Goal: Communication & Community: Answer question/provide support

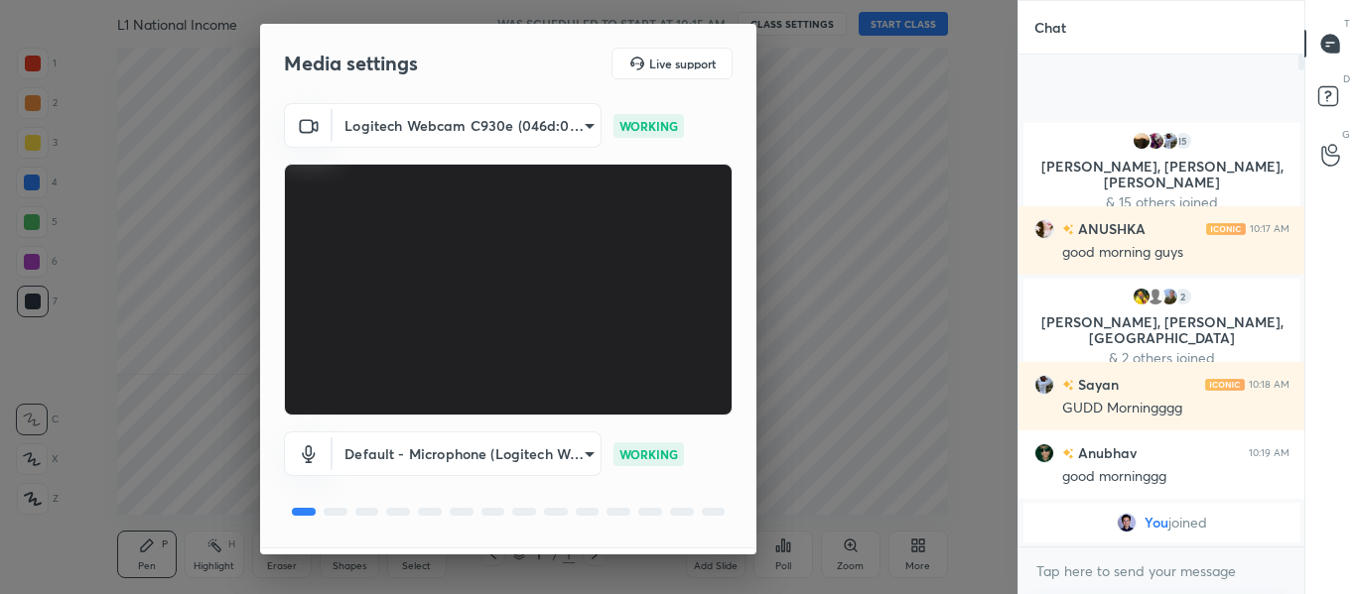
scroll to position [57, 0]
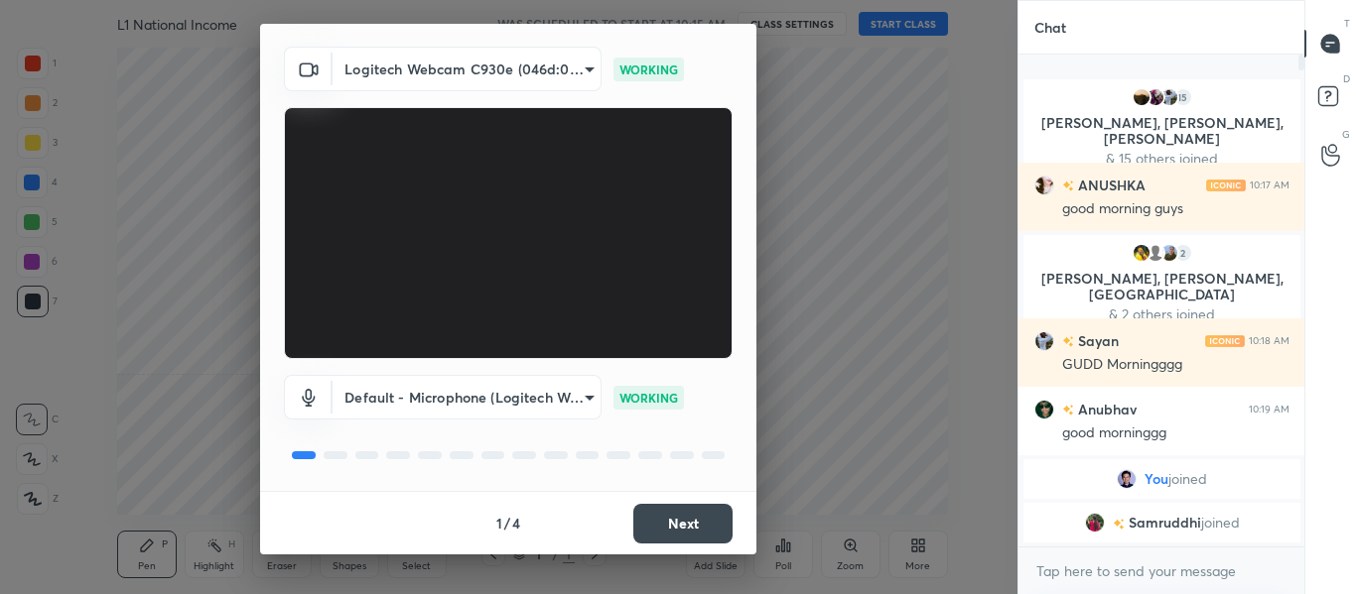
click at [664, 509] on button "Next" at bounding box center [682, 524] width 99 height 40
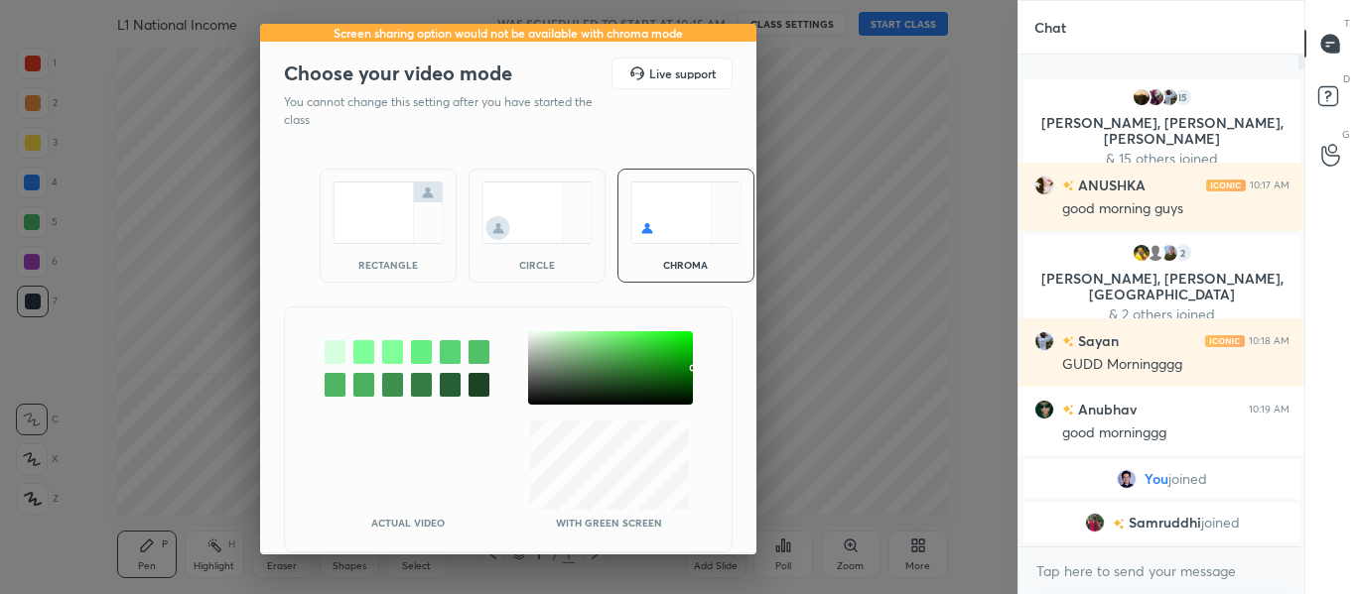
click at [391, 221] on img at bounding box center [387, 213] width 111 height 63
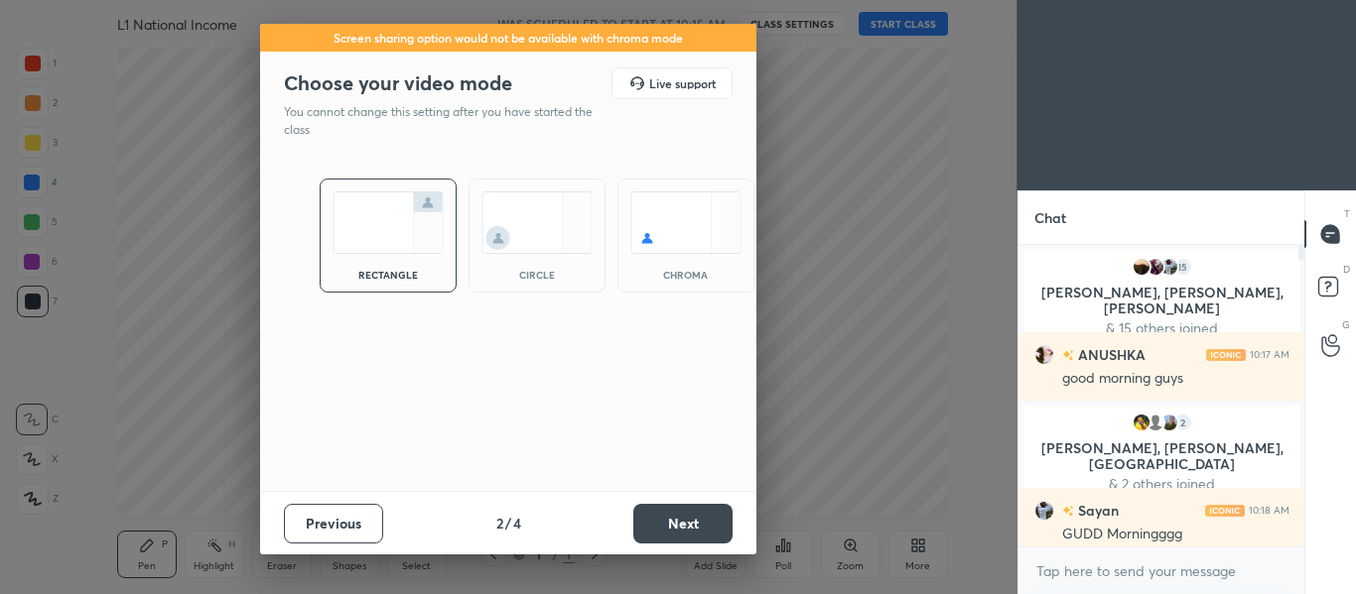
click at [695, 531] on button "Next" at bounding box center [682, 524] width 99 height 40
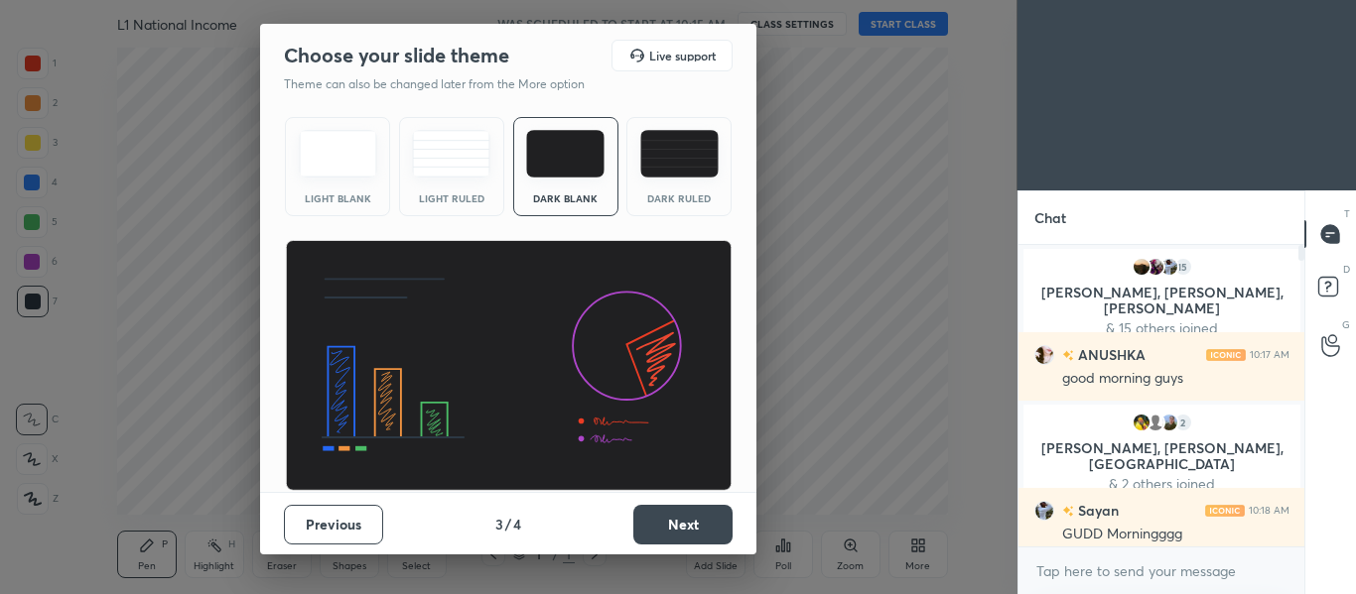
click at [695, 531] on button "Next" at bounding box center [682, 525] width 99 height 40
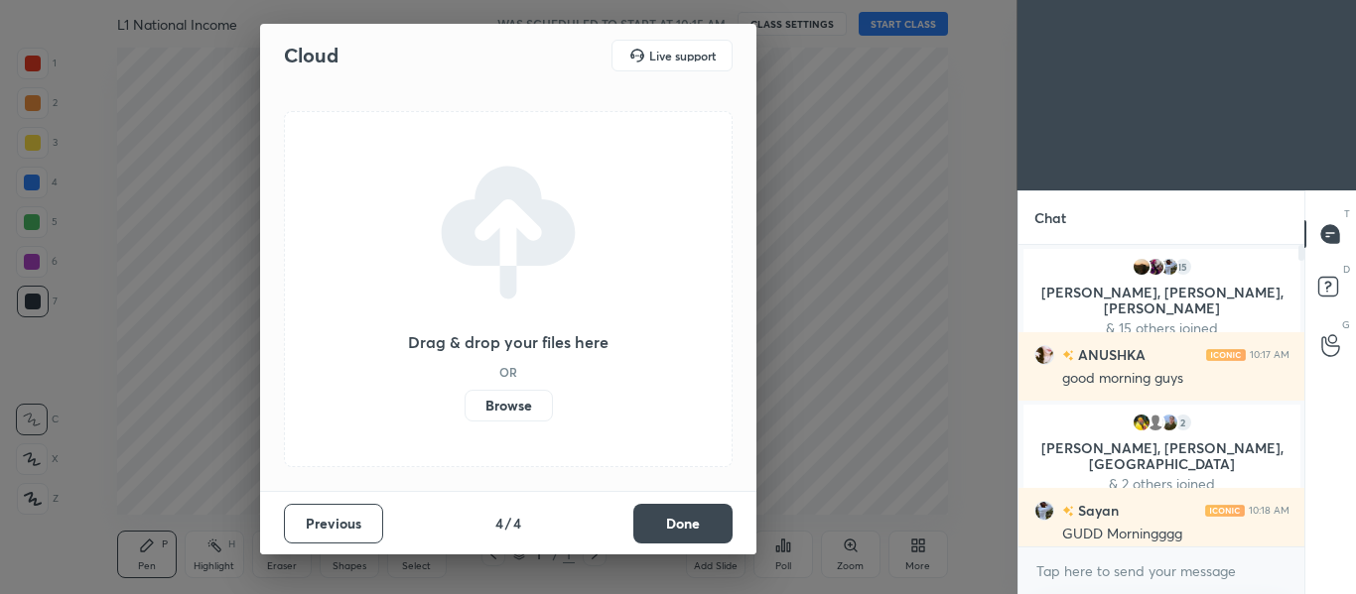
click at [695, 531] on button "Done" at bounding box center [682, 524] width 99 height 40
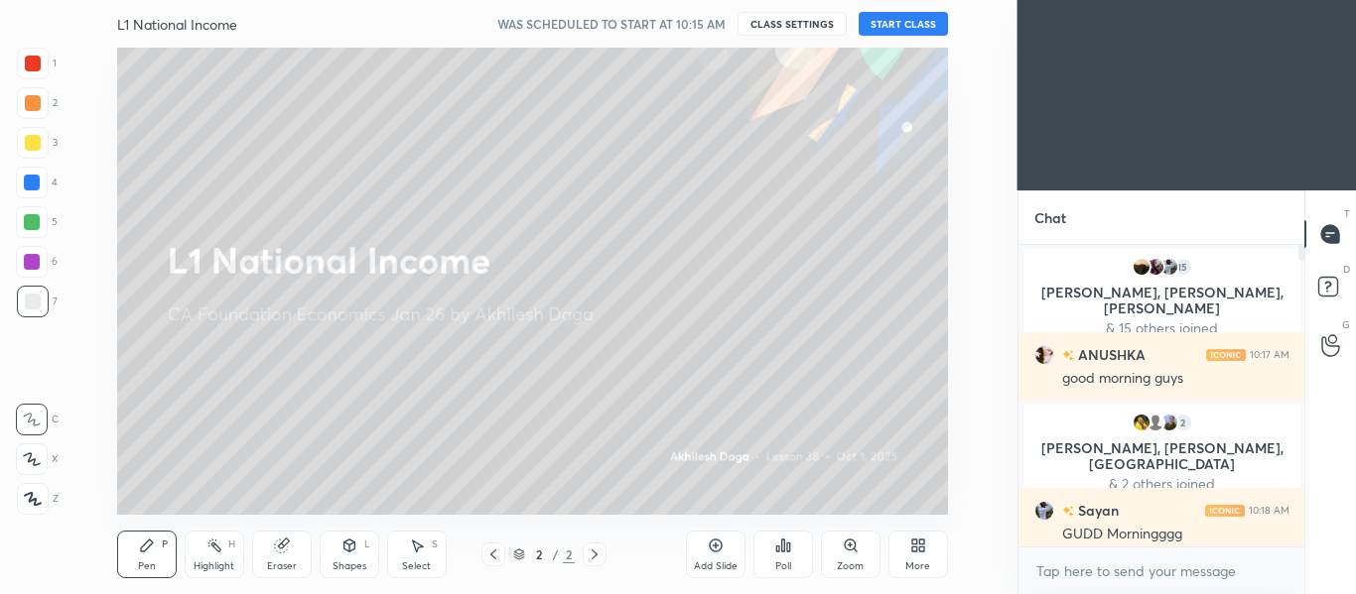
click at [875, 30] on button "START CLASS" at bounding box center [902, 24] width 89 height 24
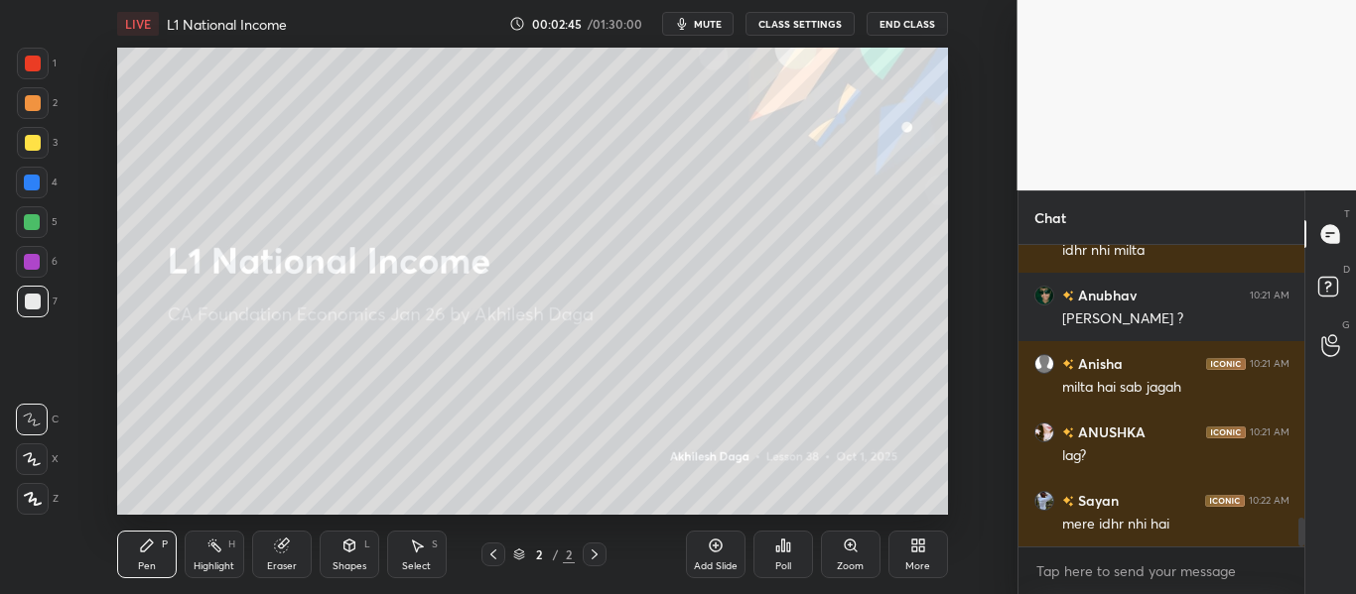
scroll to position [2908, 0]
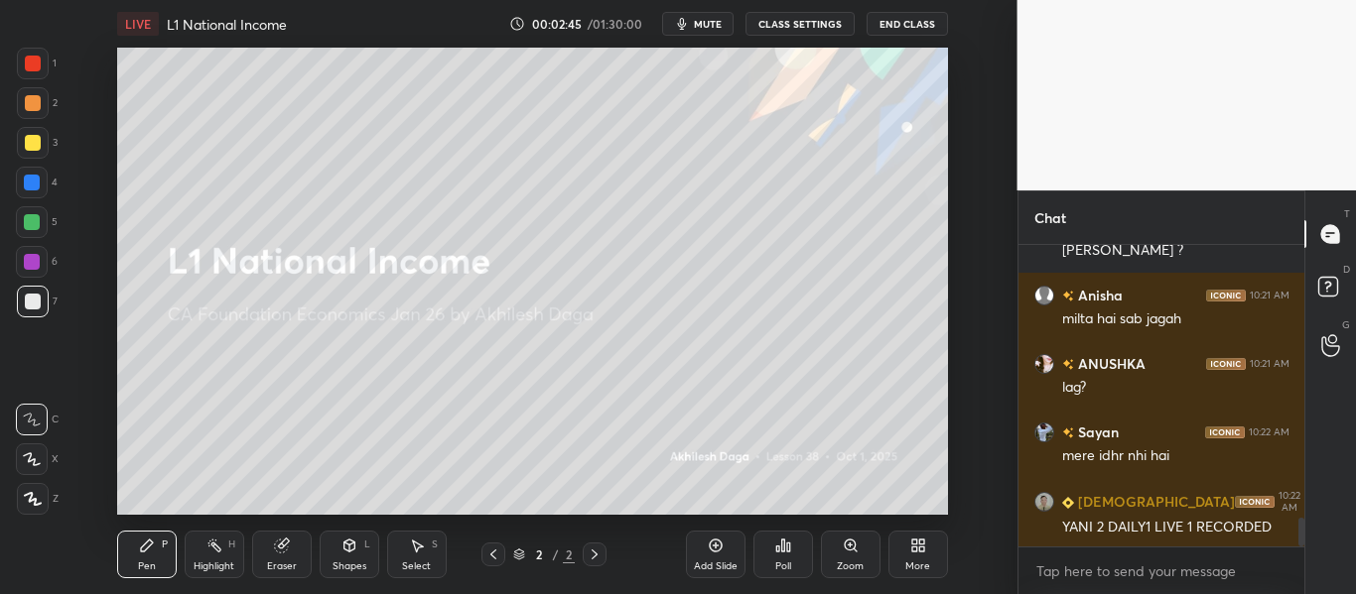
click at [22, 52] on div at bounding box center [33, 64] width 32 height 32
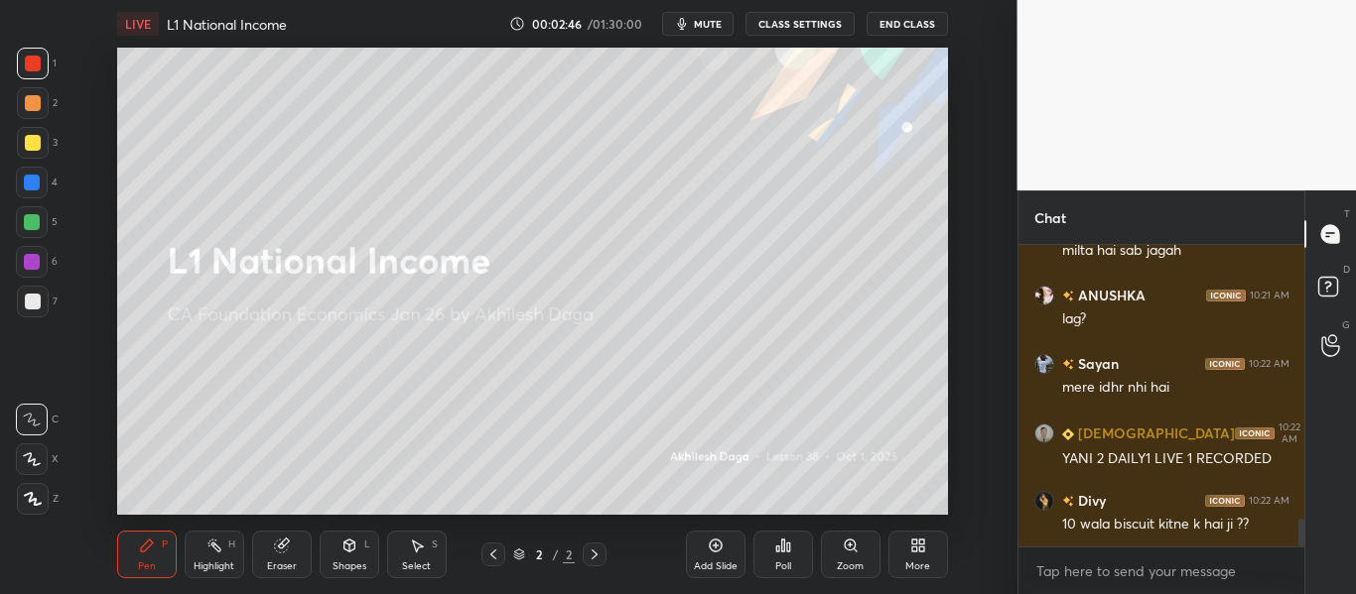
click at [30, 110] on div at bounding box center [33, 103] width 16 height 16
click at [33, 134] on div at bounding box center [33, 143] width 32 height 32
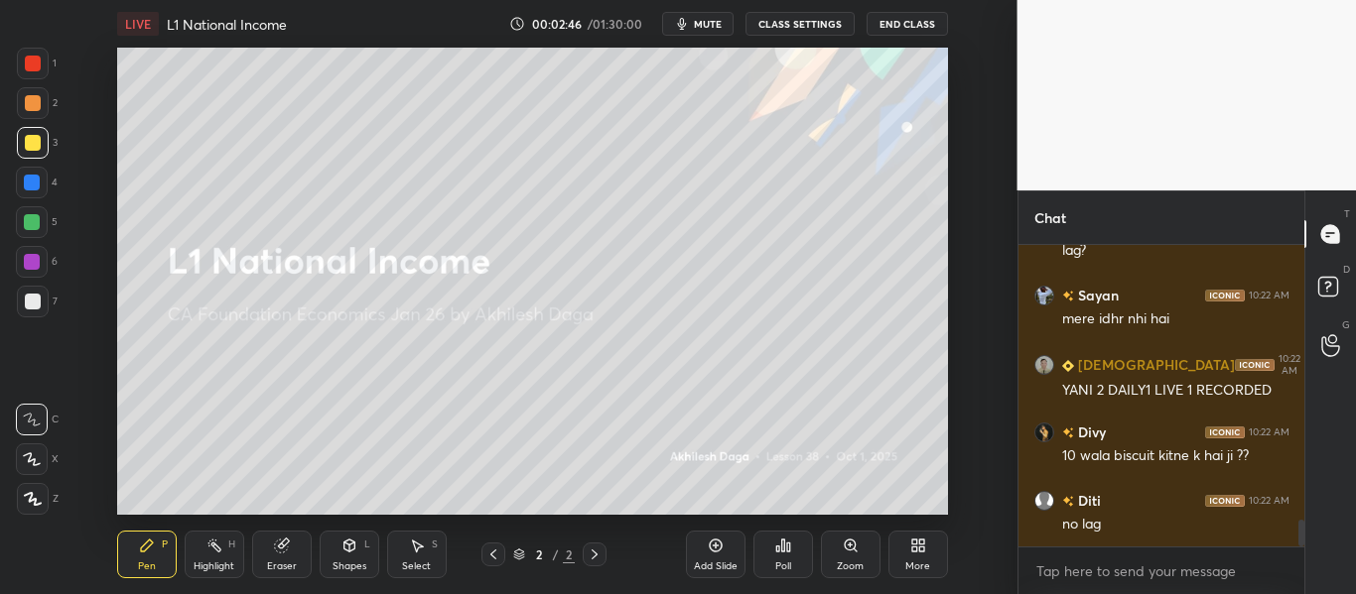
drag, startPoint x: 29, startPoint y: 184, endPoint x: 30, endPoint y: 200, distance: 16.9
click at [29, 185] on div at bounding box center [32, 183] width 16 height 16
click at [27, 234] on div at bounding box center [32, 222] width 32 height 32
drag, startPoint x: 35, startPoint y: 272, endPoint x: 39, endPoint y: 287, distance: 15.4
click at [37, 272] on div at bounding box center [32, 262] width 32 height 32
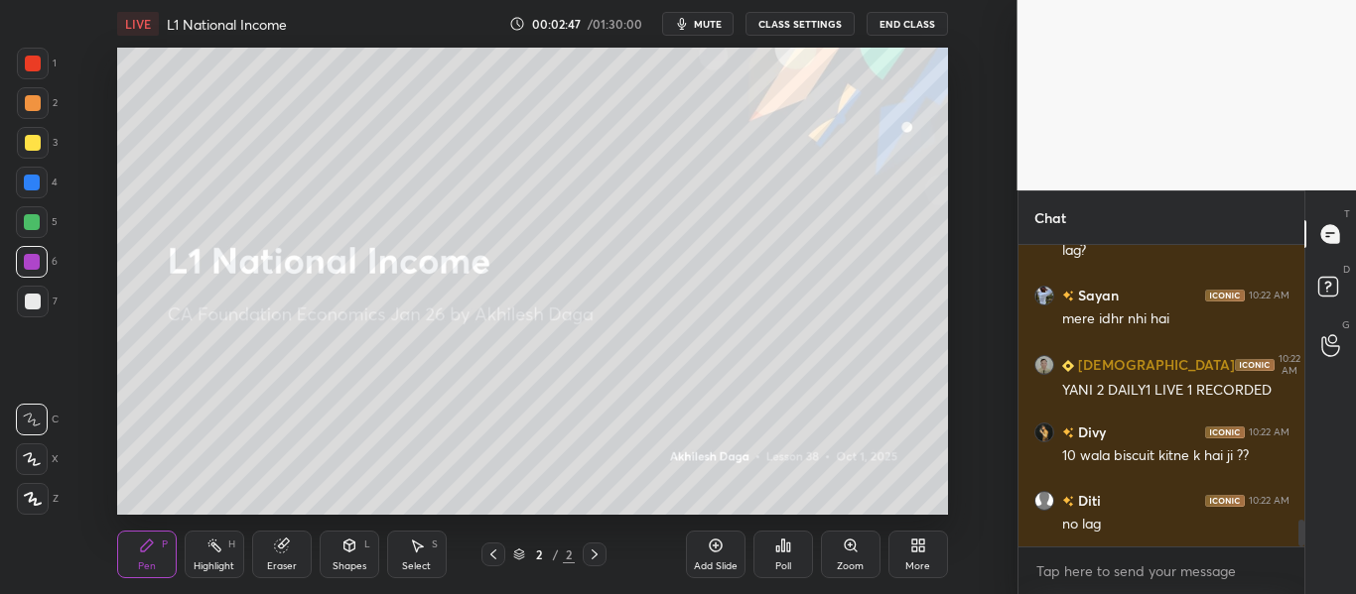
click at [25, 313] on div at bounding box center [33, 302] width 32 height 32
click at [34, 464] on icon at bounding box center [32, 460] width 18 height 14
click at [28, 495] on icon at bounding box center [33, 499] width 16 height 12
click at [42, 452] on div at bounding box center [32, 460] width 32 height 32
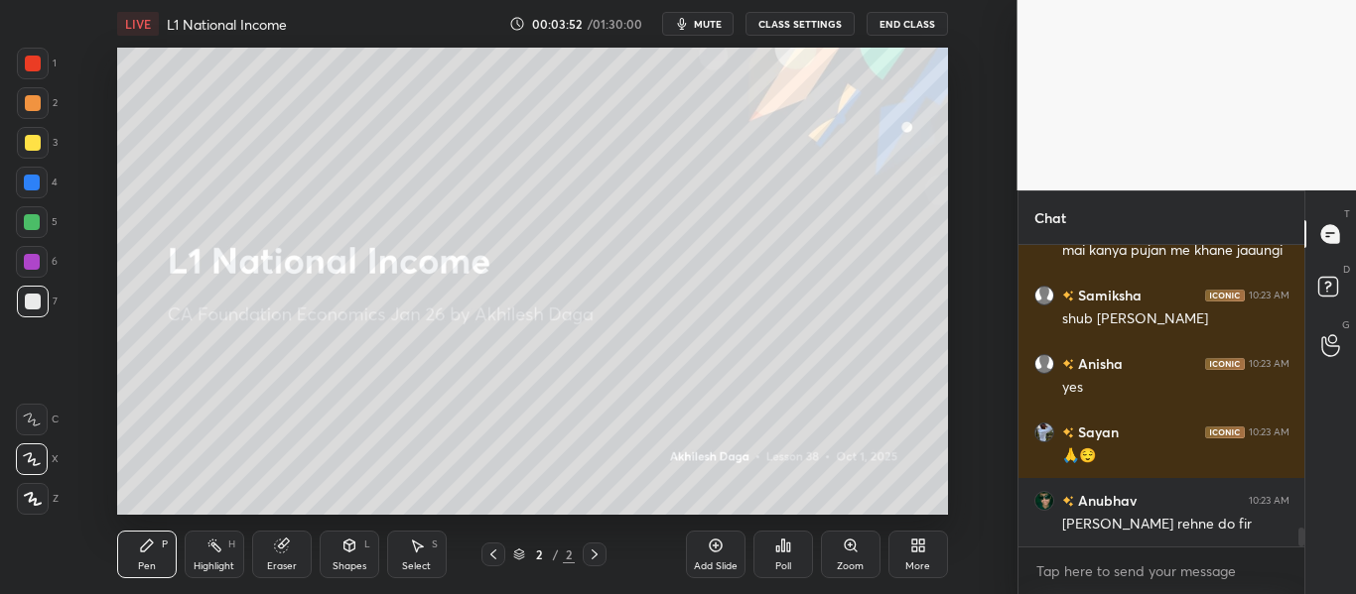
scroll to position [4635, 0]
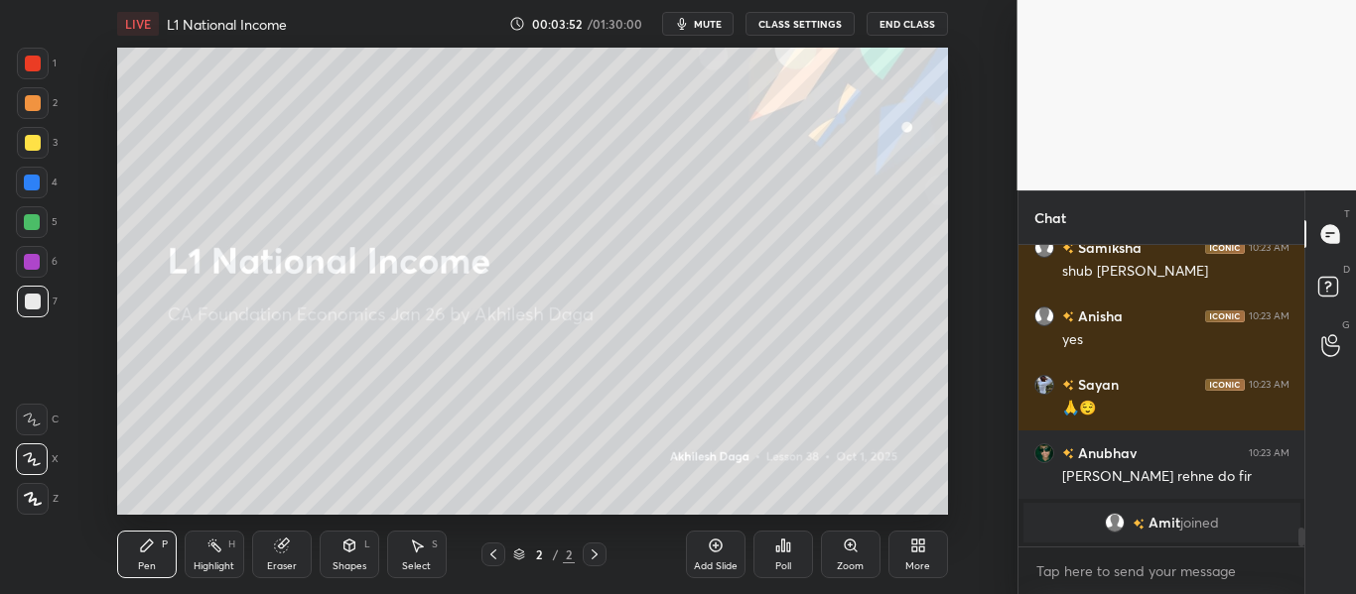
click at [22, 127] on div "1 2 3 4 5 6 7" at bounding box center [37, 187] width 42 height 278
drag, startPoint x: 35, startPoint y: 138, endPoint x: 34, endPoint y: 127, distance: 11.0
click at [34, 138] on div at bounding box center [33, 143] width 16 height 16
click at [35, 102] on div at bounding box center [33, 103] width 16 height 16
click at [39, 62] on div at bounding box center [33, 64] width 16 height 16
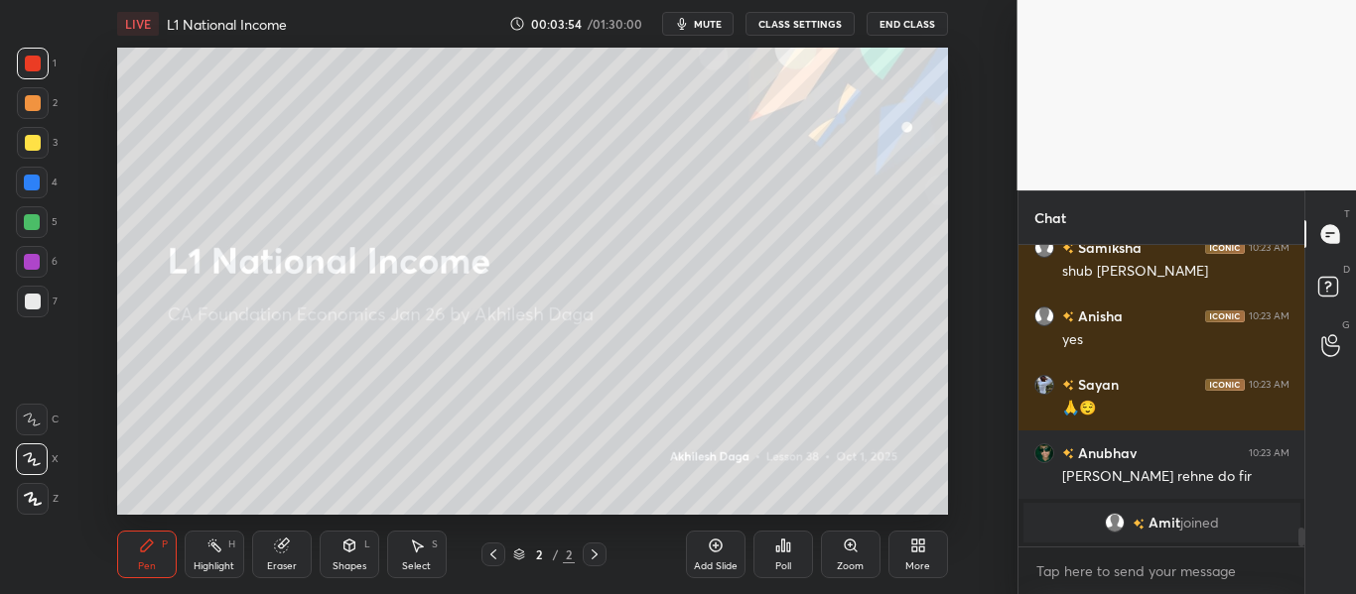
click at [26, 181] on div at bounding box center [32, 183] width 16 height 16
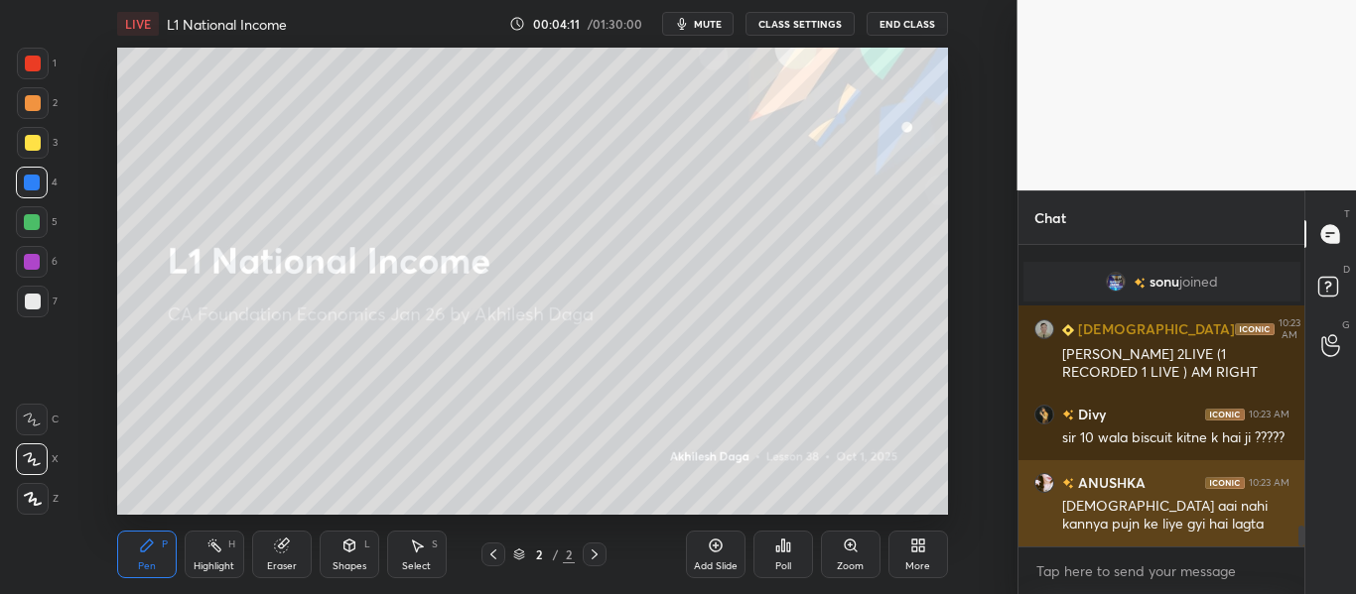
scroll to position [4212, 0]
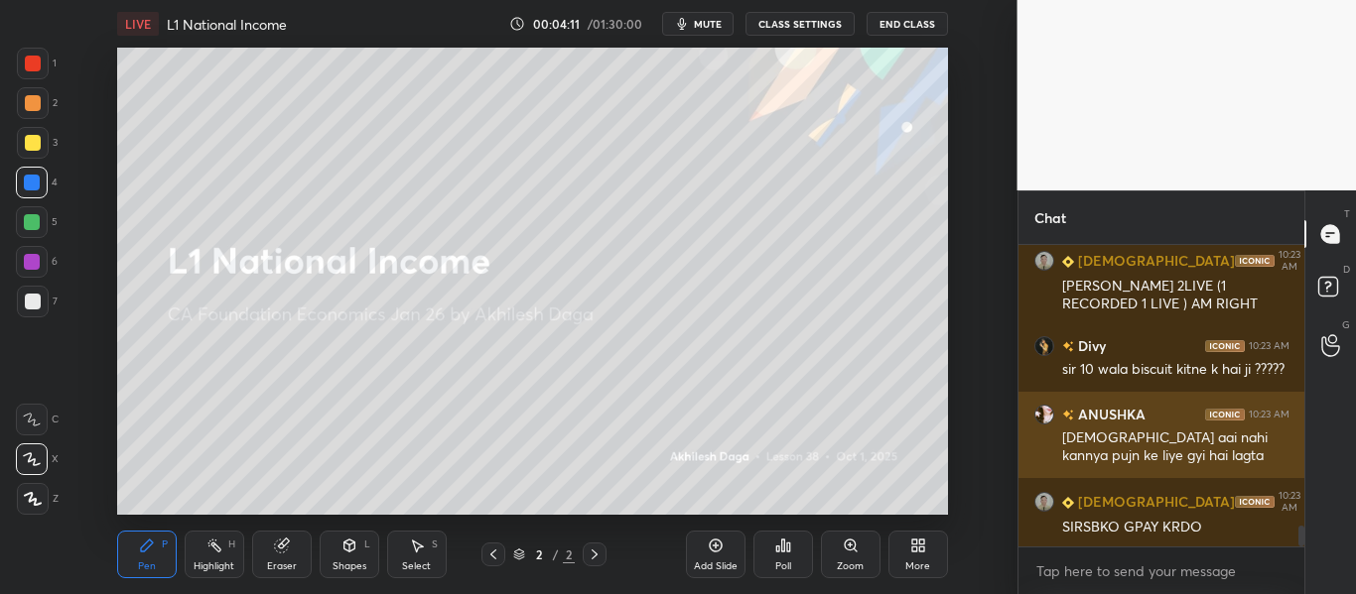
click at [1042, 415] on img "grid" at bounding box center [1044, 415] width 20 height 20
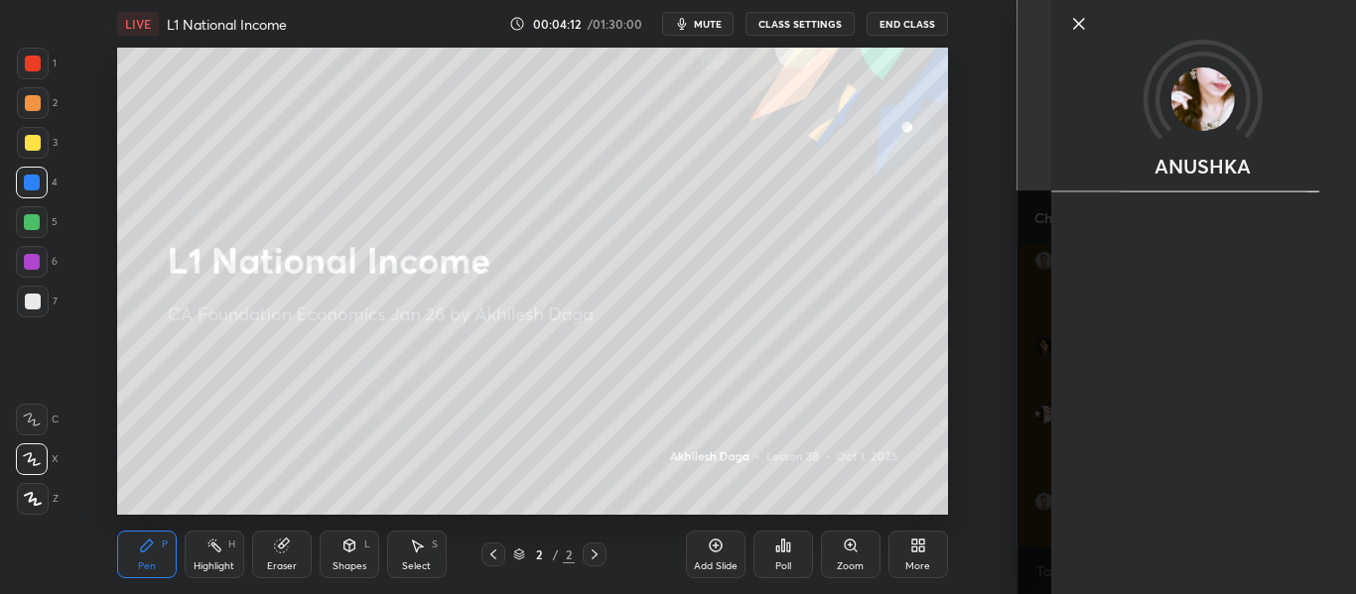
click at [1041, 347] on div "ANUSHKA" at bounding box center [1186, 297] width 339 height 594
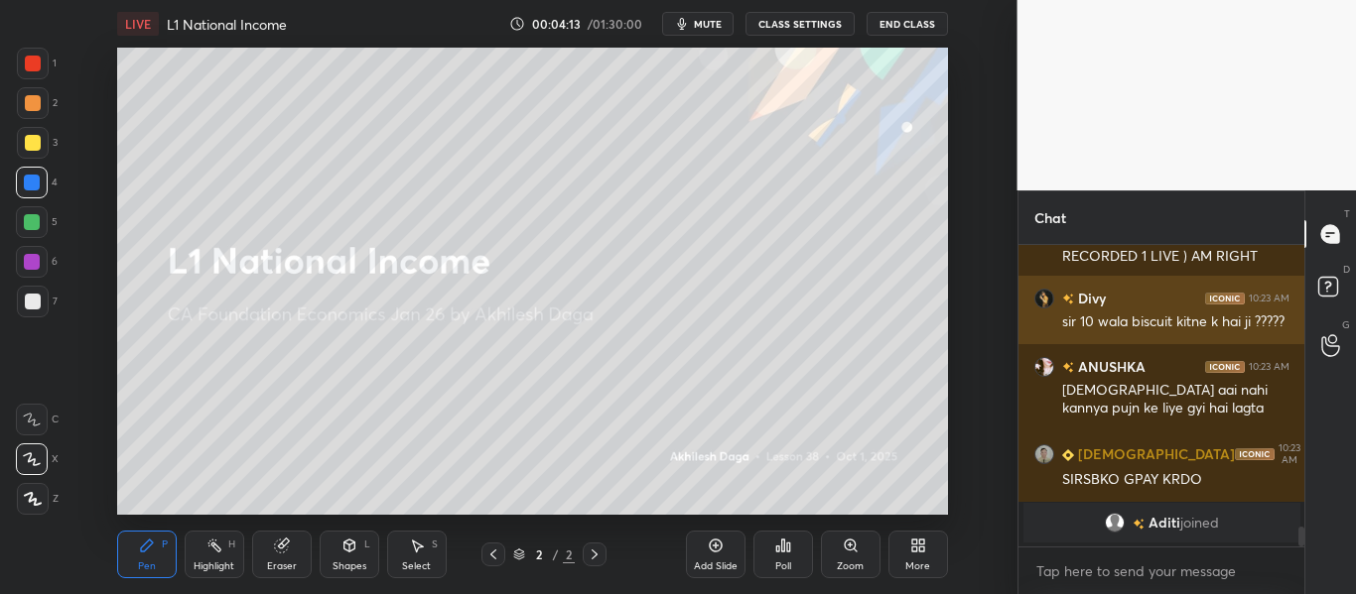
click at [1043, 303] on img "grid" at bounding box center [1044, 299] width 20 height 20
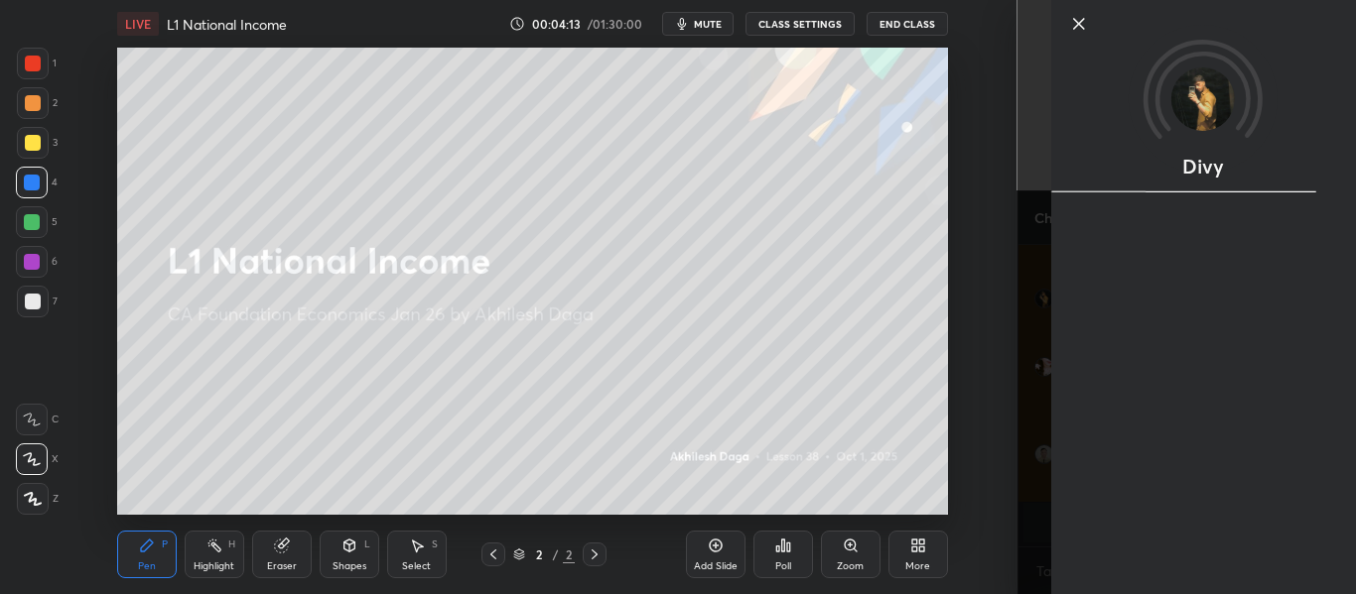
scroll to position [4280, 0]
click at [1032, 316] on div "Divy" at bounding box center [1186, 297] width 339 height 594
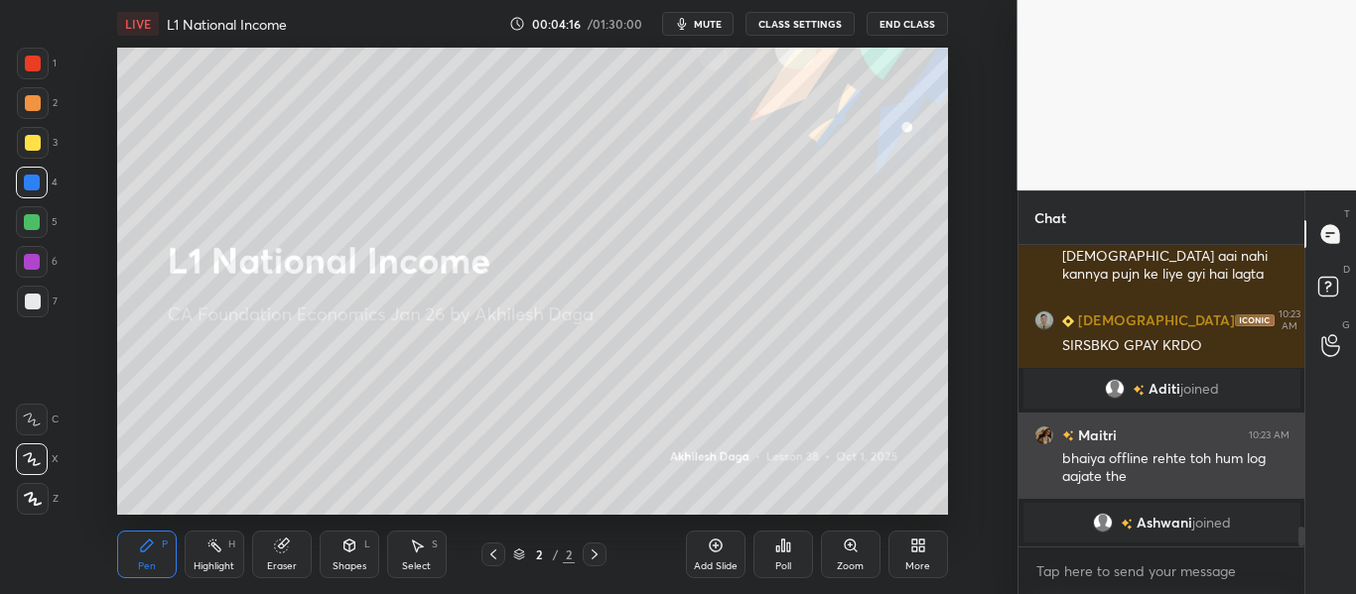
scroll to position [4367, 0]
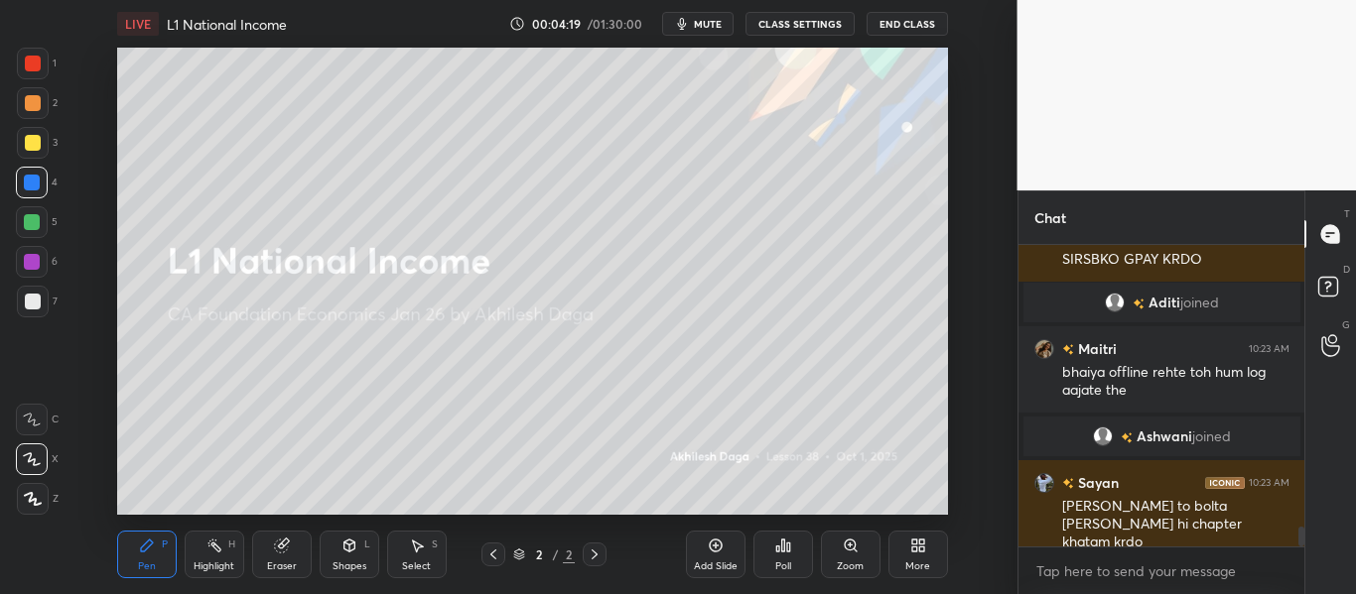
click at [28, 53] on div at bounding box center [33, 64] width 32 height 32
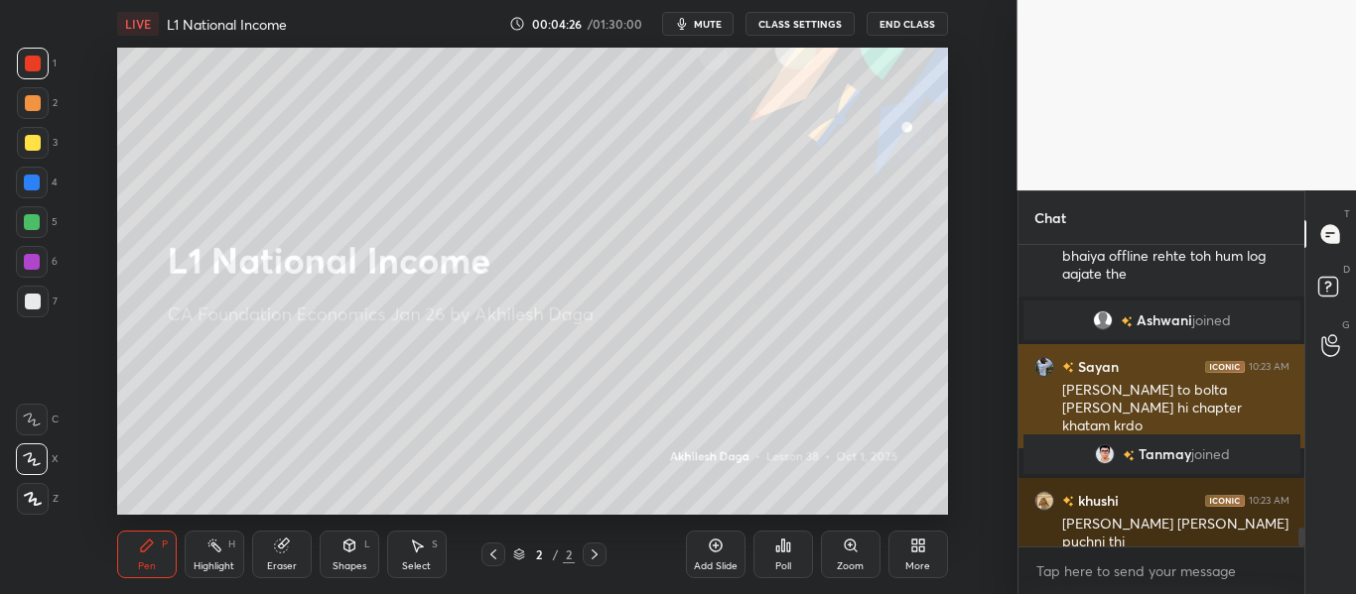
scroll to position [4514, 0]
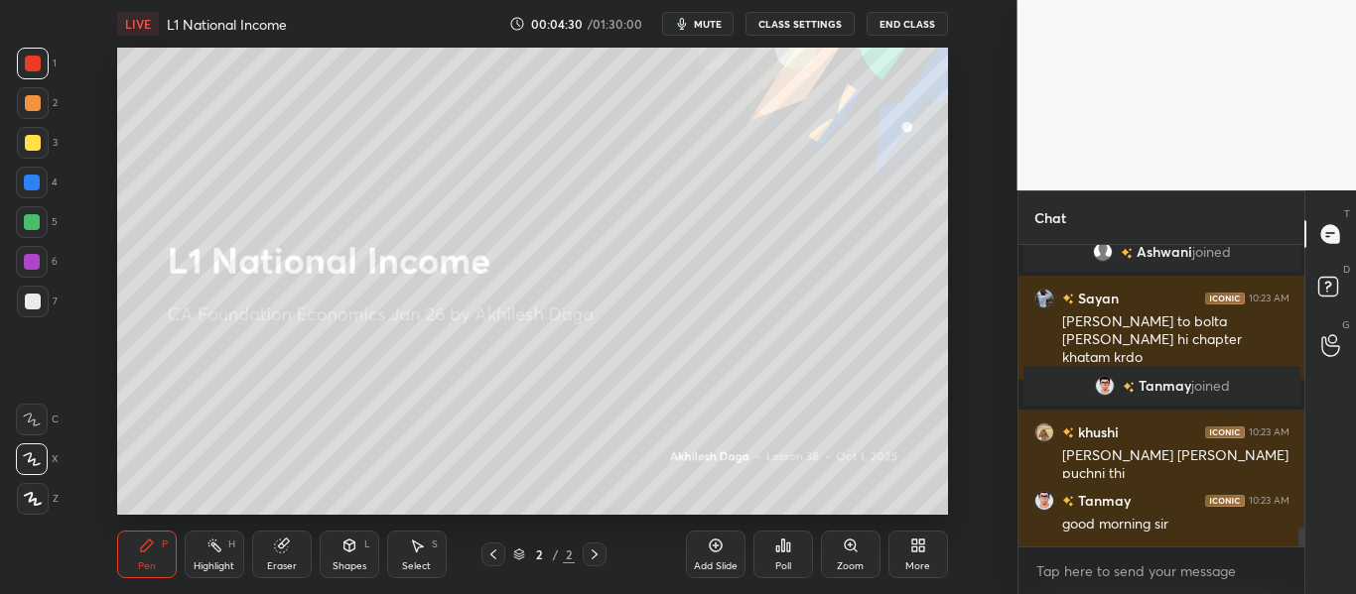
click at [708, 548] on icon at bounding box center [716, 546] width 16 height 16
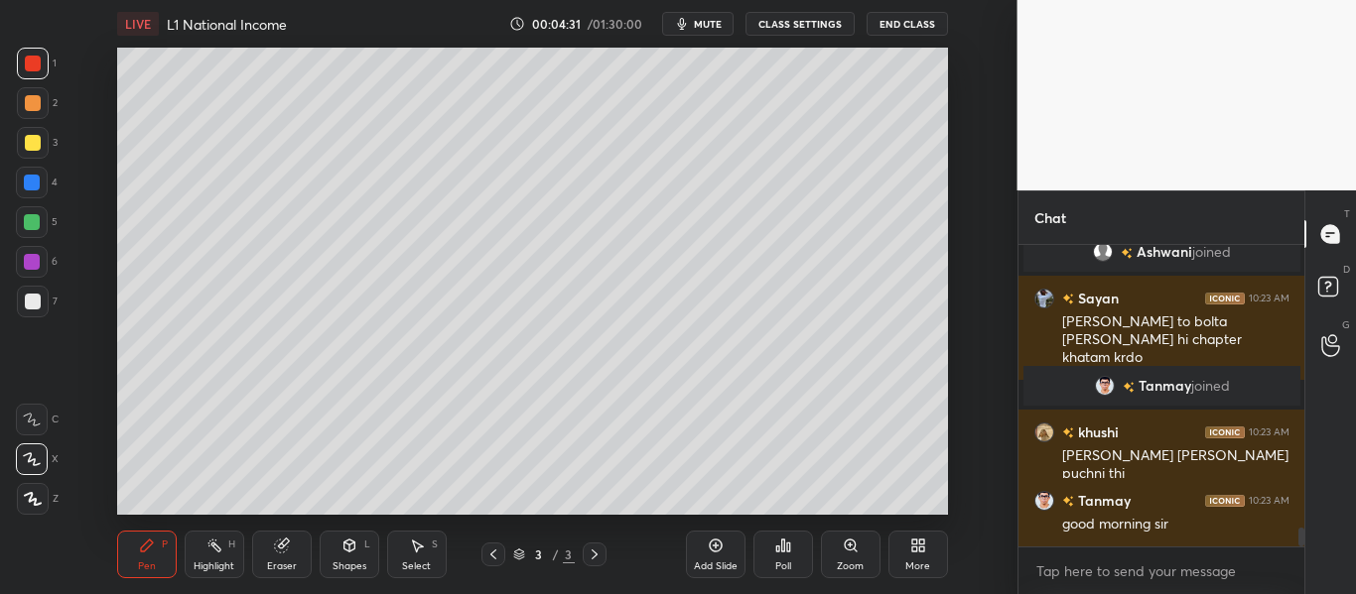
click at [41, 294] on div at bounding box center [33, 302] width 32 height 32
click at [20, 500] on div at bounding box center [33, 499] width 32 height 32
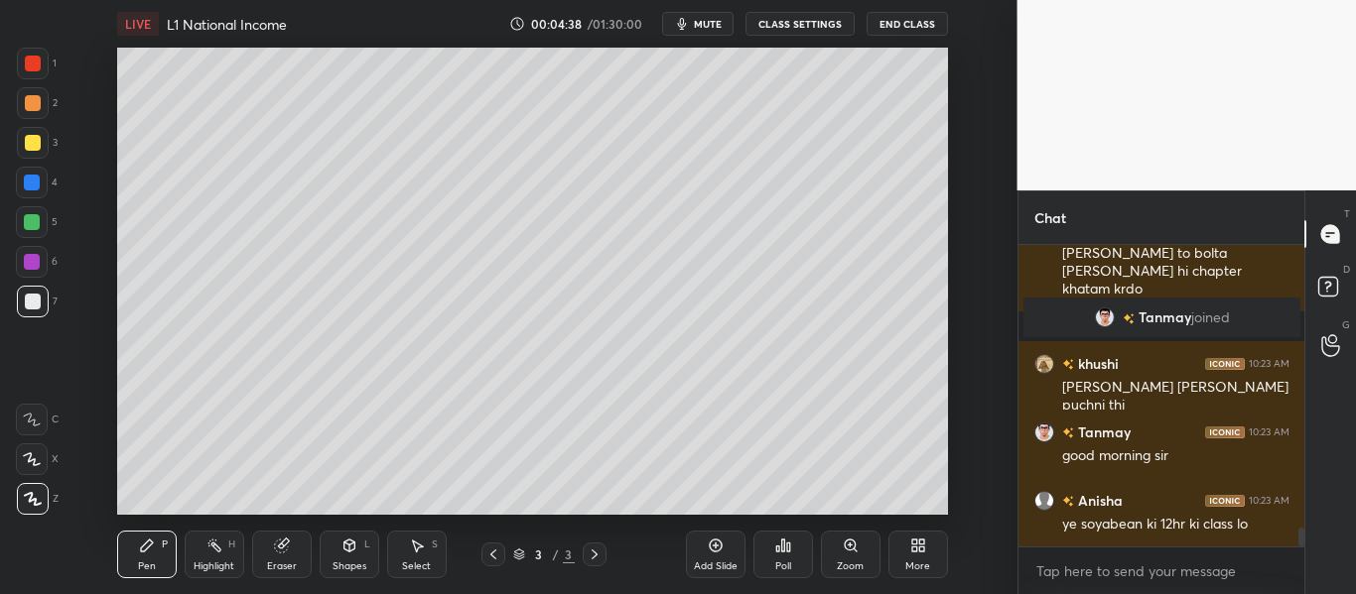
scroll to position [4651, 0]
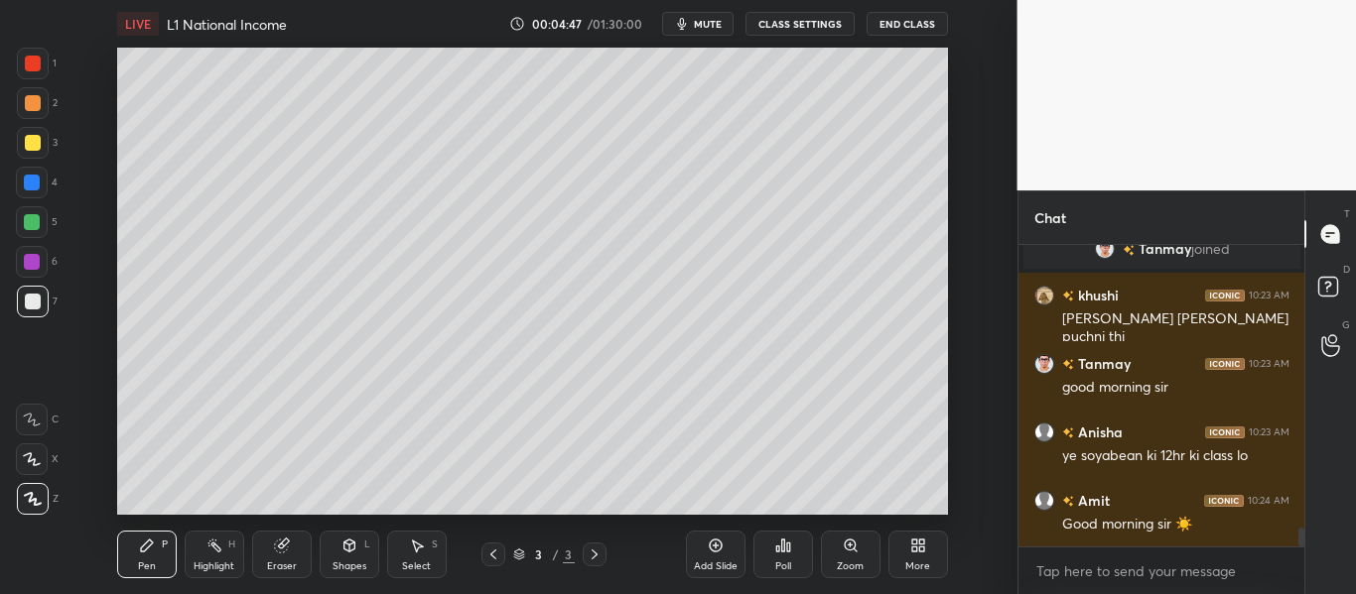
click at [350, 552] on icon at bounding box center [348, 546] width 11 height 12
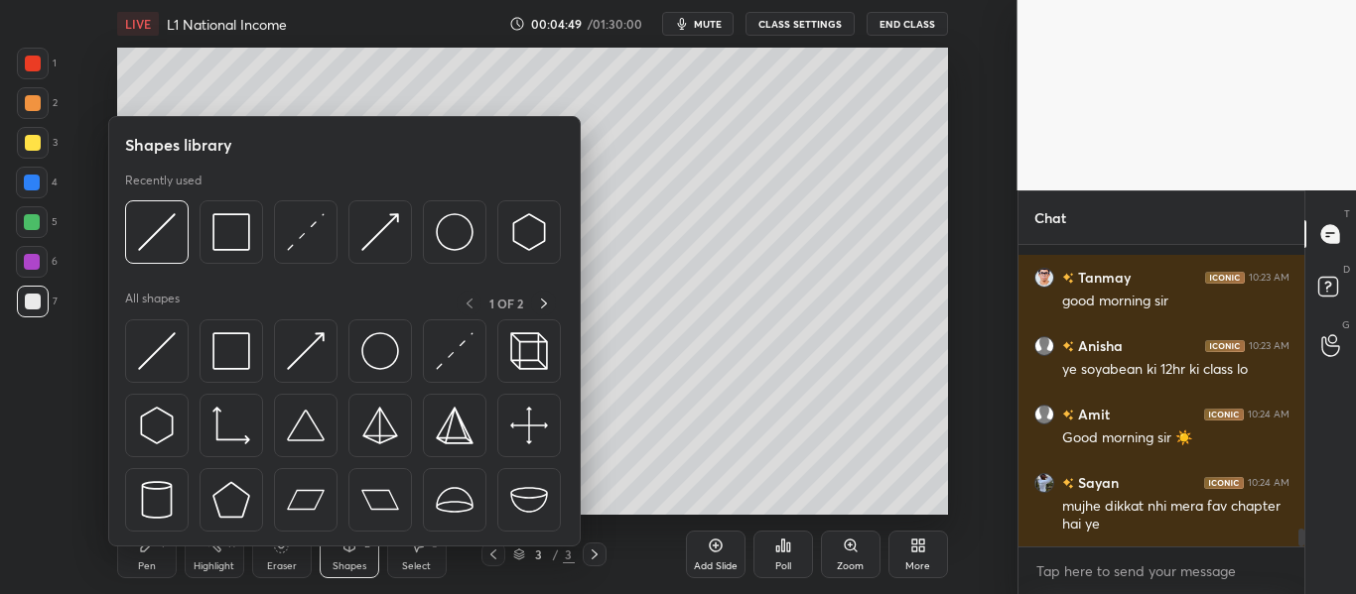
scroll to position [4823, 0]
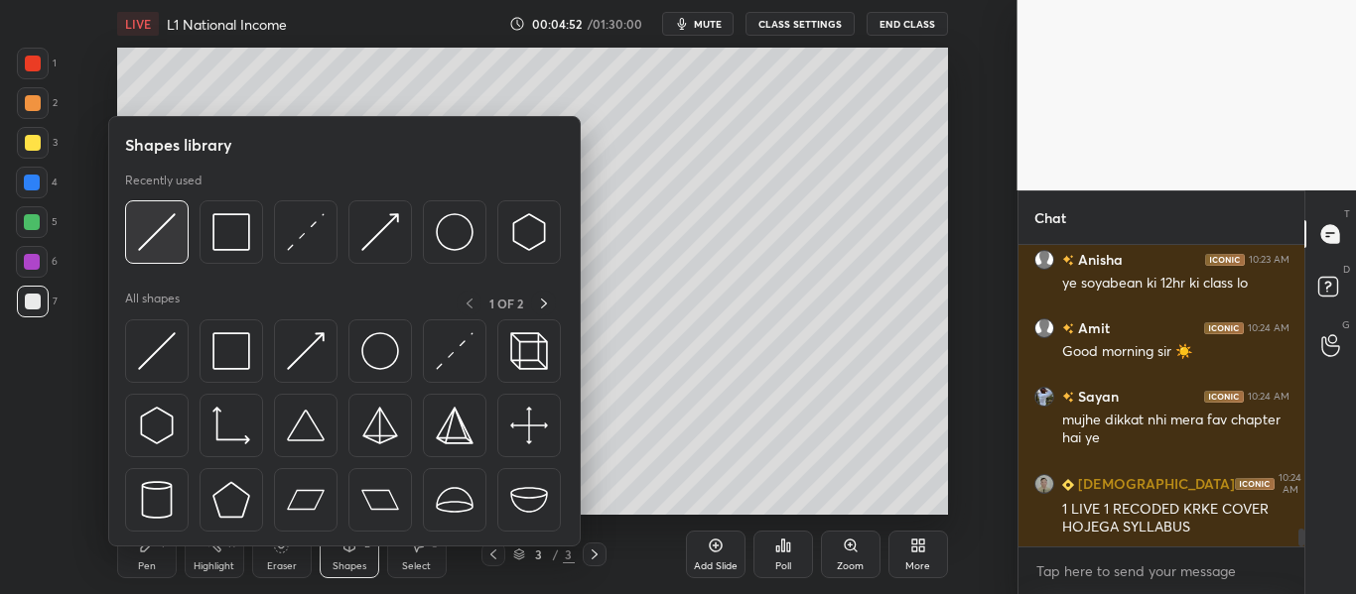
click at [167, 236] on img at bounding box center [157, 232] width 38 height 38
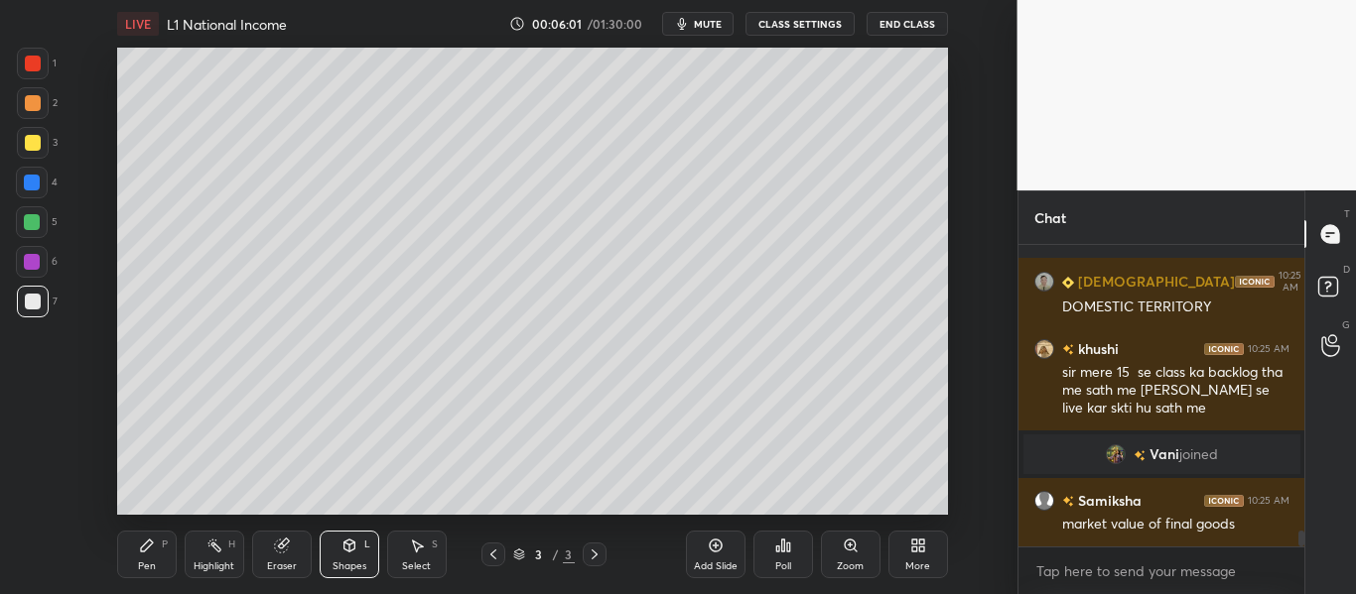
scroll to position [5605, 0]
click at [140, 567] on div "Pen P" at bounding box center [147, 555] width 60 height 48
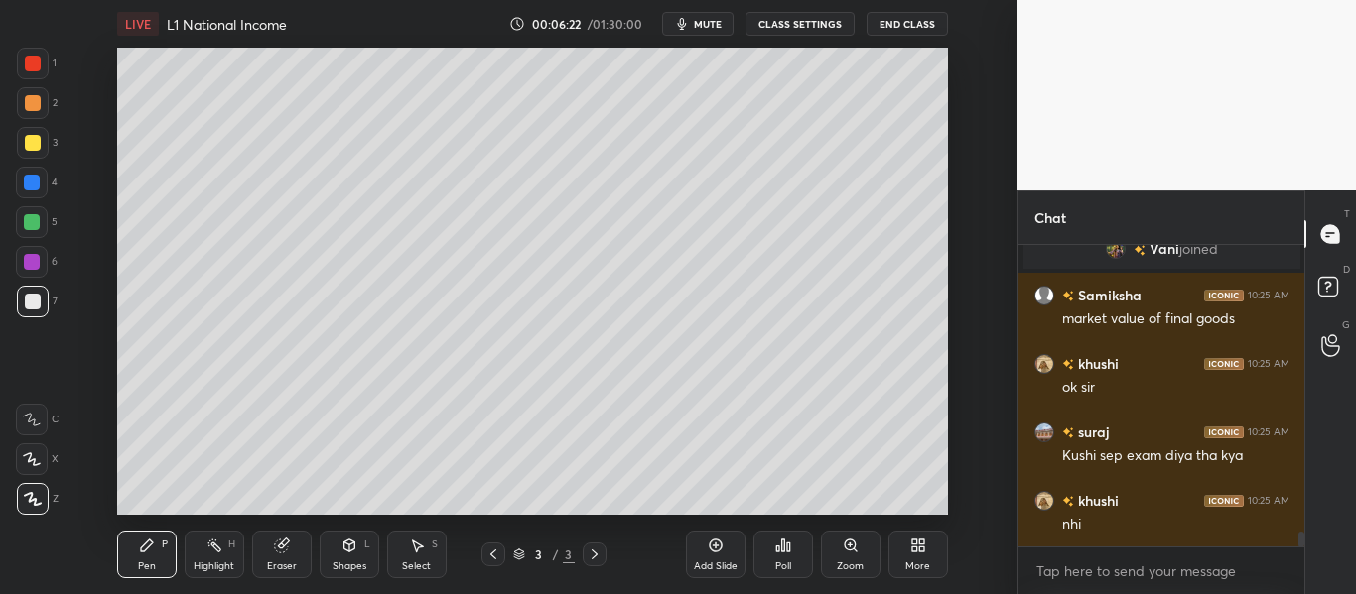
scroll to position [5858, 0]
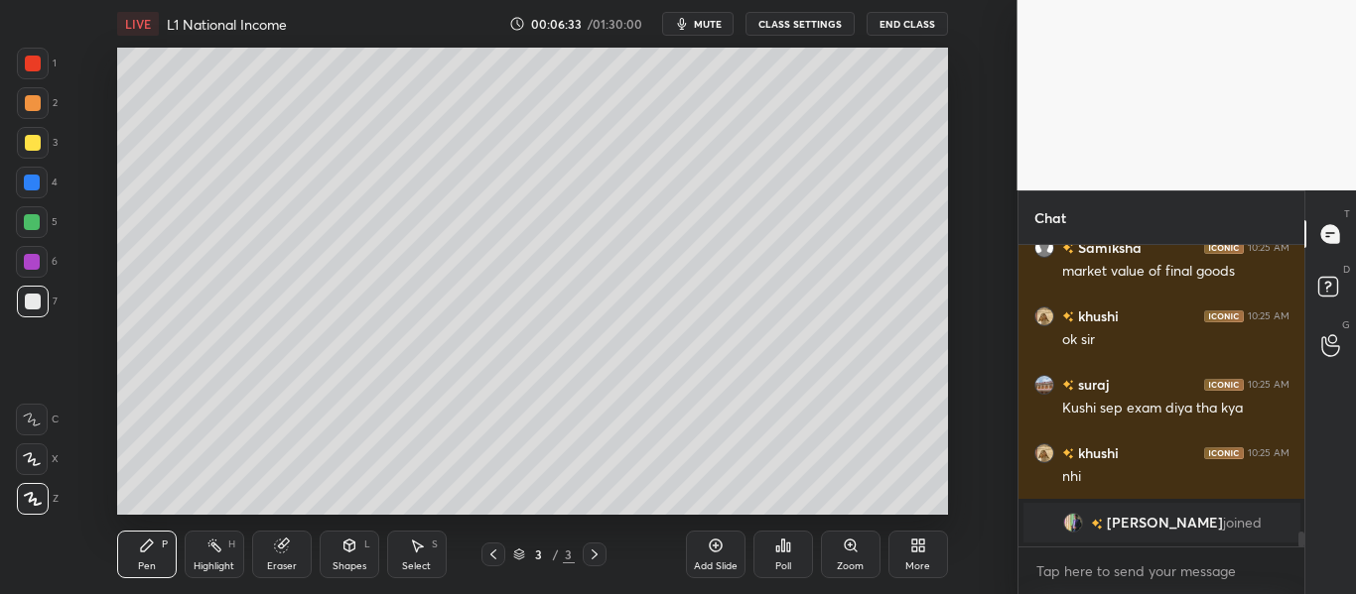
click at [273, 564] on div "Eraser" at bounding box center [282, 567] width 30 height 10
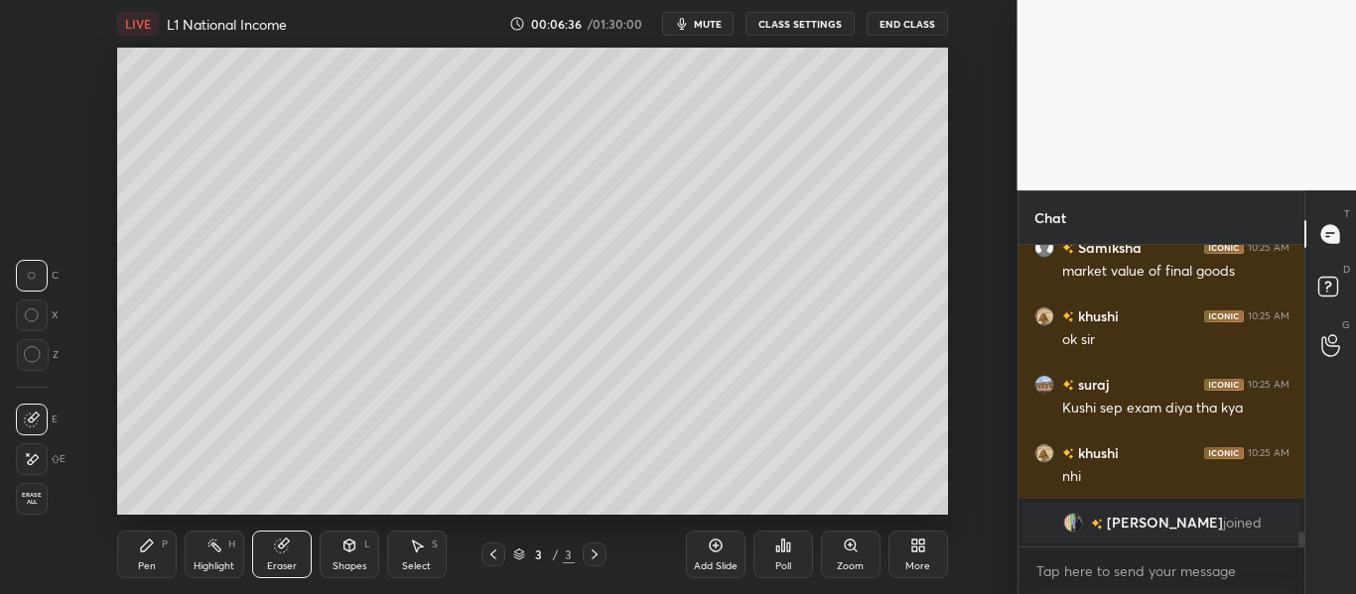
click at [152, 553] on icon at bounding box center [147, 546] width 16 height 16
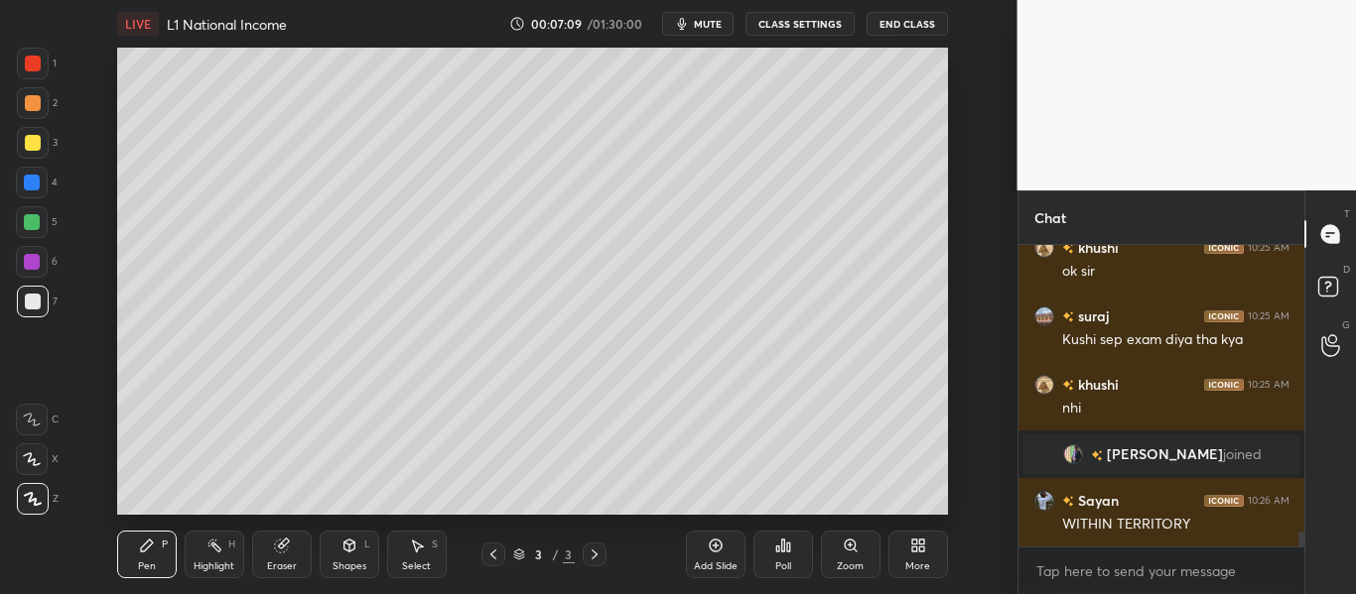
scroll to position [5865, 0]
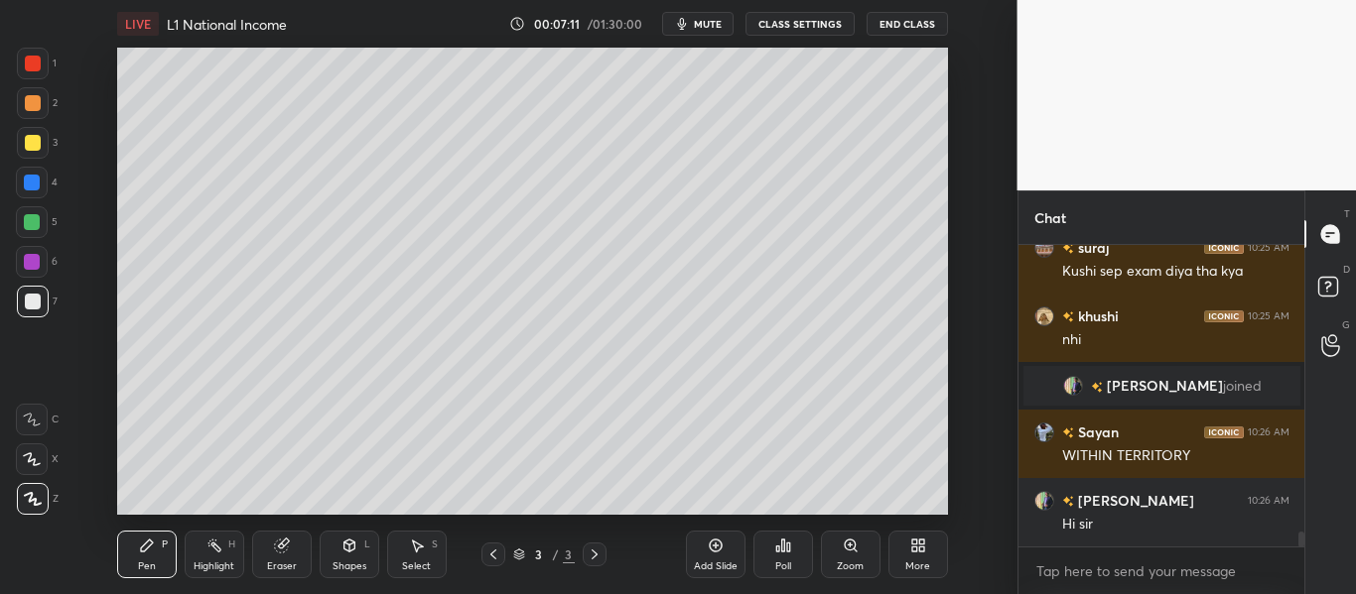
drag, startPoint x: 342, startPoint y: 554, endPoint x: 355, endPoint y: 556, distance: 13.1
click at [344, 554] on div "Shapes L" at bounding box center [350, 555] width 60 height 48
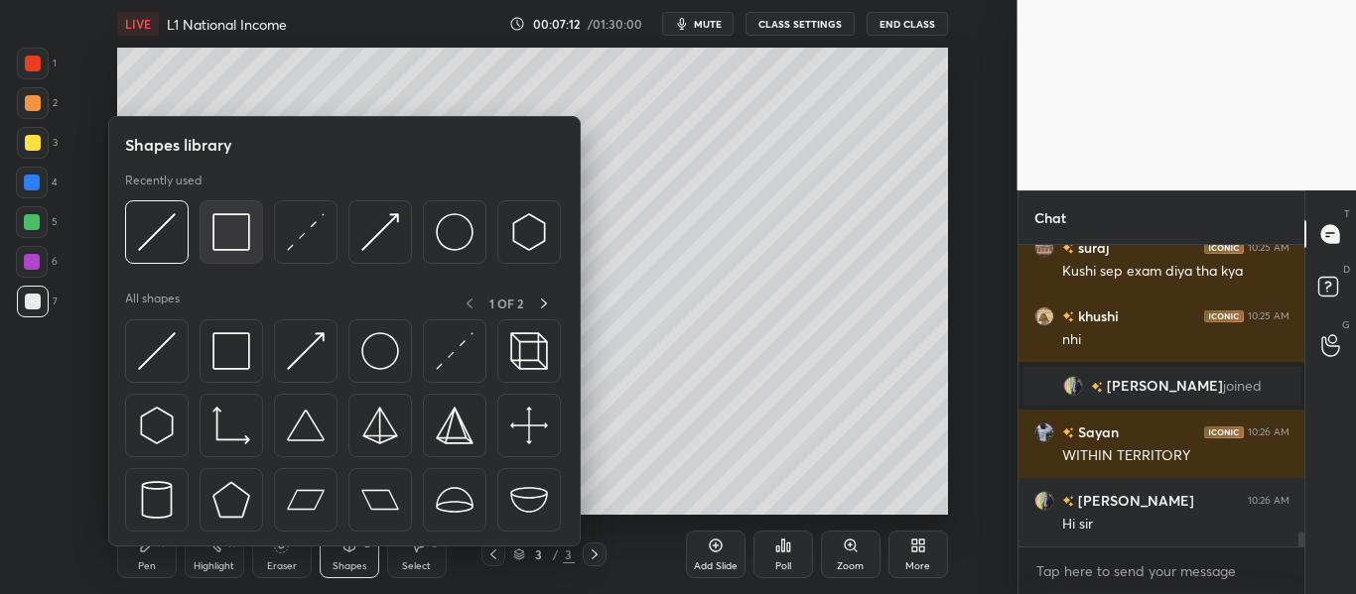
click at [235, 231] on img at bounding box center [231, 232] width 38 height 38
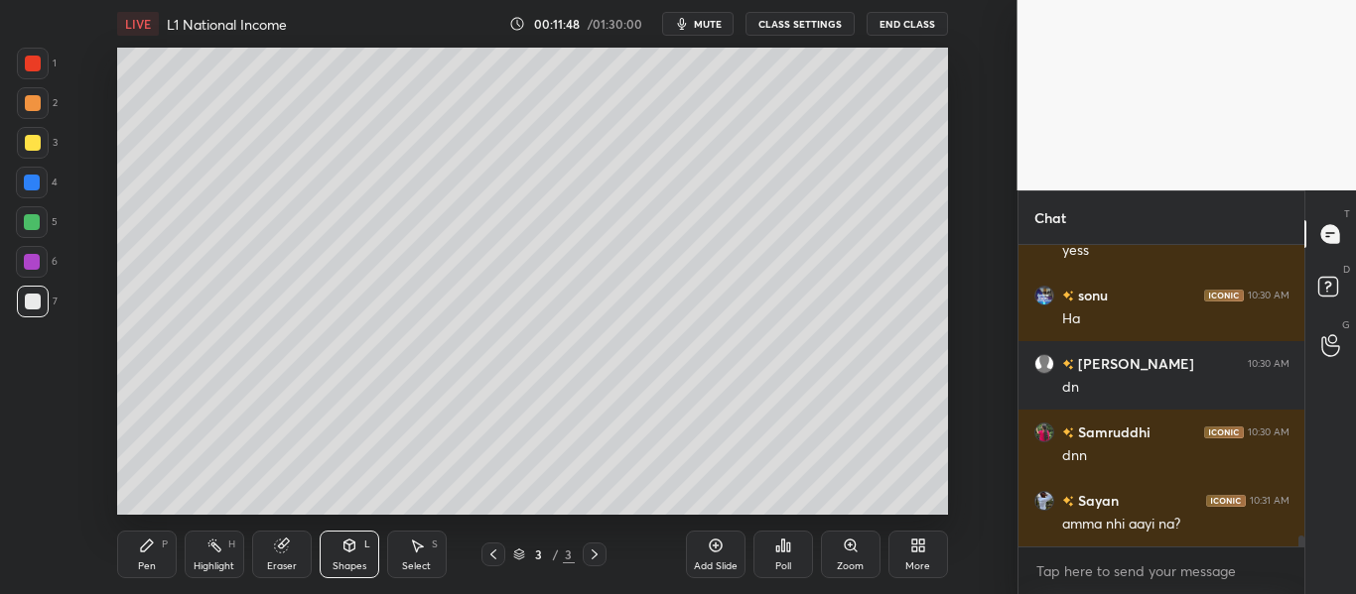
scroll to position [7775, 0]
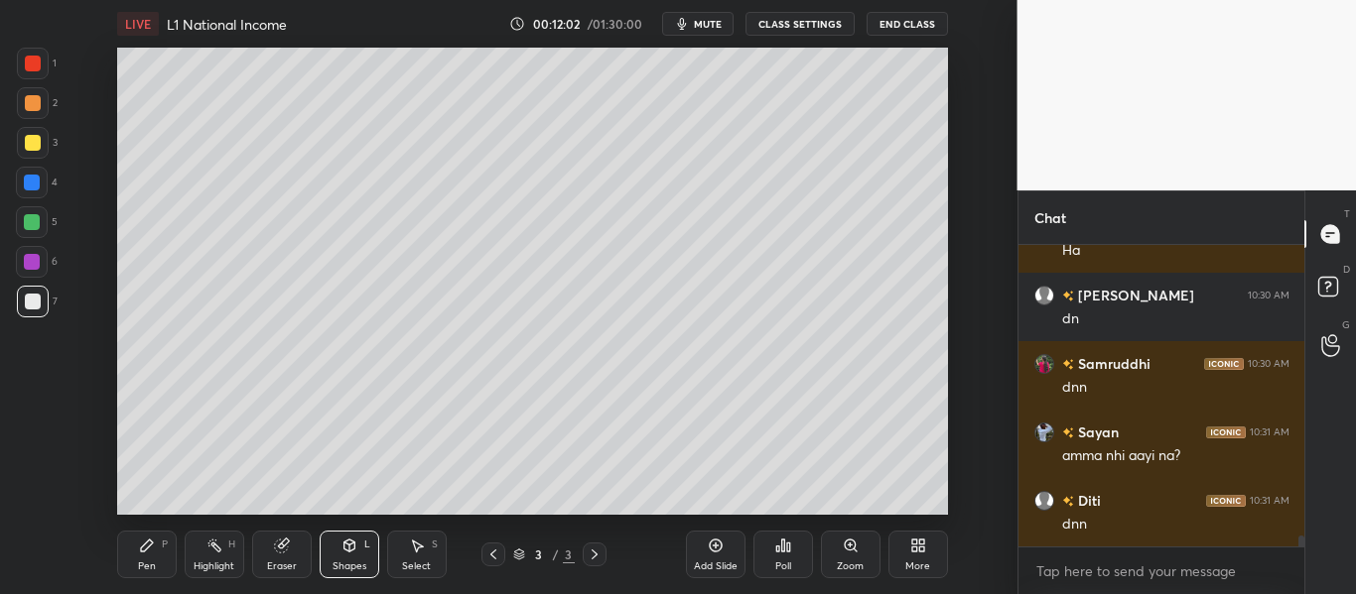
click at [349, 547] on icon at bounding box center [349, 546] width 16 height 16
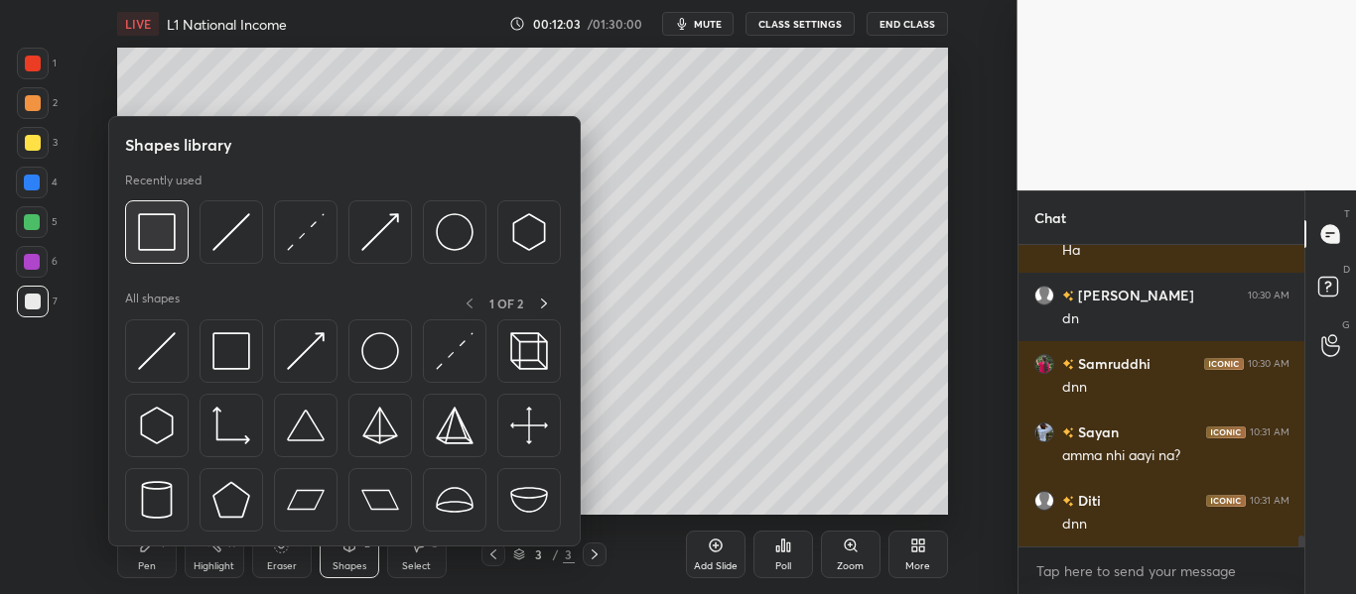
click at [162, 236] on img at bounding box center [157, 232] width 38 height 38
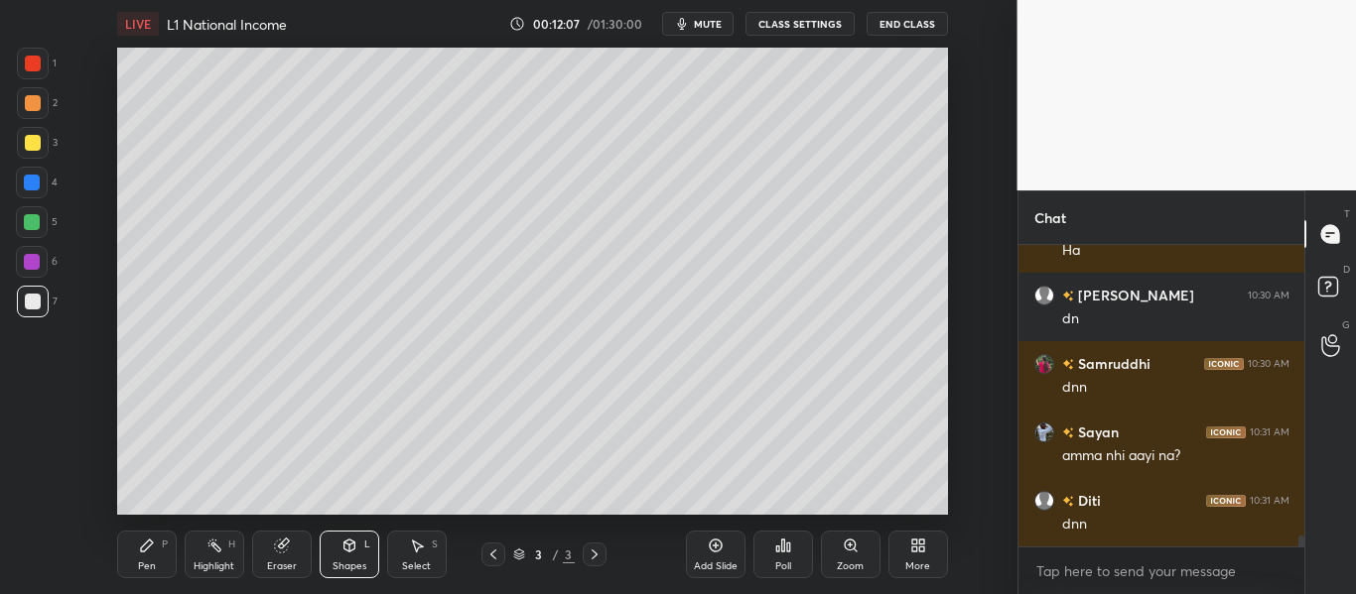
click at [716, 556] on div "Add Slide" at bounding box center [716, 555] width 60 height 48
click at [154, 548] on icon at bounding box center [147, 546] width 16 height 16
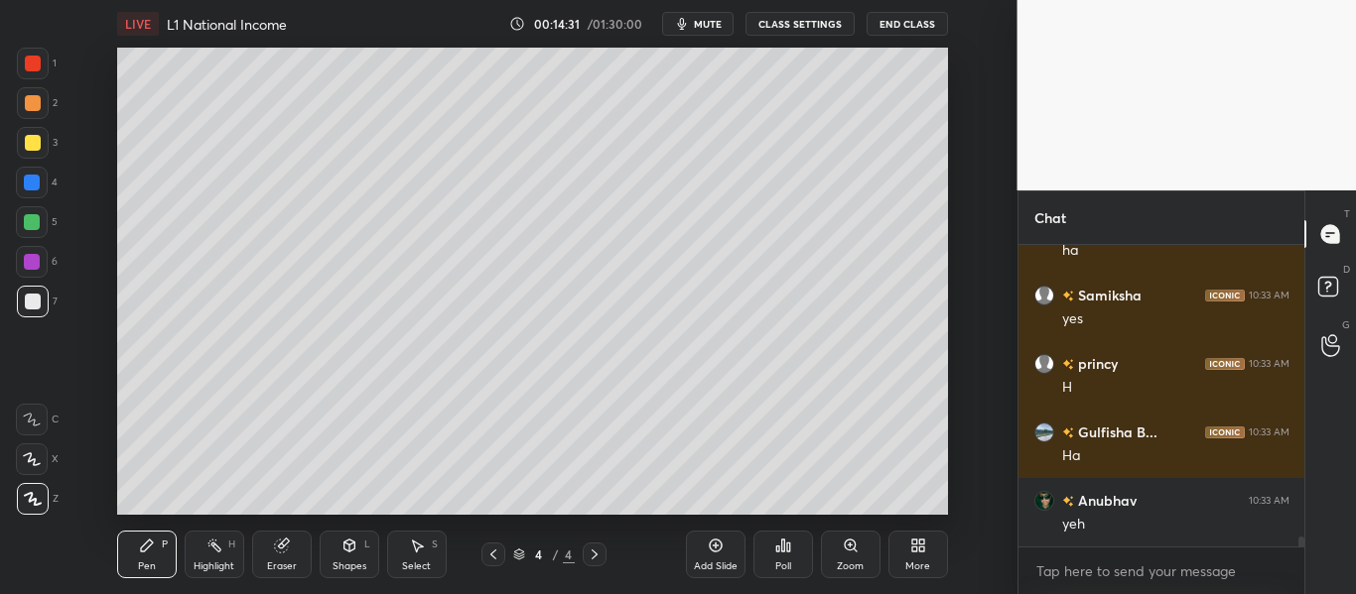
scroll to position [8683, 0]
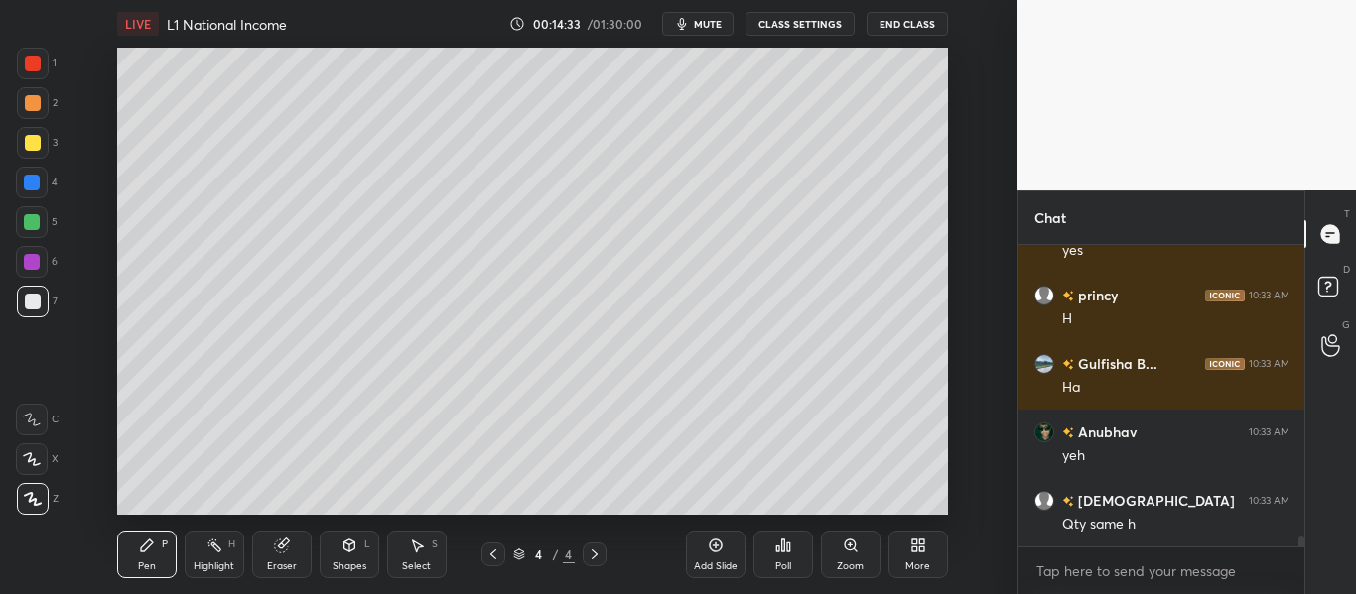
click at [342, 547] on icon at bounding box center [349, 546] width 16 height 16
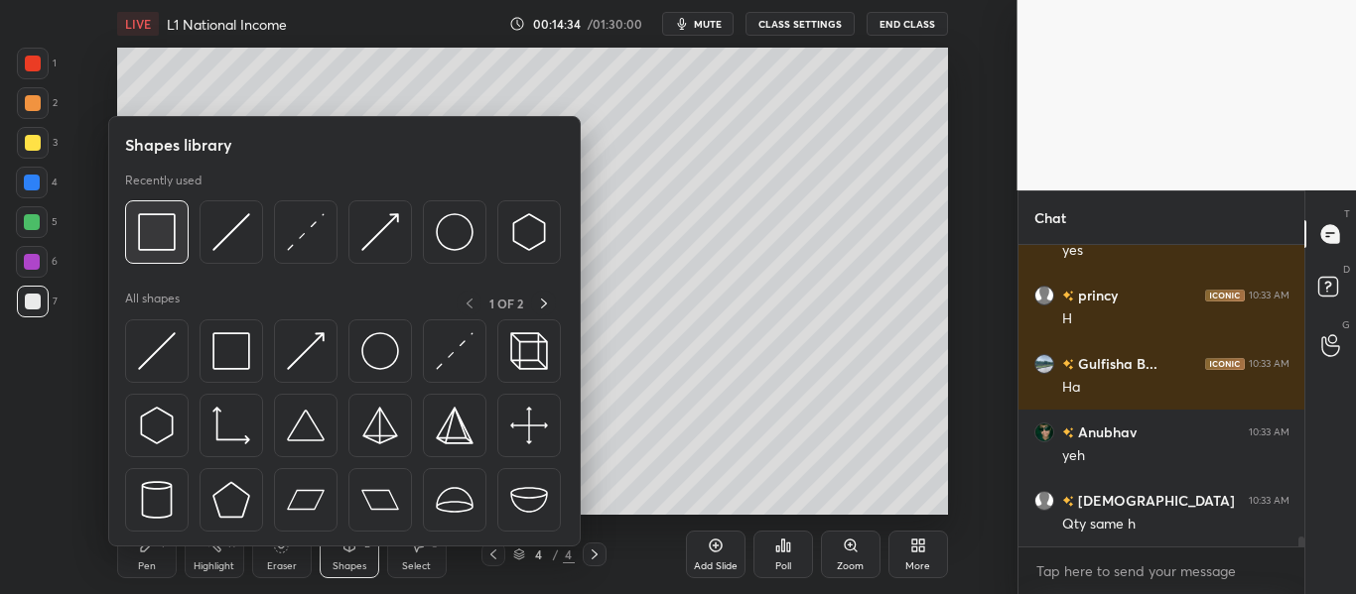
click at [159, 230] on img at bounding box center [157, 232] width 38 height 38
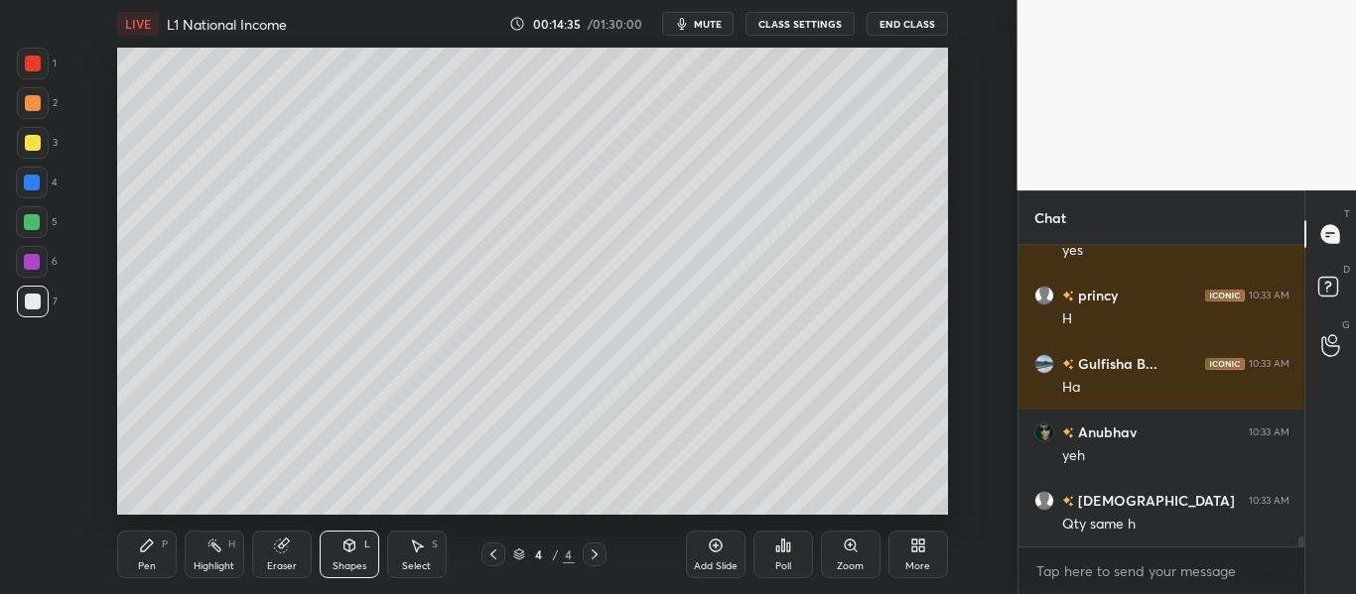
scroll to position [8751, 0]
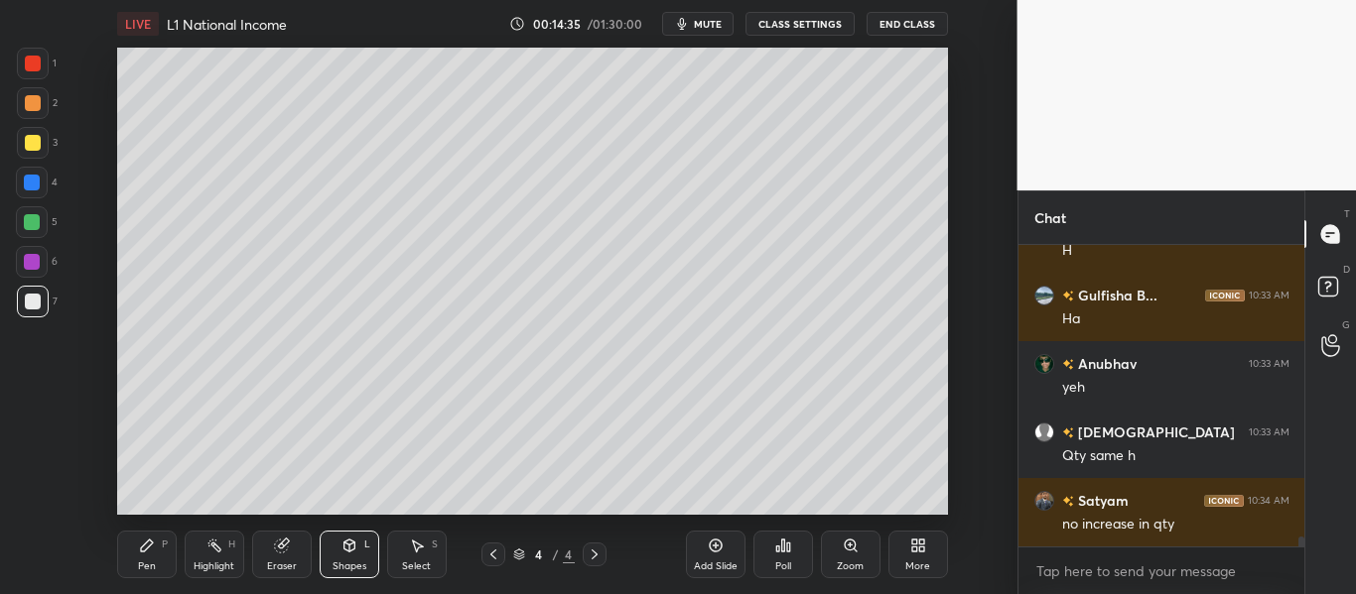
click at [25, 63] on div at bounding box center [33, 64] width 16 height 16
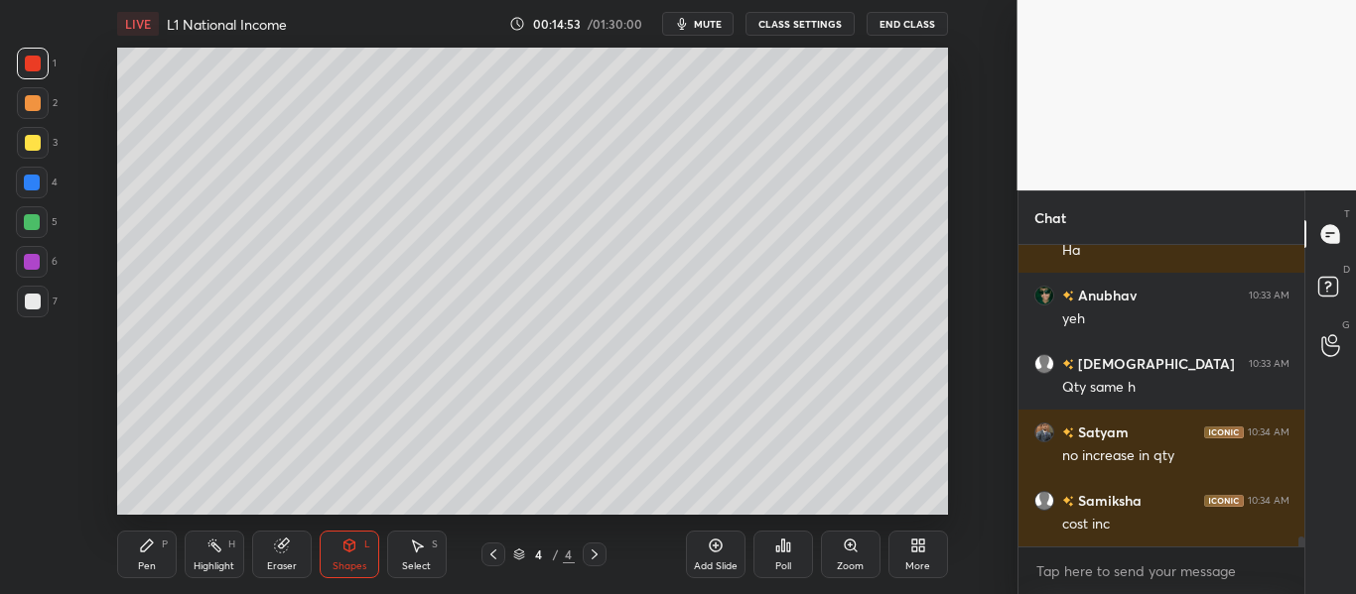
scroll to position [8888, 0]
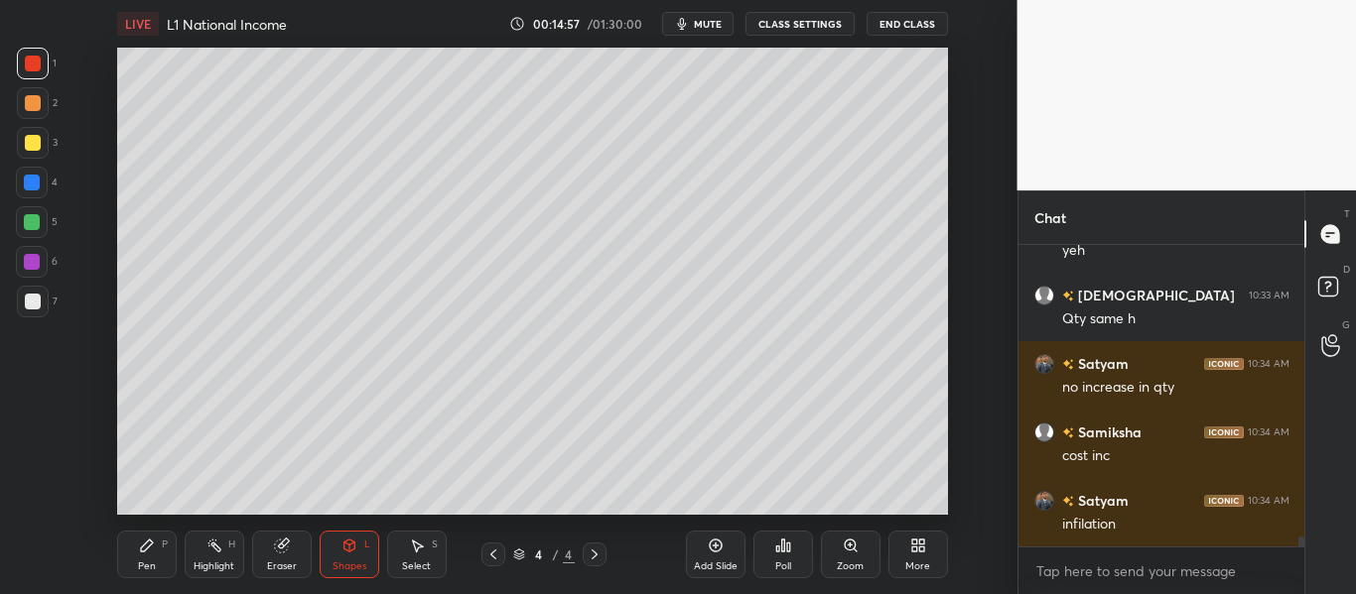
click at [164, 568] on div "Pen P" at bounding box center [147, 555] width 60 height 48
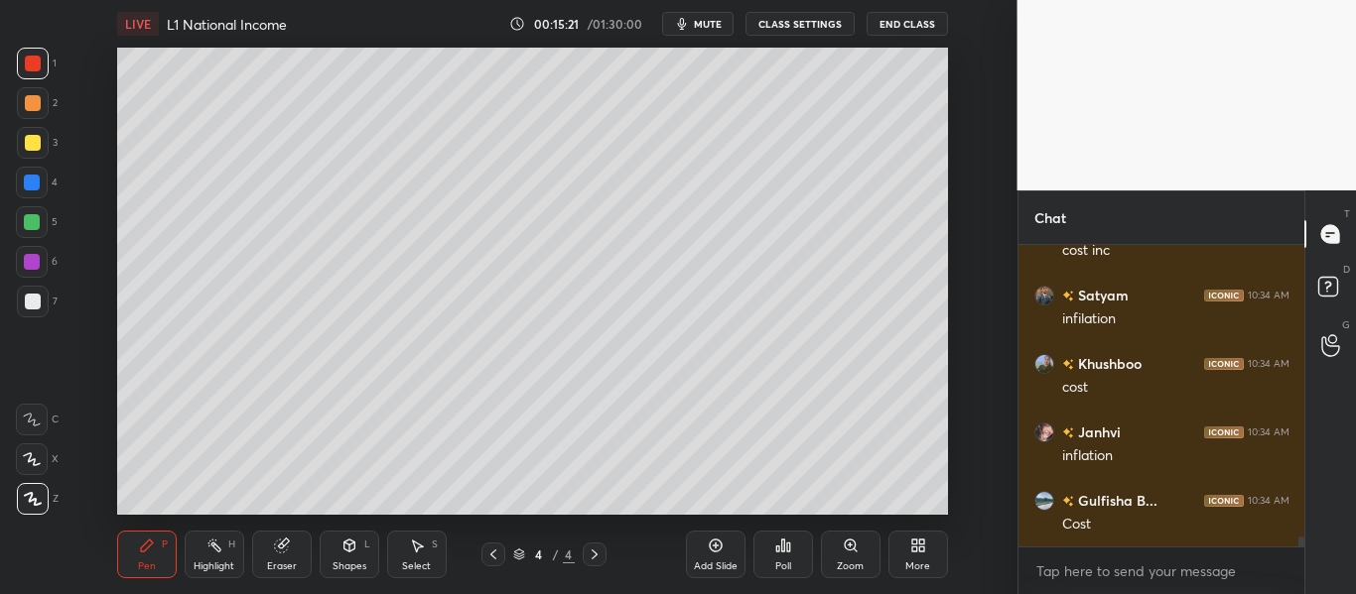
scroll to position [9162, 0]
drag, startPoint x: 724, startPoint y: 568, endPoint x: 728, endPoint y: 553, distance: 15.4
click at [726, 569] on div "Add Slide" at bounding box center [716, 567] width 44 height 10
click at [35, 311] on div at bounding box center [33, 302] width 32 height 32
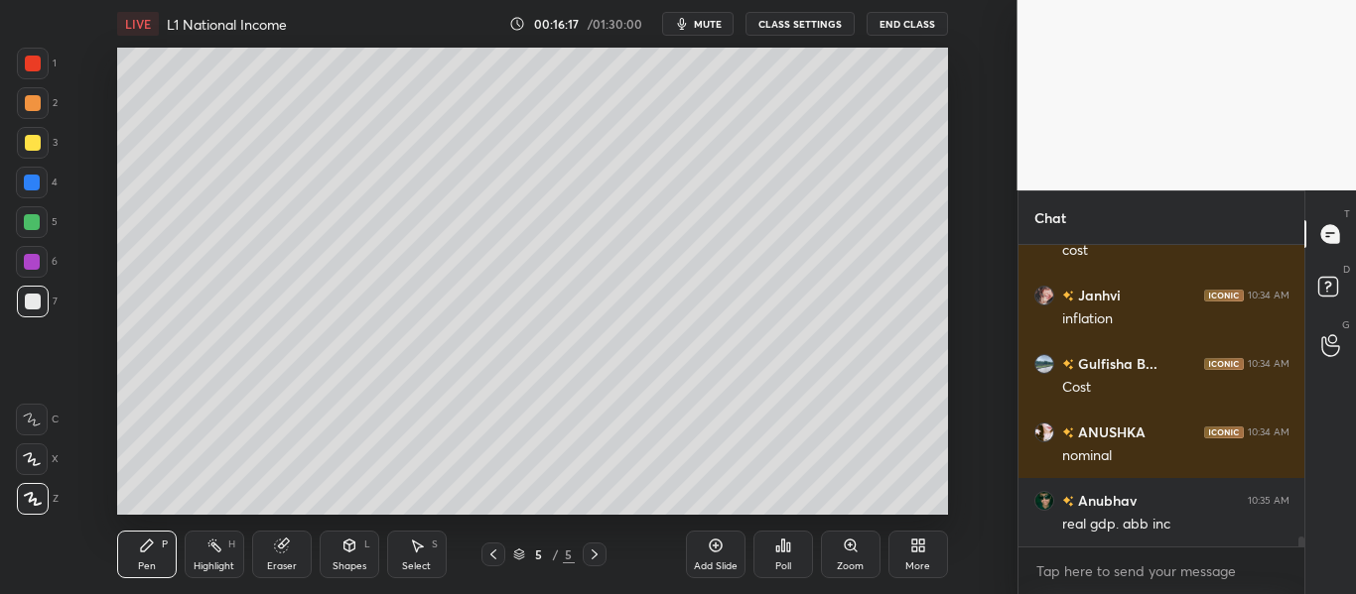
scroll to position [9299, 0]
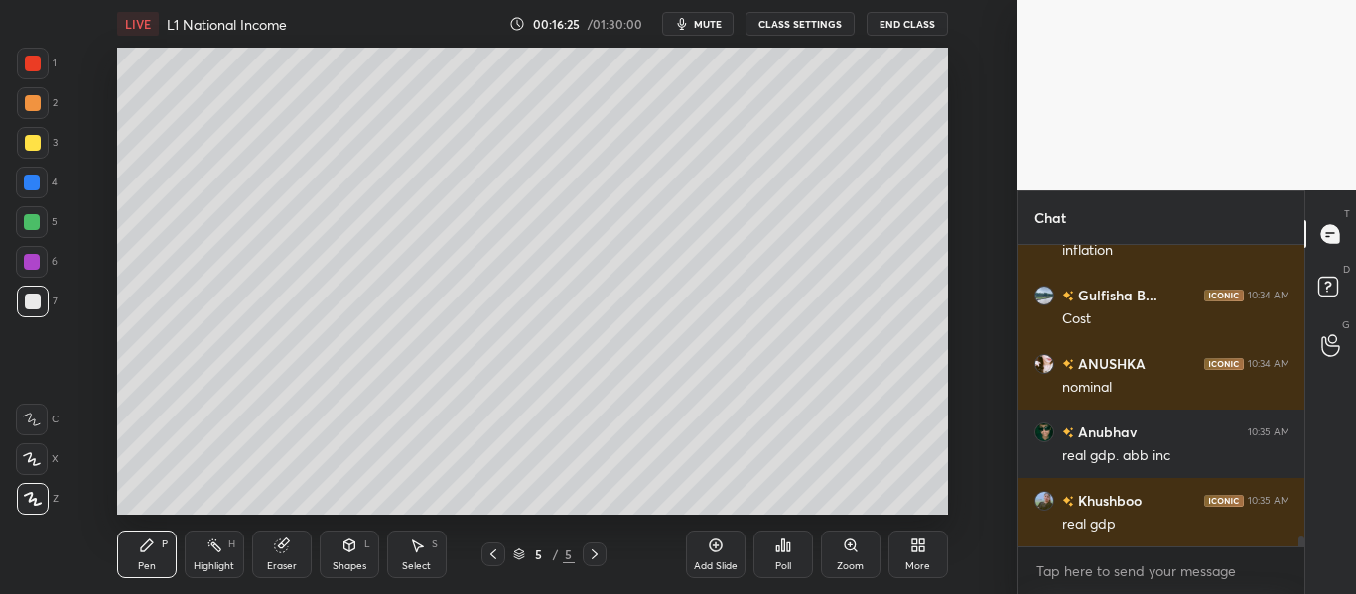
click at [304, 552] on div "Eraser" at bounding box center [282, 555] width 60 height 48
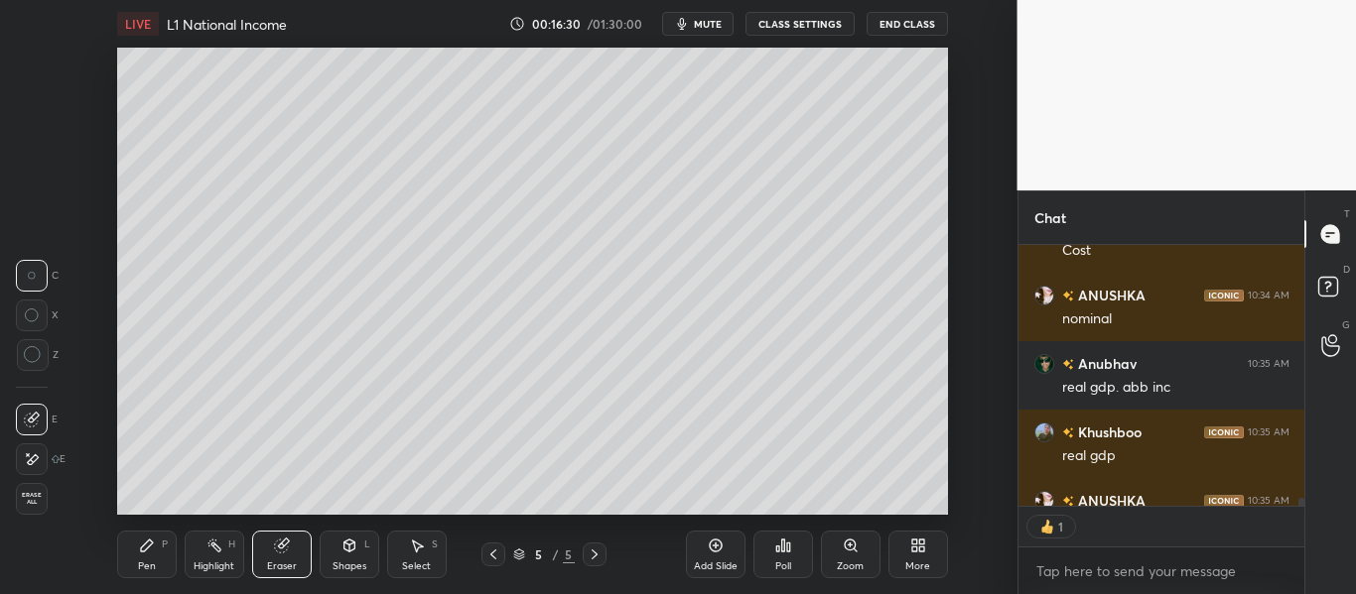
scroll to position [255, 280]
drag, startPoint x: 150, startPoint y: 555, endPoint x: 187, endPoint y: 525, distance: 47.3
click at [158, 553] on div "Pen P" at bounding box center [147, 555] width 60 height 48
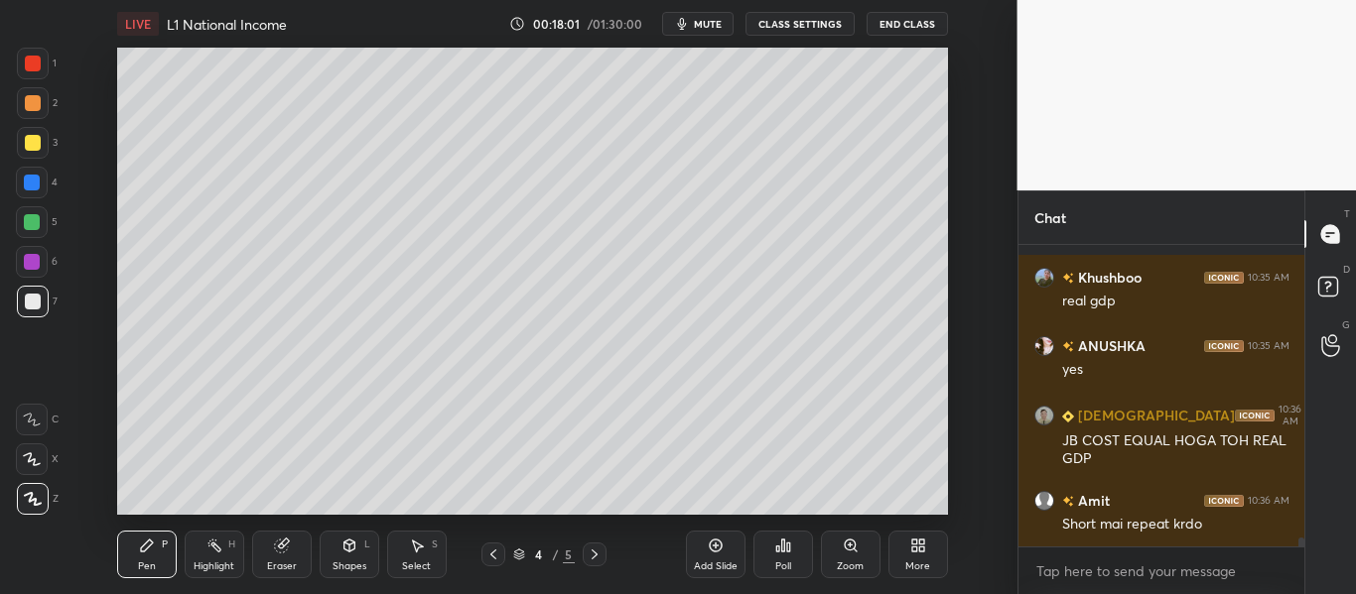
scroll to position [9591, 0]
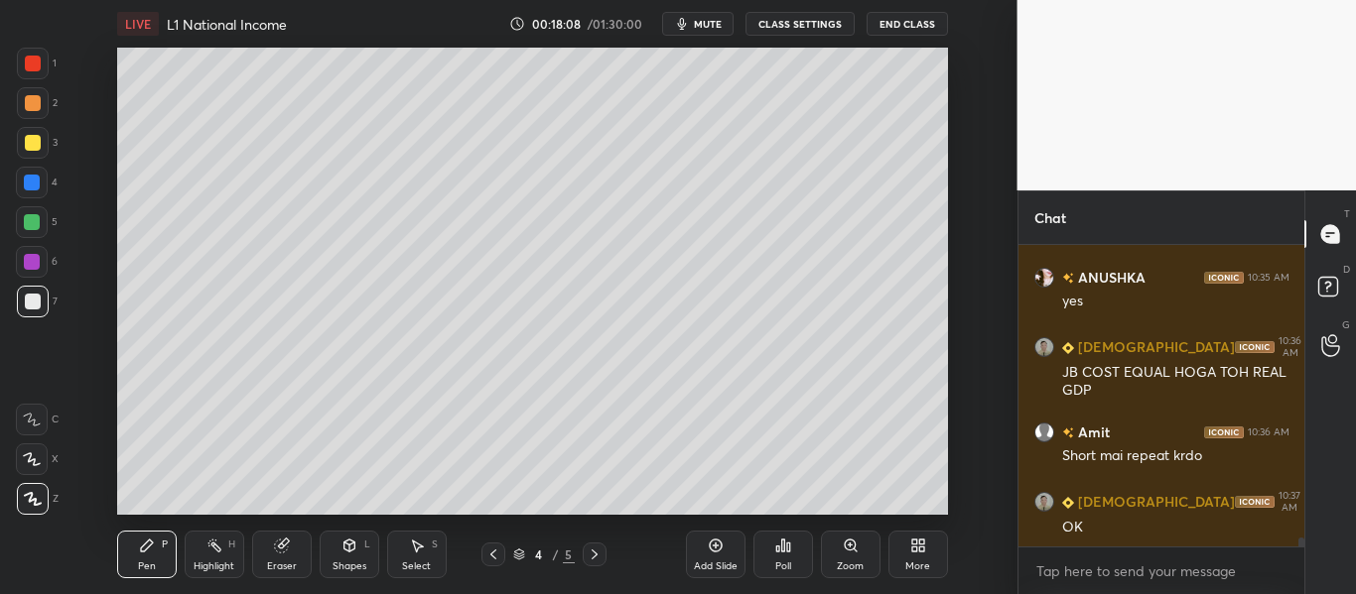
click at [591, 565] on div at bounding box center [595, 555] width 24 height 24
click at [268, 559] on div "Eraser" at bounding box center [282, 555] width 60 height 48
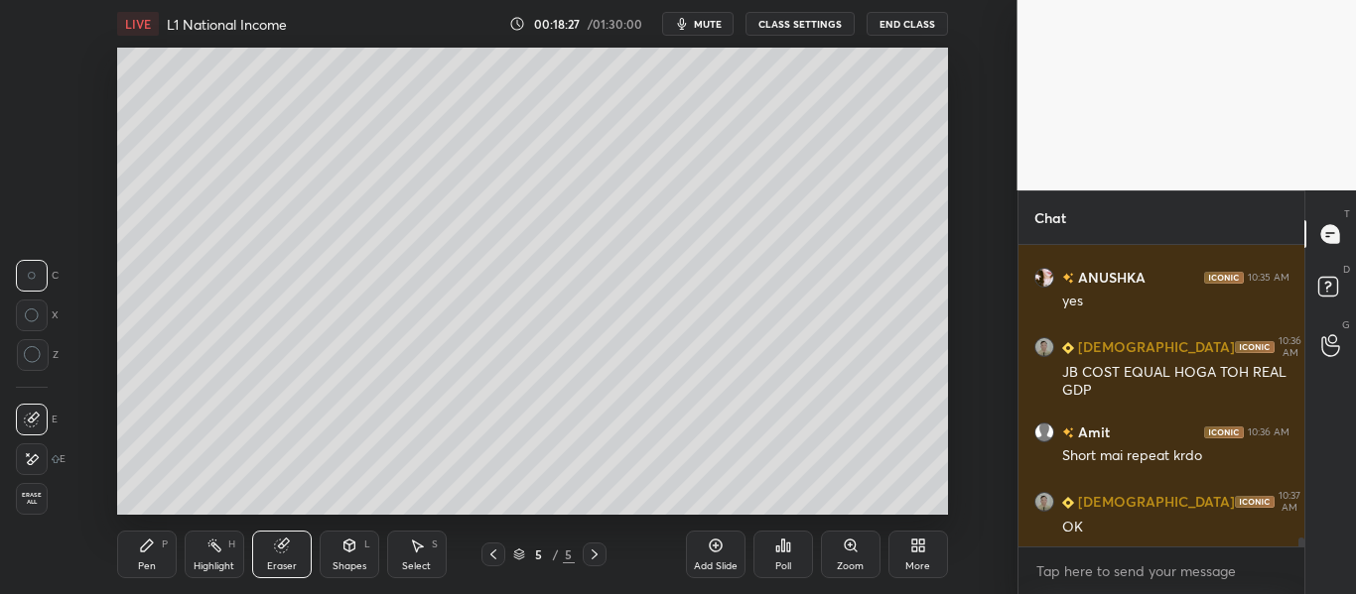
drag, startPoint x: 145, startPoint y: 549, endPoint x: 161, endPoint y: 553, distance: 16.4
click at [146, 549] on icon at bounding box center [147, 546] width 12 height 12
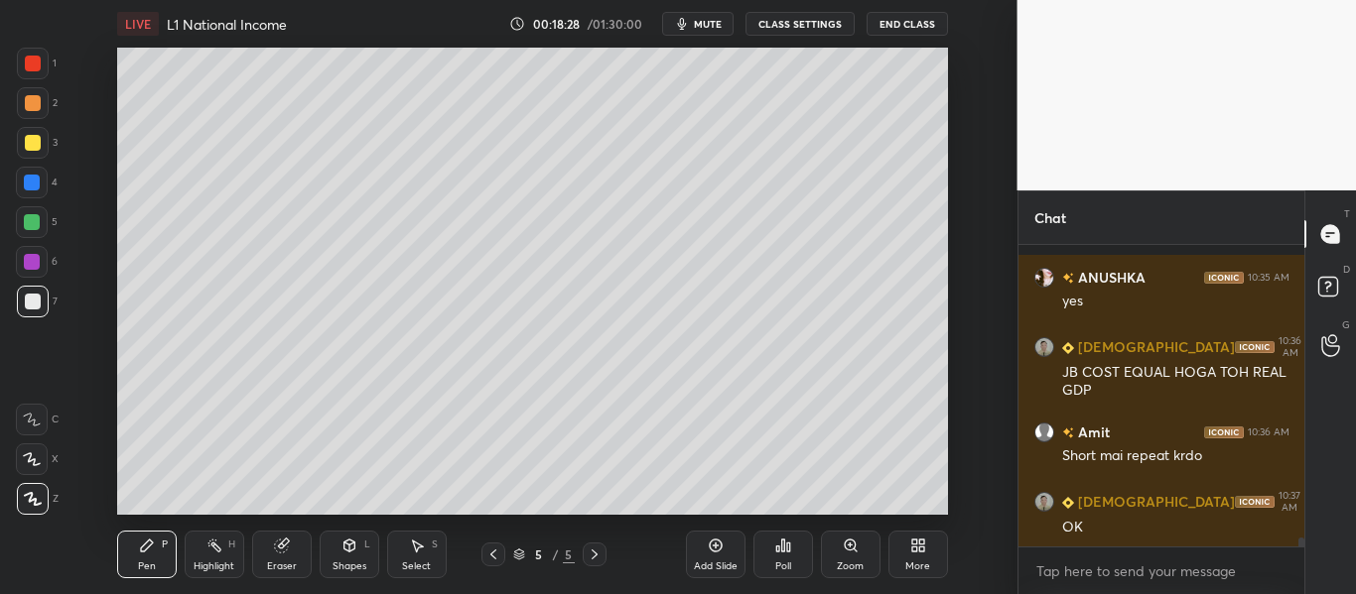
scroll to position [9677, 0]
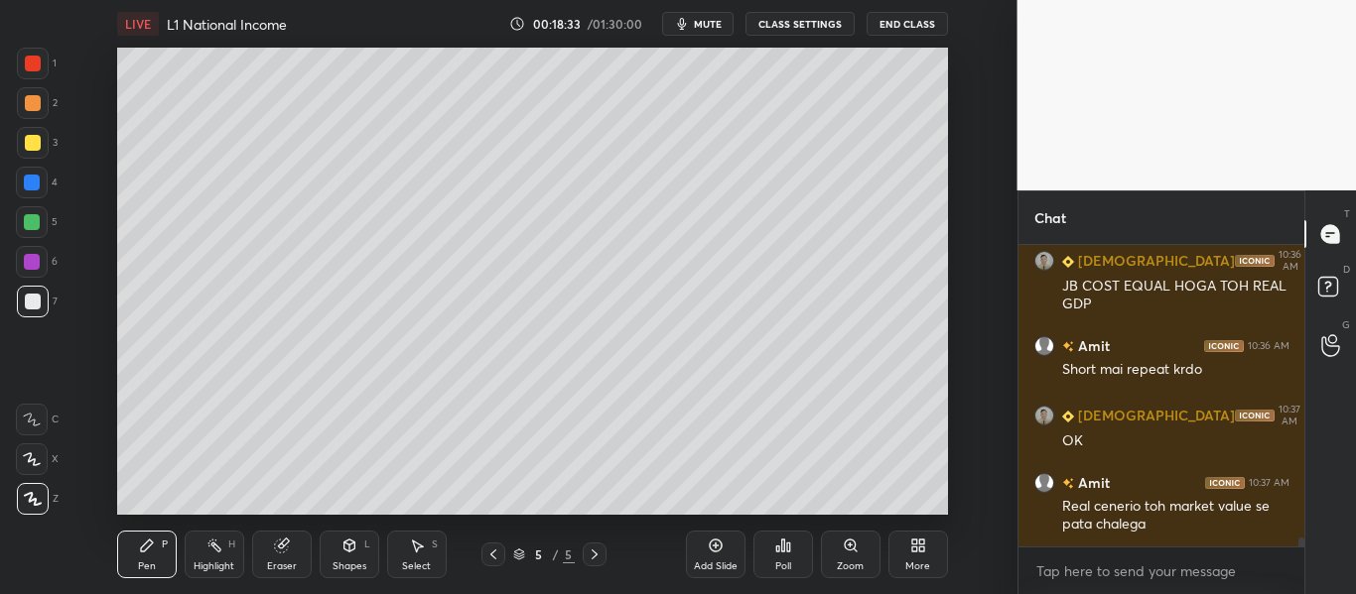
click at [282, 556] on div "Eraser" at bounding box center [282, 555] width 60 height 48
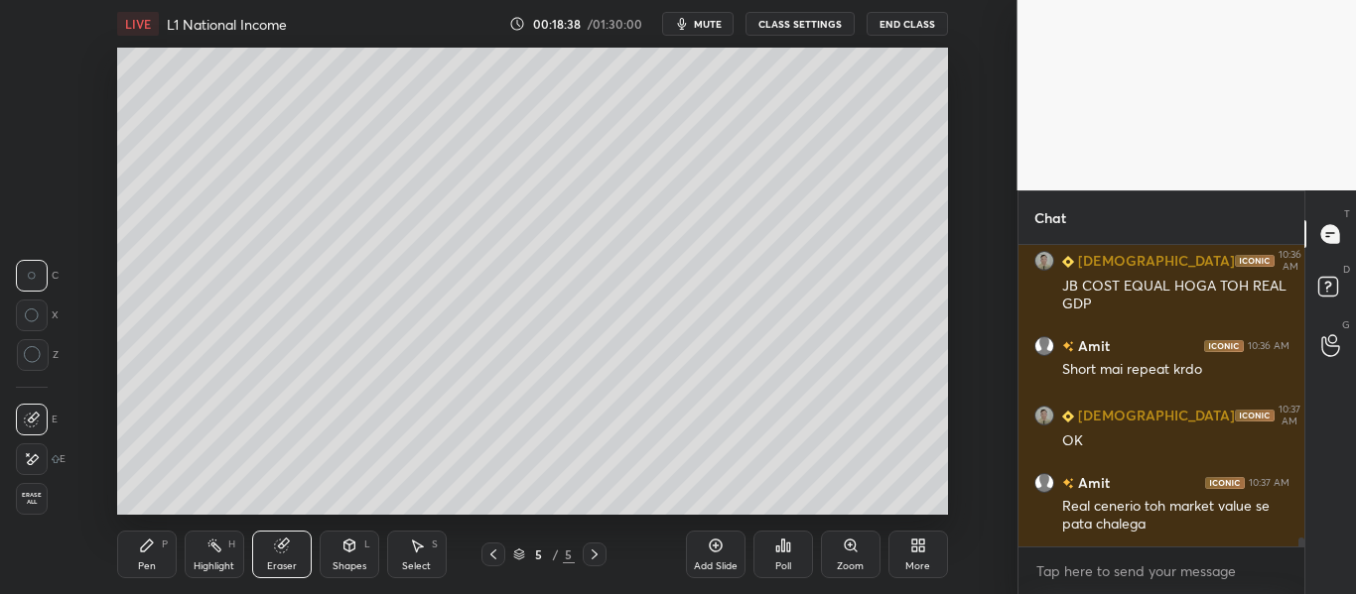
drag, startPoint x: 147, startPoint y: 559, endPoint x: 190, endPoint y: 529, distance: 52.0
click at [148, 559] on div "Pen P" at bounding box center [147, 555] width 60 height 48
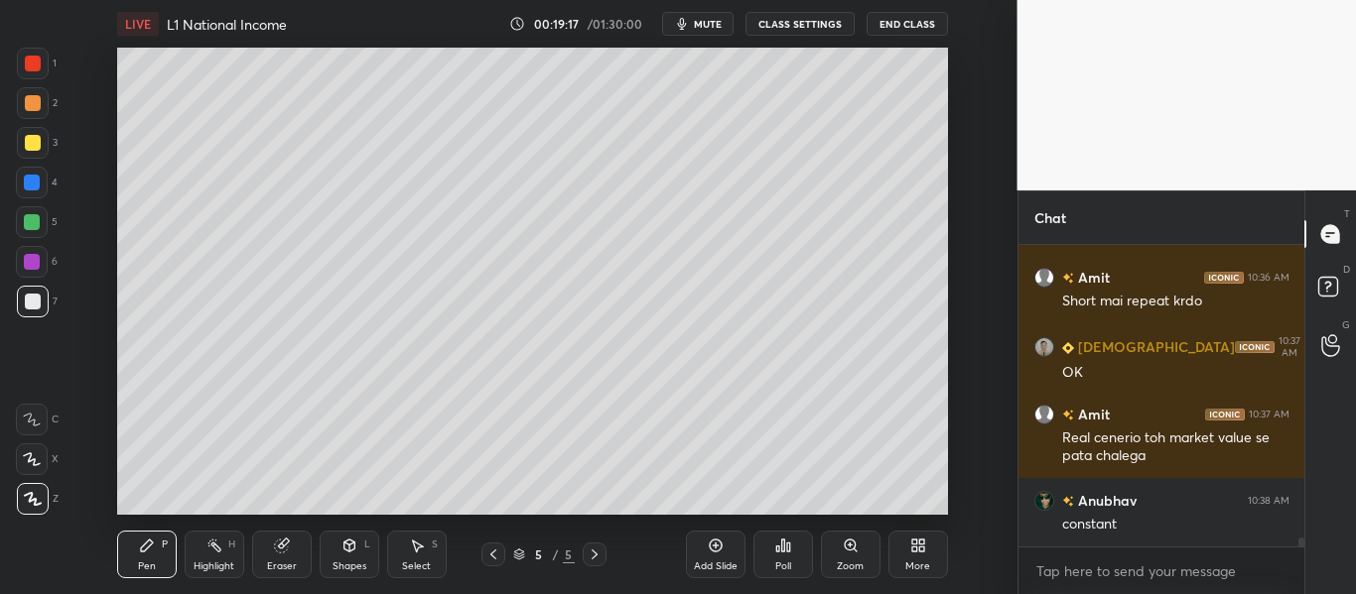
scroll to position [9814, 0]
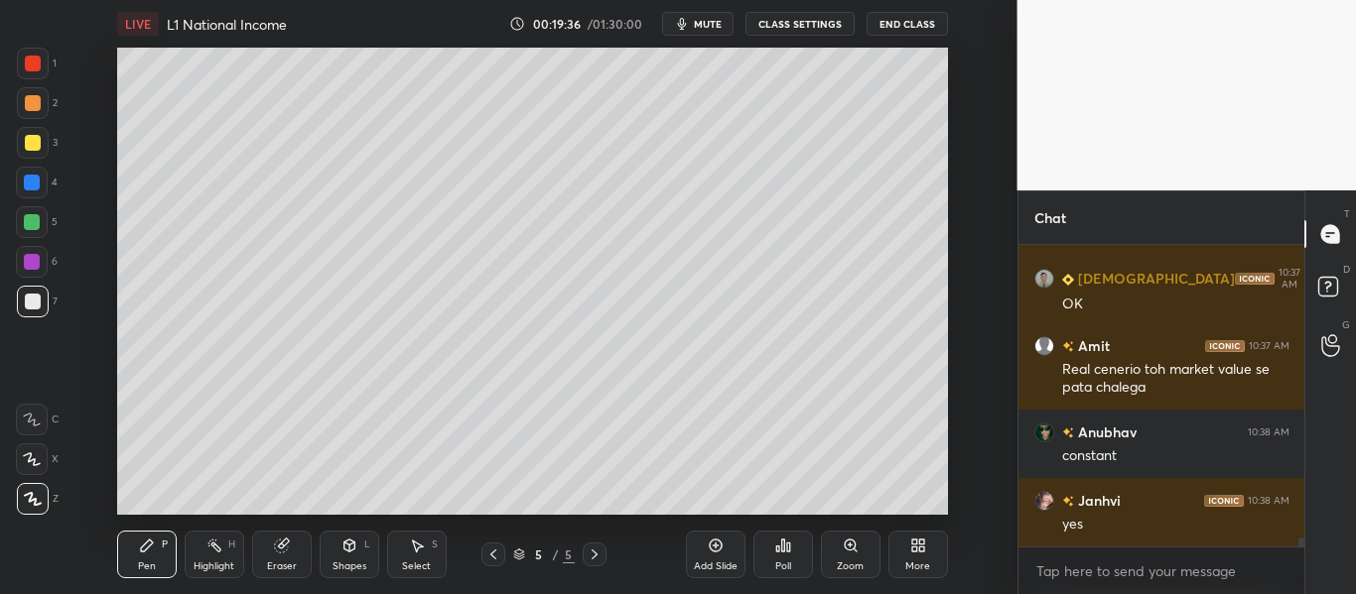
click at [280, 559] on div "Eraser" at bounding box center [282, 555] width 60 height 48
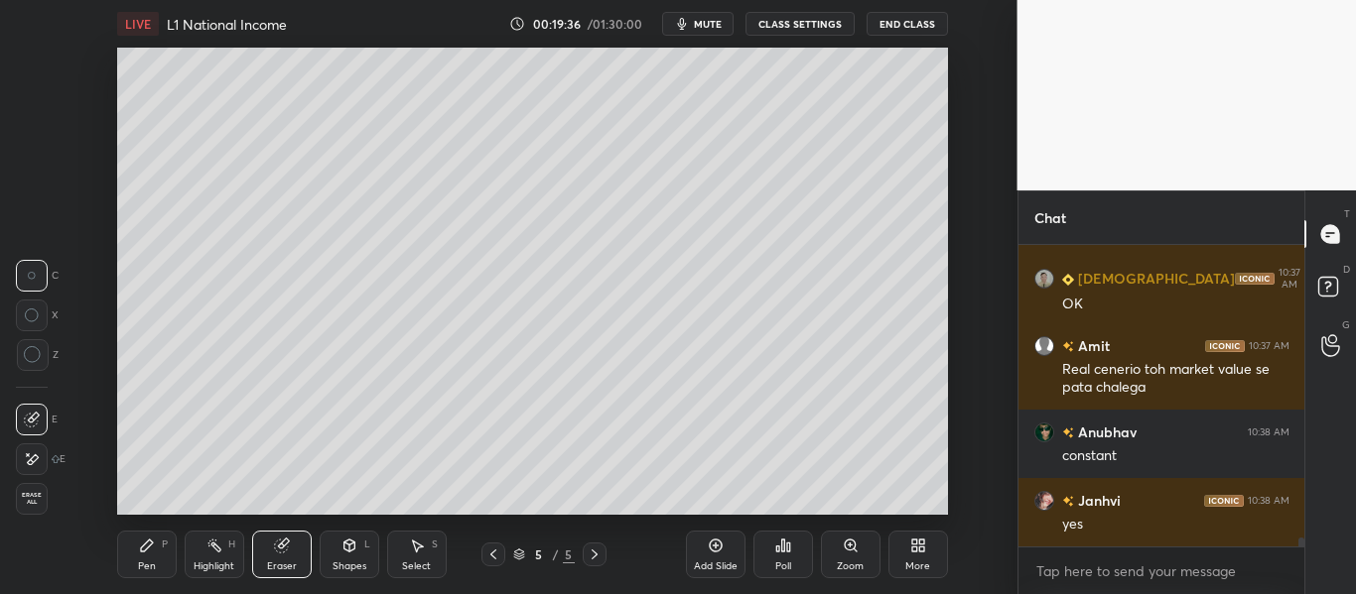
drag, startPoint x: 49, startPoint y: 460, endPoint x: 59, endPoint y: 463, distance: 10.4
click at [49, 462] on div "E" at bounding box center [41, 460] width 50 height 32
click at [160, 553] on div "Pen P" at bounding box center [147, 555] width 60 height 48
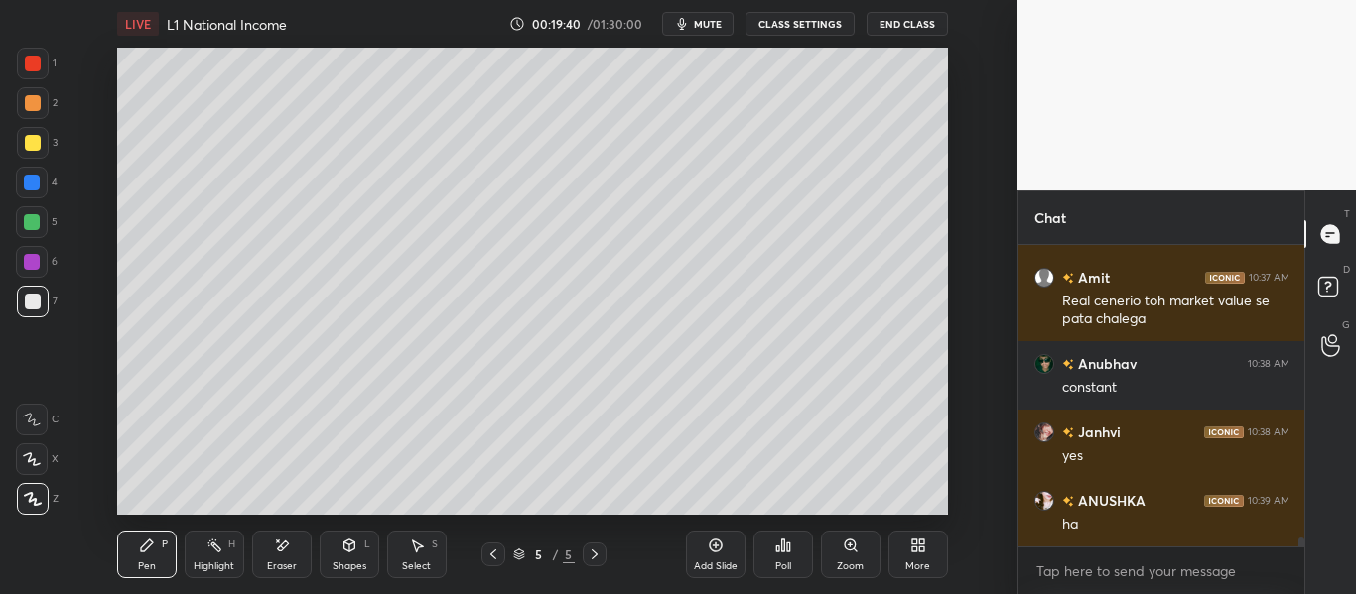
click at [484, 556] on div at bounding box center [493, 555] width 24 height 24
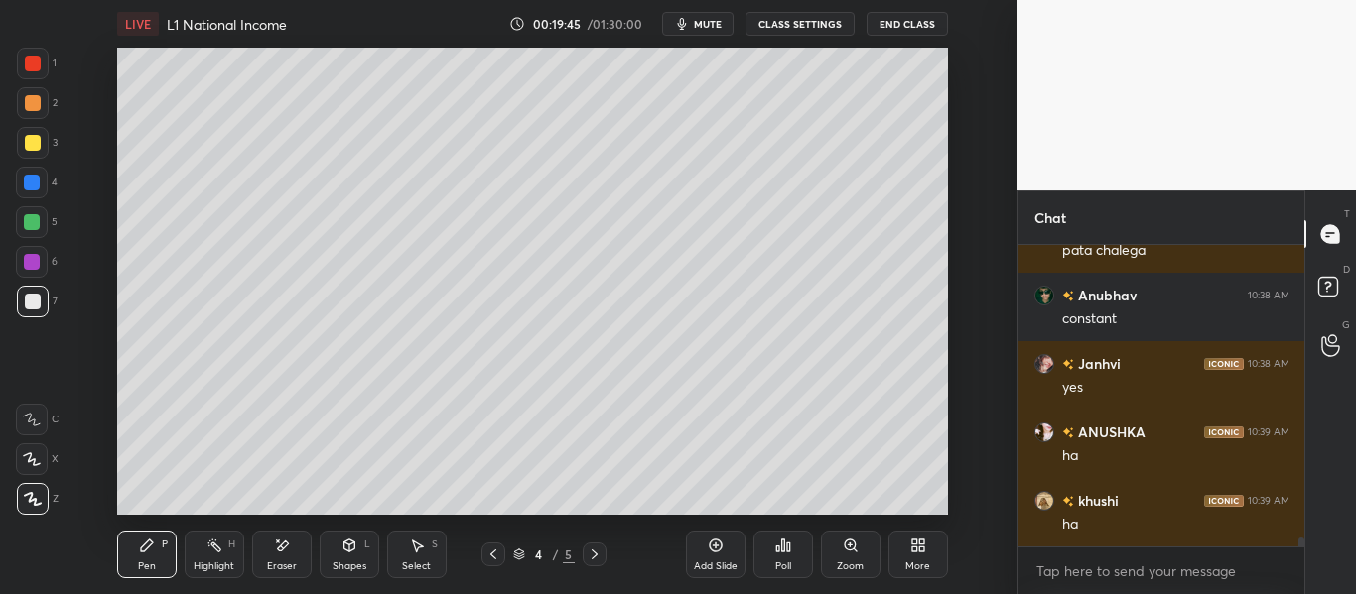
click at [583, 560] on div at bounding box center [595, 555] width 24 height 24
click at [493, 549] on icon at bounding box center [493, 555] width 16 height 16
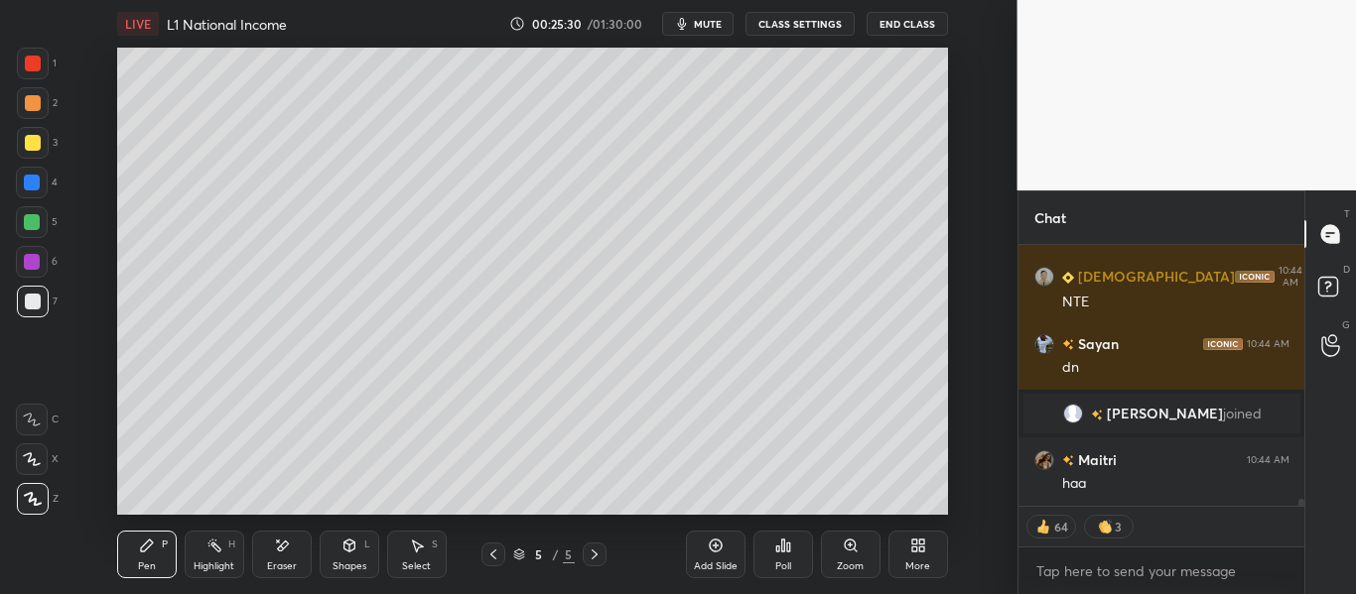
scroll to position [9684, 0]
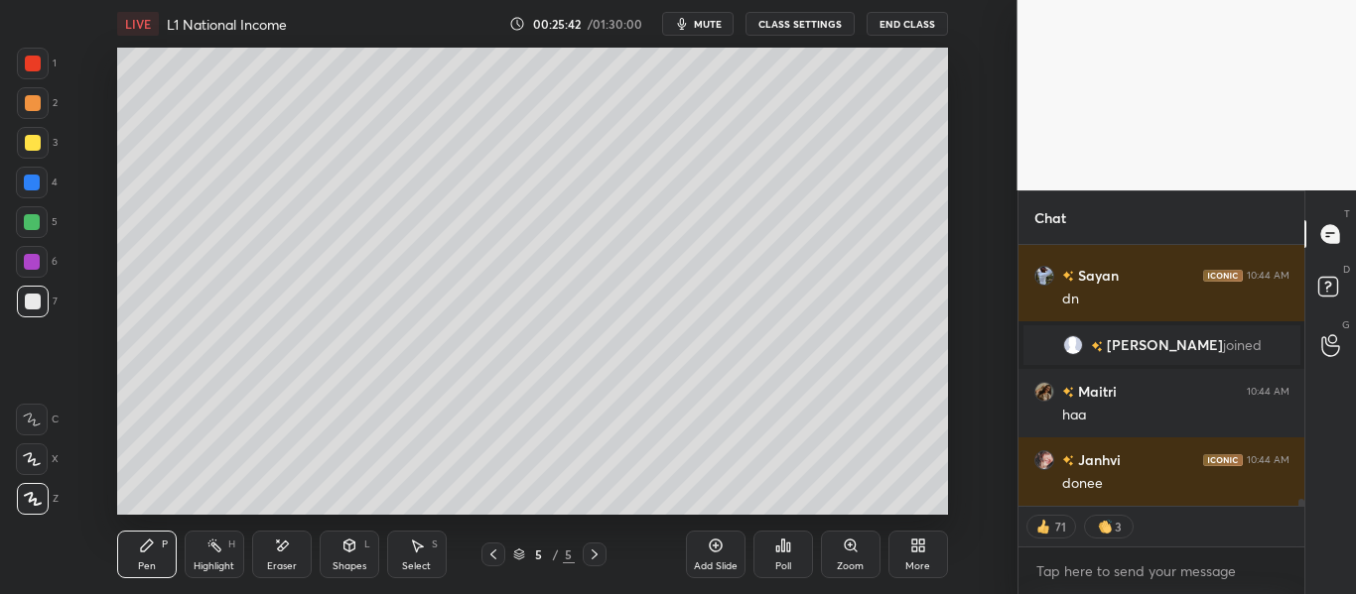
click at [918, 547] on icon at bounding box center [918, 546] width 16 height 16
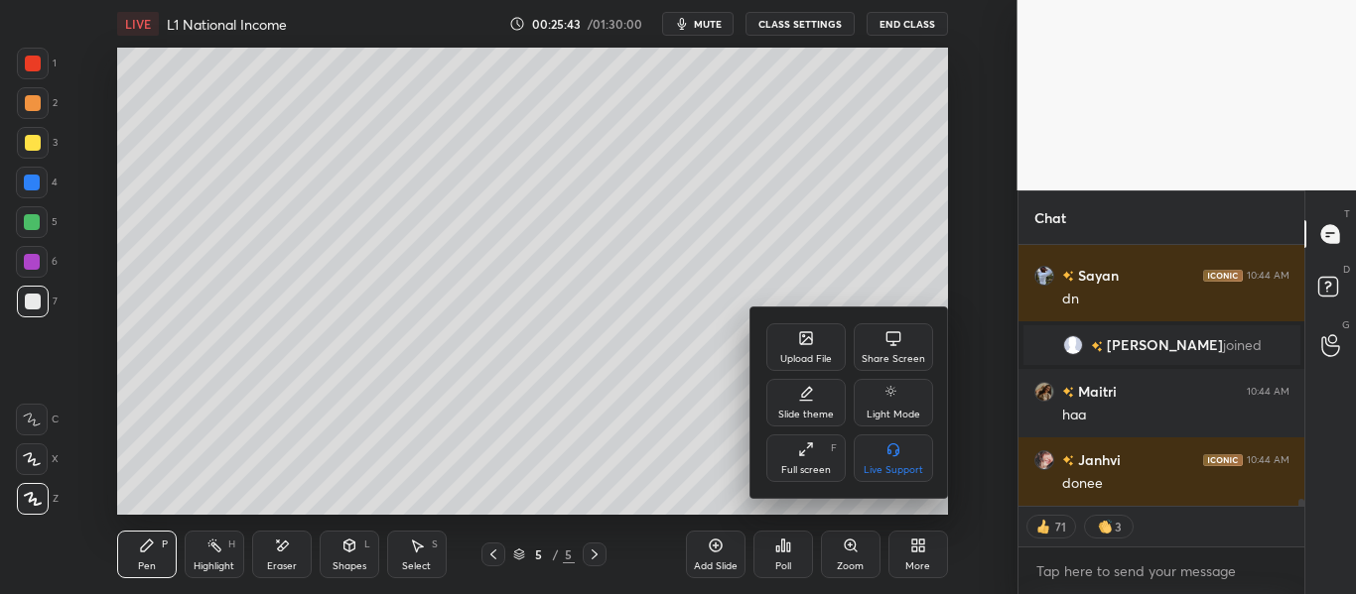
click at [787, 345] on div "Upload File" at bounding box center [805, 348] width 79 height 48
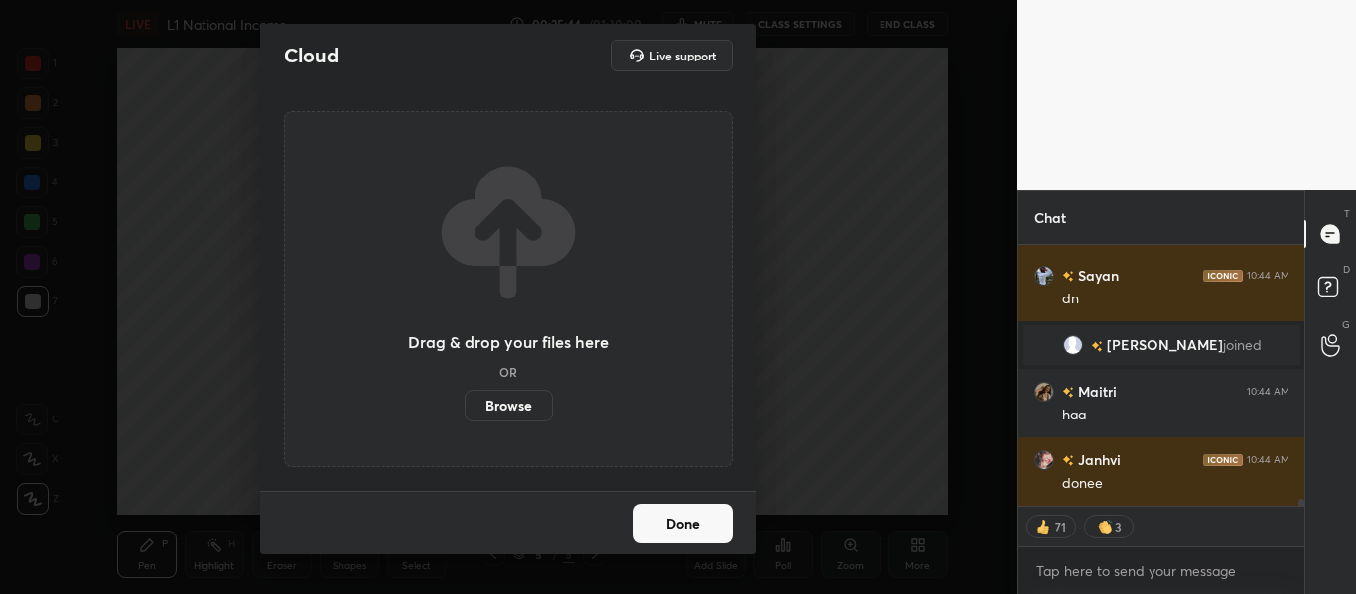
click at [512, 405] on label "Browse" at bounding box center [508, 406] width 88 height 32
click at [464, 405] on input "Browse" at bounding box center [464, 406] width 0 height 32
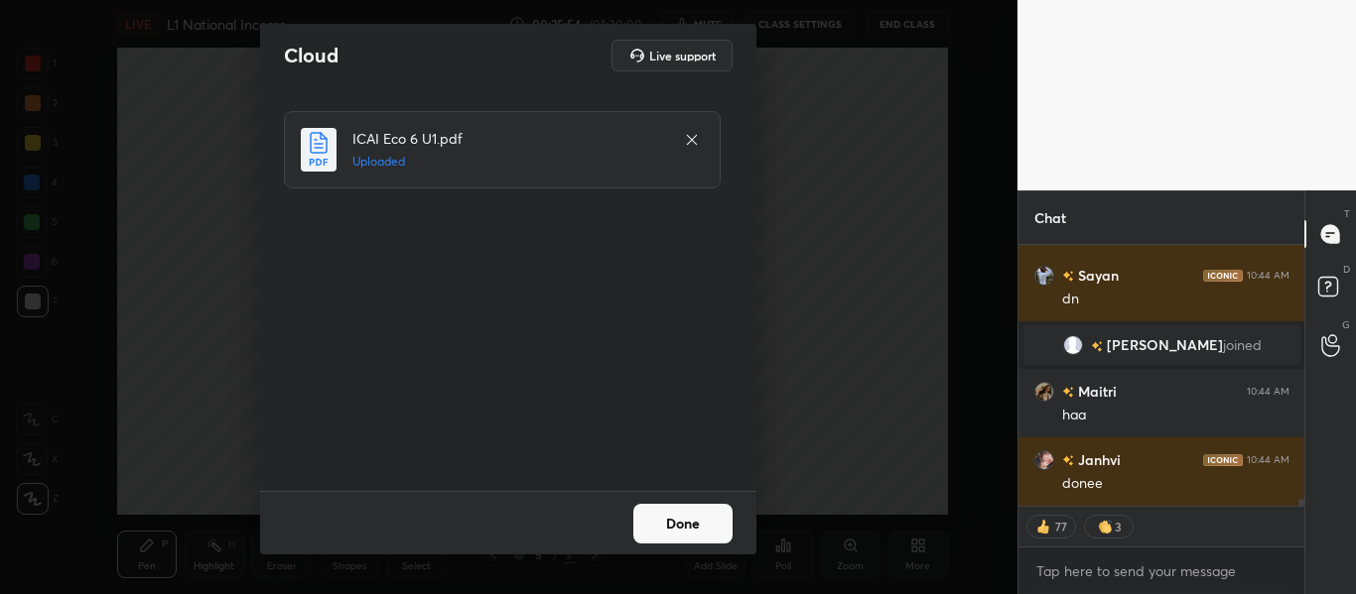
click at [696, 515] on button "Done" at bounding box center [682, 524] width 99 height 40
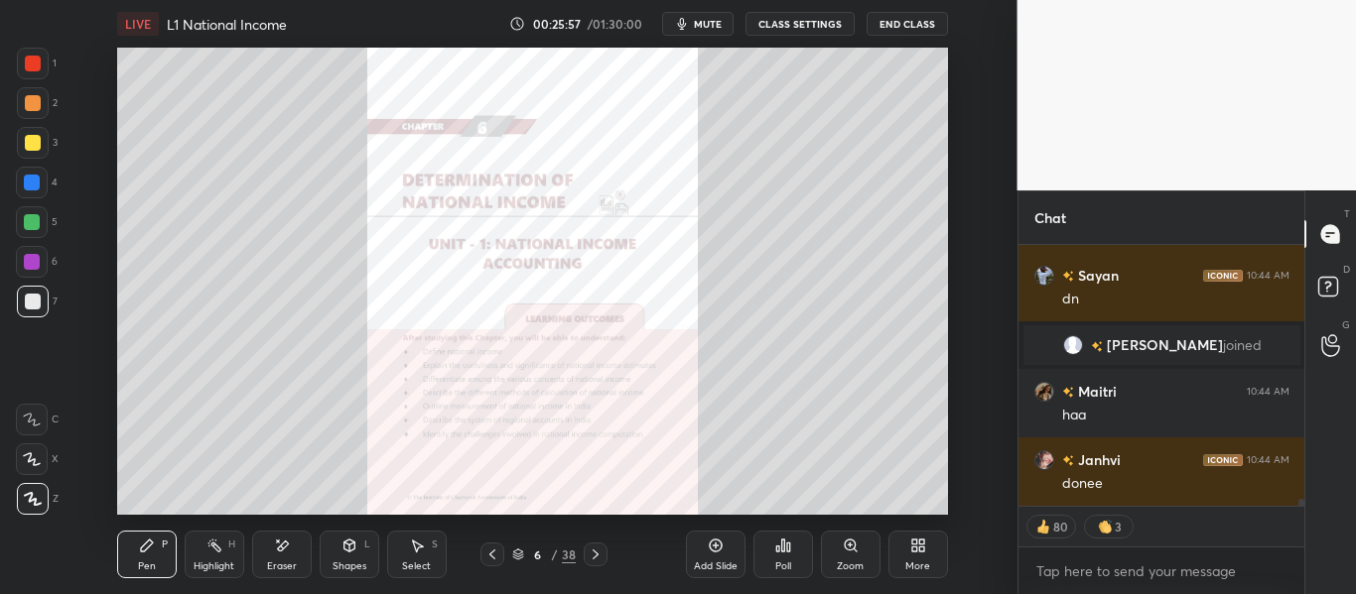
click at [600, 561] on icon at bounding box center [596, 555] width 16 height 16
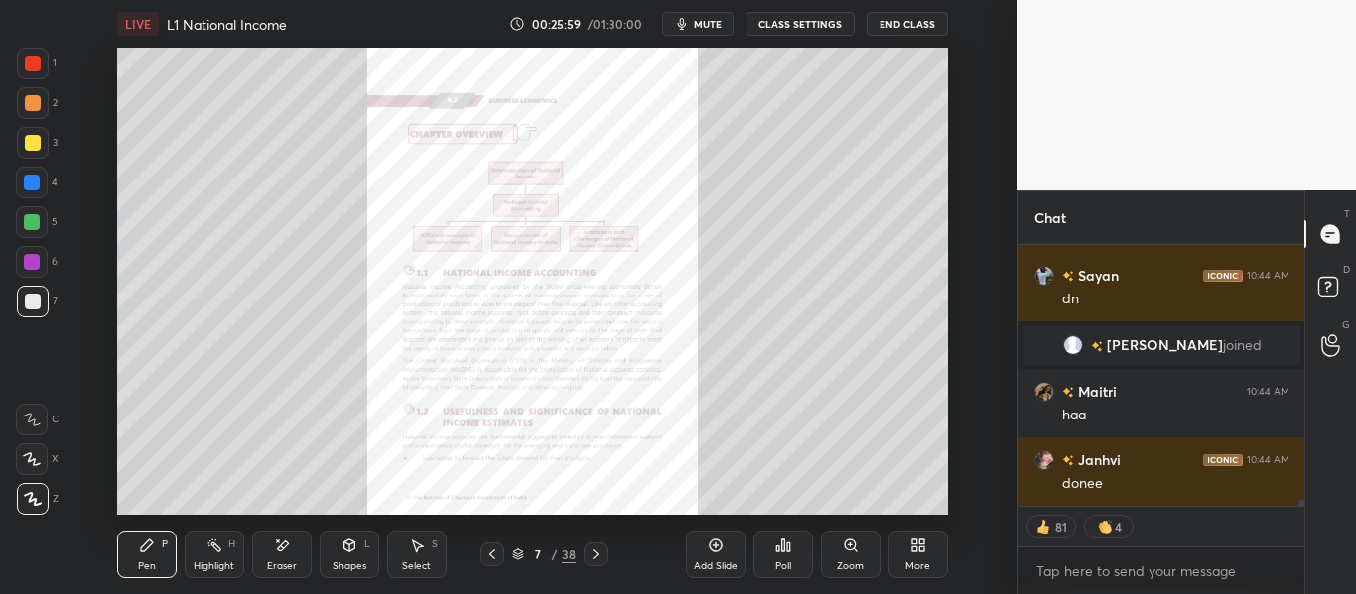
click at [593, 555] on icon at bounding box center [596, 555] width 16 height 16
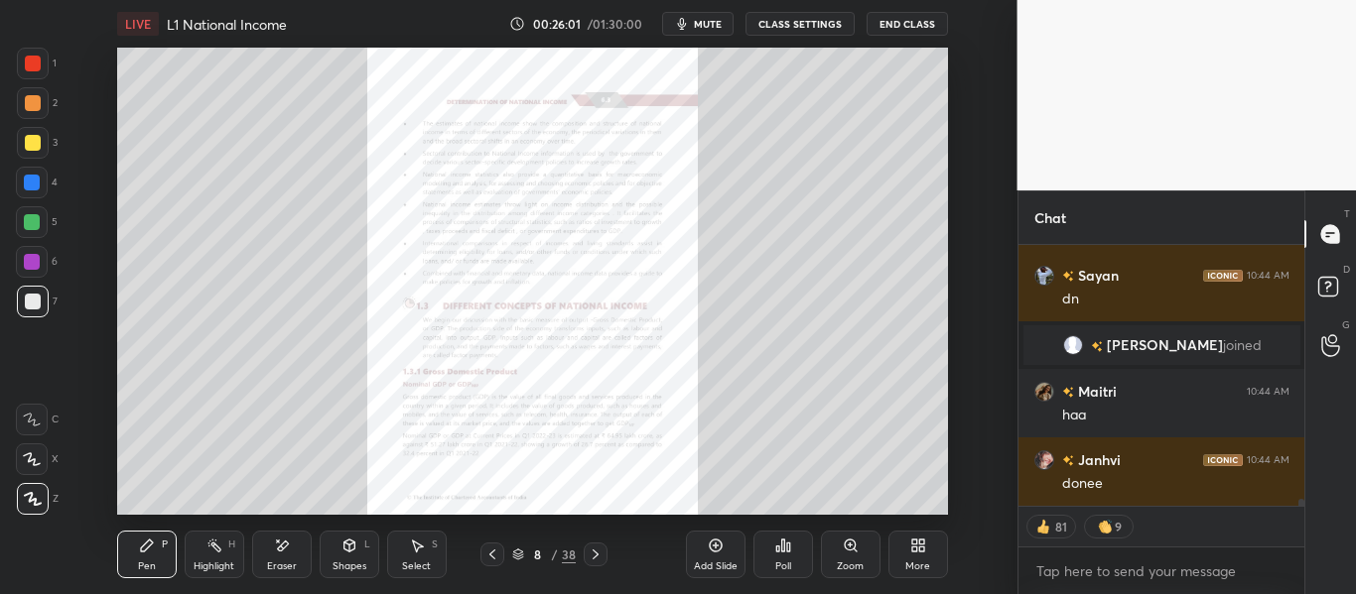
click at [850, 551] on icon at bounding box center [850, 545] width 11 height 11
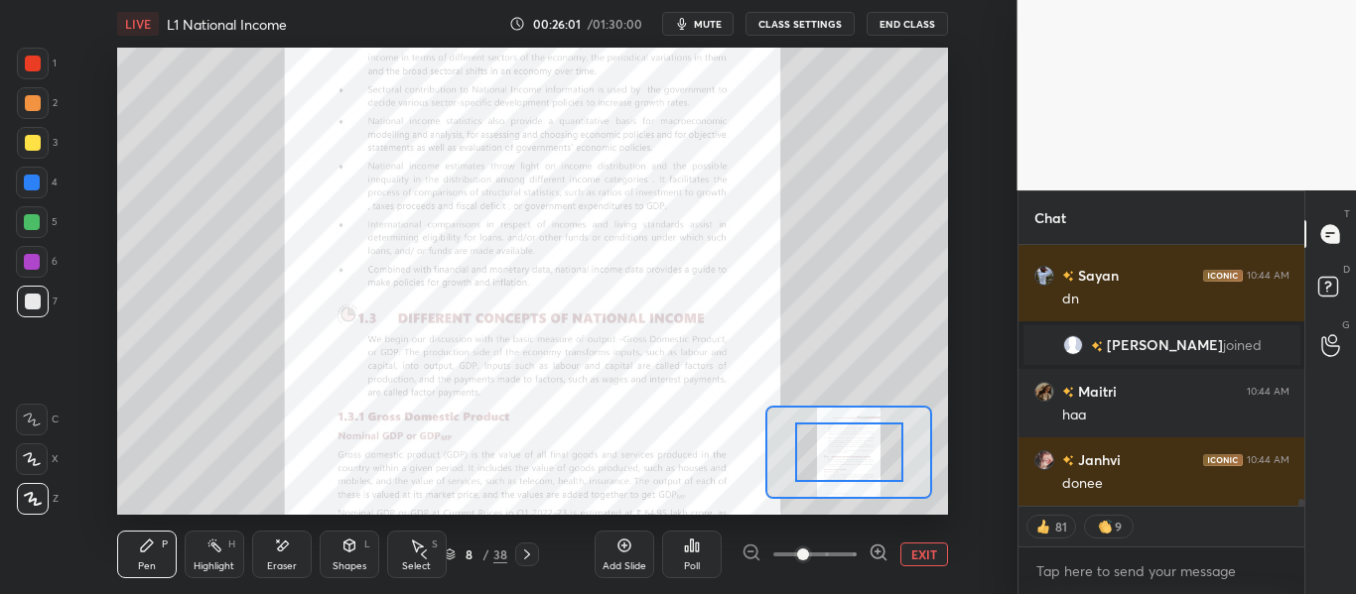
click at [853, 551] on span at bounding box center [814, 555] width 83 height 30
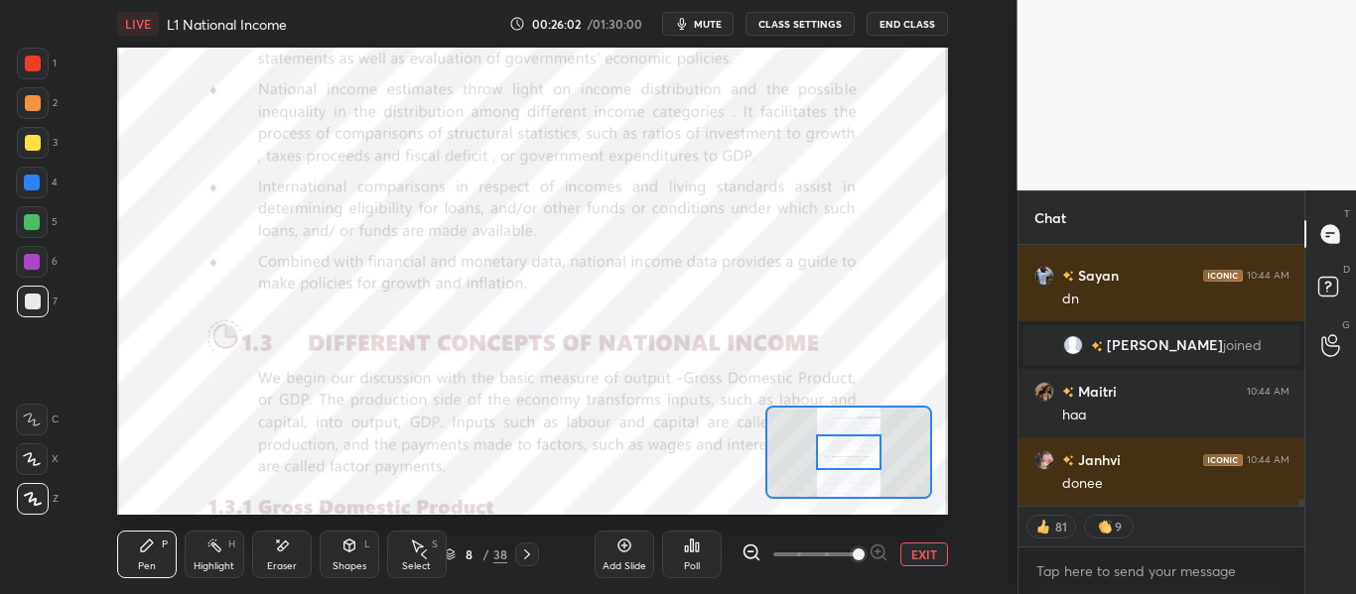
click at [853, 552] on span at bounding box center [859, 555] width 12 height 12
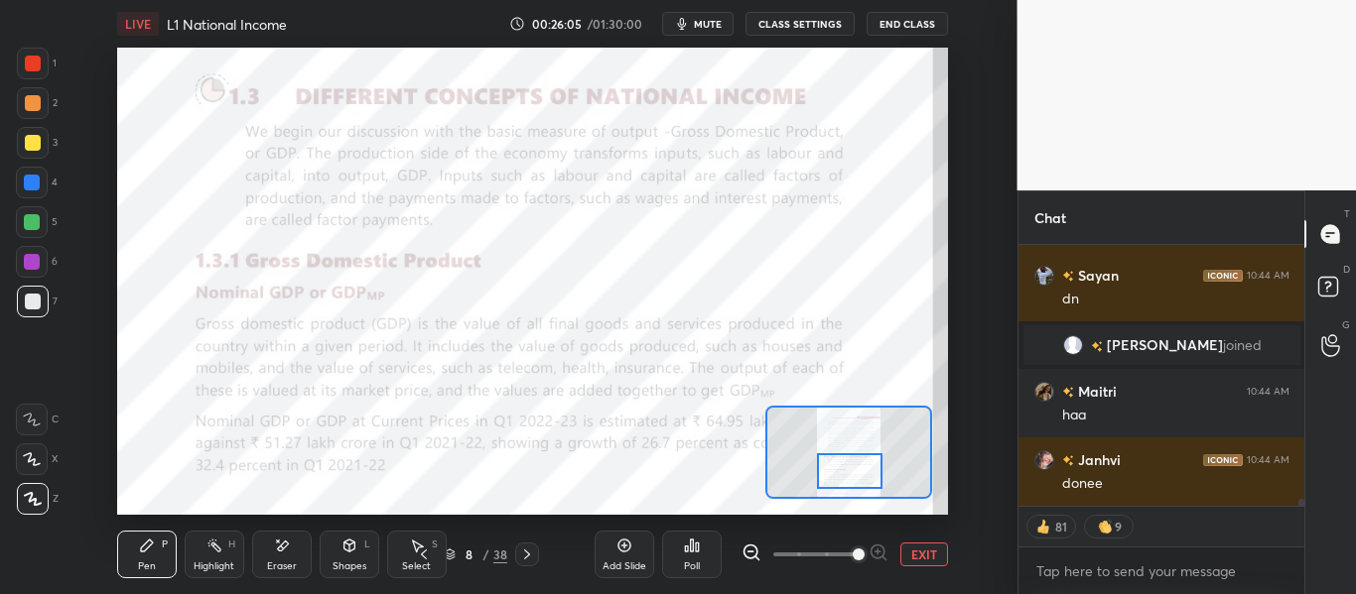
drag, startPoint x: 844, startPoint y: 462, endPoint x: 845, endPoint y: 481, distance: 18.9
click at [845, 481] on div at bounding box center [849, 472] width 65 height 36
drag, startPoint x: 337, startPoint y: 552, endPoint x: 353, endPoint y: 555, distance: 16.2
click at [337, 553] on div "Shapes L" at bounding box center [350, 555] width 60 height 48
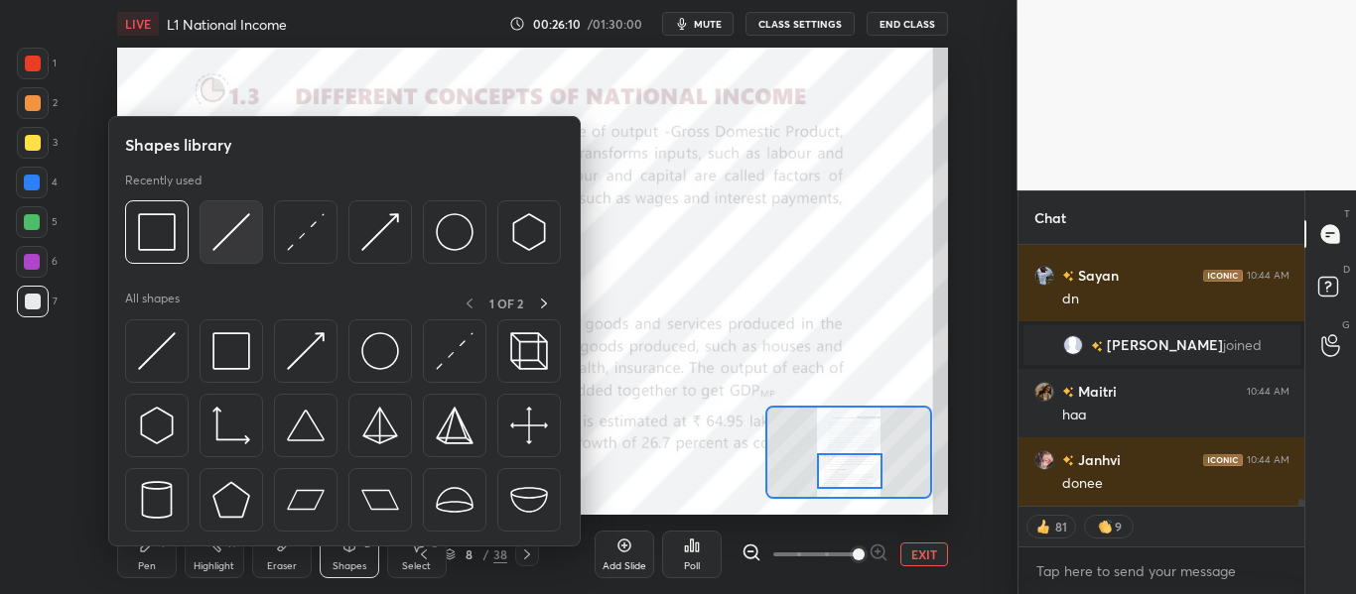
click at [220, 220] on img at bounding box center [231, 232] width 38 height 38
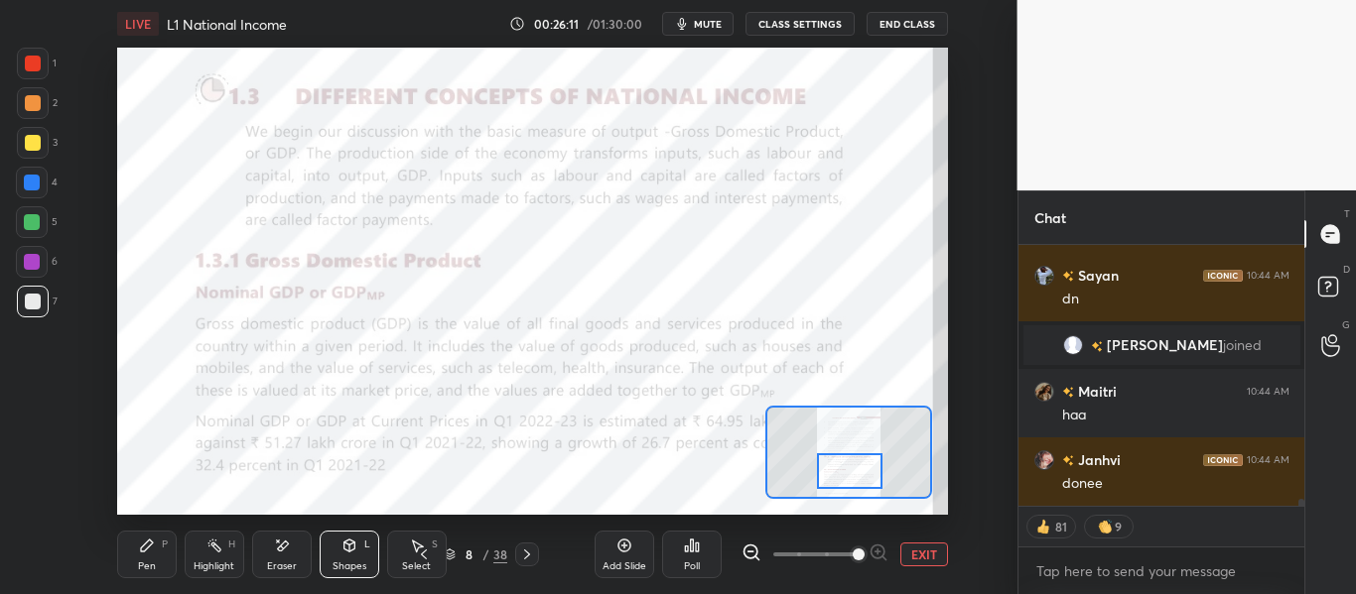
scroll to position [277, 280]
click at [31, 72] on div at bounding box center [33, 64] width 32 height 32
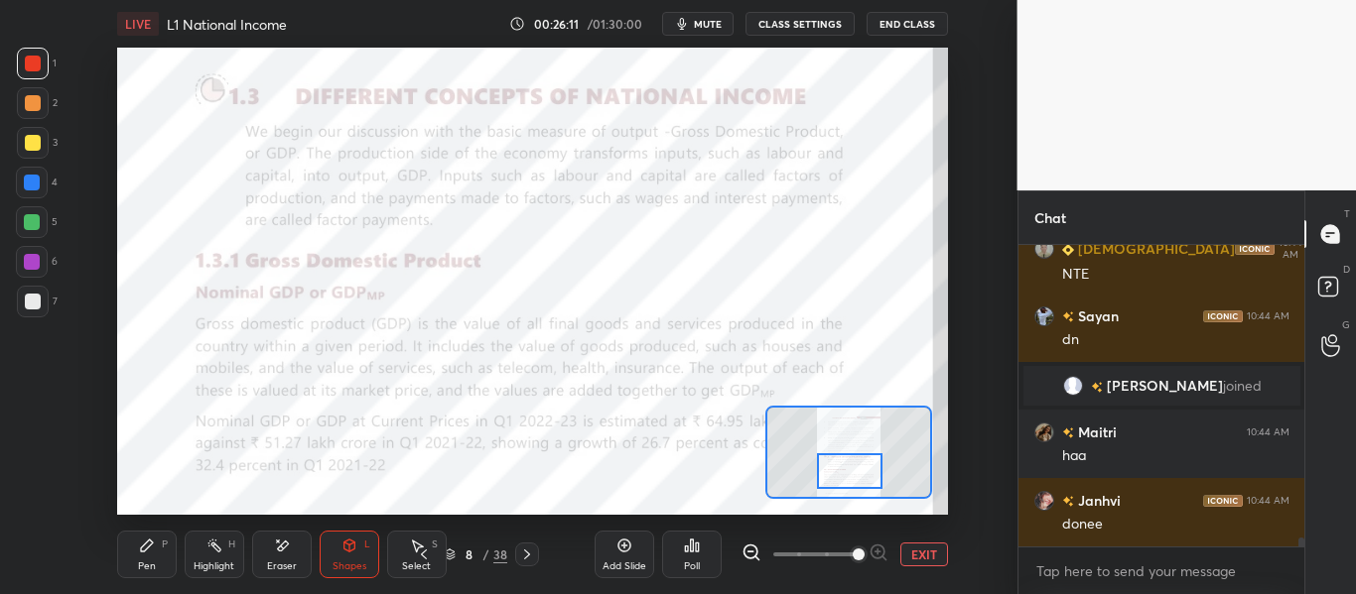
scroll to position [7, 7]
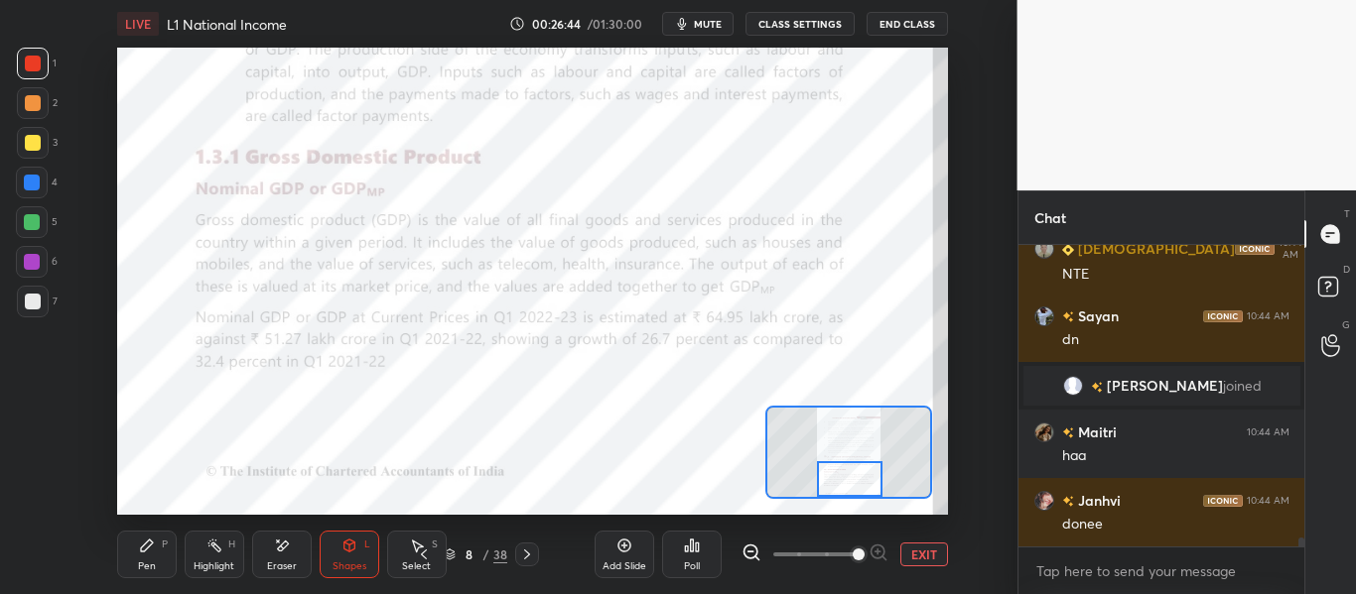
drag, startPoint x: 858, startPoint y: 475, endPoint x: 859, endPoint y: 491, distance: 15.9
click at [859, 491] on div at bounding box center [849, 479] width 65 height 36
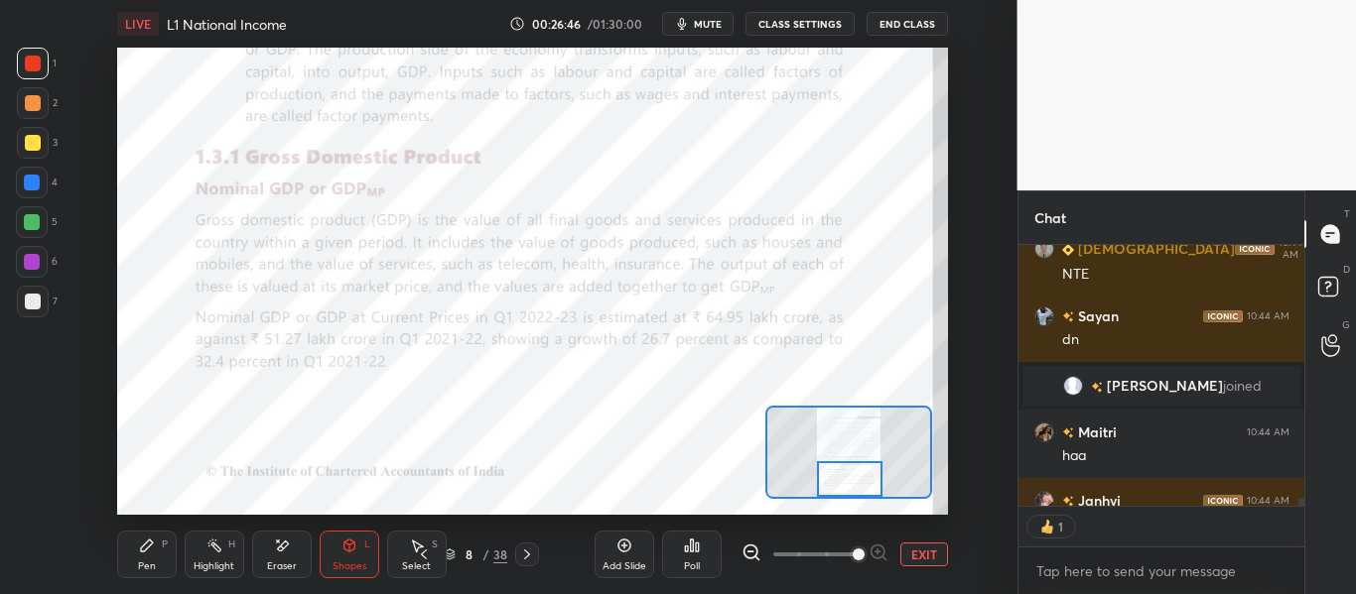
click at [529, 554] on icon at bounding box center [527, 555] width 16 height 16
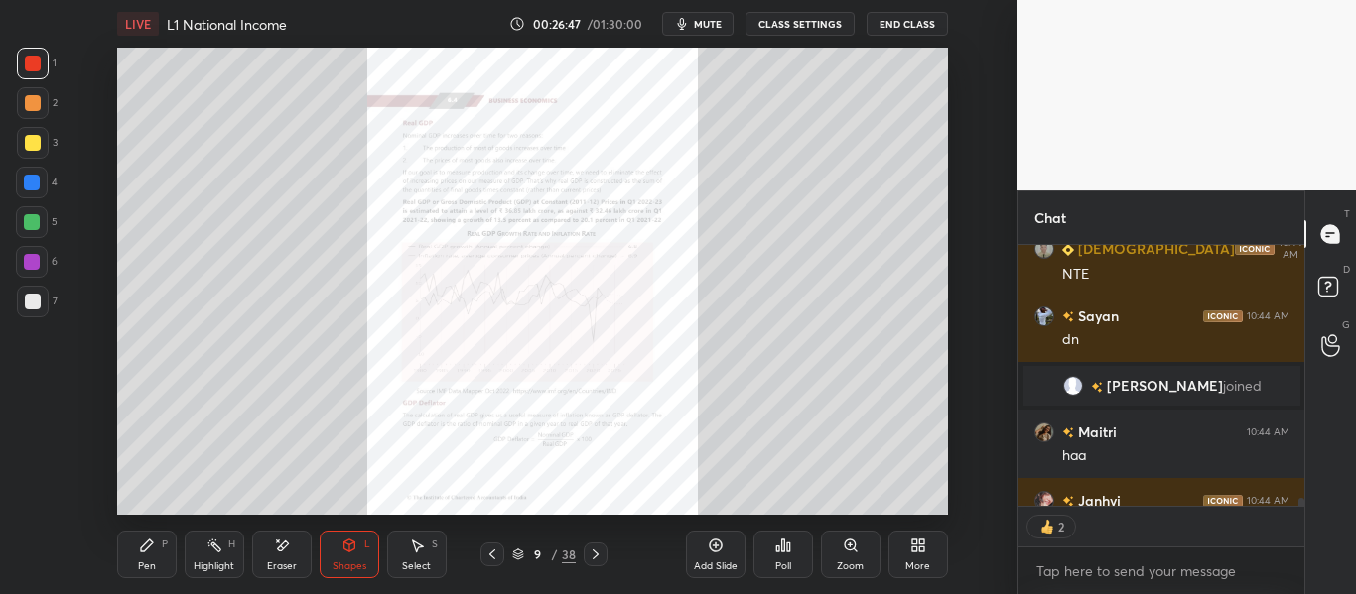
click at [840, 545] on div "Zoom" at bounding box center [851, 555] width 60 height 48
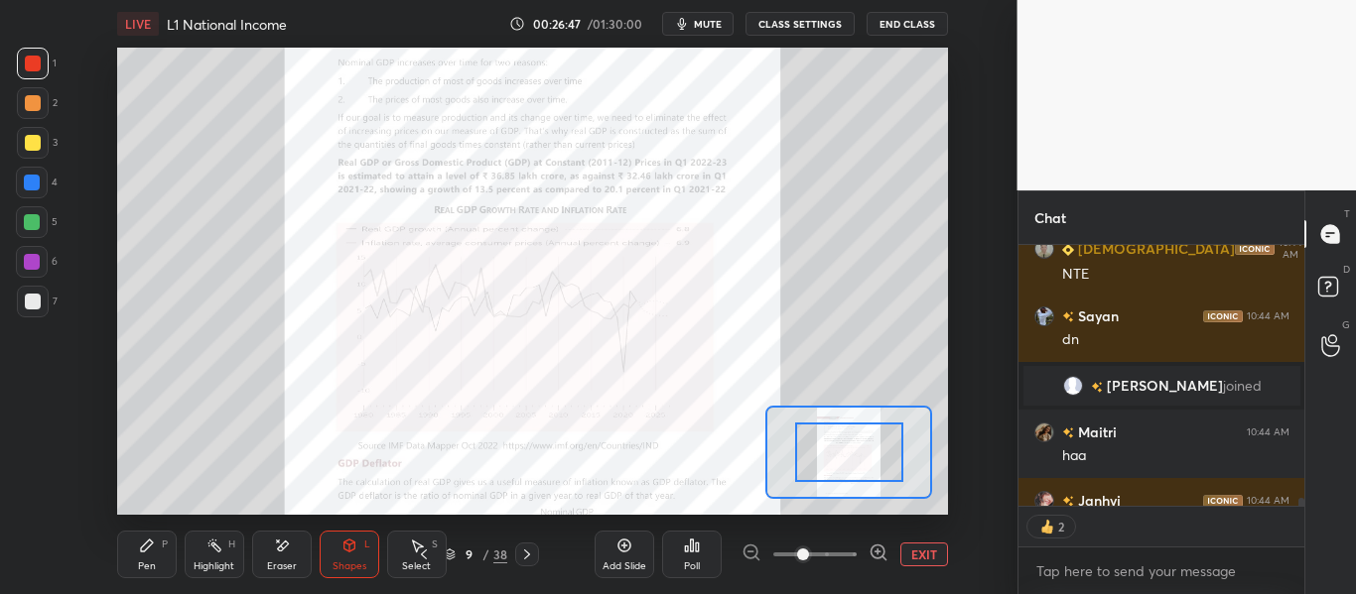
click at [842, 545] on span at bounding box center [814, 555] width 83 height 30
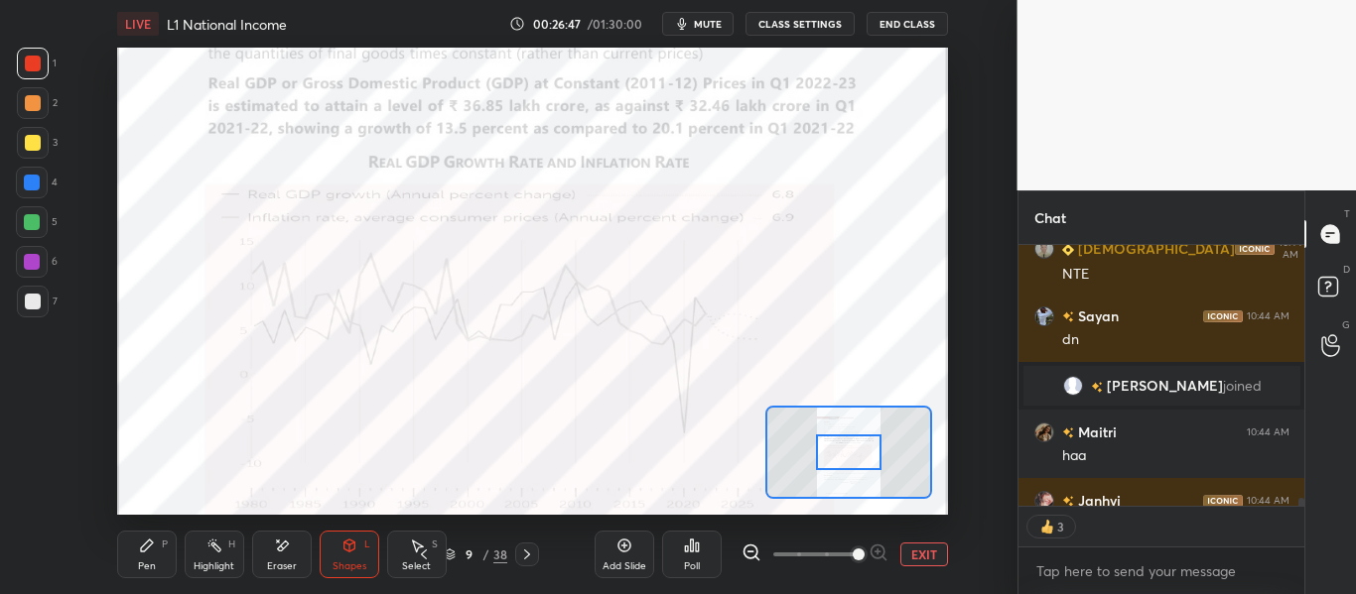
click at [853, 549] on span at bounding box center [859, 555] width 12 height 12
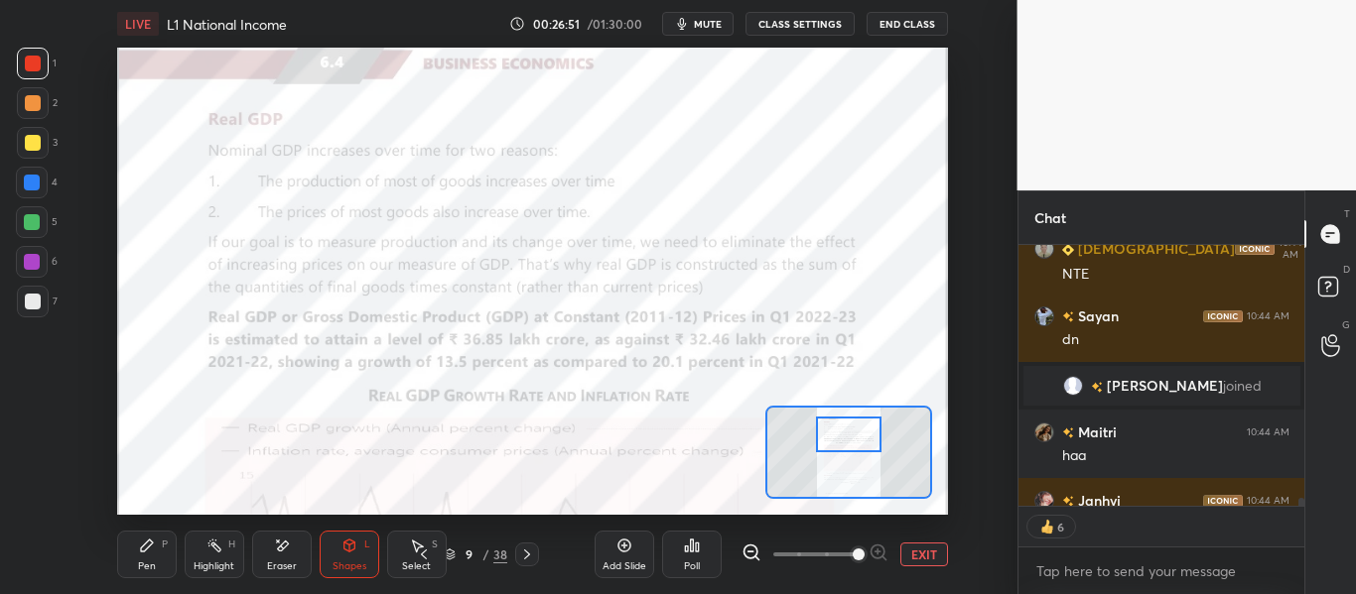
drag, startPoint x: 855, startPoint y: 462, endPoint x: 855, endPoint y: 445, distance: 17.9
click at [855, 445] on div at bounding box center [848, 435] width 65 height 36
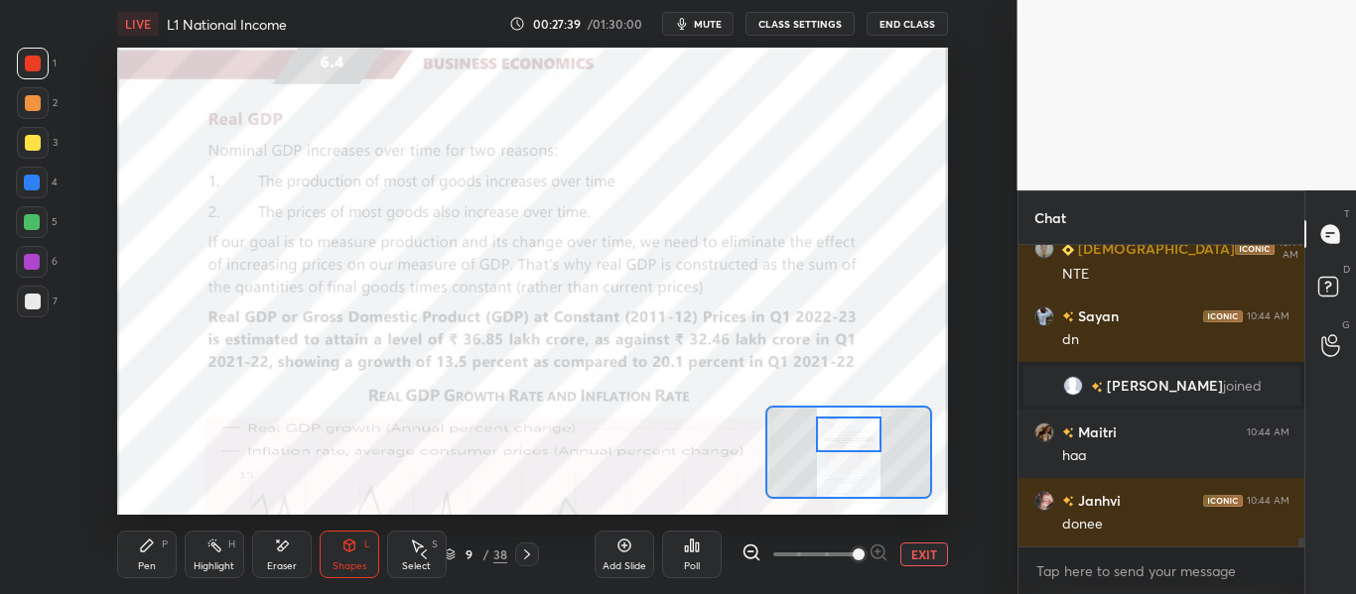
click at [624, 555] on div "Add Slide" at bounding box center [624, 555] width 60 height 48
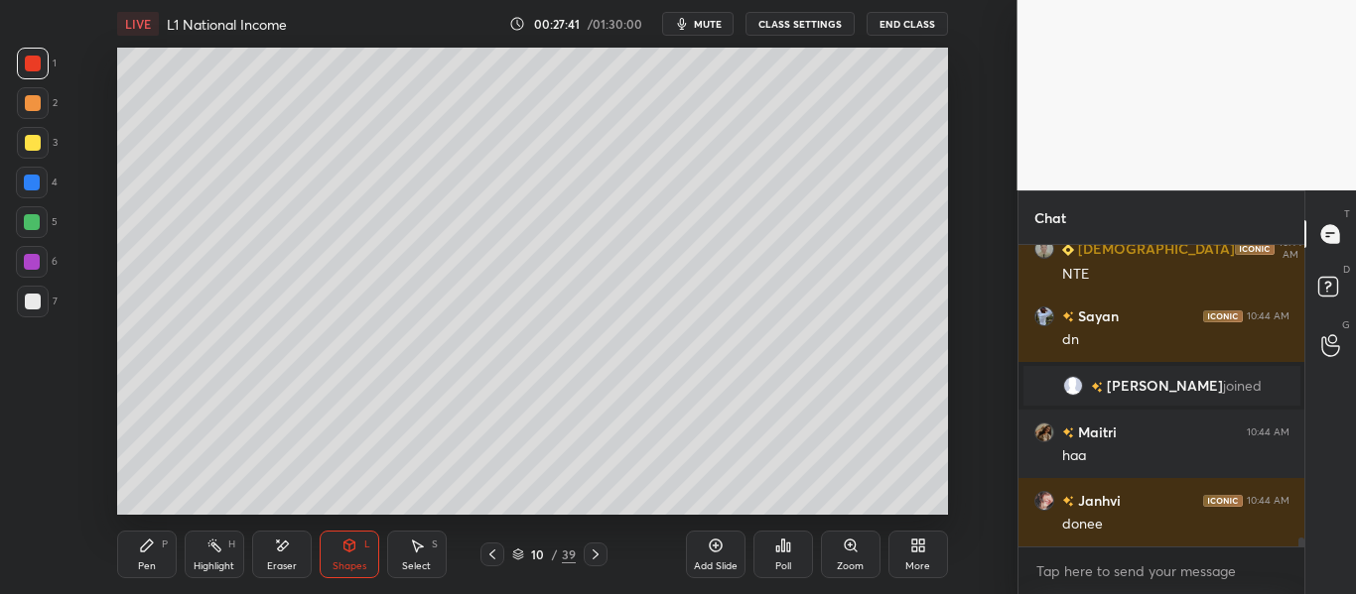
click at [35, 310] on div at bounding box center [33, 302] width 32 height 32
click at [156, 552] on div "Pen P" at bounding box center [147, 555] width 60 height 48
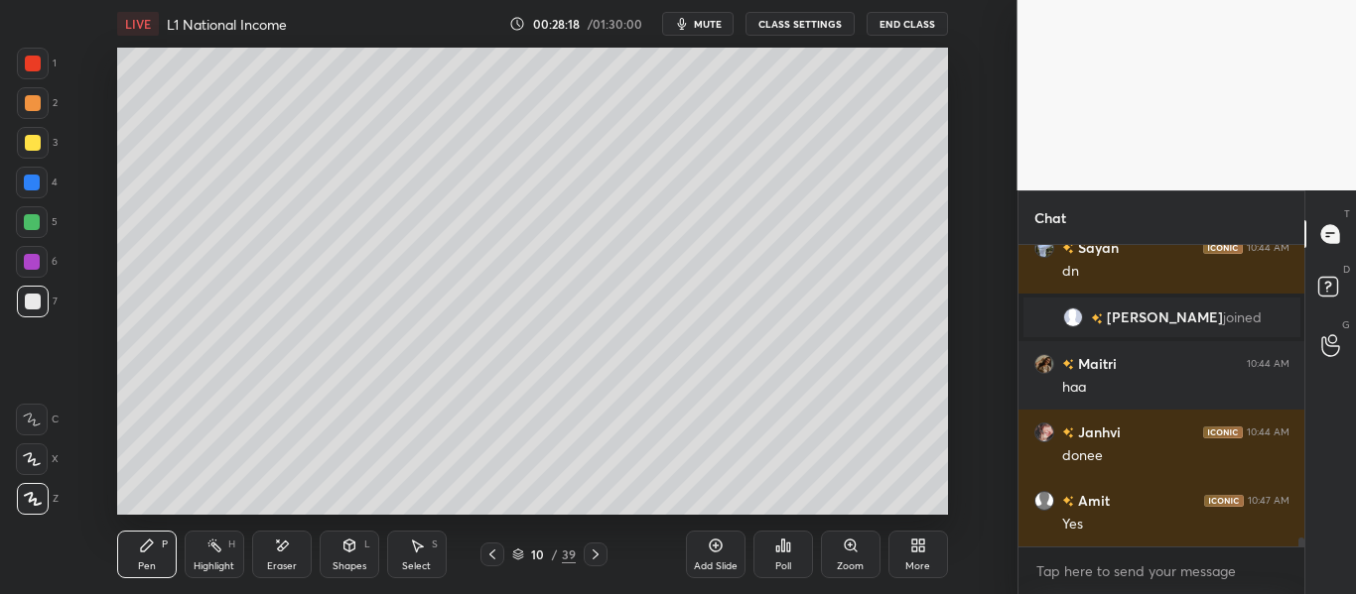
scroll to position [9732, 0]
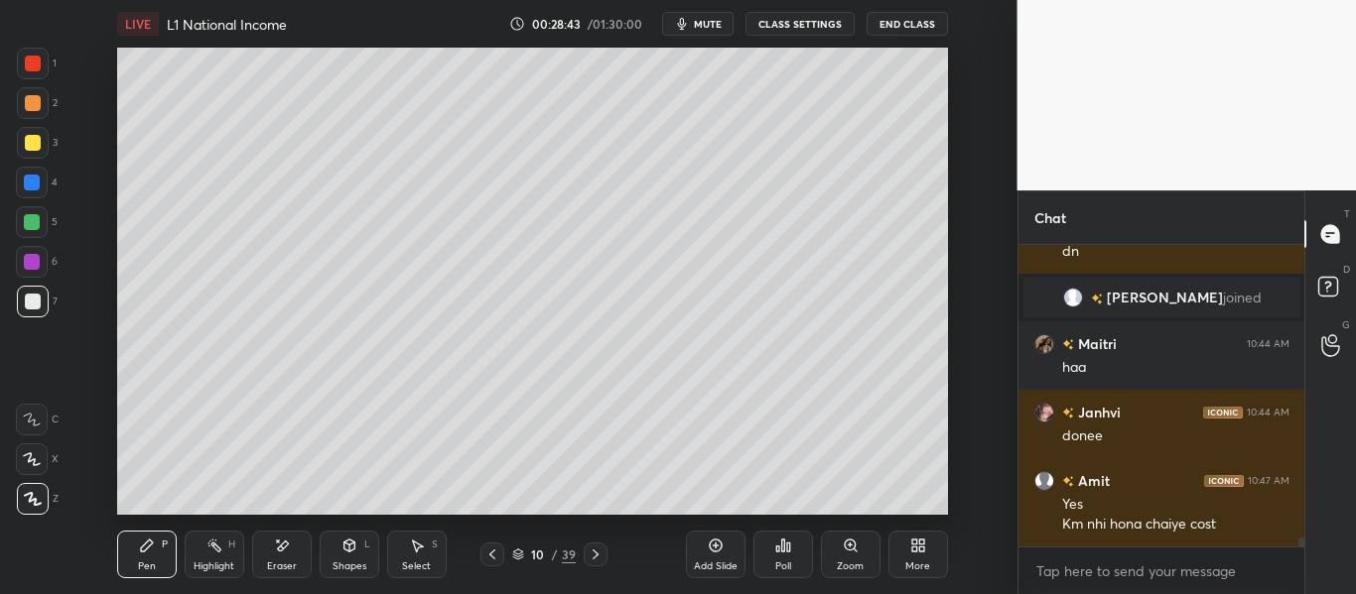
click at [489, 553] on icon at bounding box center [492, 555] width 16 height 16
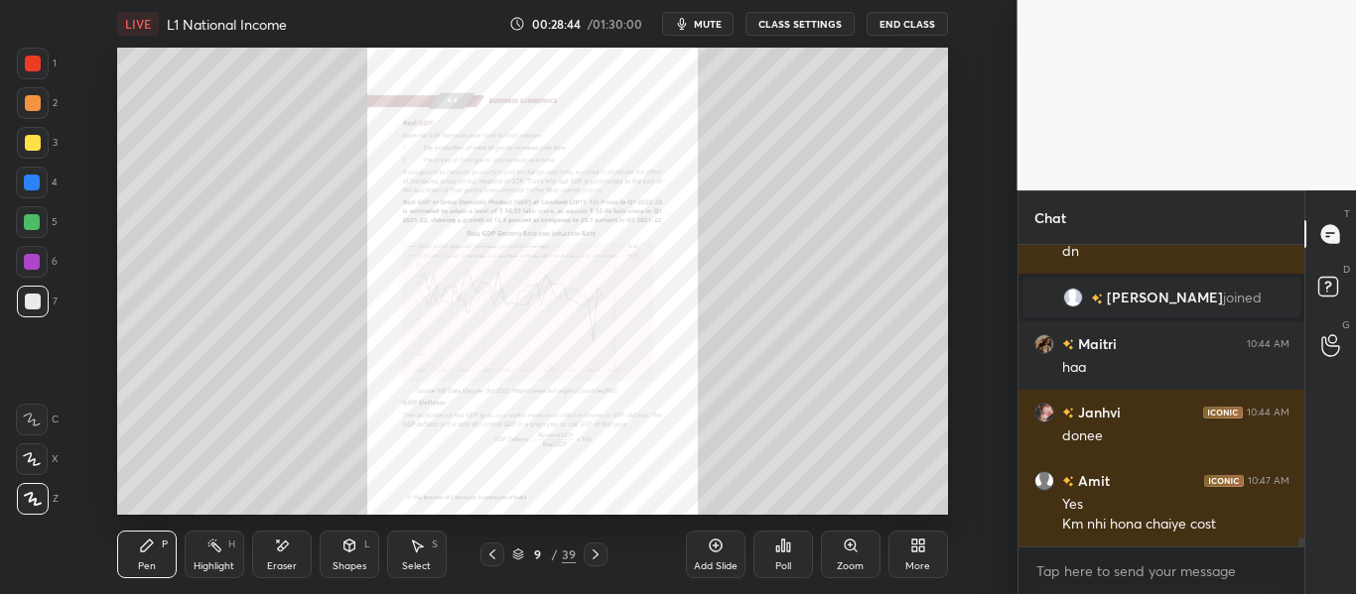
click at [845, 557] on div "Zoom" at bounding box center [851, 555] width 60 height 48
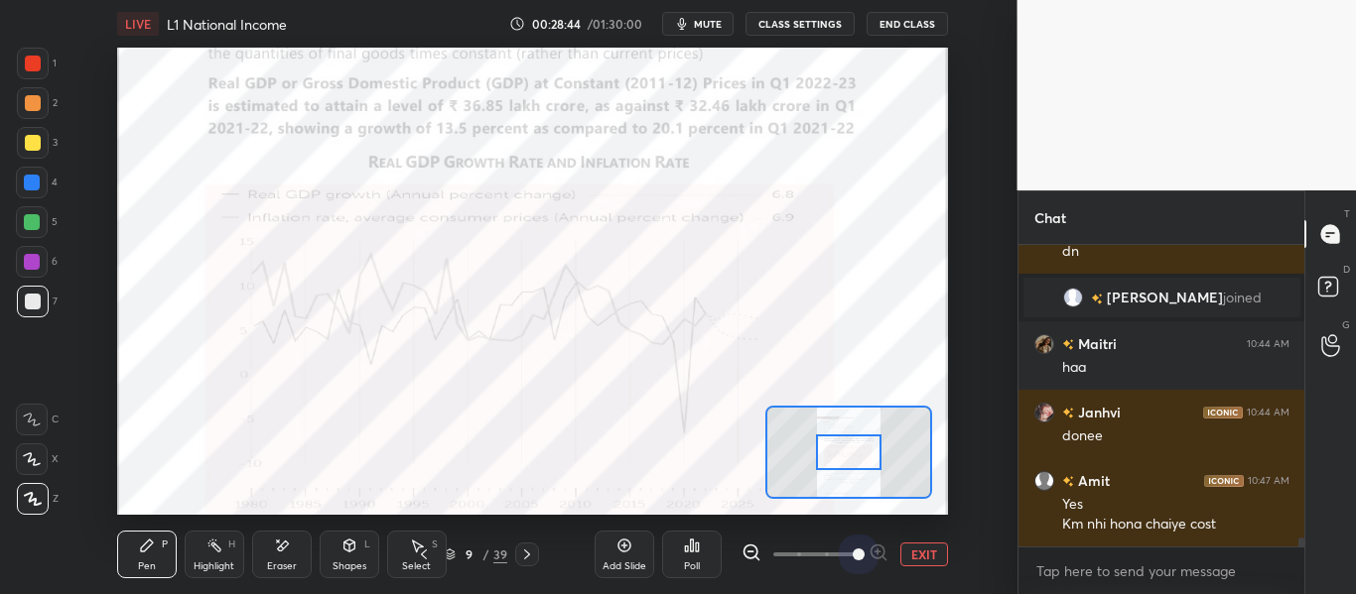
click at [846, 560] on span at bounding box center [814, 555] width 83 height 30
click at [853, 560] on span at bounding box center [859, 555] width 12 height 12
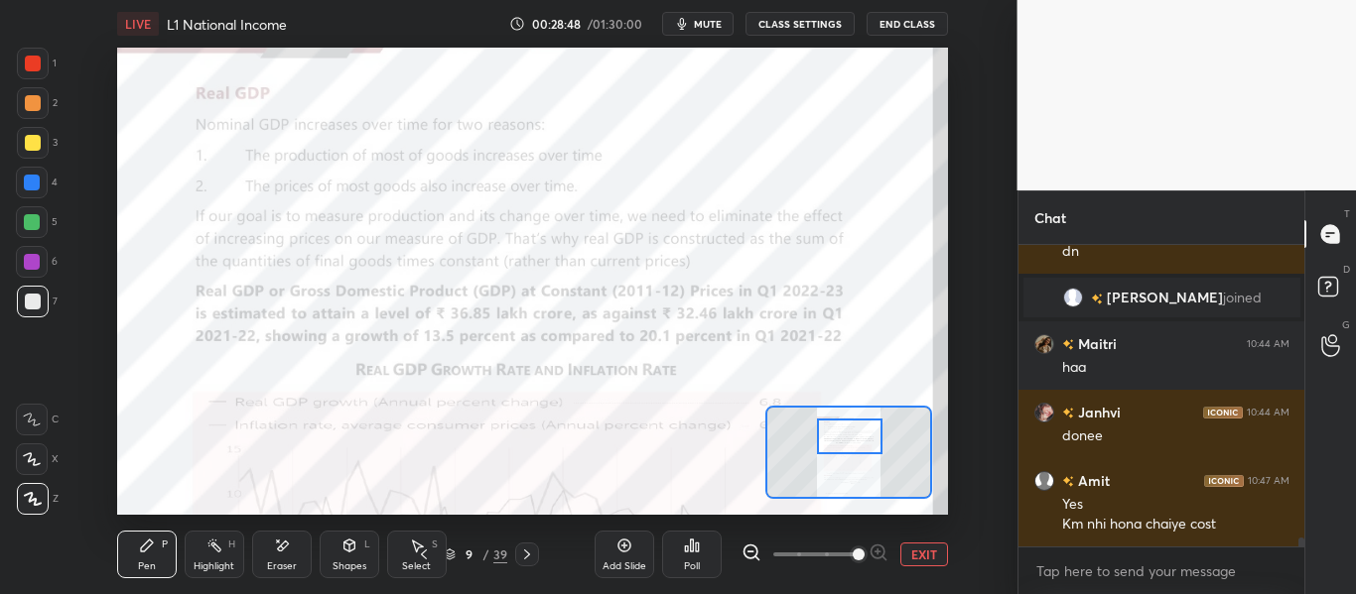
drag, startPoint x: 867, startPoint y: 452, endPoint x: 867, endPoint y: 438, distance: 13.9
click at [867, 438] on div at bounding box center [849, 437] width 65 height 36
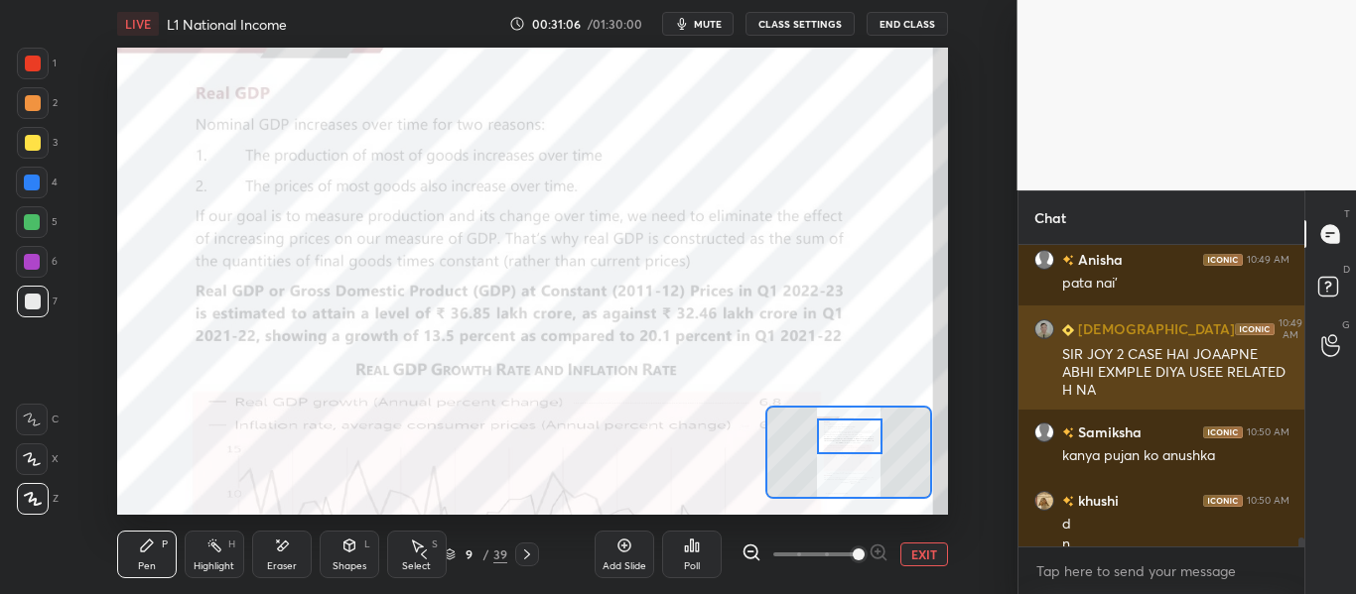
scroll to position [10373, 0]
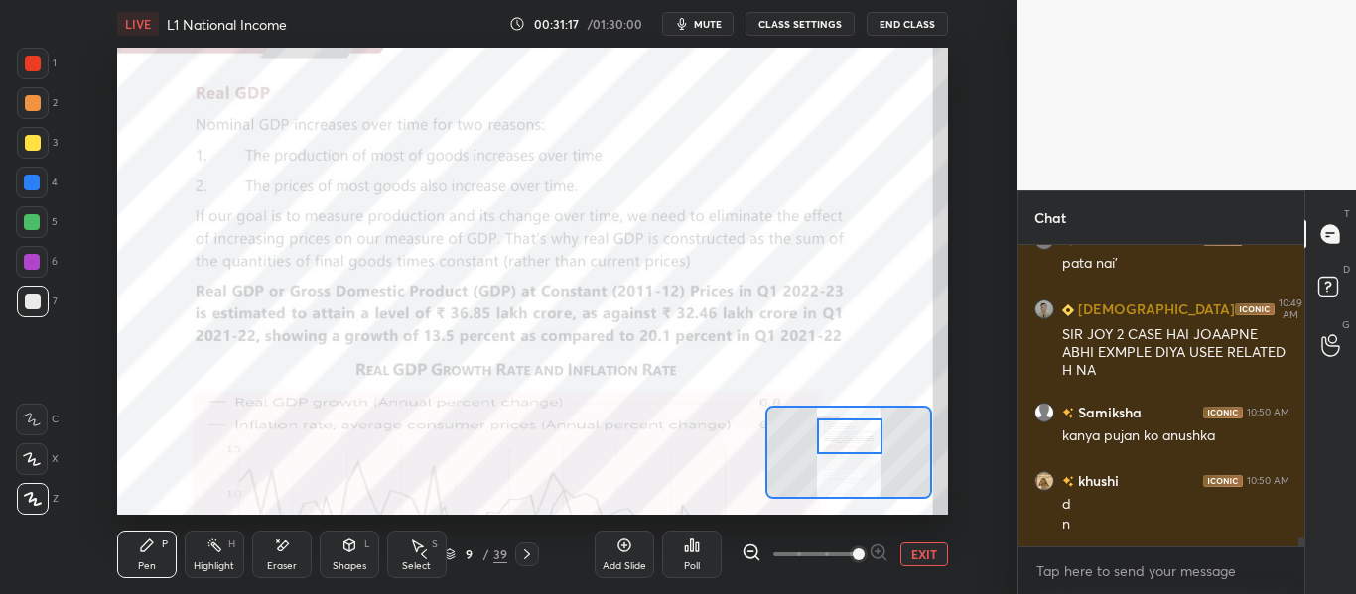
click at [690, 18] on icon "button" at bounding box center [682, 24] width 16 height 16
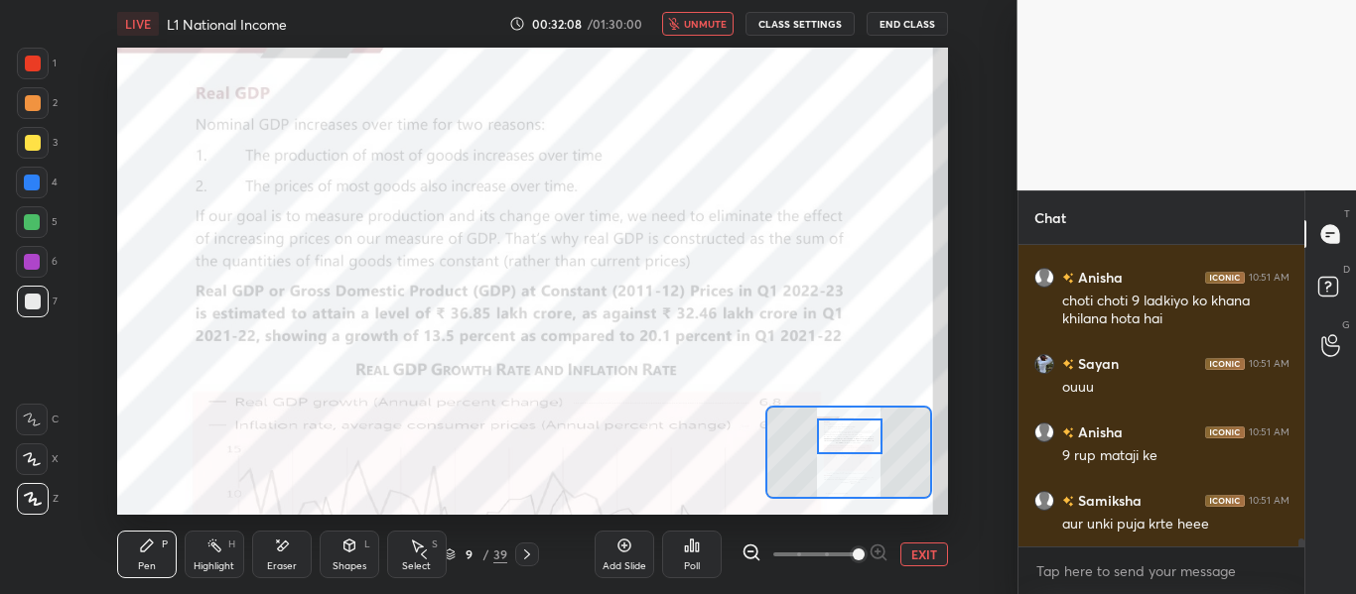
scroll to position [10939, 0]
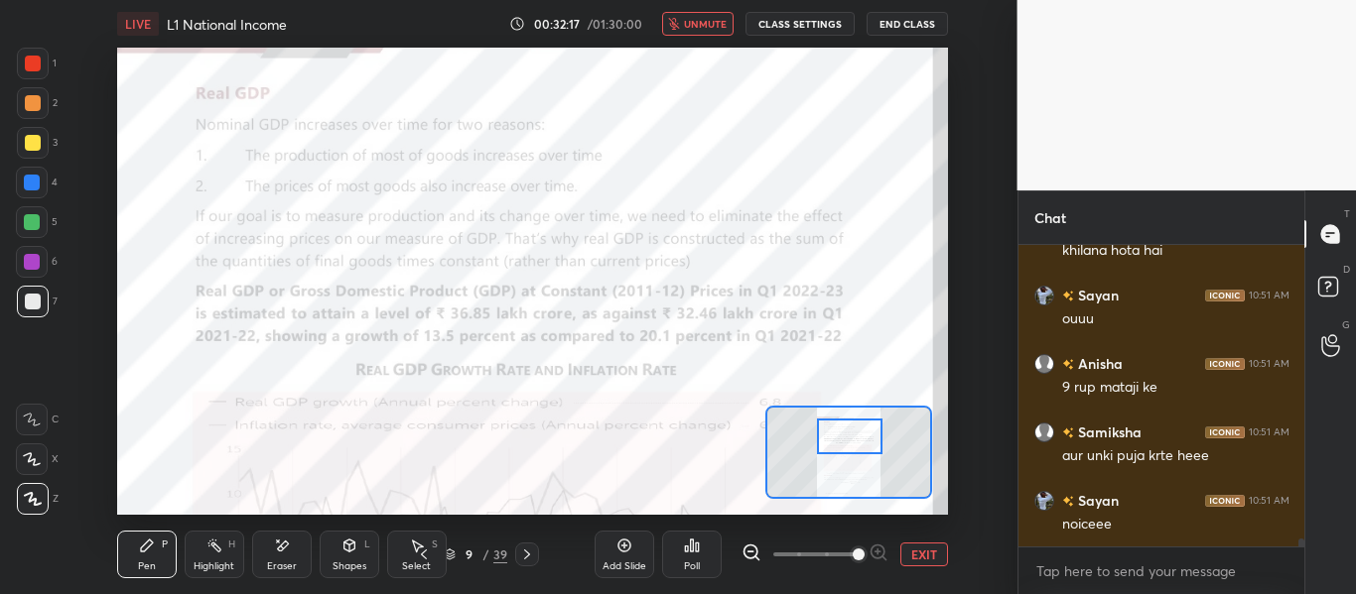
click at [689, 23] on span "unmute" at bounding box center [705, 24] width 43 height 14
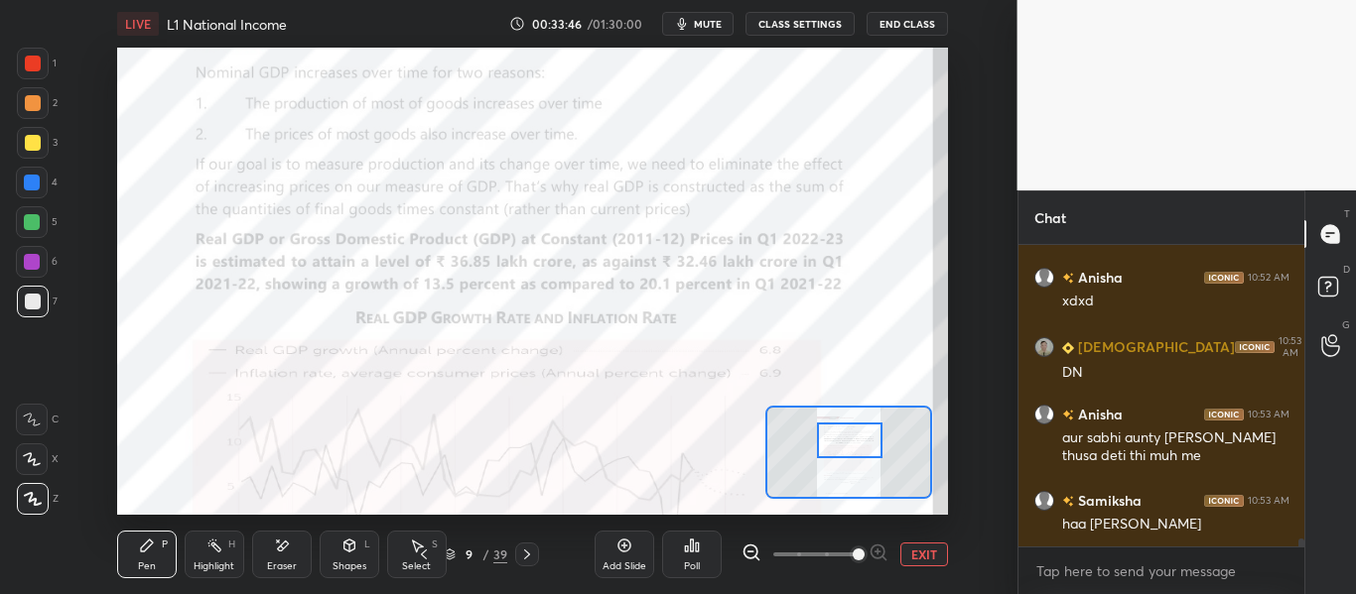
scroll to position [11900, 0]
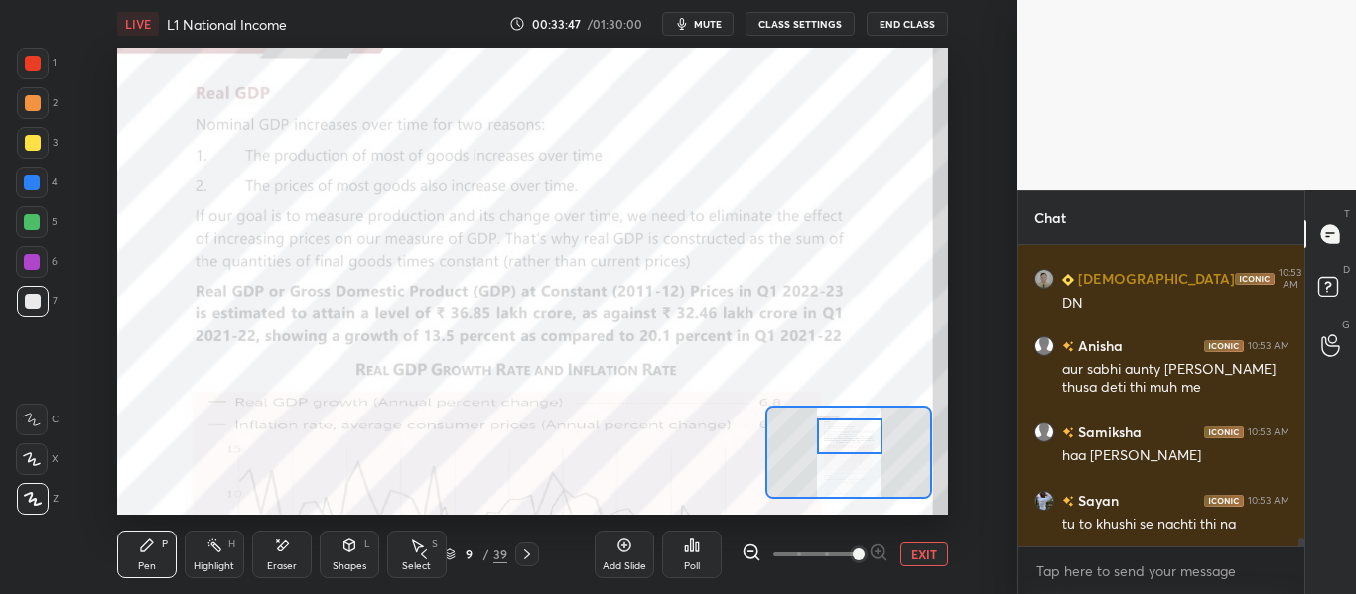
click at [857, 451] on div at bounding box center [849, 437] width 65 height 36
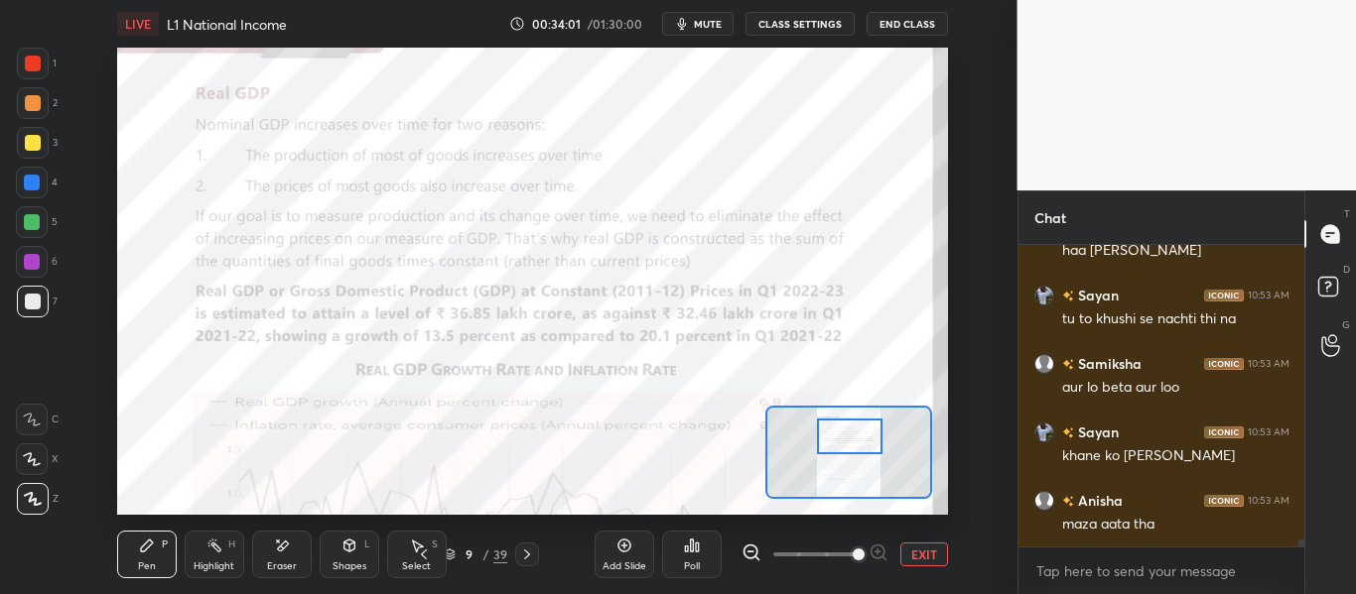
scroll to position [12174, 0]
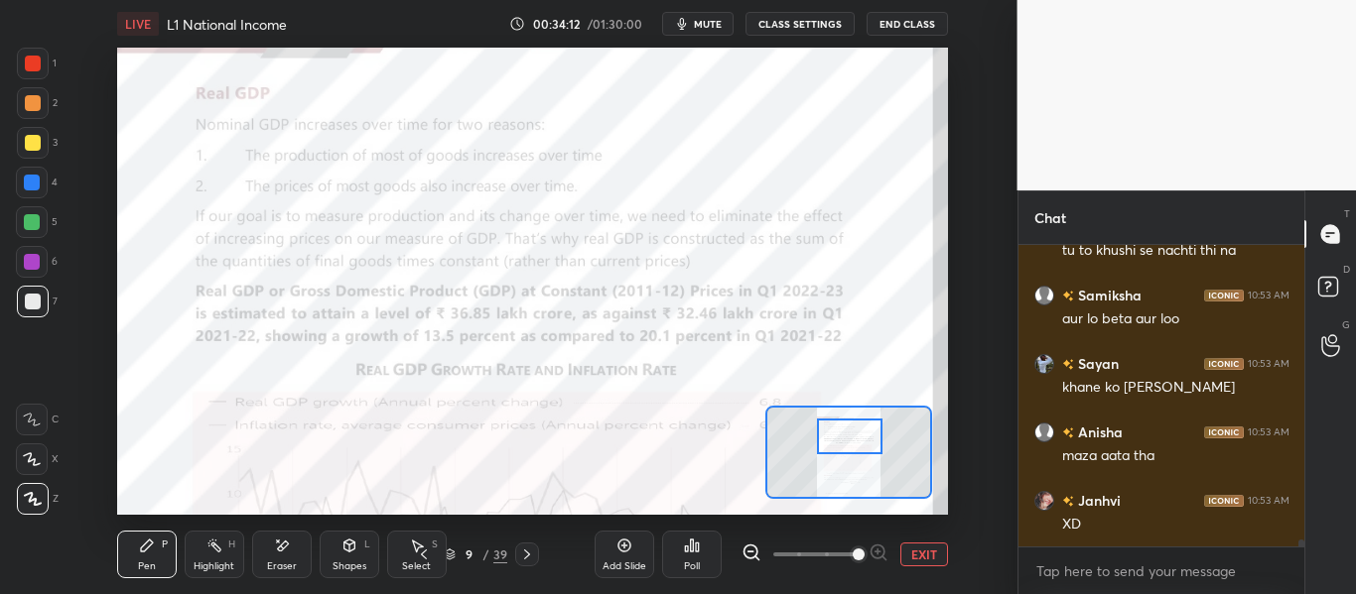
click at [349, 567] on div "Shapes" at bounding box center [349, 567] width 34 height 10
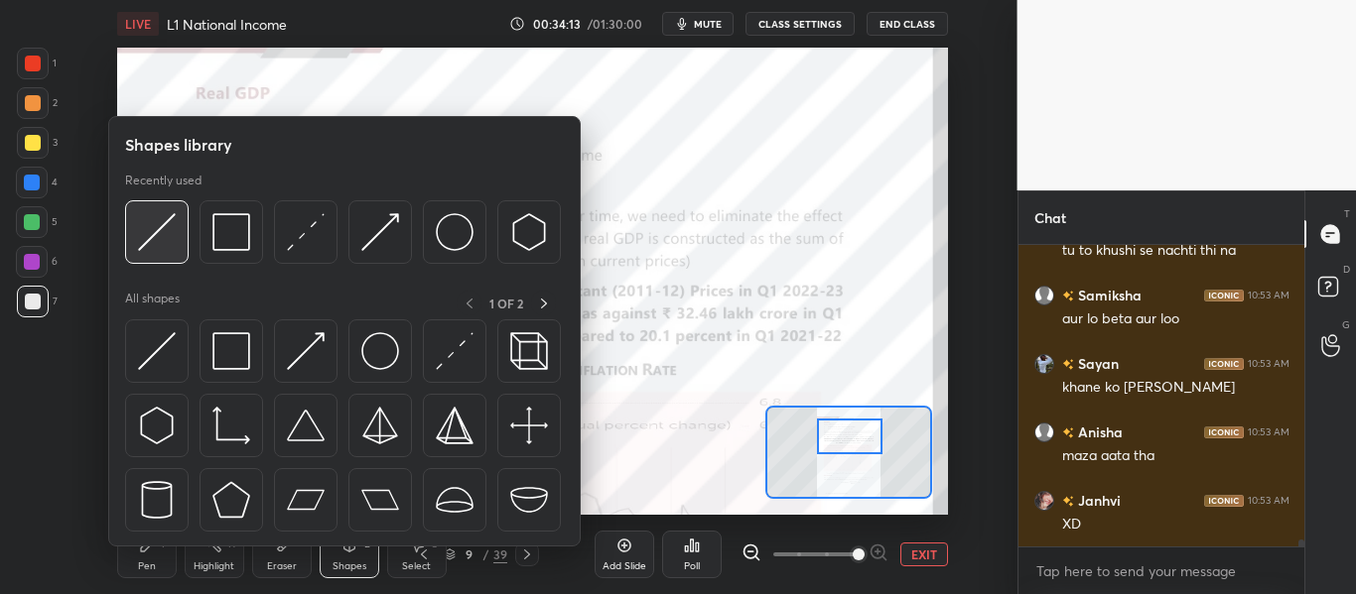
click at [171, 237] on img at bounding box center [157, 232] width 38 height 38
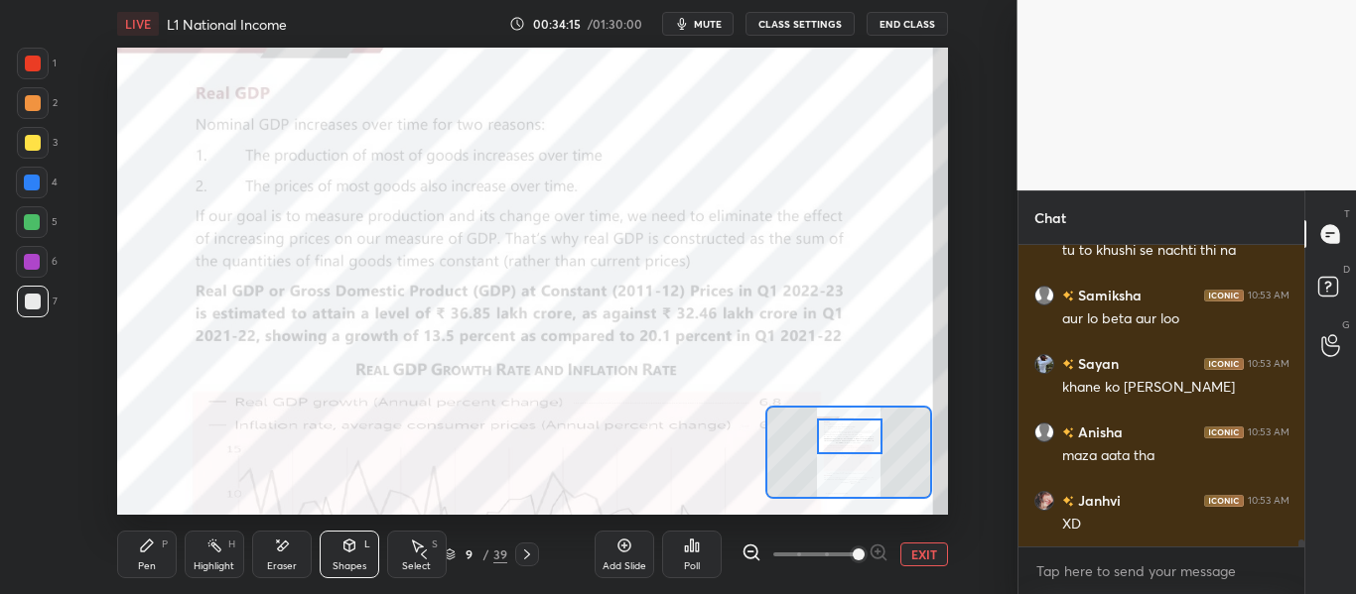
scroll to position [12261, 0]
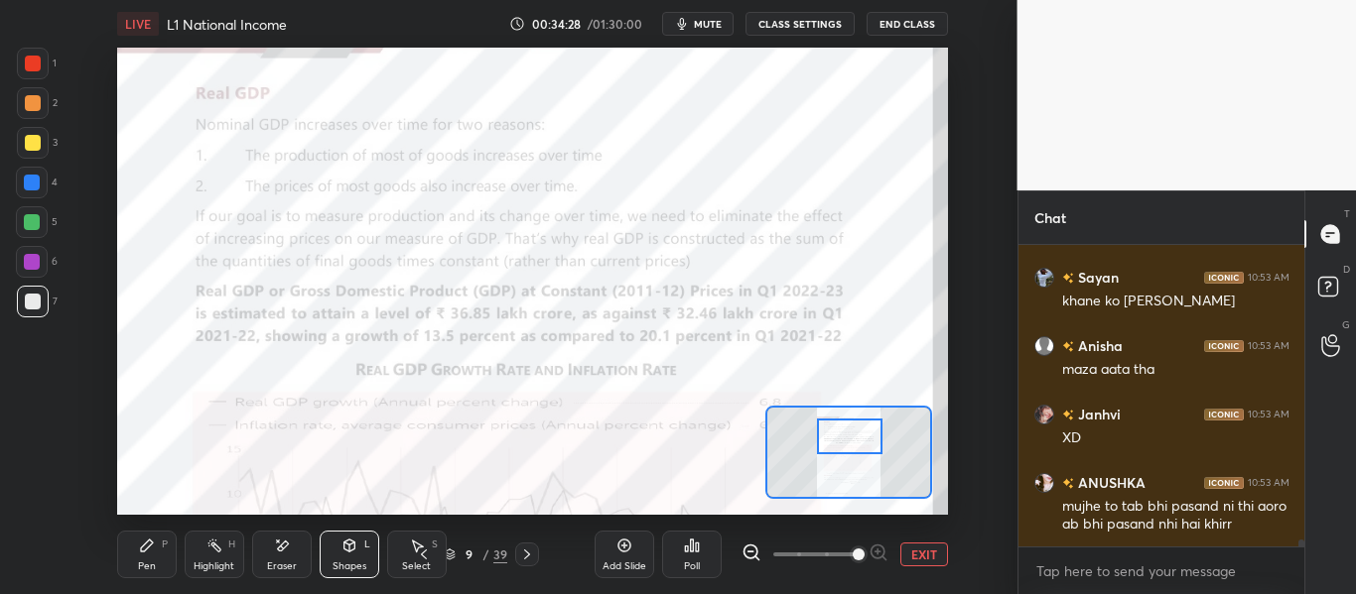
drag, startPoint x: 31, startPoint y: 57, endPoint x: 94, endPoint y: 88, distance: 71.0
click at [34, 57] on div at bounding box center [33, 64] width 16 height 16
click at [134, 568] on div "Pen P" at bounding box center [147, 555] width 60 height 48
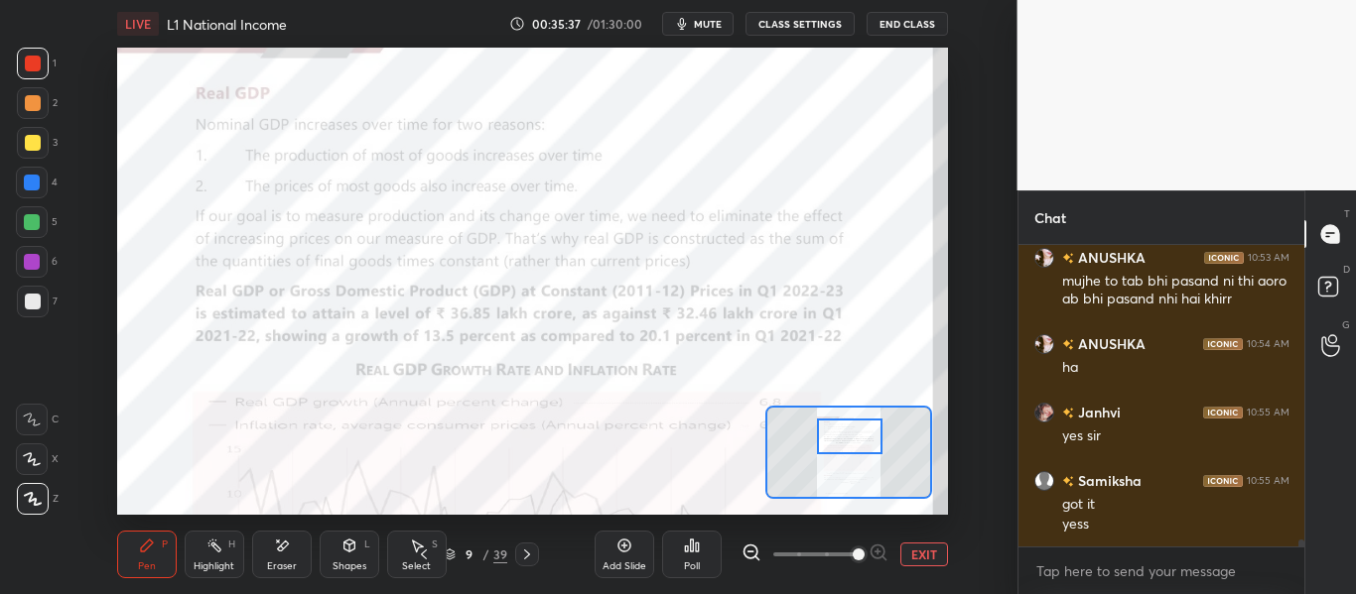
scroll to position [12554, 0]
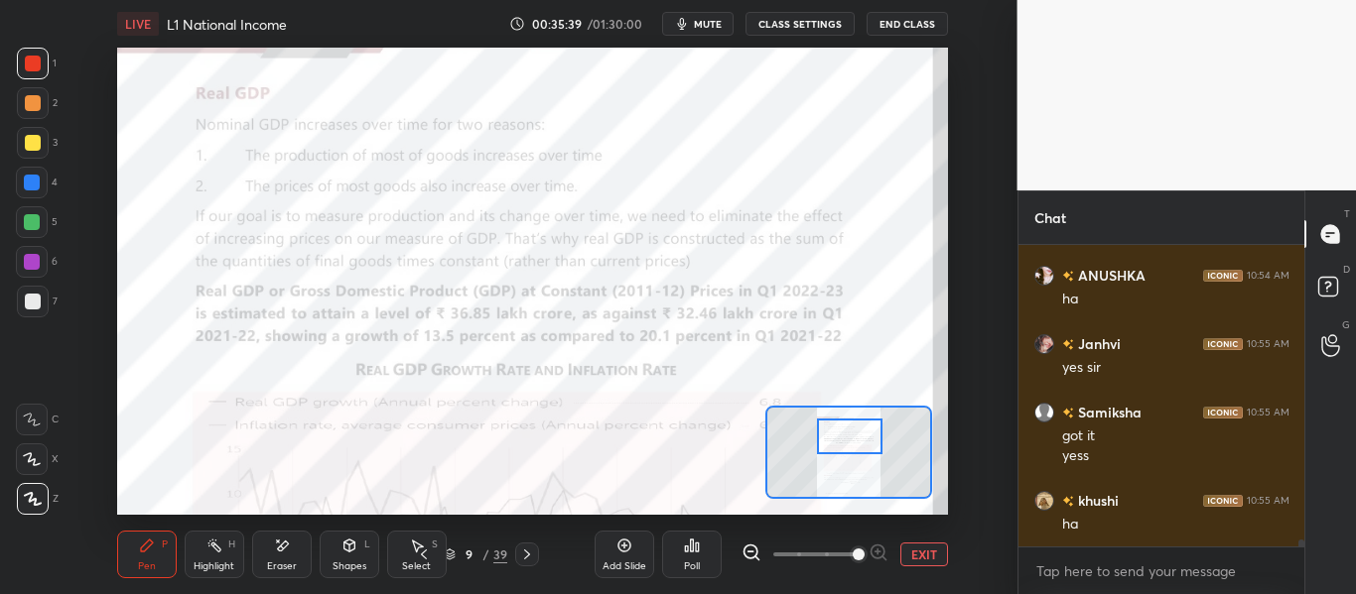
click at [710, 20] on span "mute" at bounding box center [708, 24] width 28 height 14
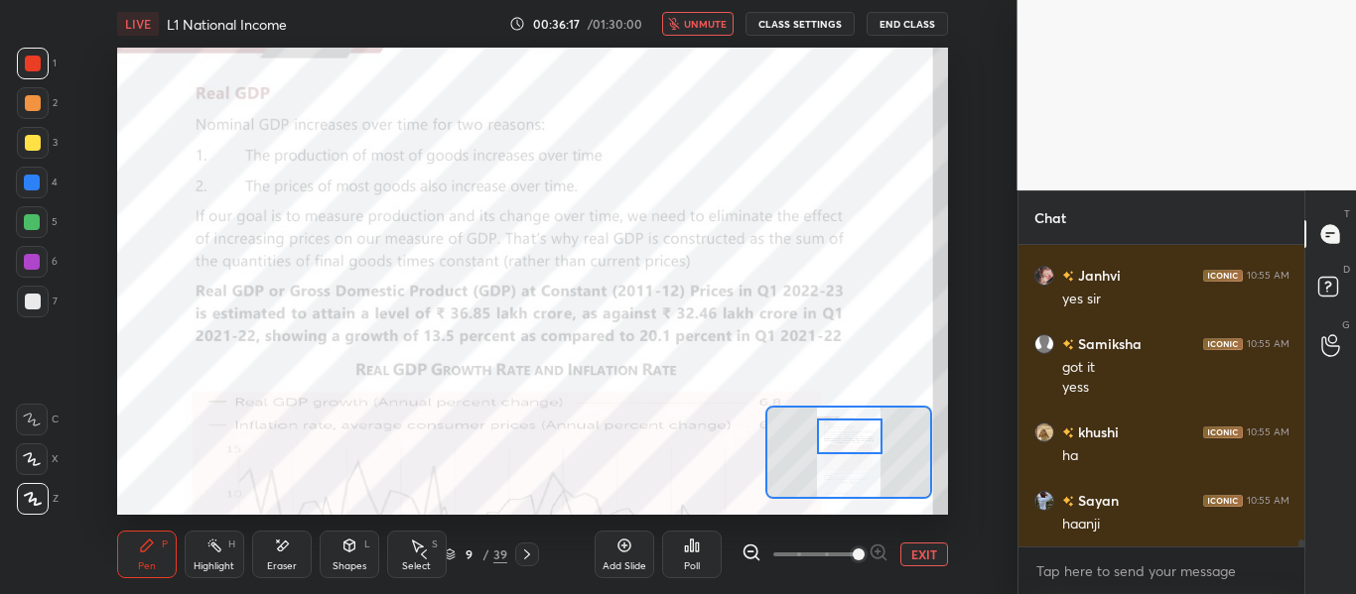
click at [703, 23] on span "unmute" at bounding box center [705, 24] width 43 height 14
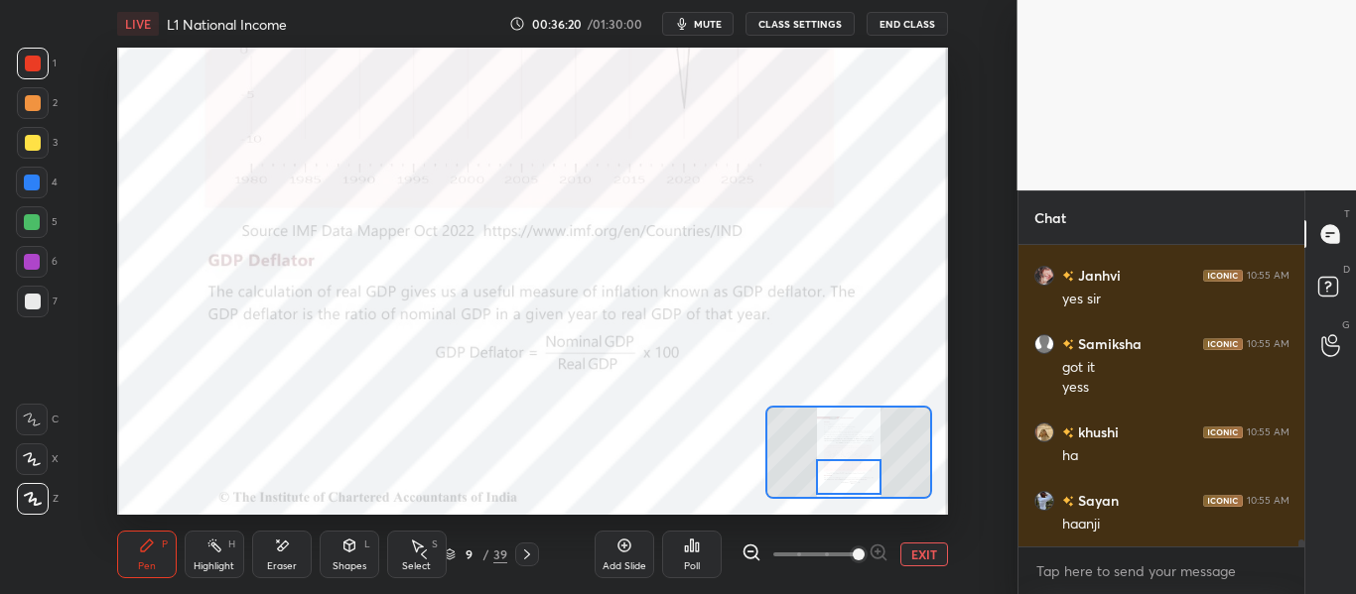
scroll to position [12691, 0]
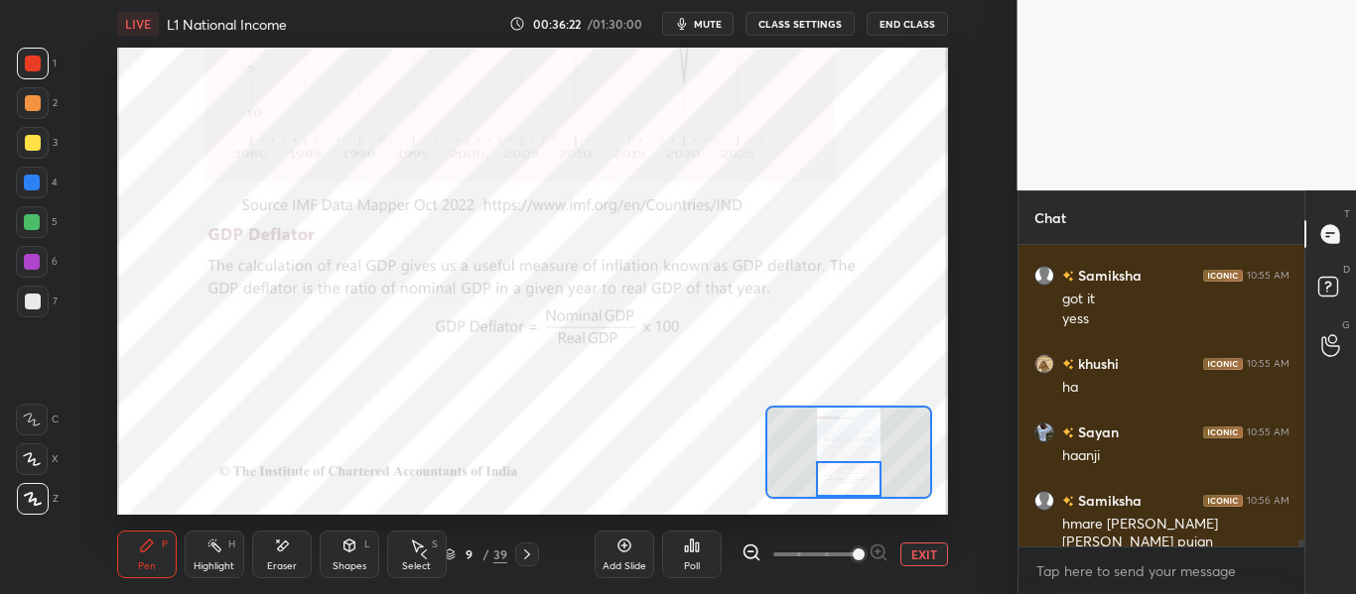
drag, startPoint x: 838, startPoint y: 450, endPoint x: 837, endPoint y: 492, distance: 42.7
click at [837, 492] on div at bounding box center [848, 479] width 65 height 36
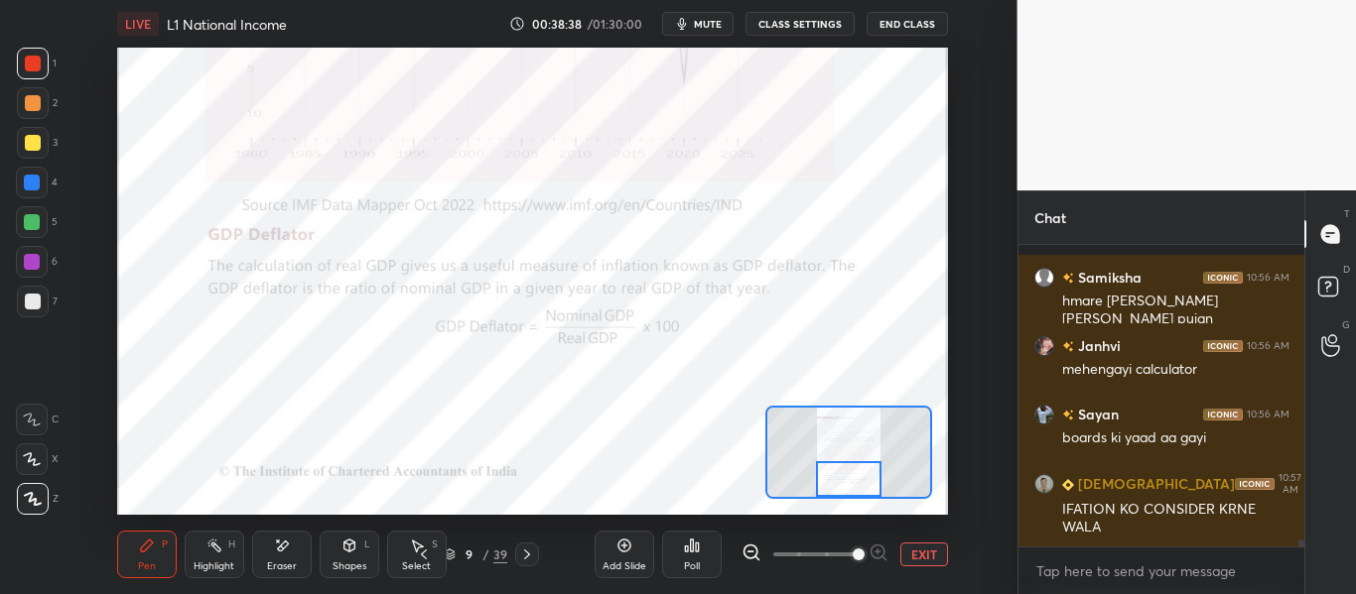
scroll to position [13052, 0]
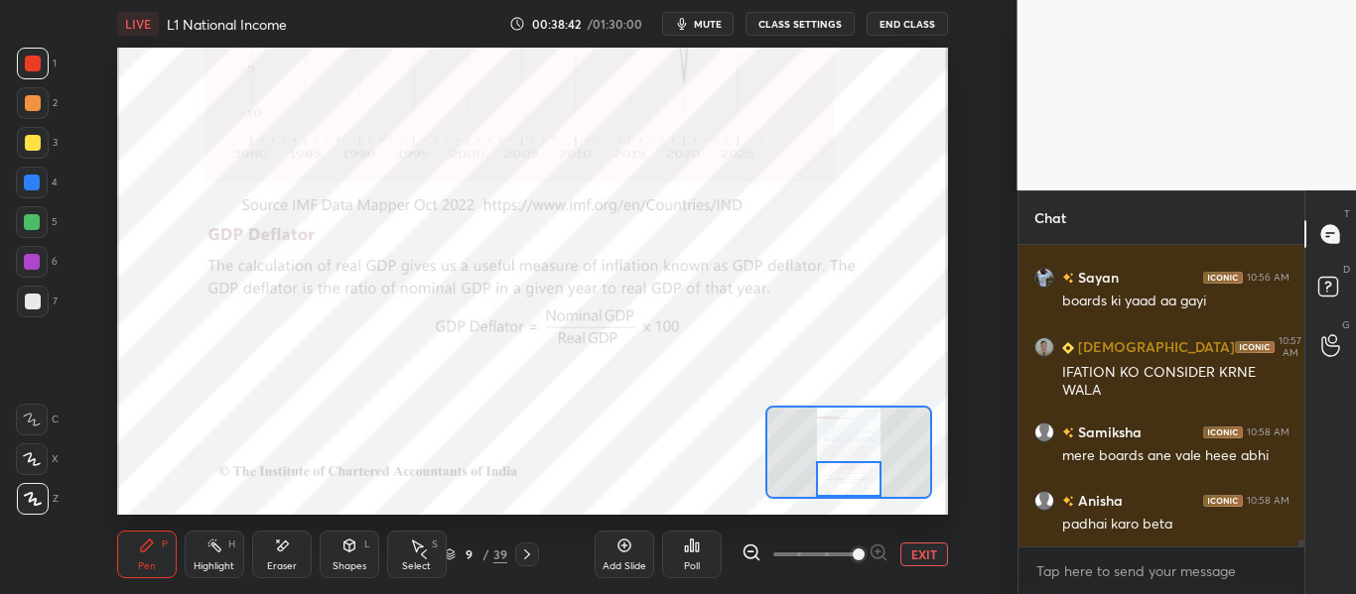
click at [697, 27] on span "mute" at bounding box center [708, 24] width 28 height 14
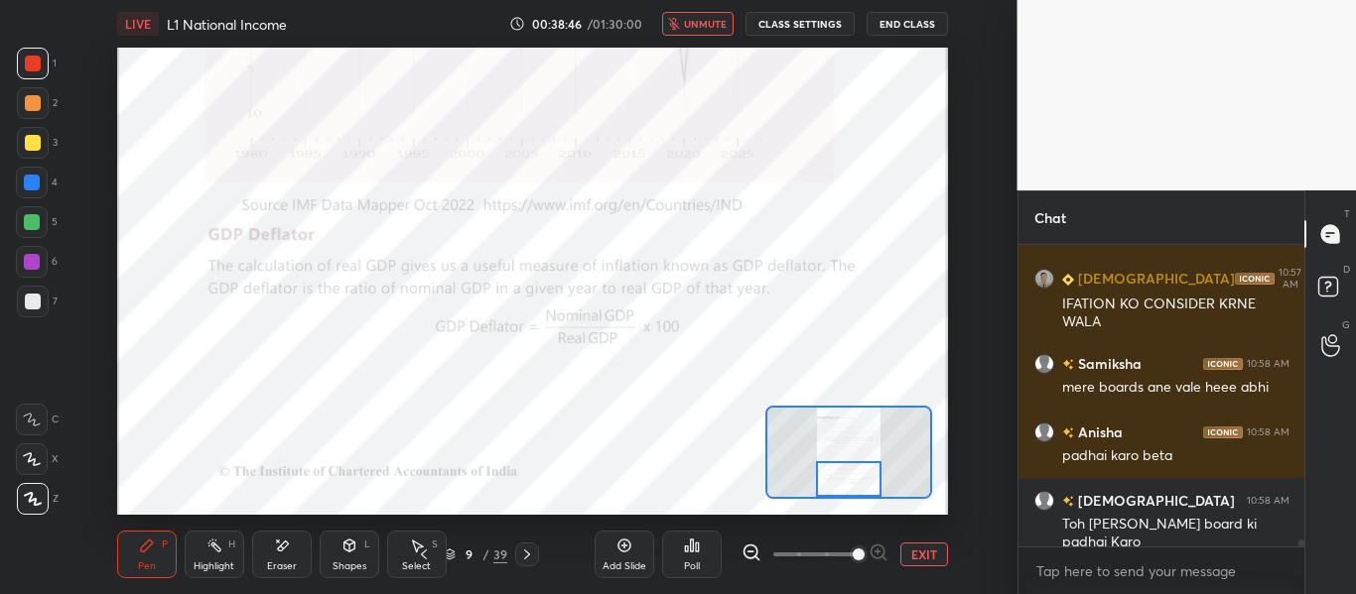
click at [527, 557] on icon at bounding box center [527, 555] width 6 height 10
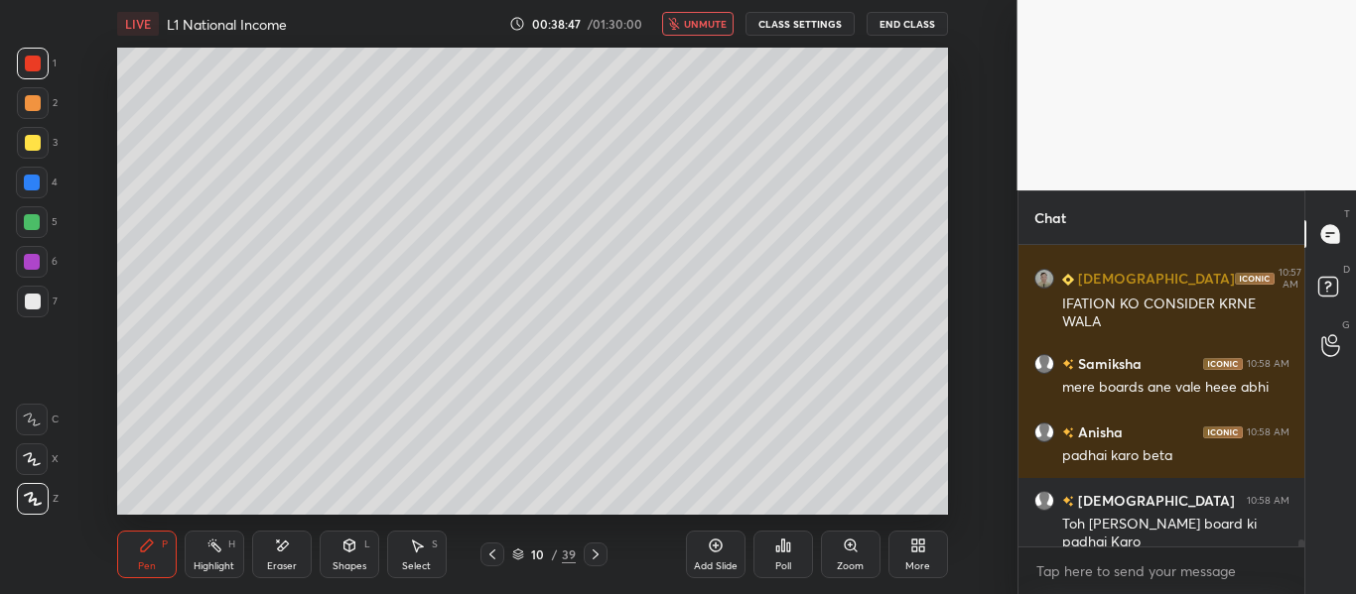
click at [593, 561] on icon at bounding box center [596, 555] width 16 height 16
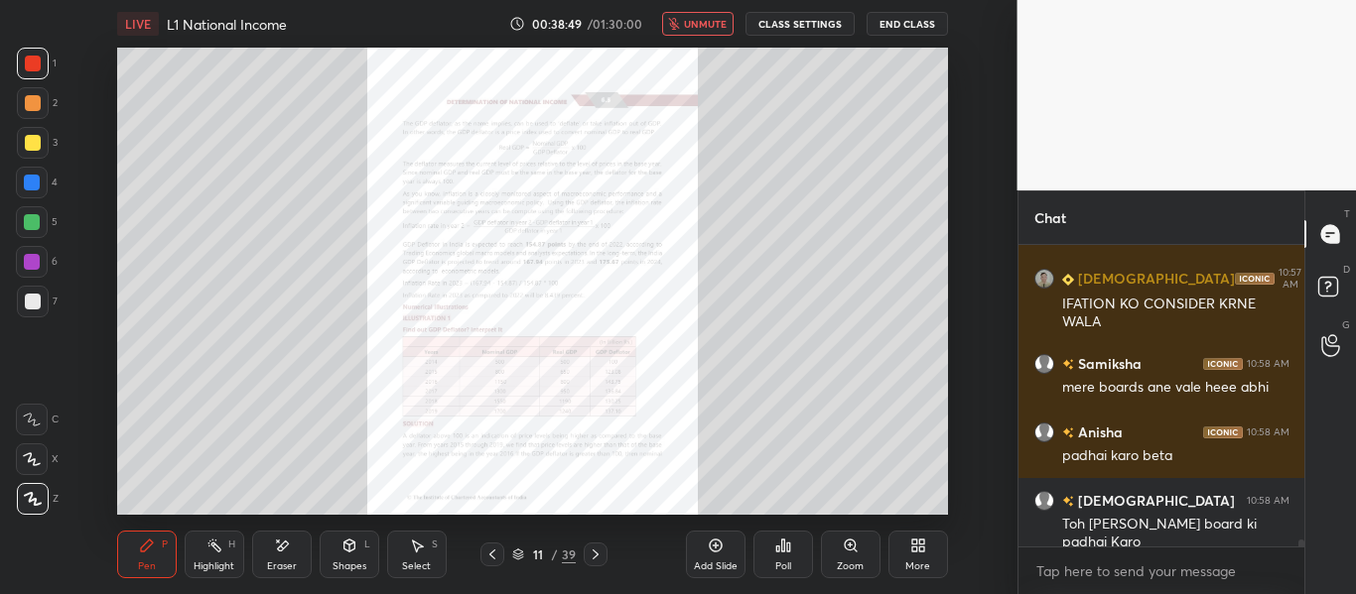
click at [846, 563] on div "Zoom" at bounding box center [850, 567] width 27 height 10
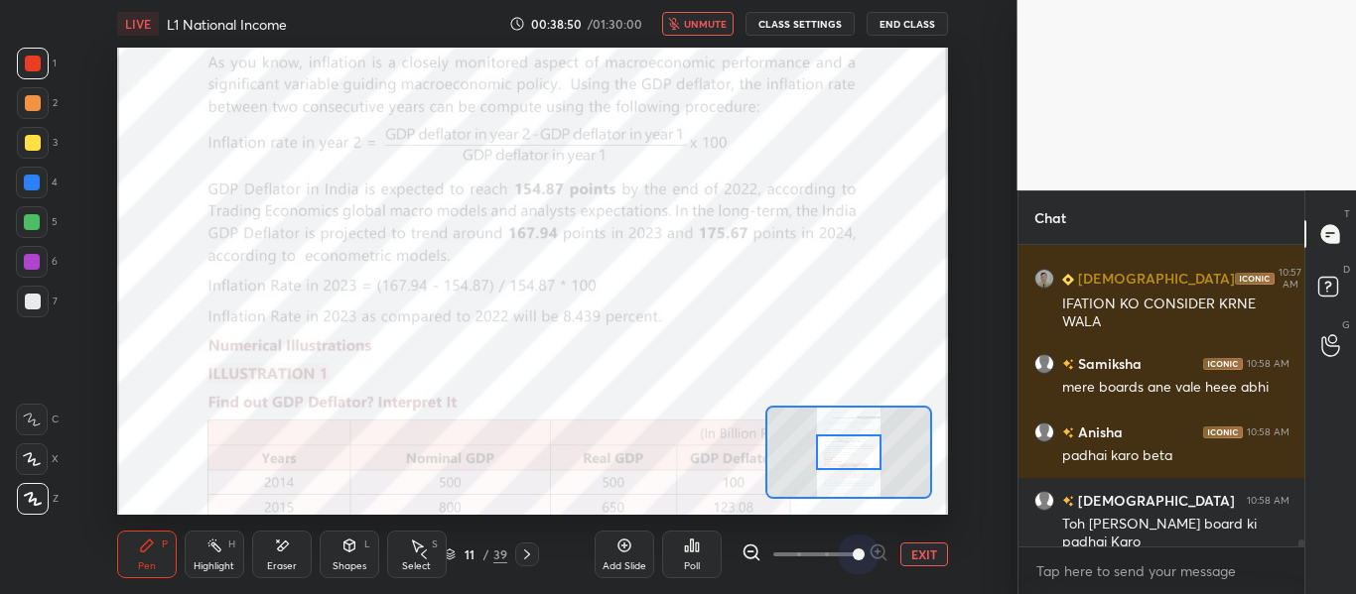
click at [847, 563] on span at bounding box center [814, 555] width 83 height 30
click at [853, 561] on span at bounding box center [859, 555] width 12 height 12
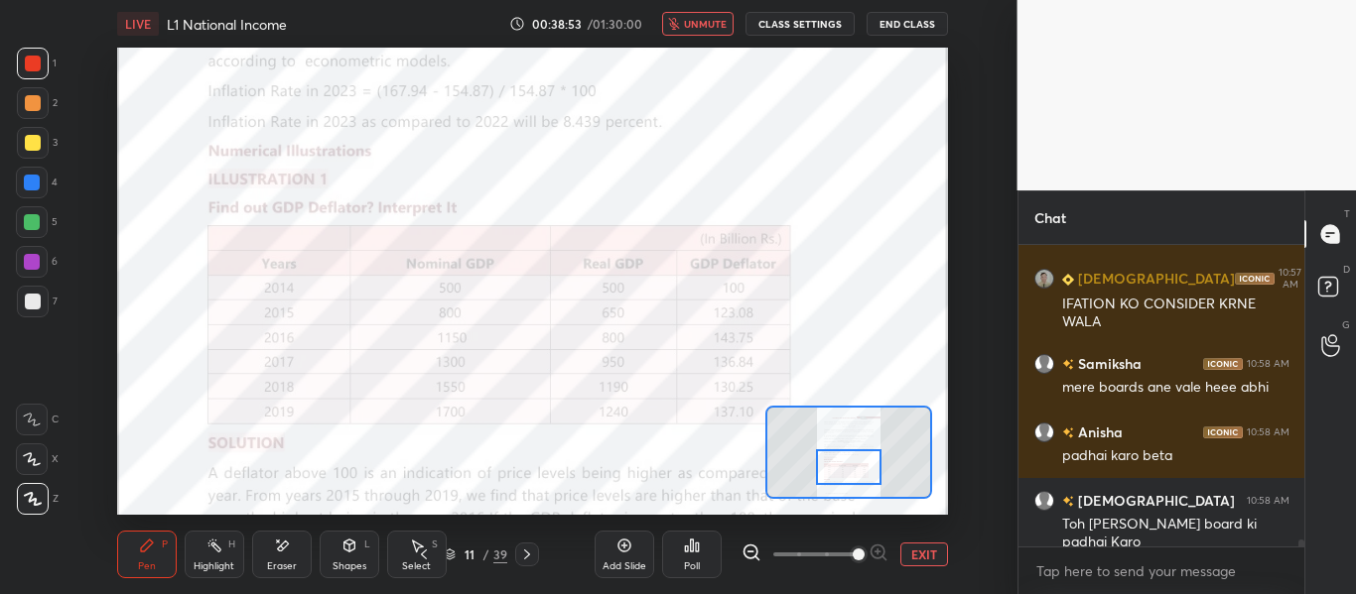
drag, startPoint x: 854, startPoint y: 458, endPoint x: 854, endPoint y: 472, distance: 14.9
click at [854, 472] on div at bounding box center [848, 468] width 65 height 36
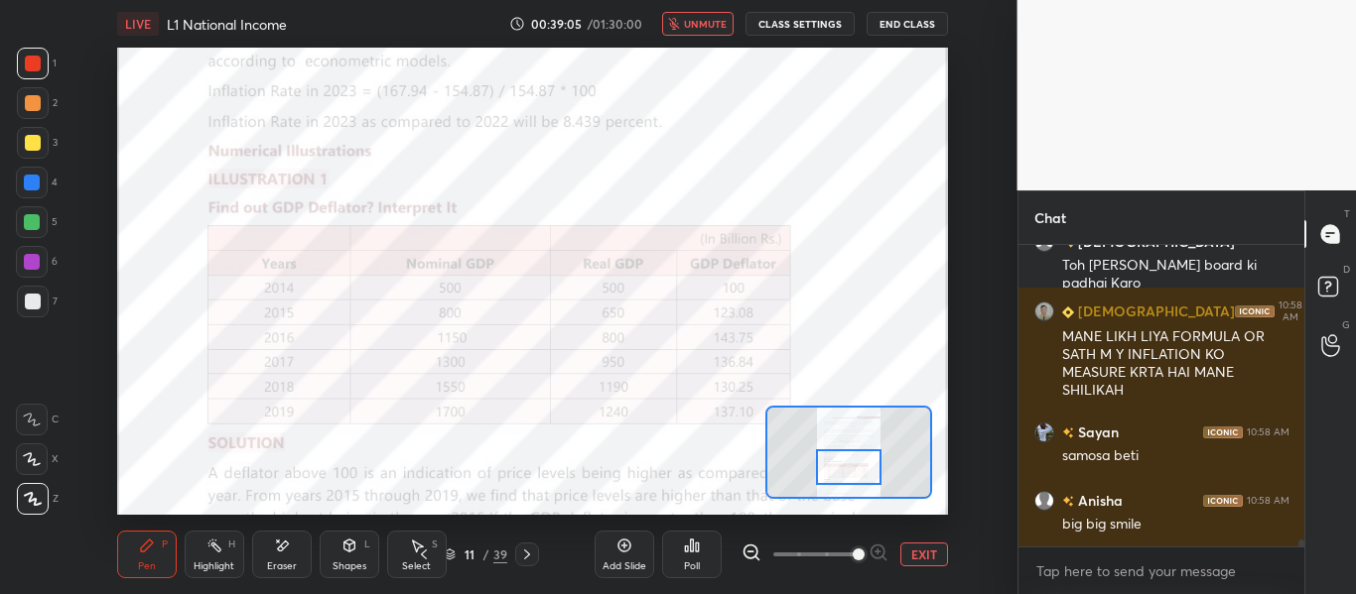
scroll to position [13448, 0]
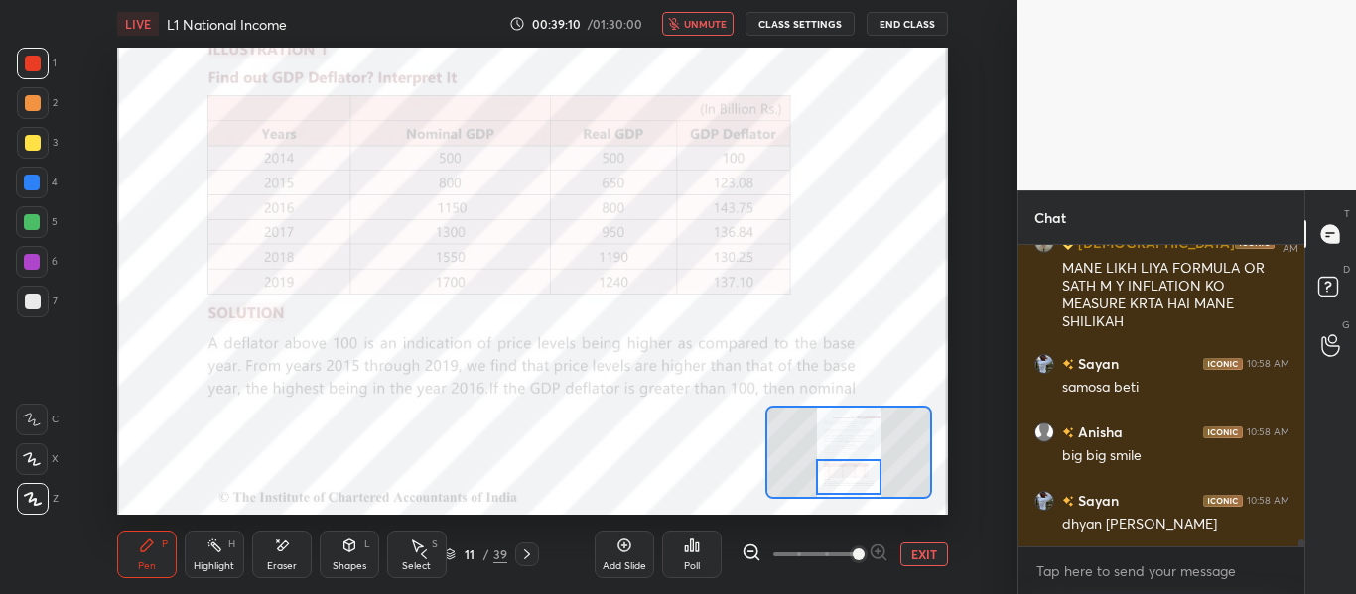
click at [853, 476] on div at bounding box center [848, 478] width 65 height 36
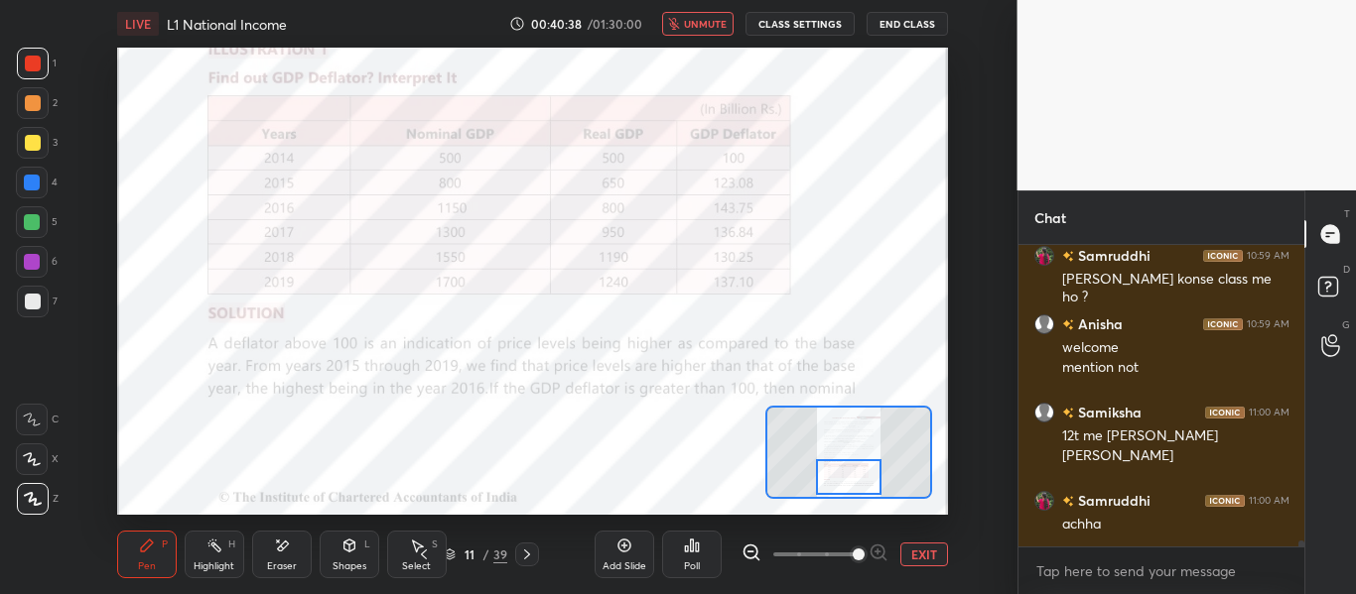
scroll to position [14246, 0]
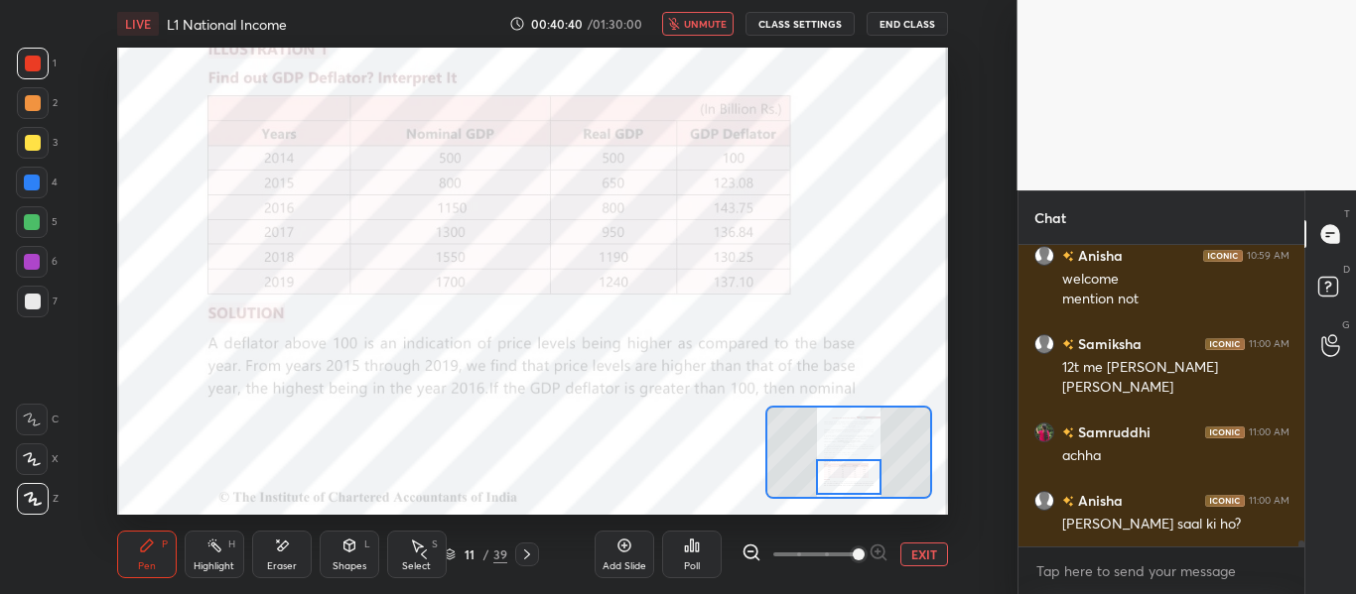
drag, startPoint x: 691, startPoint y: 22, endPoint x: 696, endPoint y: 39, distance: 17.6
click at [691, 23] on span "unmute" at bounding box center [705, 24] width 43 height 14
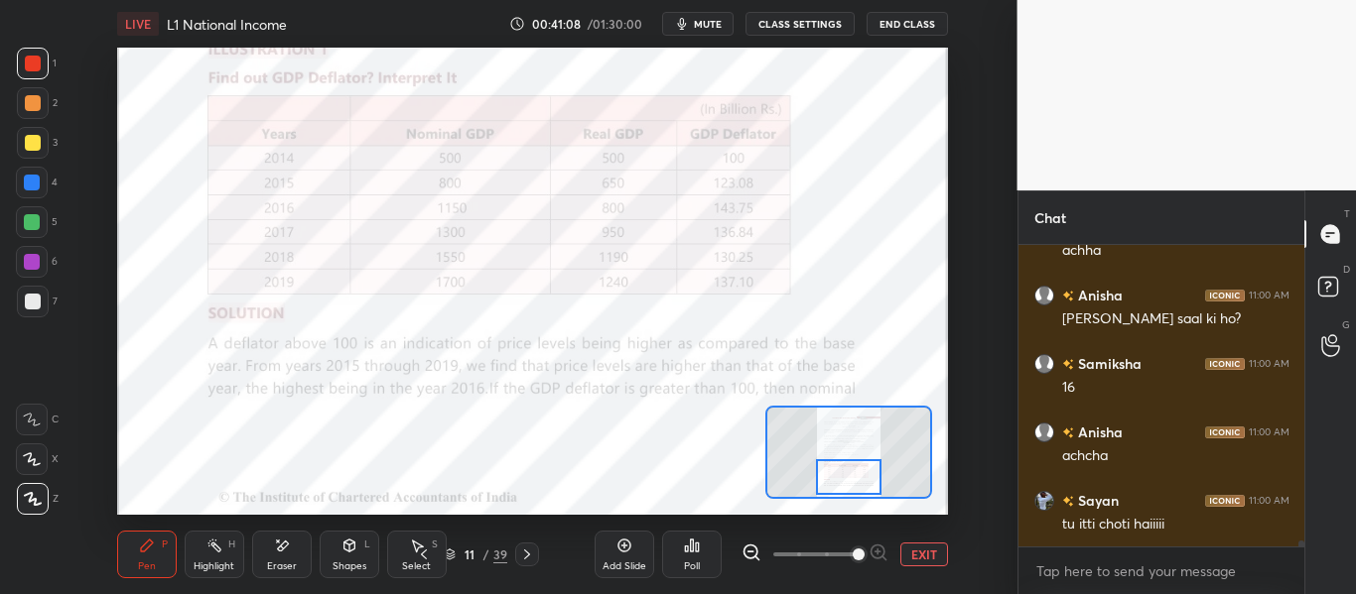
scroll to position [14520, 0]
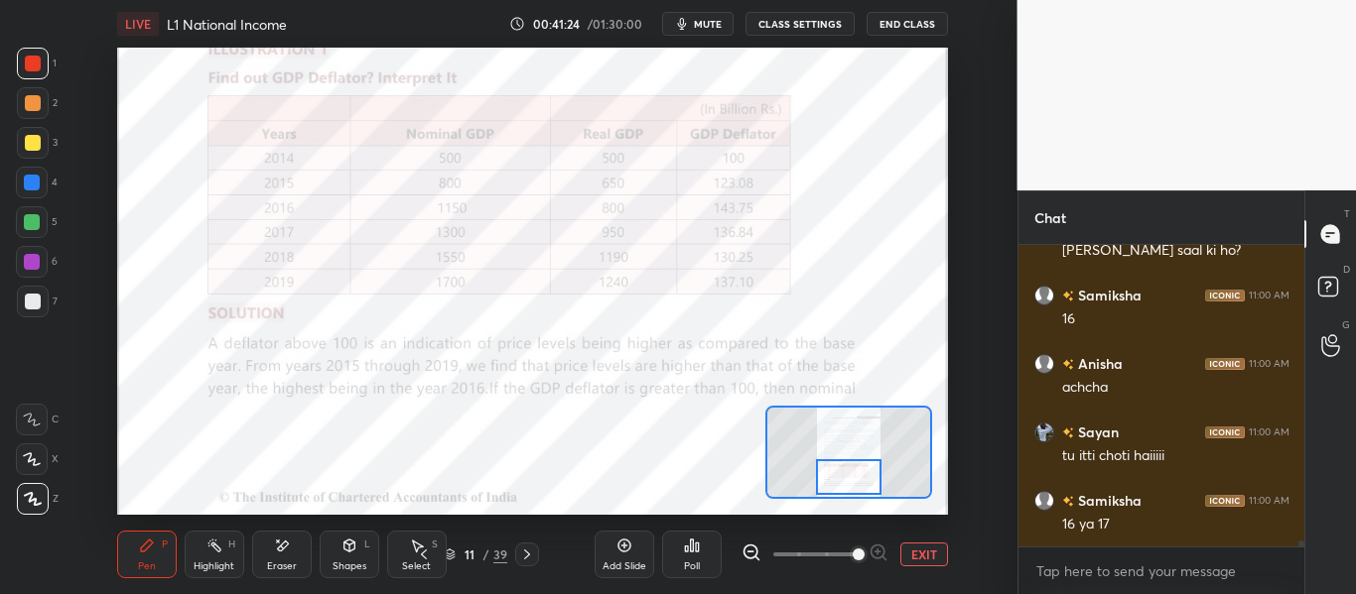
click at [334, 549] on div "Shapes L" at bounding box center [350, 555] width 60 height 48
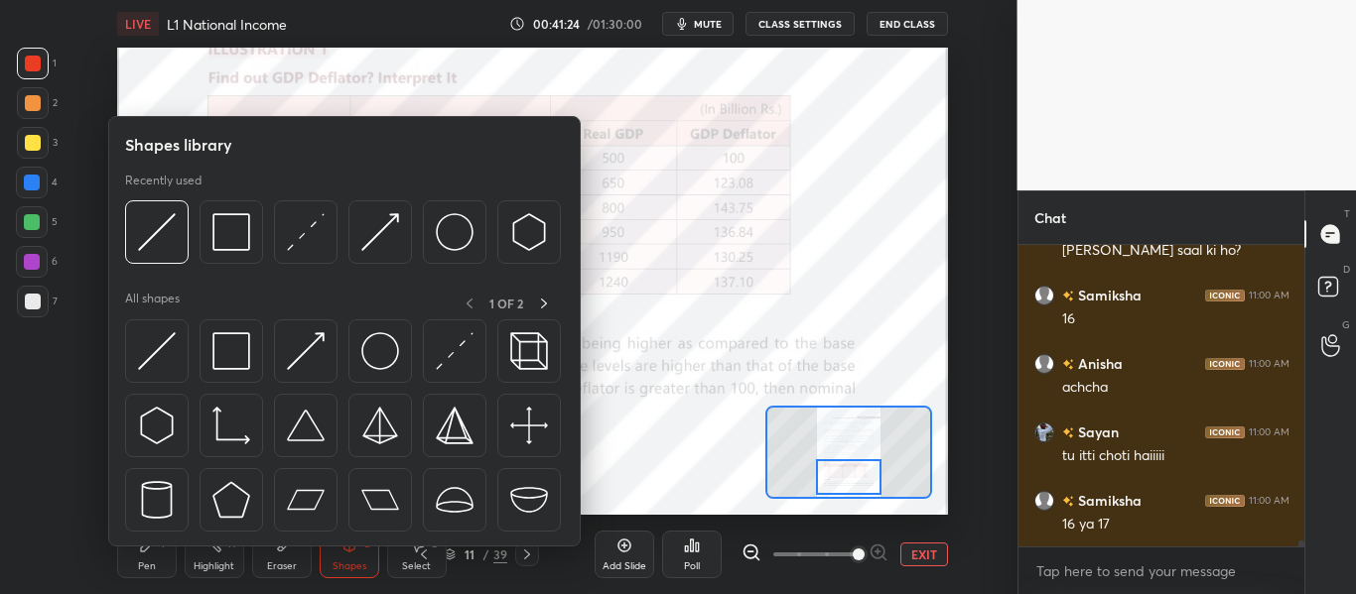
click at [300, 562] on div "Eraser" at bounding box center [282, 555] width 60 height 48
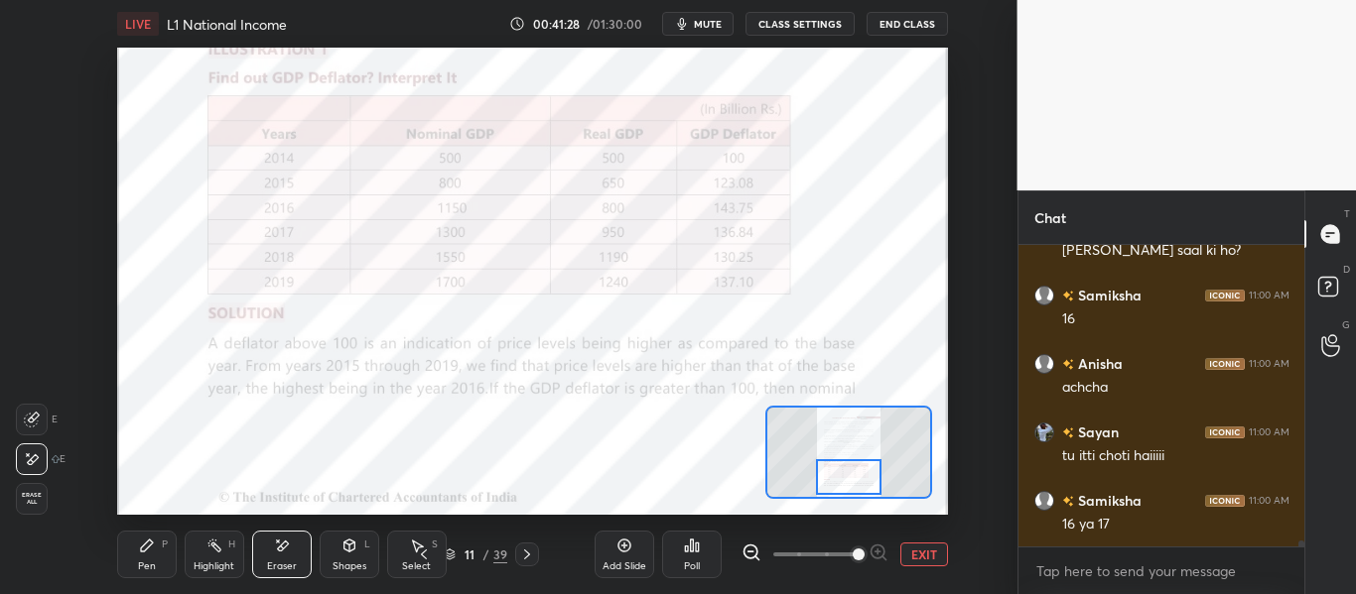
scroll to position [14588, 0]
click at [167, 558] on div "Pen P" at bounding box center [147, 555] width 60 height 48
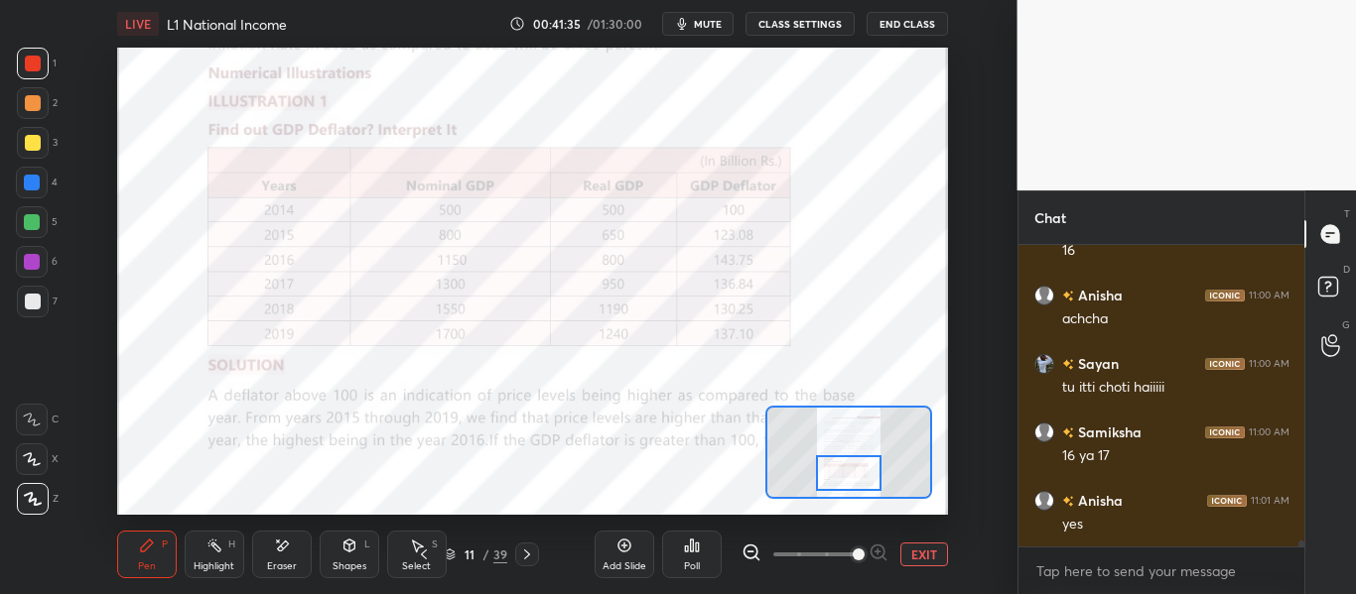
scroll to position [14656, 0]
click at [851, 474] on div at bounding box center [848, 474] width 65 height 36
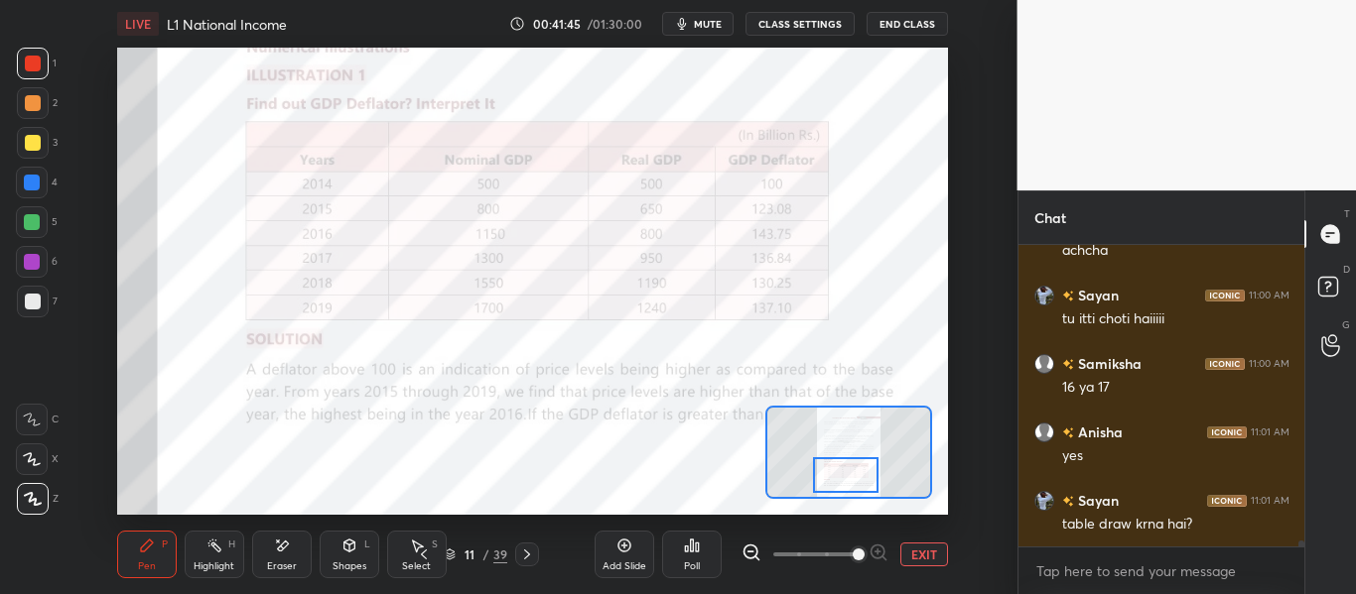
click at [842, 477] on div at bounding box center [845, 476] width 65 height 36
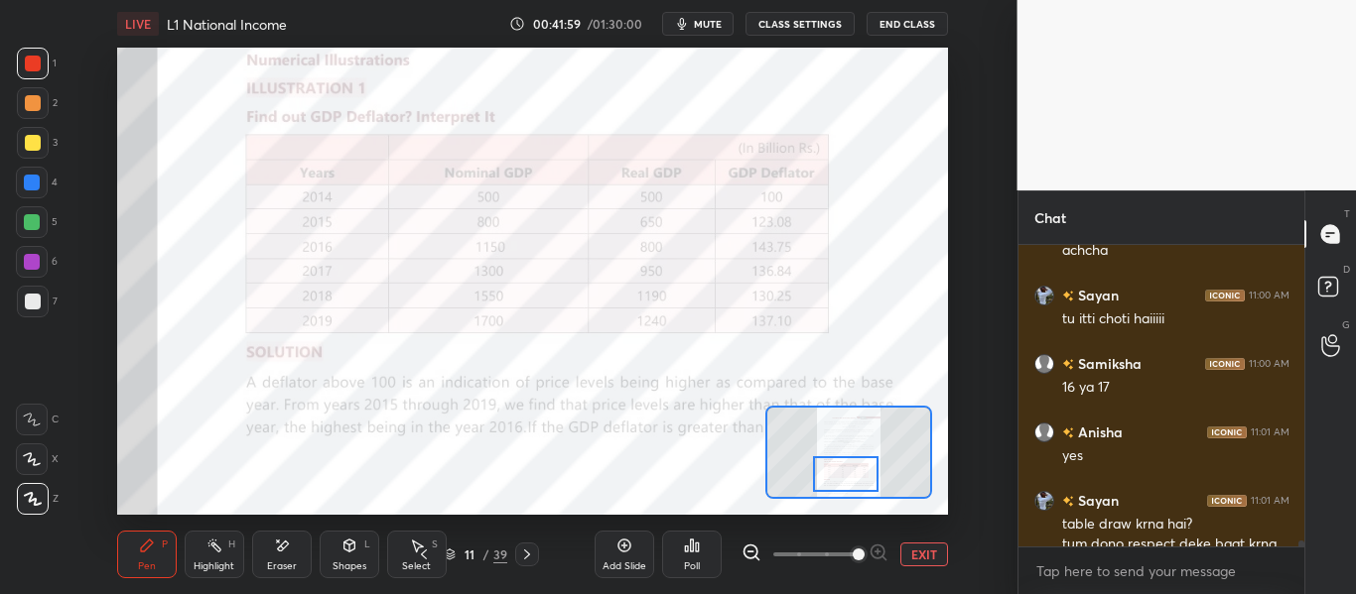
scroll to position [14694, 0]
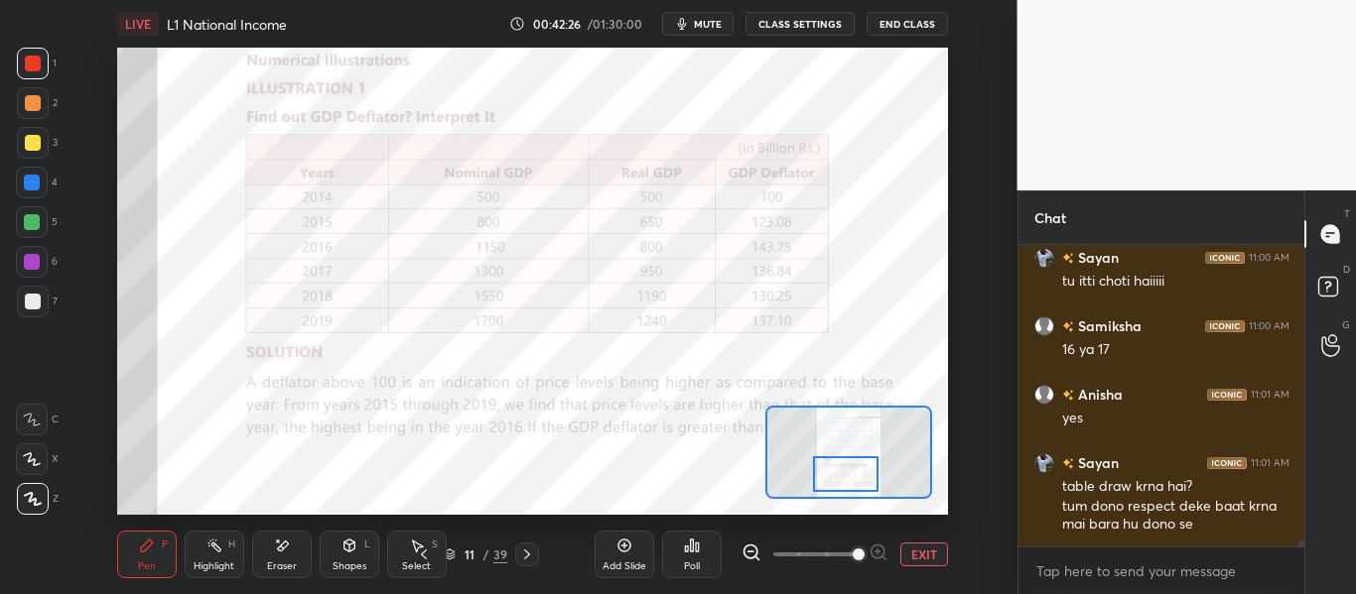
click at [699, 15] on button "mute" at bounding box center [697, 24] width 71 height 24
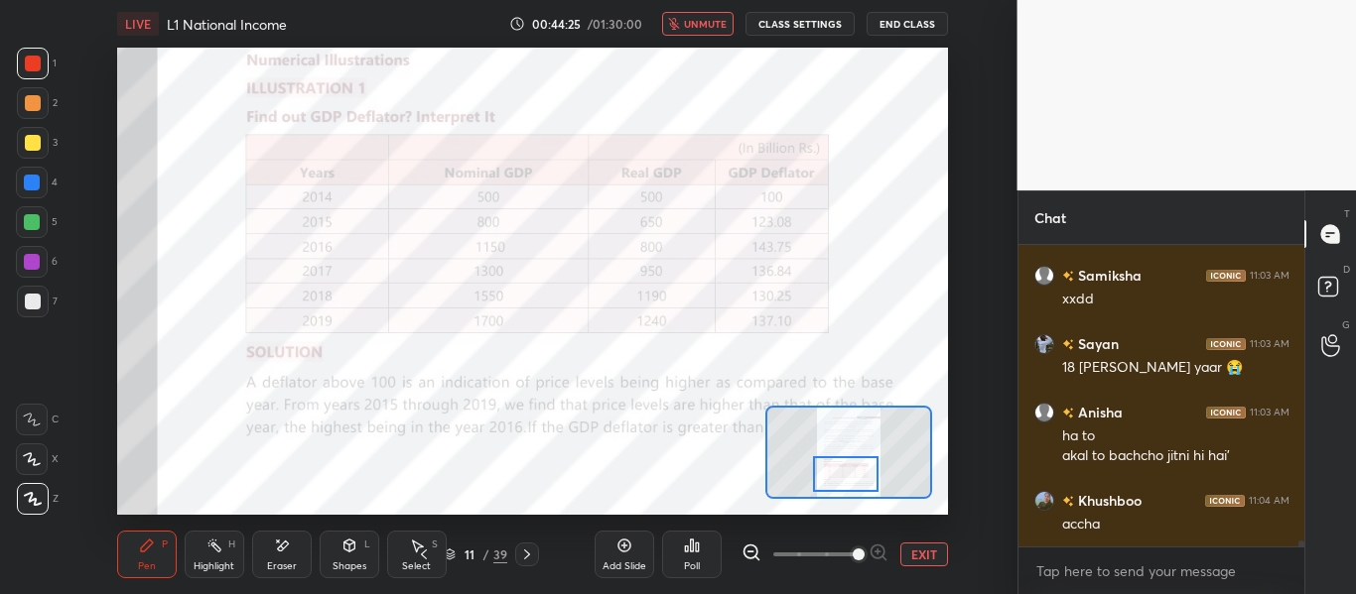
scroll to position [15965, 0]
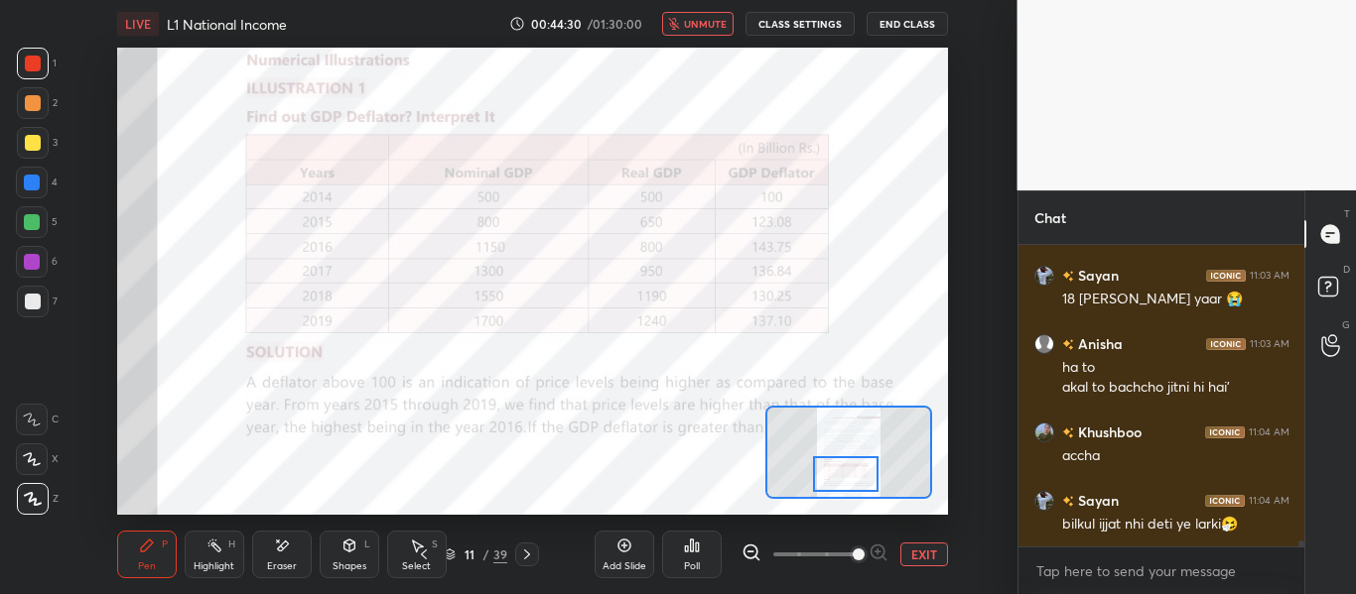
click at [718, 24] on span "unmute" at bounding box center [705, 24] width 43 height 14
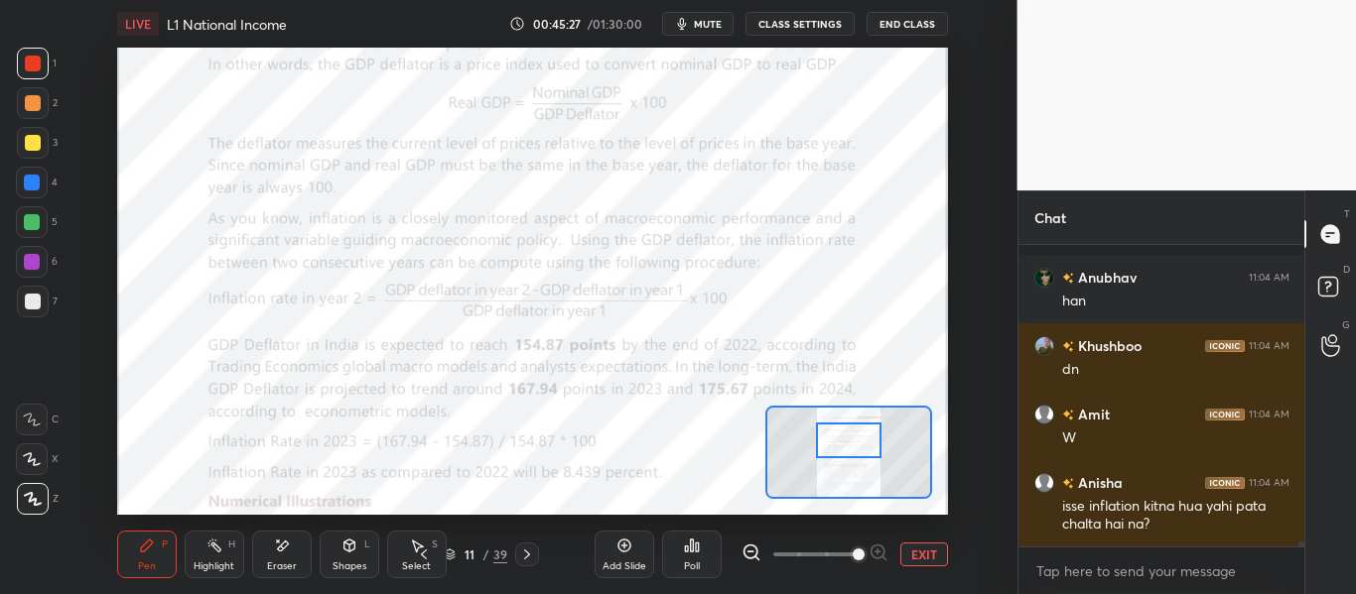
scroll to position [16685, 0]
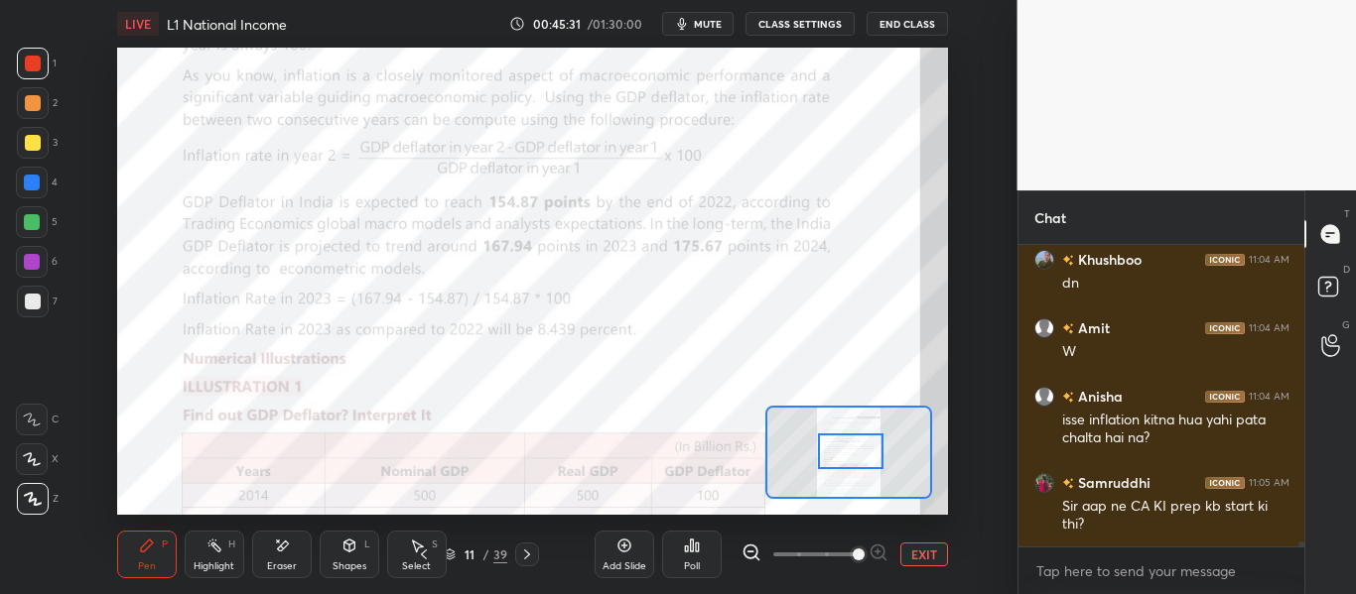
drag, startPoint x: 844, startPoint y: 475, endPoint x: 854, endPoint y: 455, distance: 23.1
click at [849, 454] on div at bounding box center [850, 452] width 65 height 36
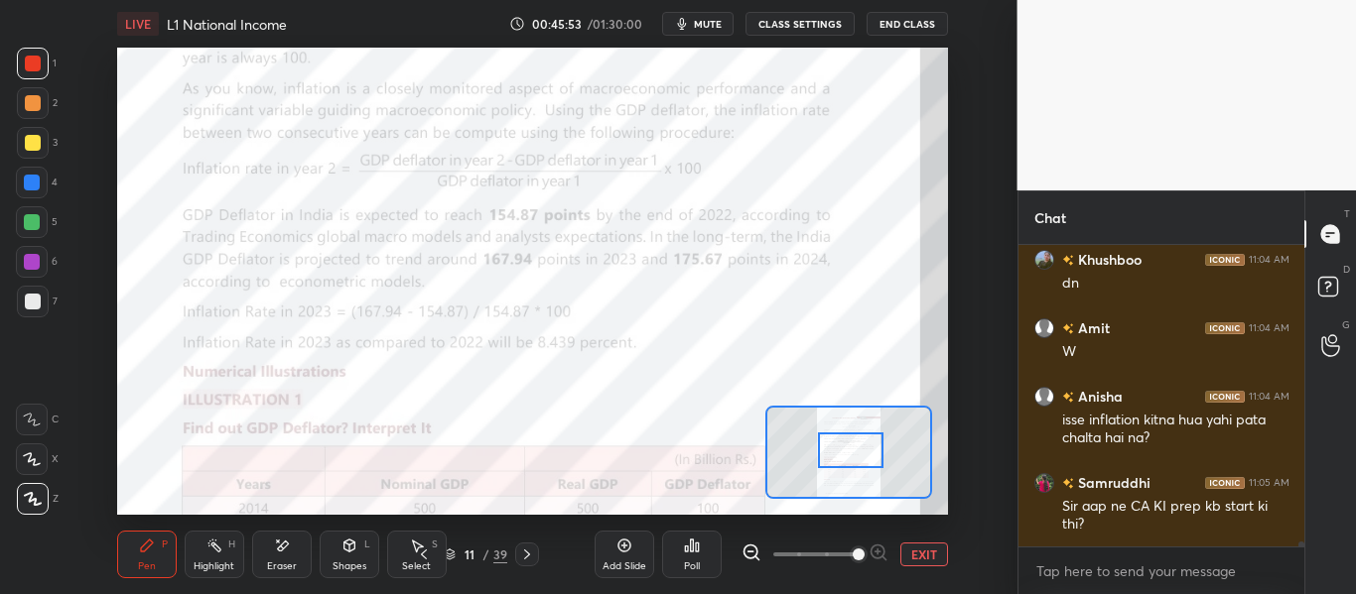
click at [336, 559] on div "Shapes L" at bounding box center [350, 555] width 60 height 48
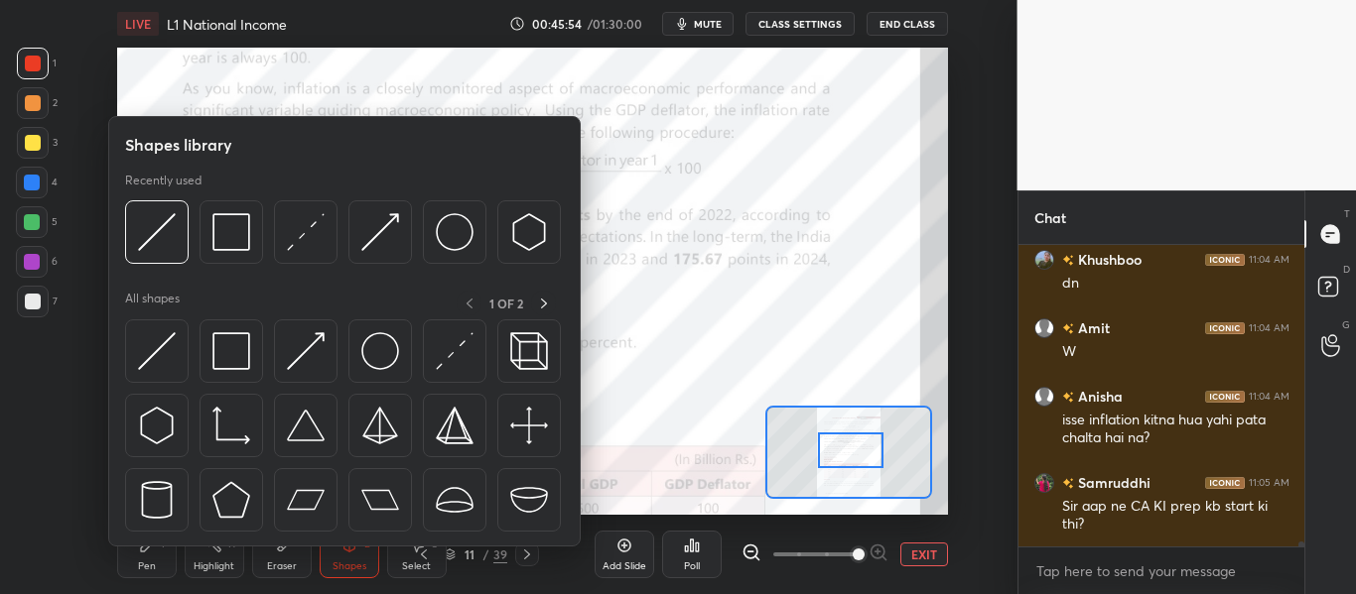
click at [155, 561] on div "Pen P" at bounding box center [147, 555] width 60 height 48
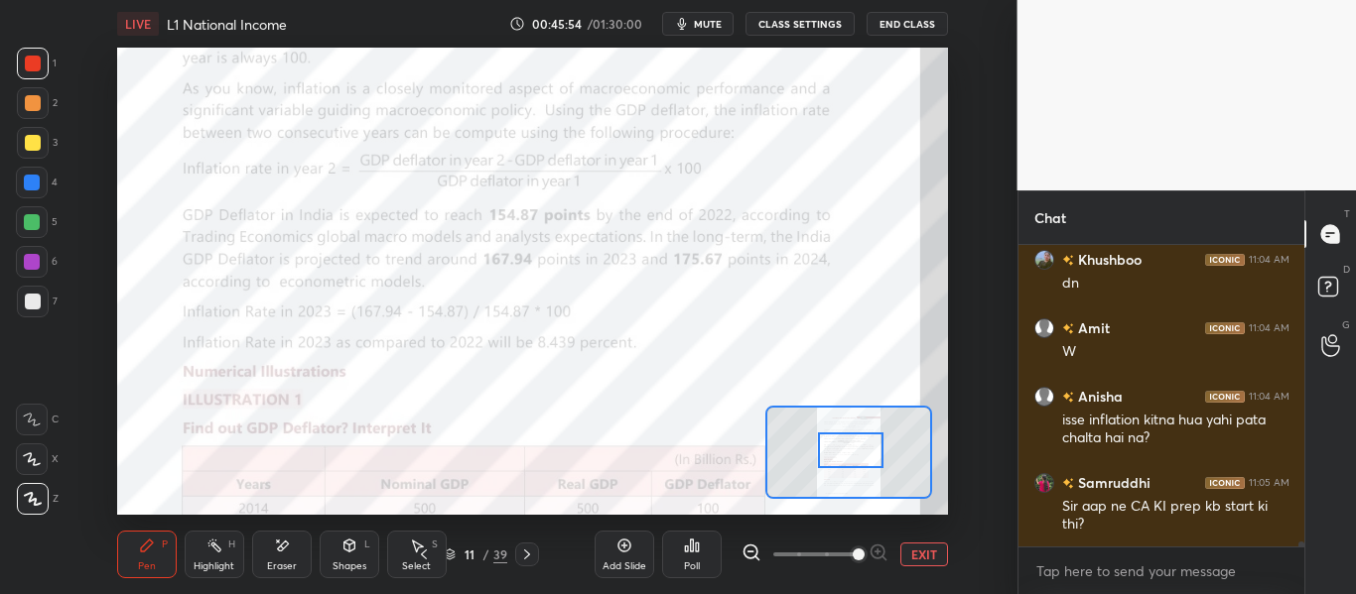
drag, startPoint x: 47, startPoint y: 422, endPoint x: 104, endPoint y: 455, distance: 66.2
click at [47, 425] on div "C" at bounding box center [37, 420] width 43 height 32
click at [354, 548] on icon at bounding box center [348, 546] width 11 height 12
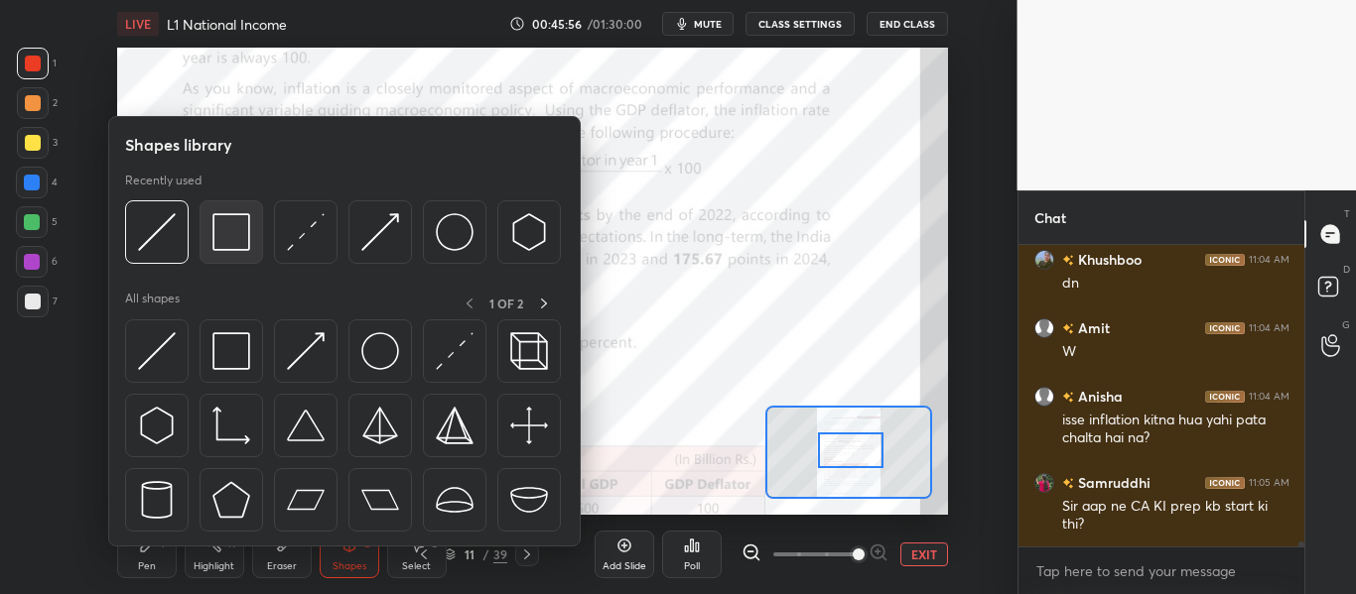
click at [238, 249] on img at bounding box center [231, 232] width 38 height 38
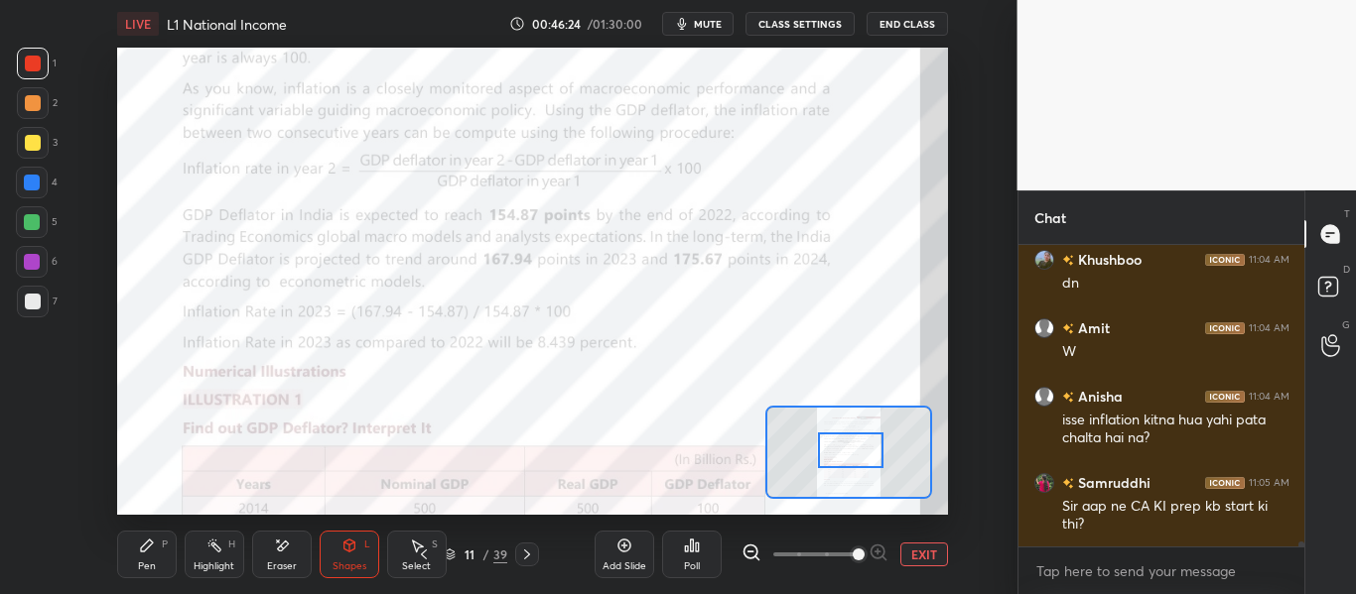
click at [135, 557] on div "Pen P" at bounding box center [147, 555] width 60 height 48
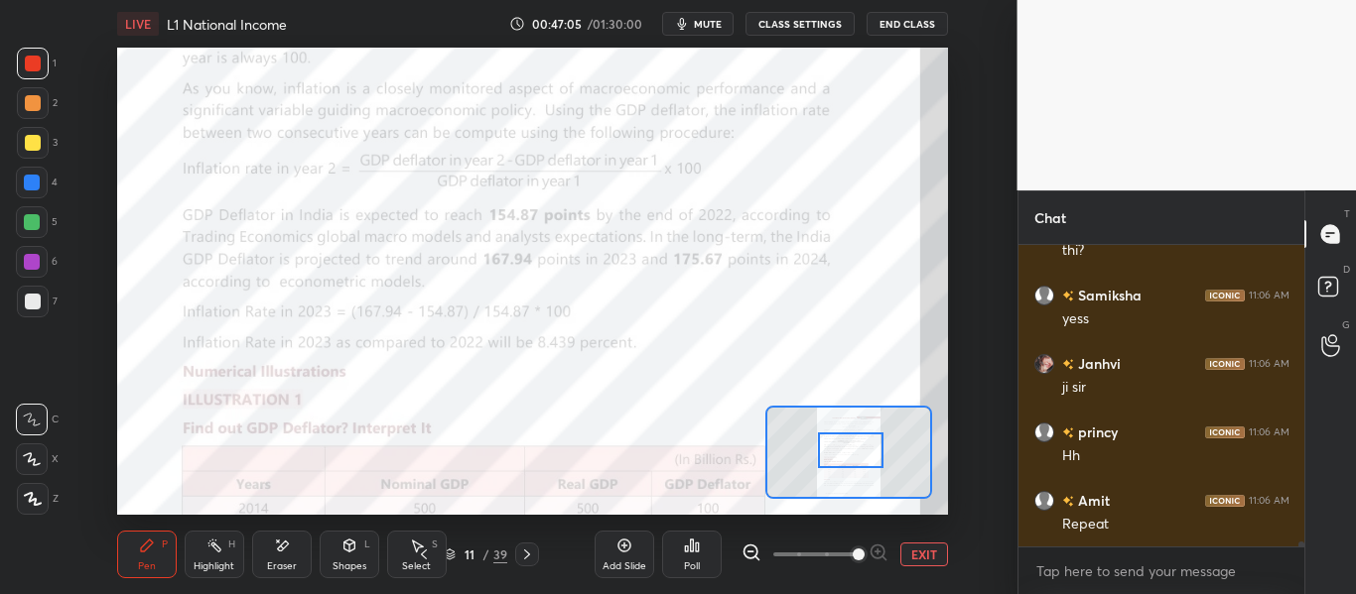
scroll to position [17027, 0]
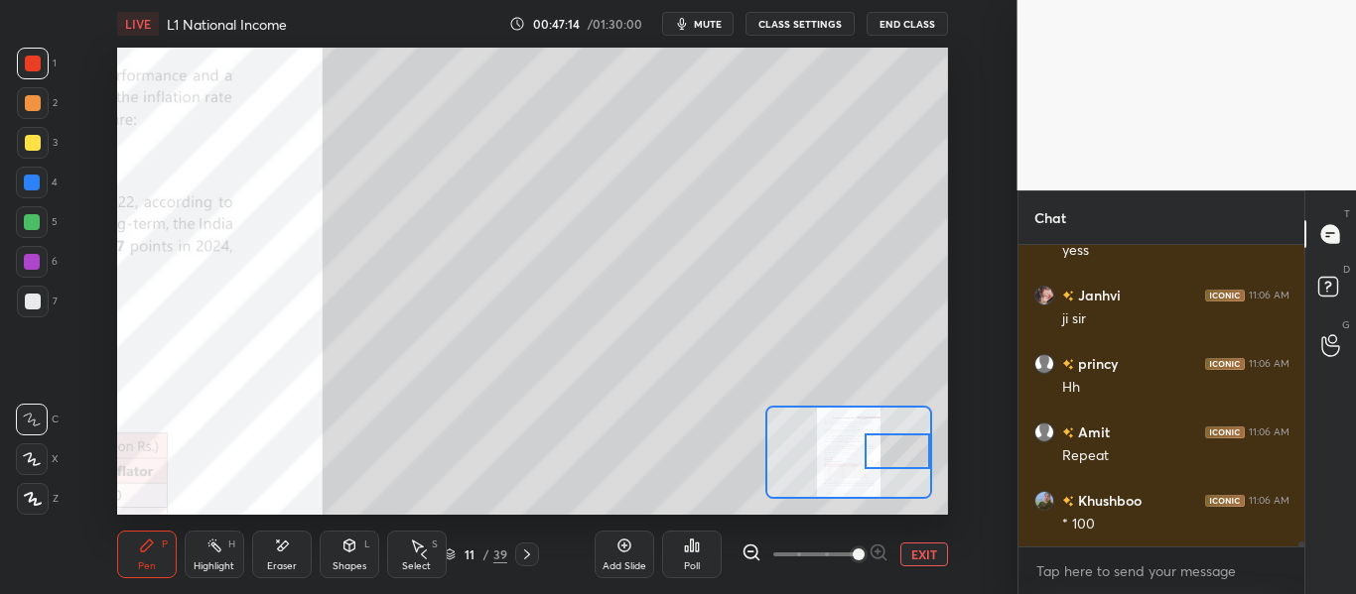
drag, startPoint x: 858, startPoint y: 454, endPoint x: 922, endPoint y: 455, distance: 63.5
click at [922, 455] on div at bounding box center [896, 452] width 65 height 36
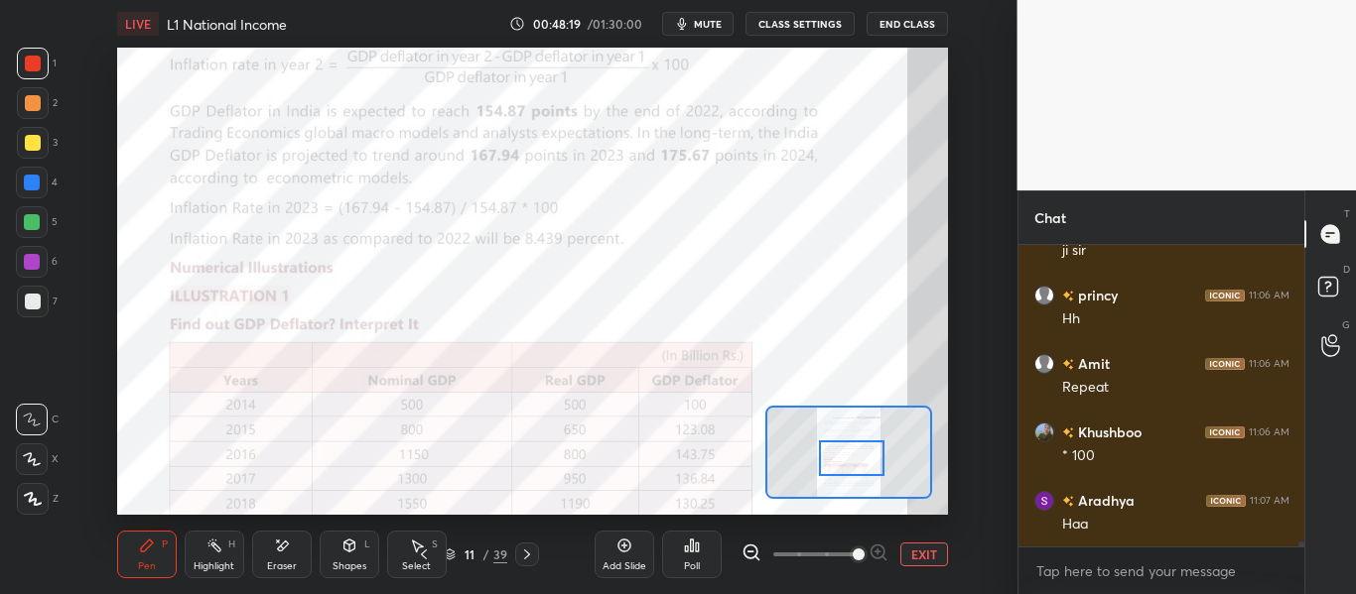
drag, startPoint x: 898, startPoint y: 456, endPoint x: 849, endPoint y: 444, distance: 51.0
click at [857, 462] on div at bounding box center [851, 459] width 65 height 36
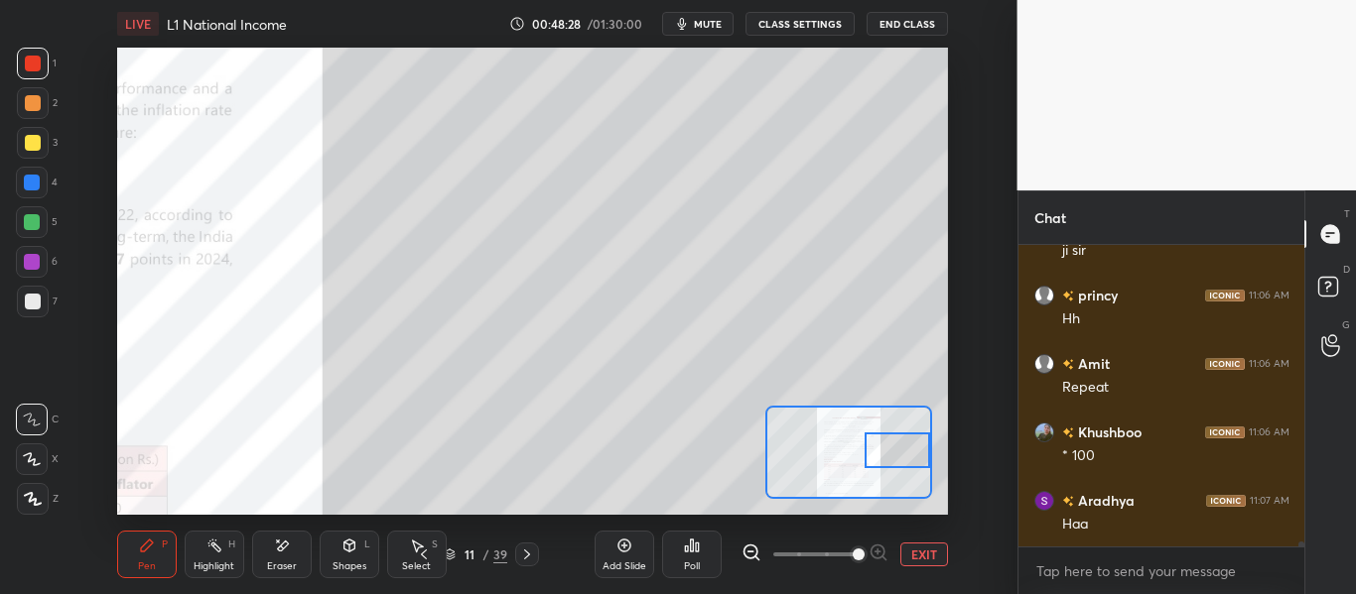
drag, startPoint x: 853, startPoint y: 463, endPoint x: 915, endPoint y: 456, distance: 63.0
click at [915, 456] on div at bounding box center [896, 451] width 65 height 36
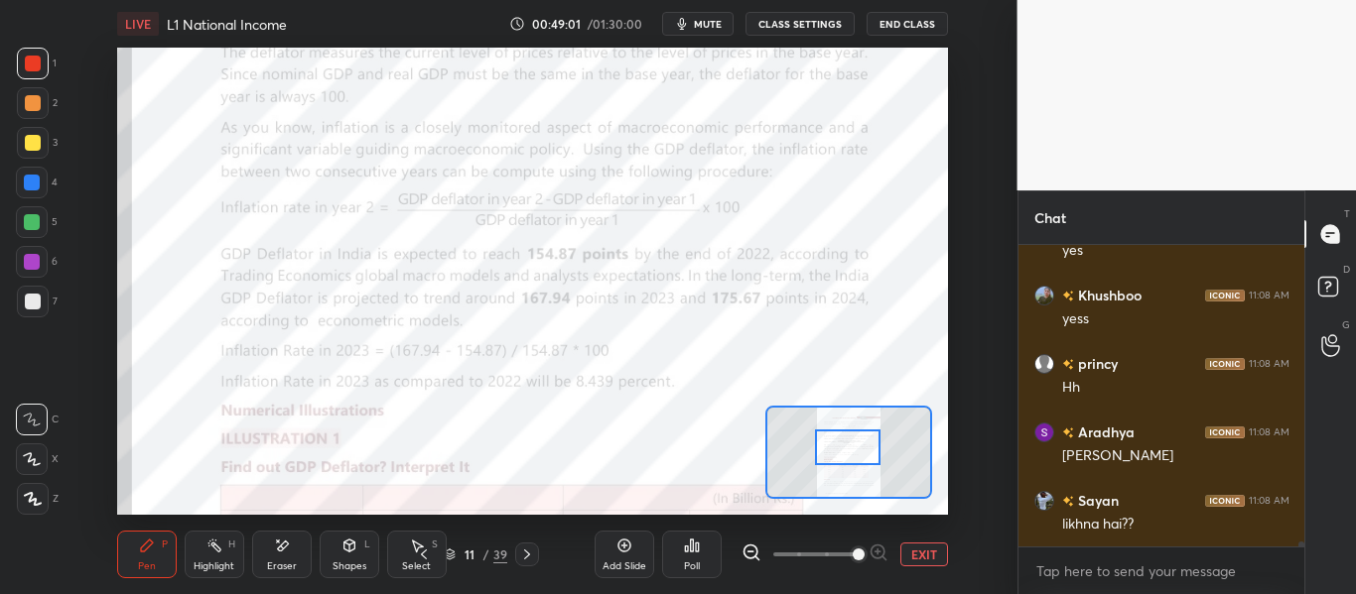
drag, startPoint x: 921, startPoint y: 451, endPoint x: 871, endPoint y: 448, distance: 49.7
click at [871, 448] on div at bounding box center [847, 448] width 65 height 36
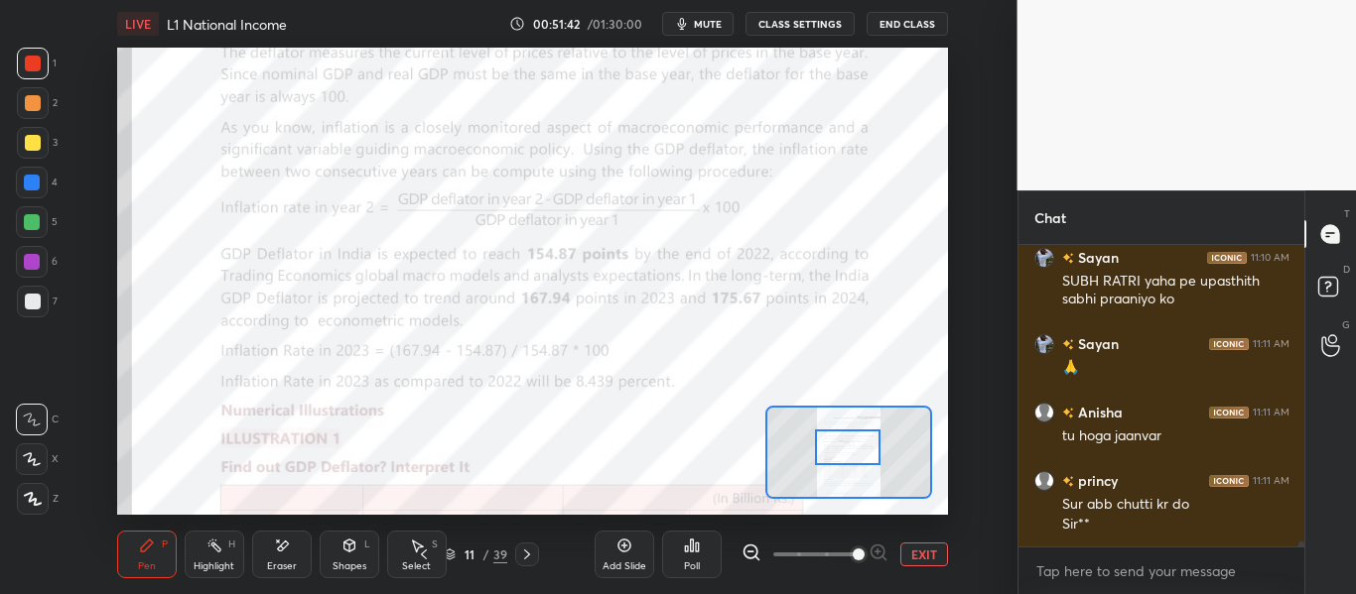
scroll to position [18161, 0]
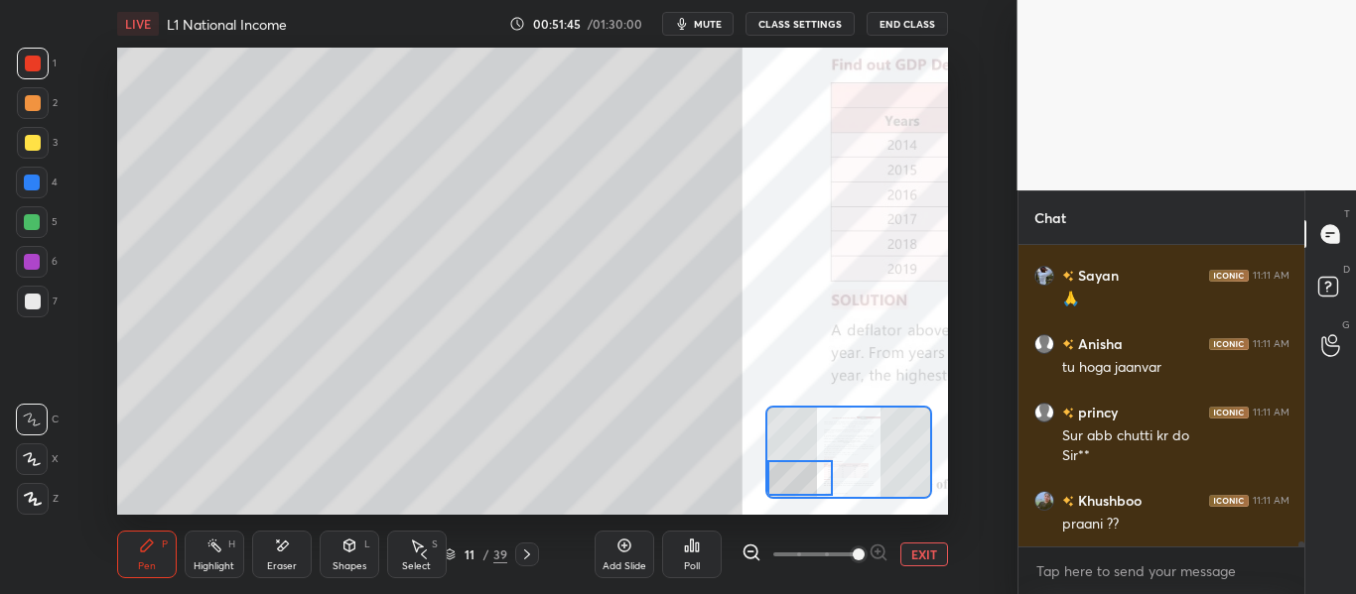
click at [762, 485] on div "Setting up your live class Poll for secs No correct answer Start poll" at bounding box center [532, 281] width 831 height 467
drag, startPoint x: 40, startPoint y: 488, endPoint x: 49, endPoint y: 471, distance: 19.1
click at [40, 490] on div at bounding box center [33, 499] width 32 height 32
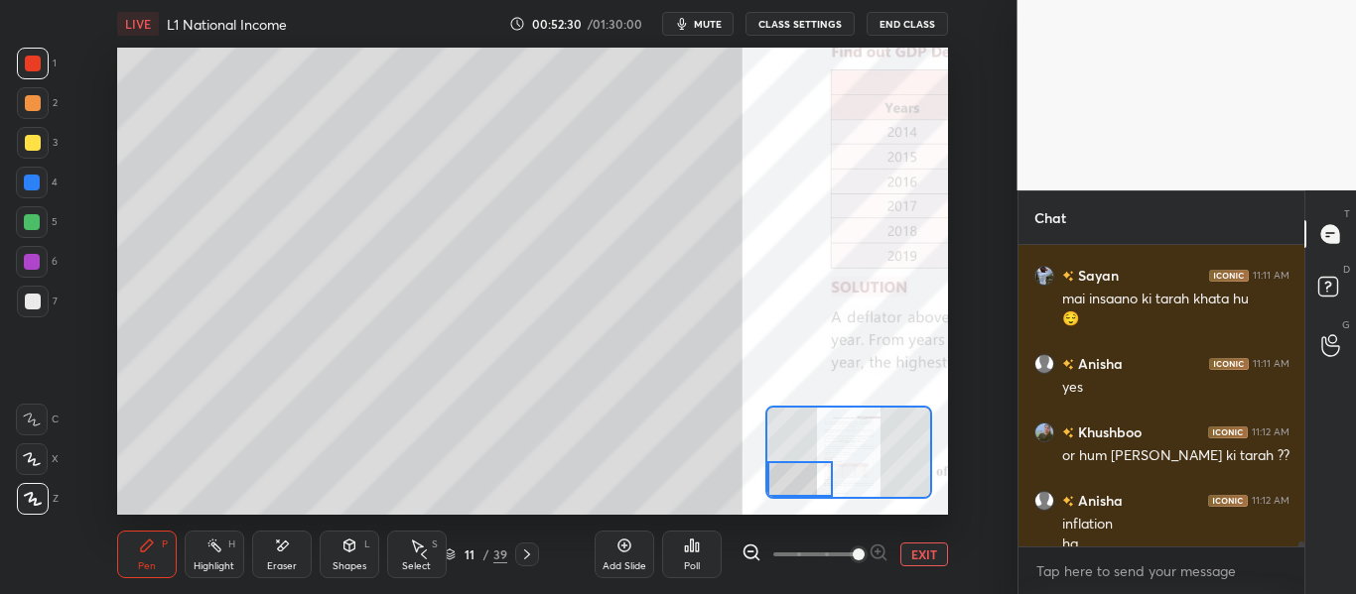
scroll to position [18474, 0]
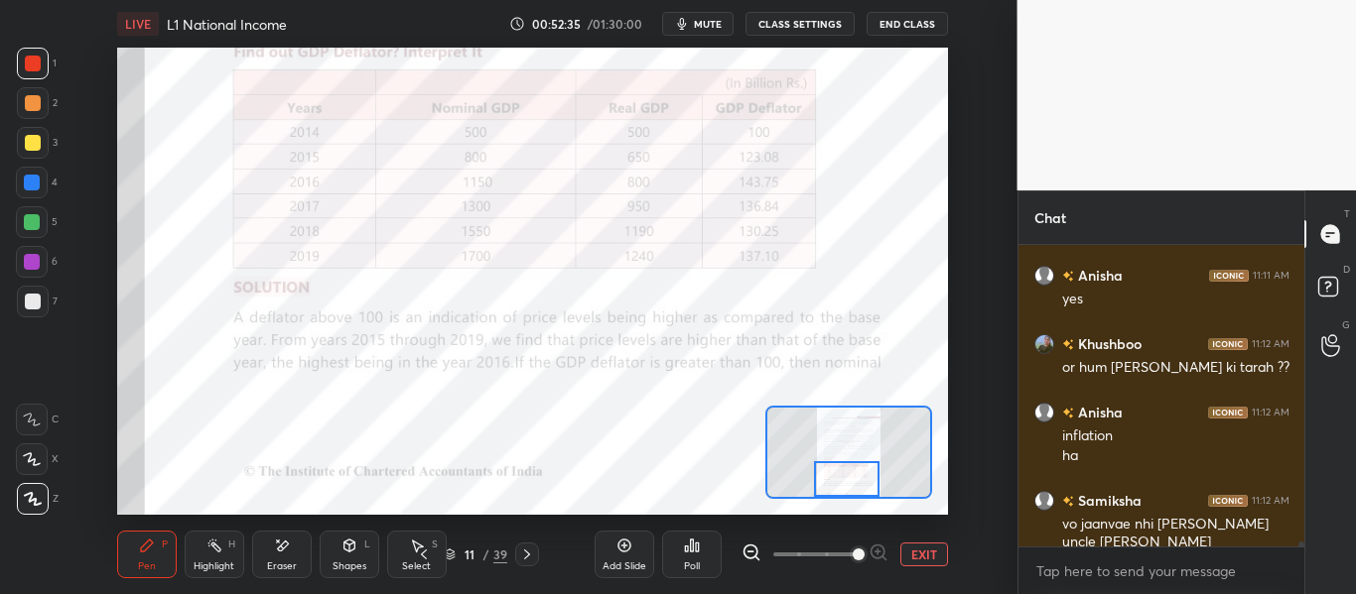
drag, startPoint x: 803, startPoint y: 485, endPoint x: 849, endPoint y: 492, distance: 46.2
click at [850, 492] on div at bounding box center [846, 479] width 65 height 36
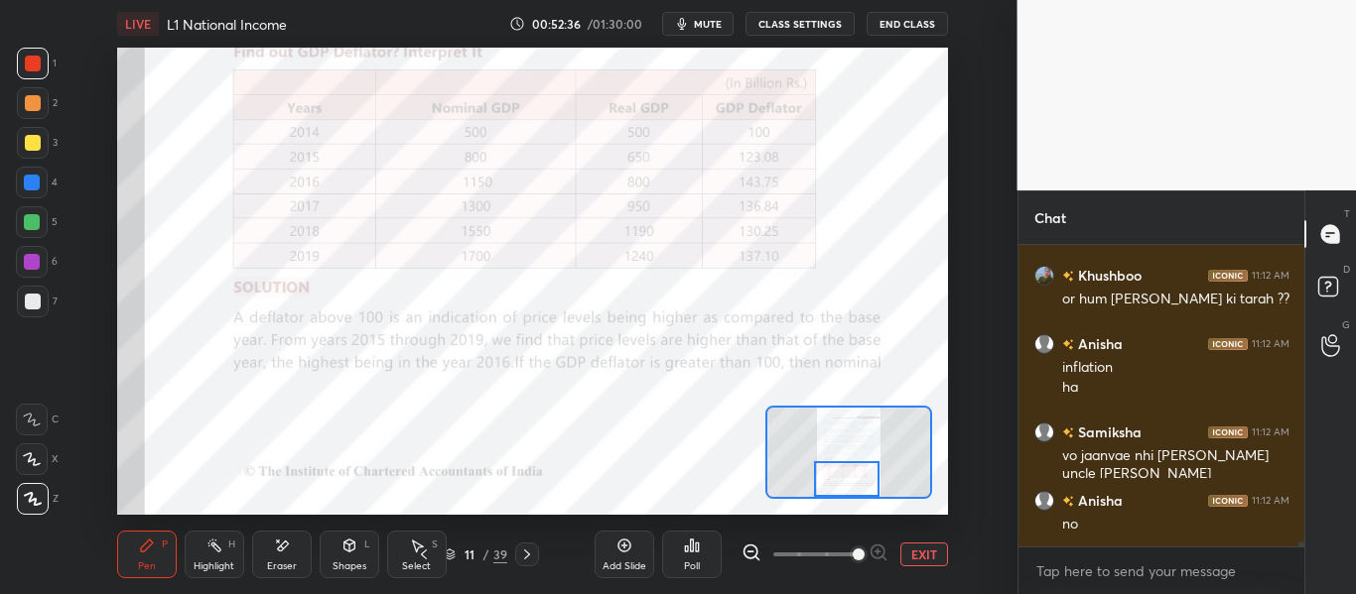
click at [519, 553] on icon at bounding box center [527, 555] width 16 height 16
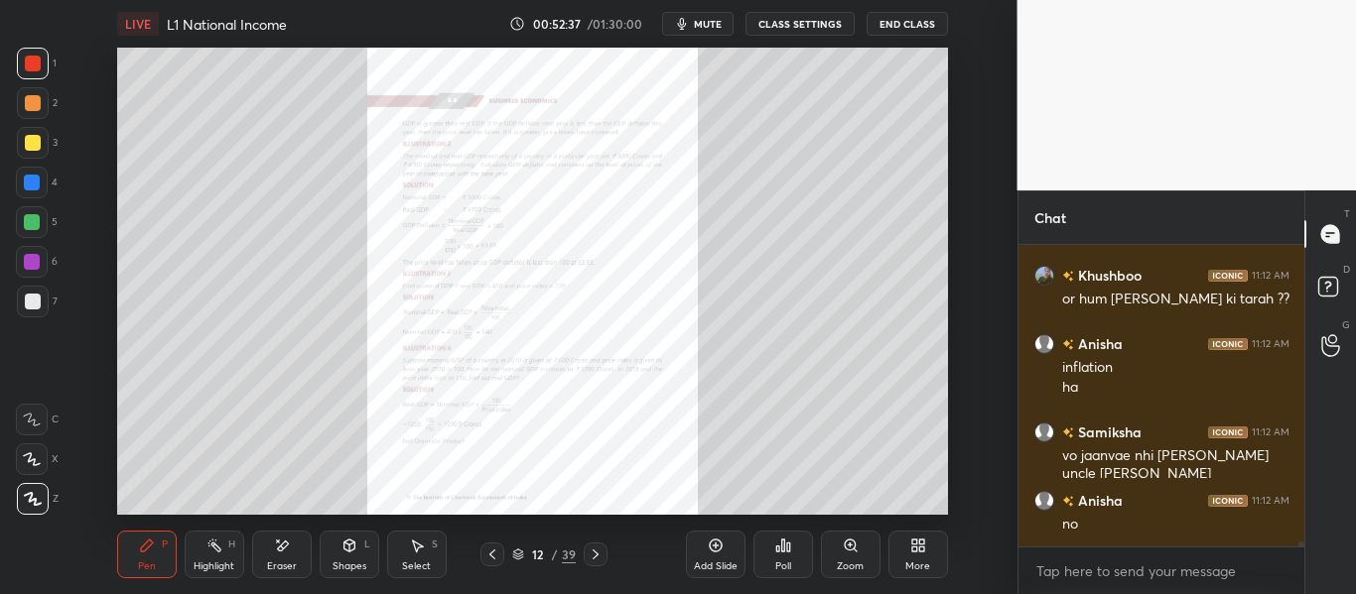
click at [858, 558] on div "Zoom" at bounding box center [851, 555] width 60 height 48
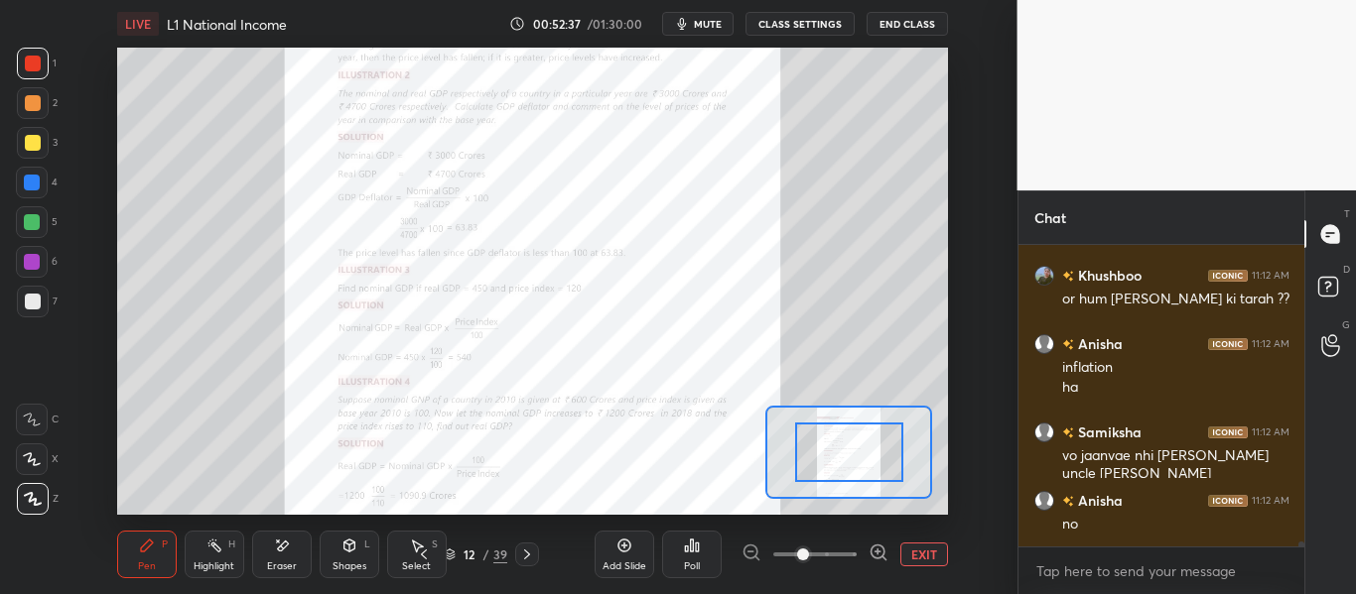
scroll to position [18680, 0]
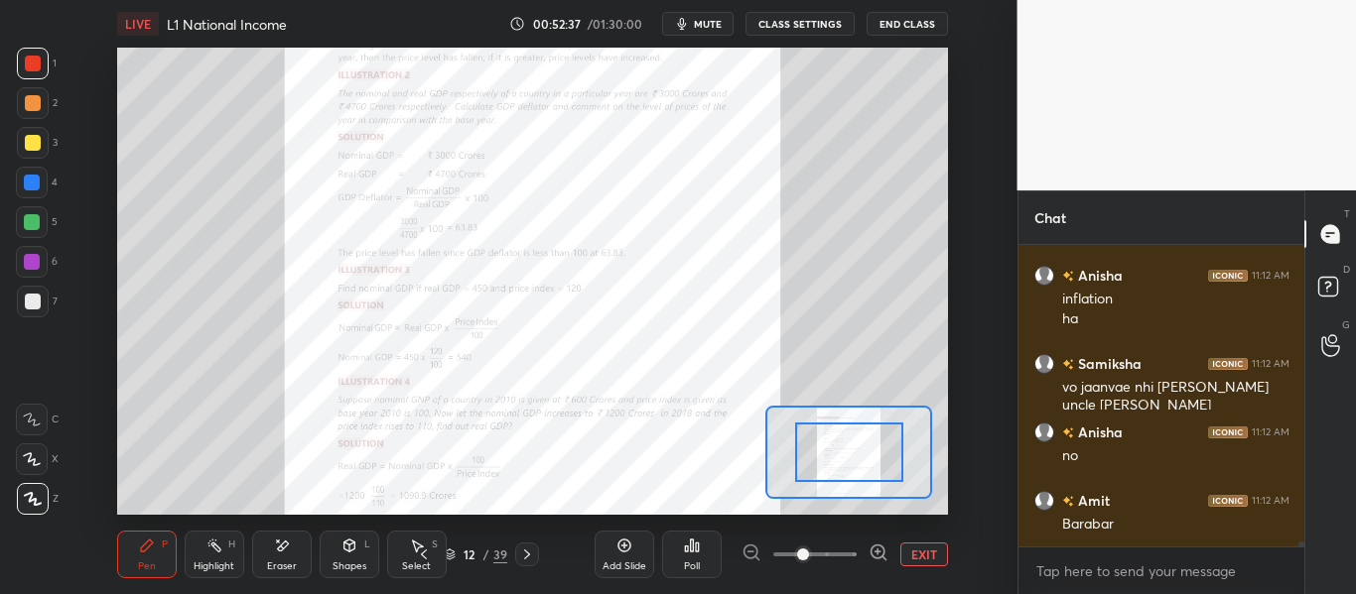
click at [858, 555] on div at bounding box center [814, 555] width 147 height 24
click at [858, 554] on div at bounding box center [814, 555] width 147 height 24
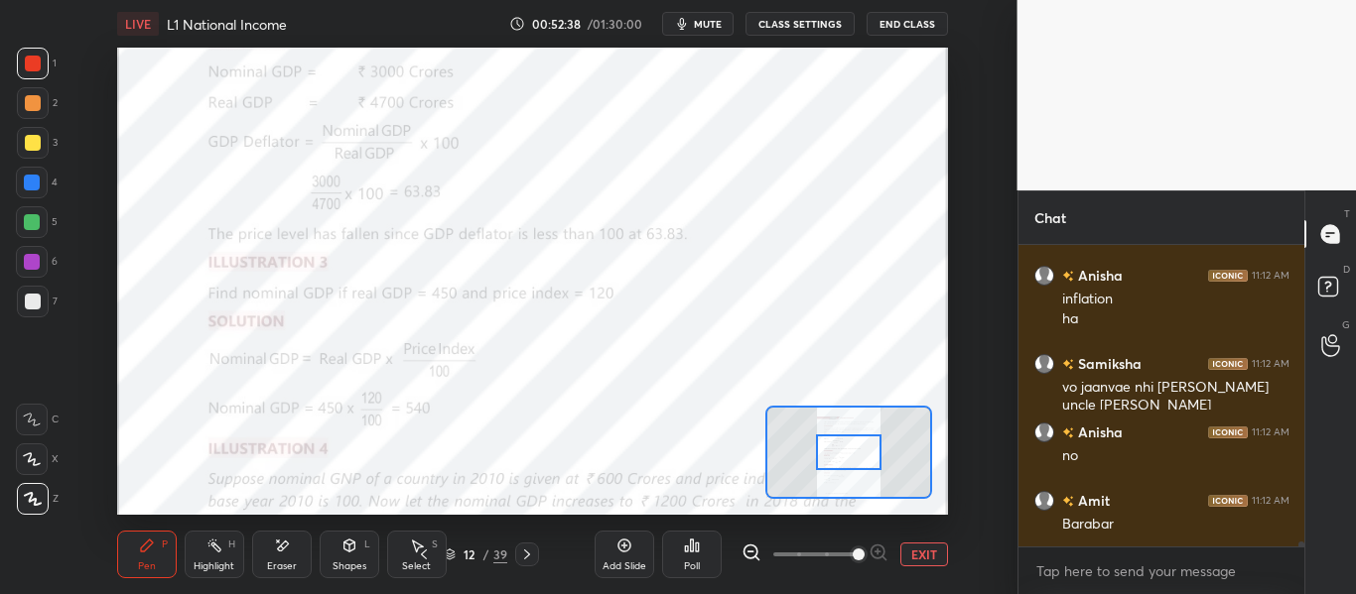
click at [845, 550] on span at bounding box center [814, 555] width 83 height 30
drag, startPoint x: 841, startPoint y: 550, endPoint x: 866, endPoint y: 539, distance: 28.0
click at [864, 549] on span at bounding box center [859, 555] width 12 height 12
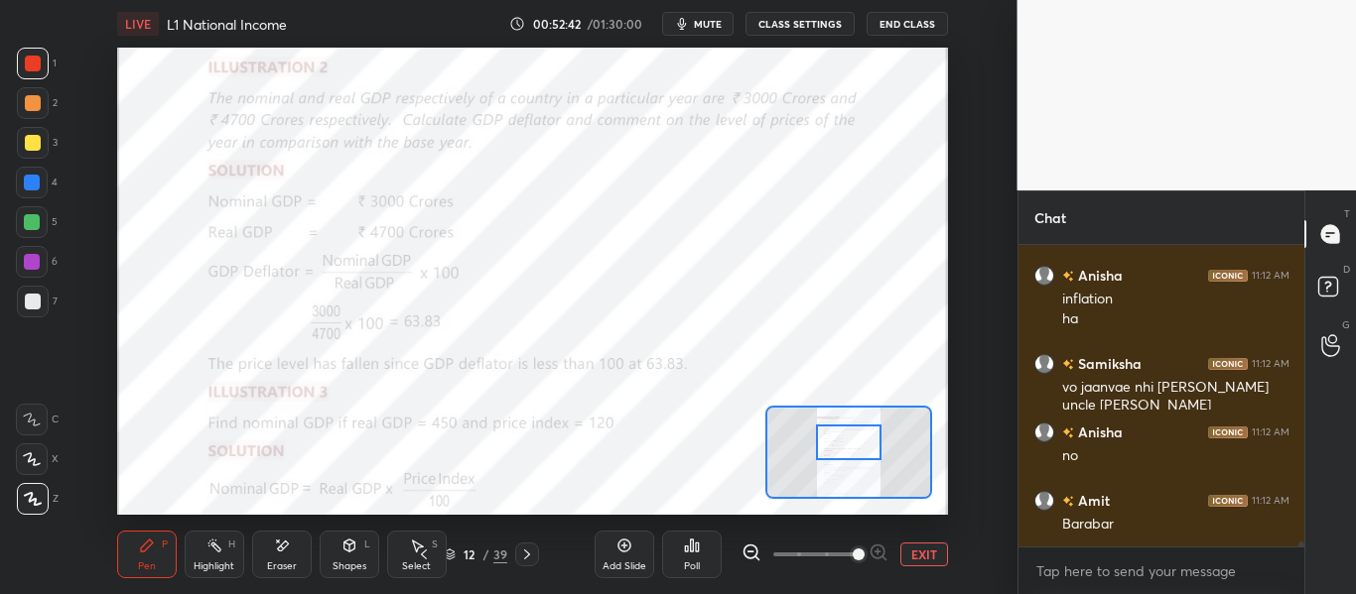
click at [861, 443] on div at bounding box center [848, 443] width 65 height 36
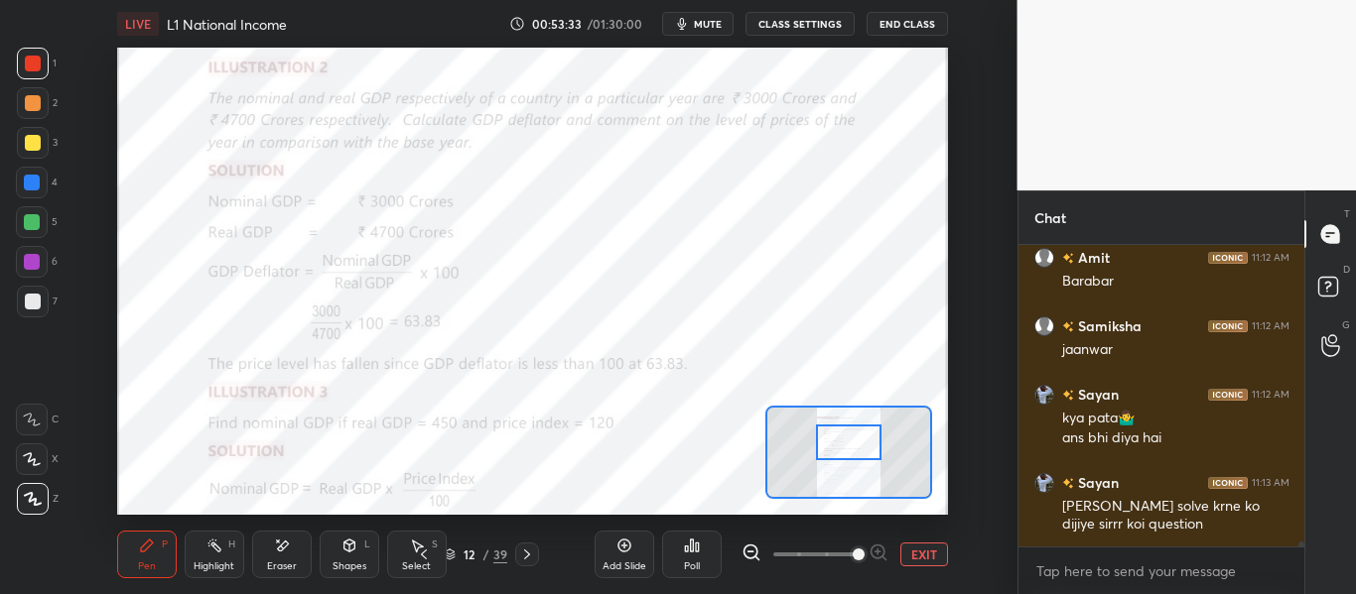
scroll to position [18991, 0]
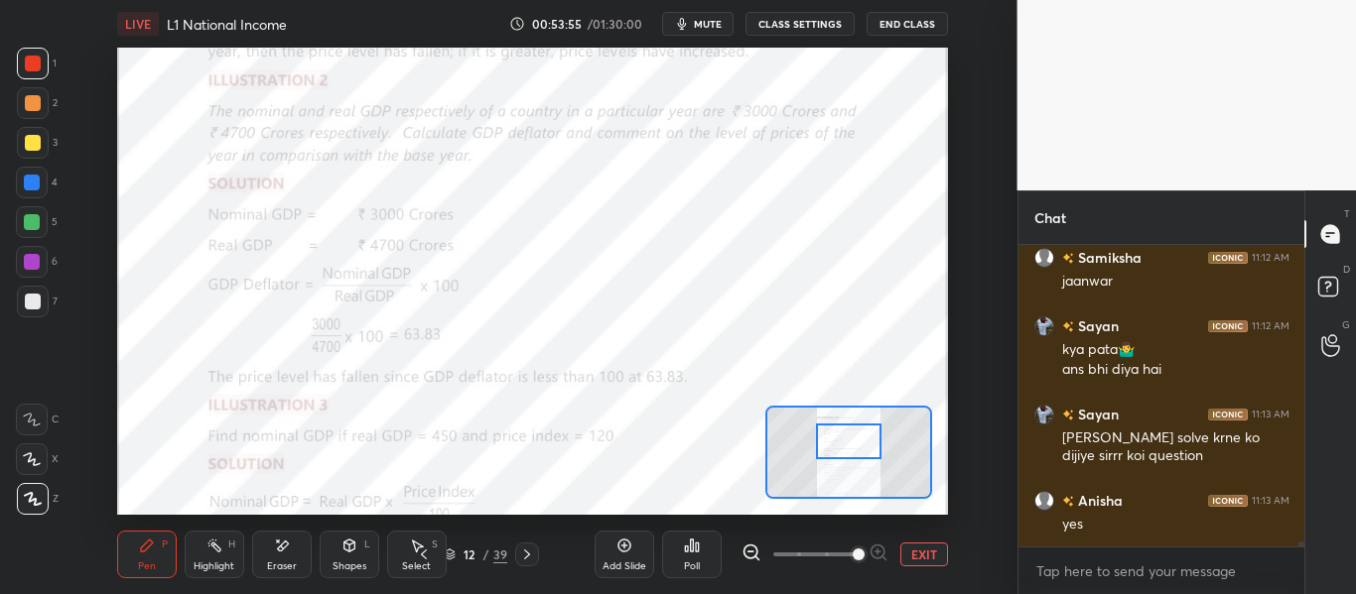
click at [857, 433] on div at bounding box center [848, 442] width 65 height 36
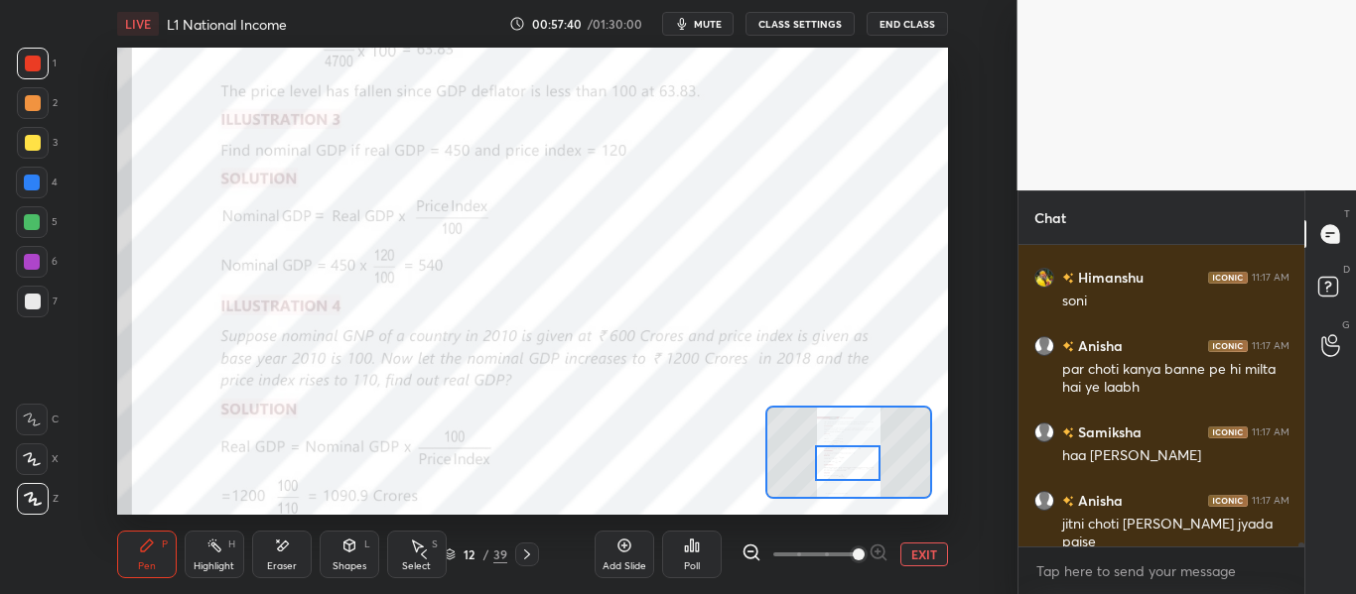
scroll to position [21434, 0]
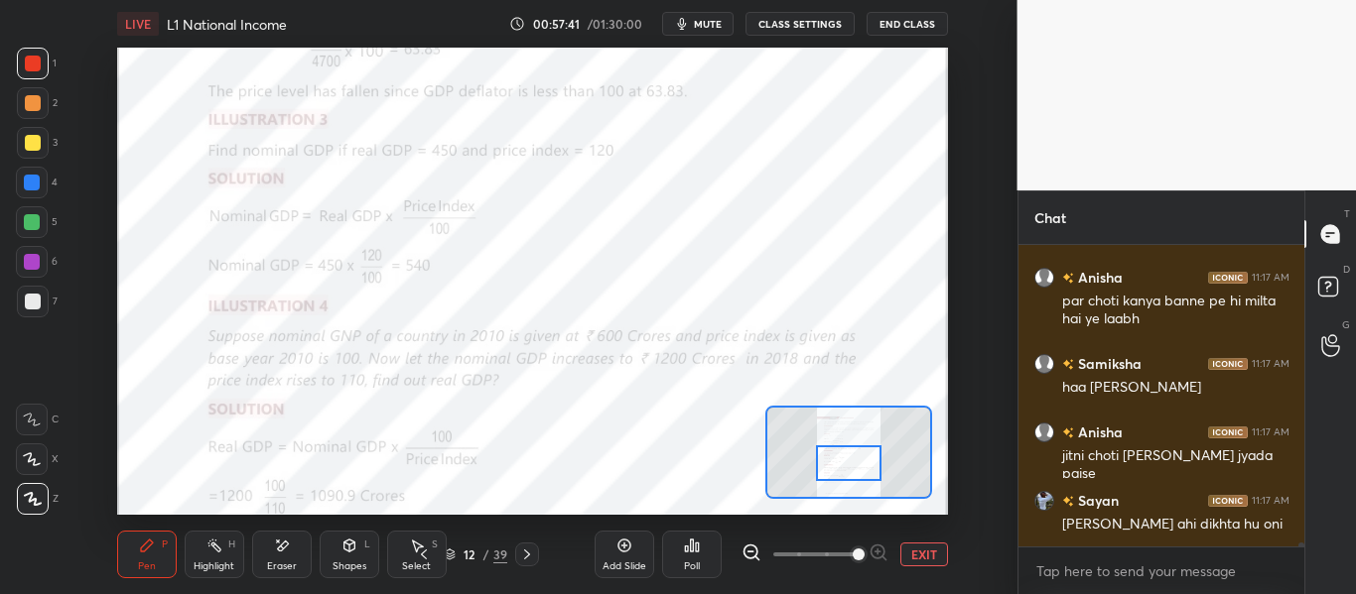
drag, startPoint x: 854, startPoint y: 447, endPoint x: 855, endPoint y: 469, distance: 22.8
click at [855, 469] on div at bounding box center [848, 464] width 65 height 36
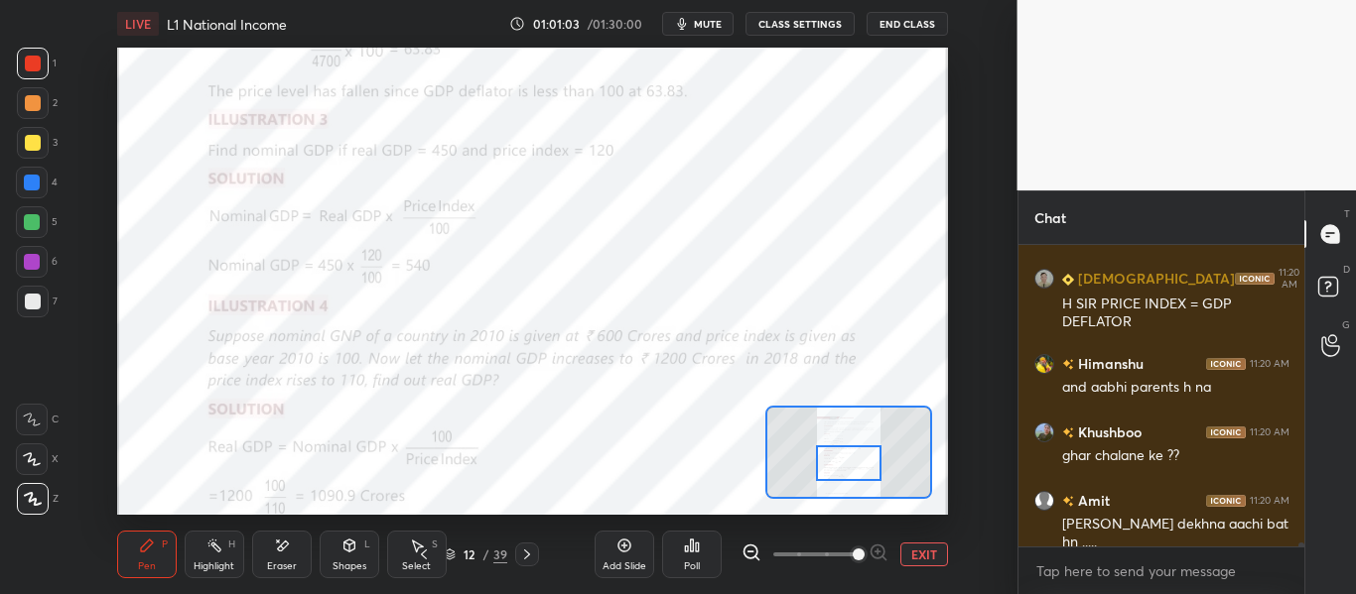
scroll to position [24168, 0]
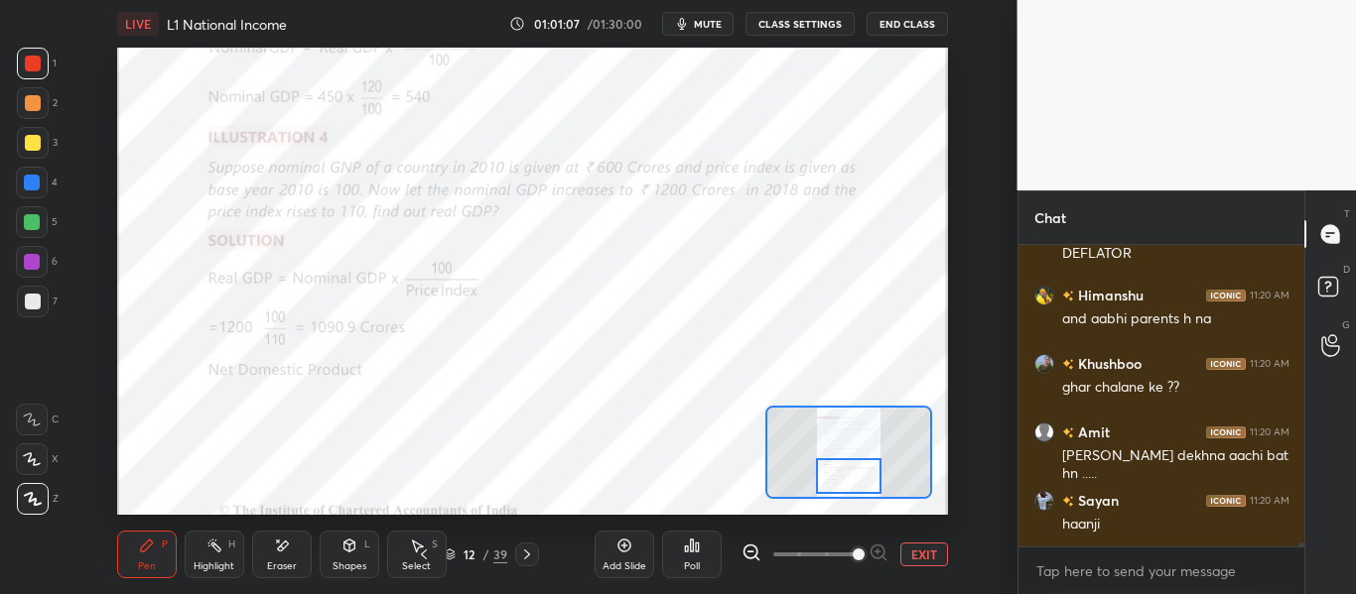
drag, startPoint x: 846, startPoint y: 459, endPoint x: 846, endPoint y: 470, distance: 11.9
click at [846, 470] on div at bounding box center [848, 477] width 65 height 36
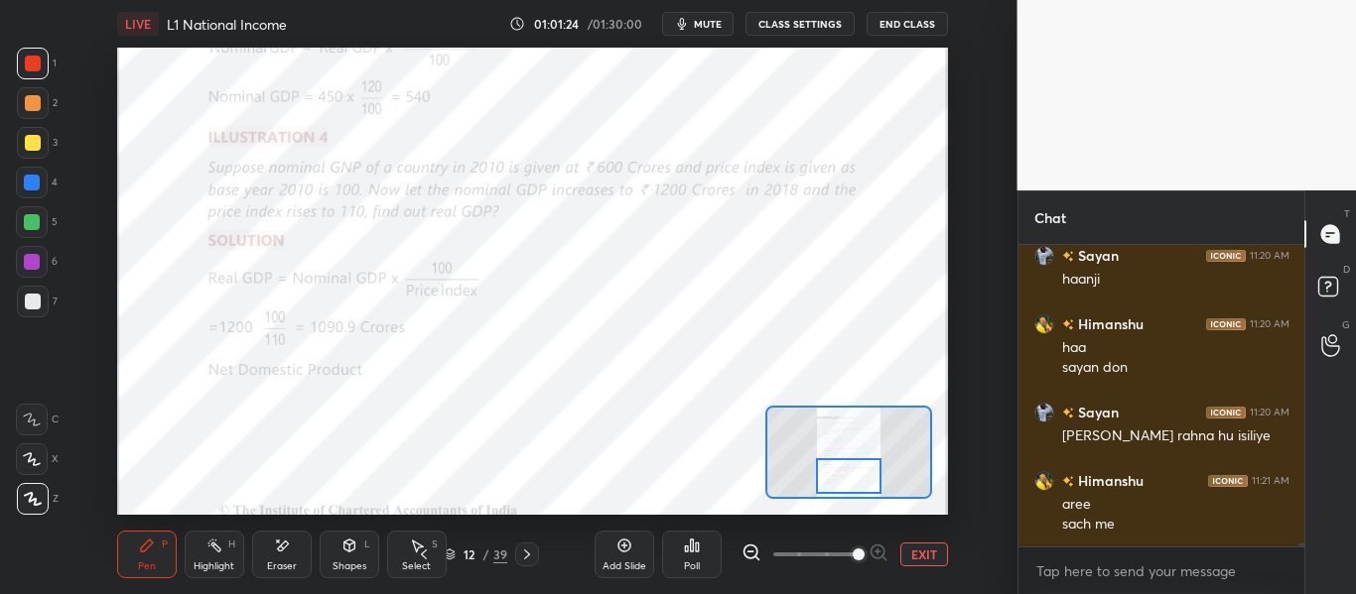
scroll to position [24482, 0]
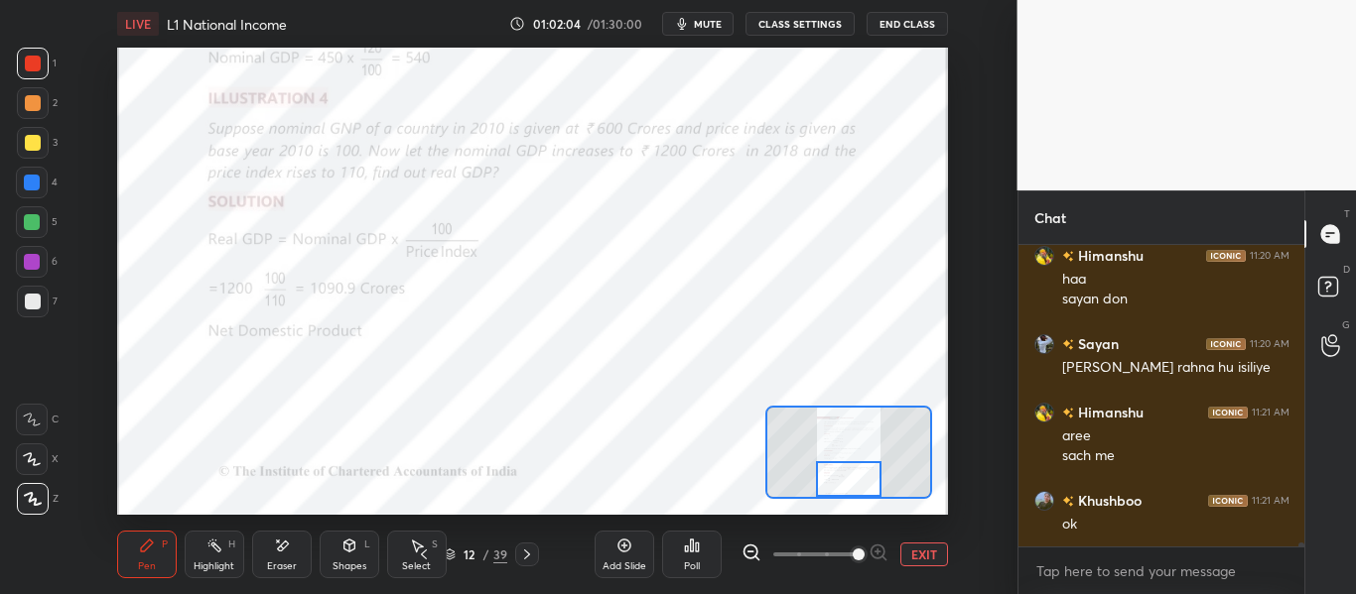
click at [854, 489] on div at bounding box center [848, 479] width 65 height 36
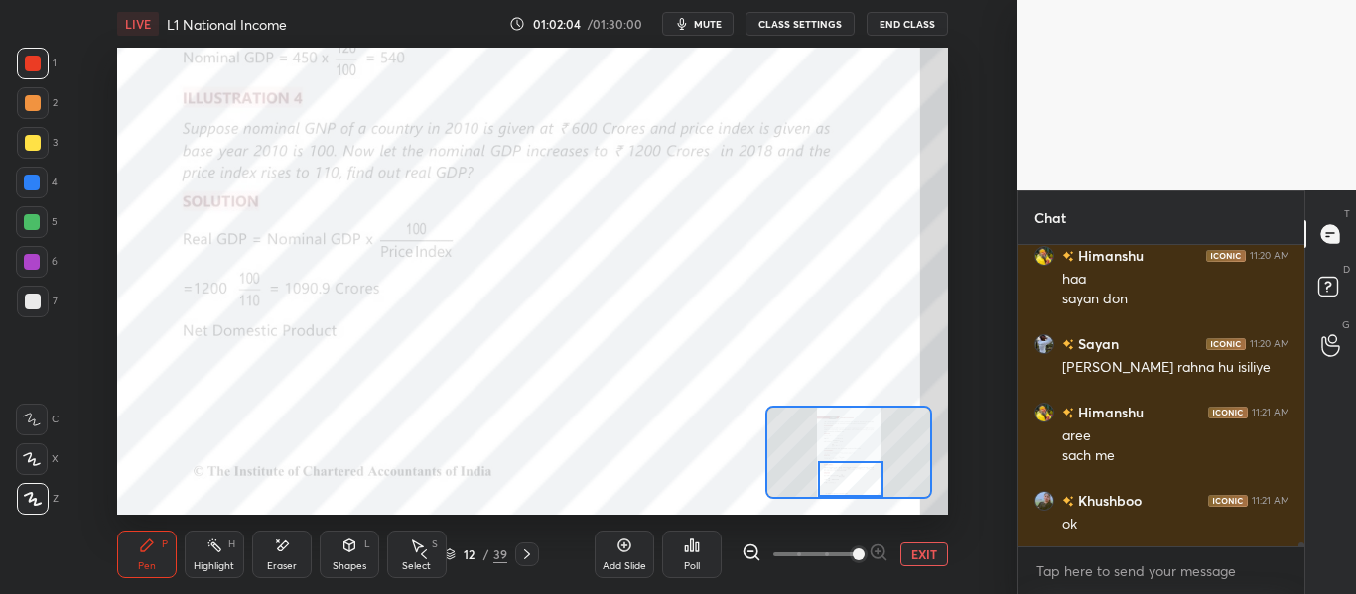
click at [853, 495] on div at bounding box center [850, 479] width 65 height 36
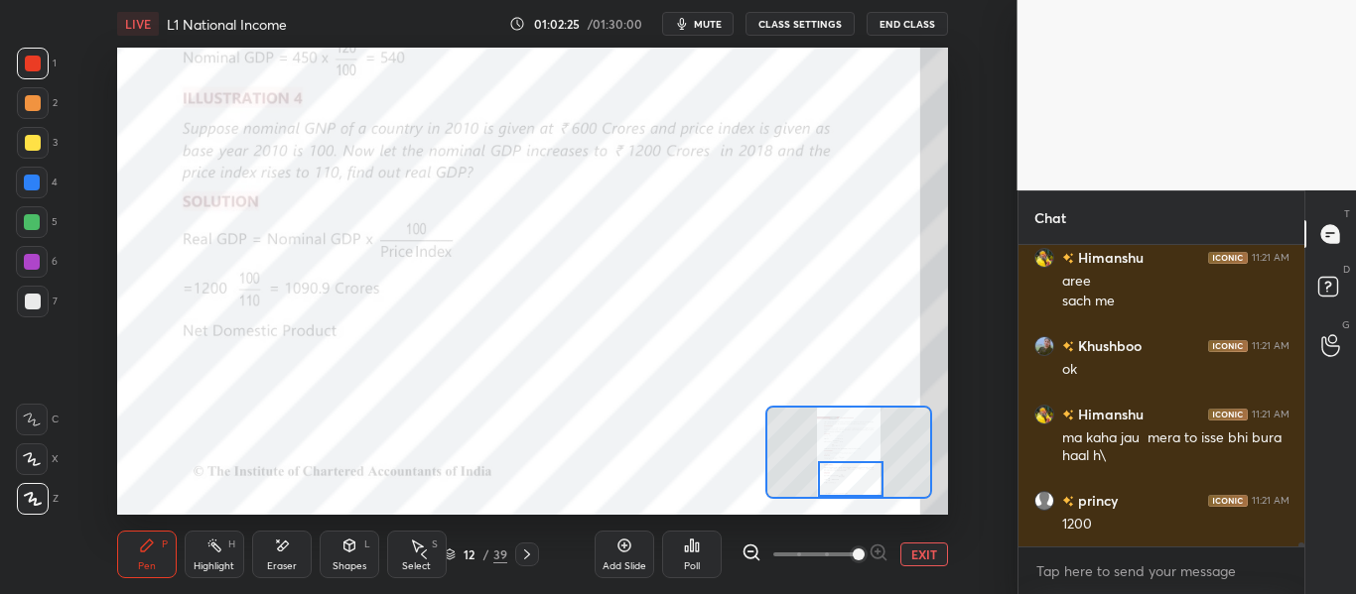
scroll to position [24705, 0]
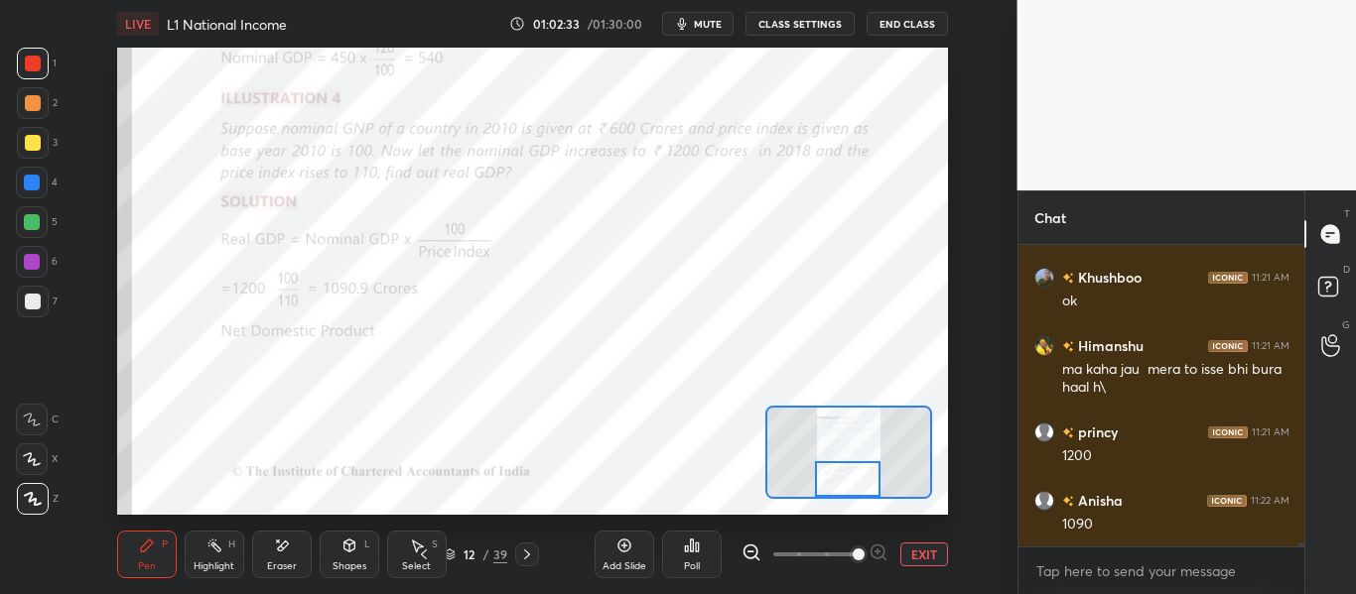
click at [850, 473] on div at bounding box center [847, 479] width 65 height 36
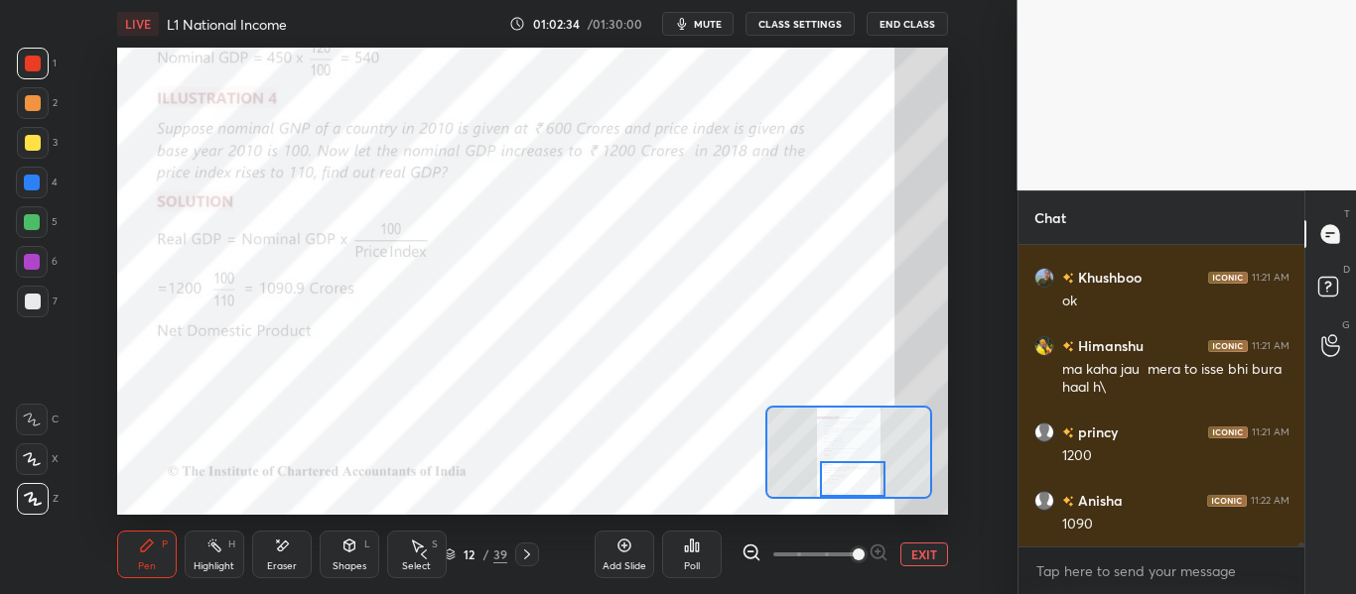
click at [858, 477] on div at bounding box center [852, 479] width 65 height 36
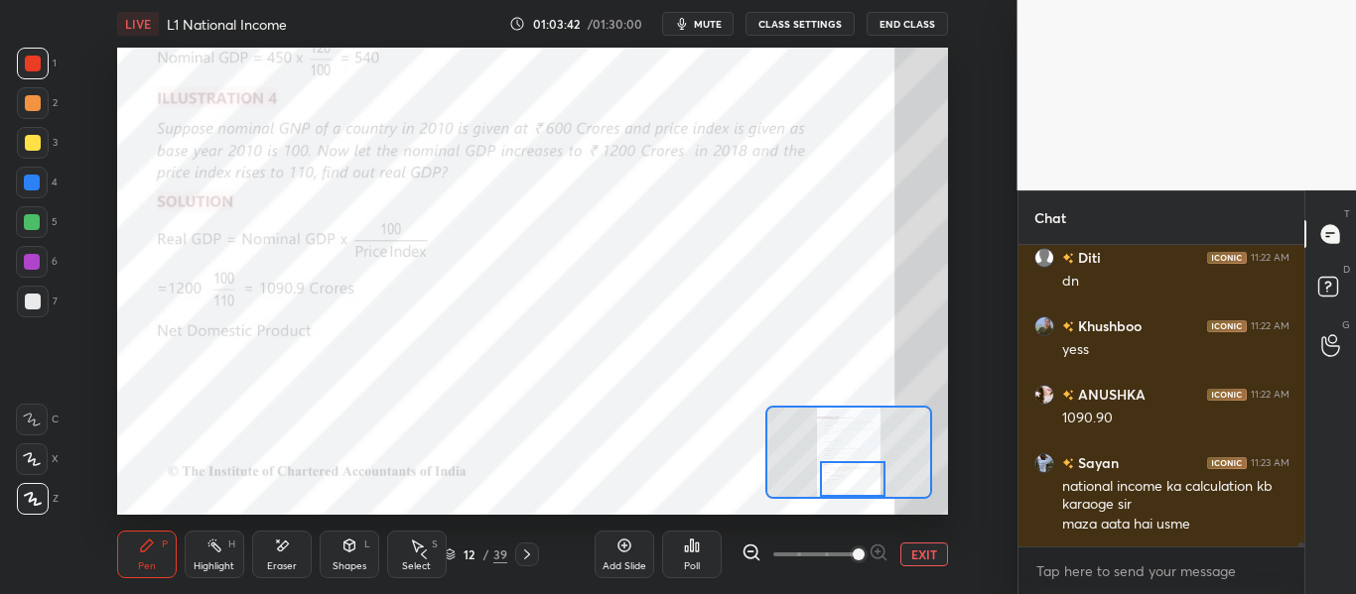
scroll to position [25770, 0]
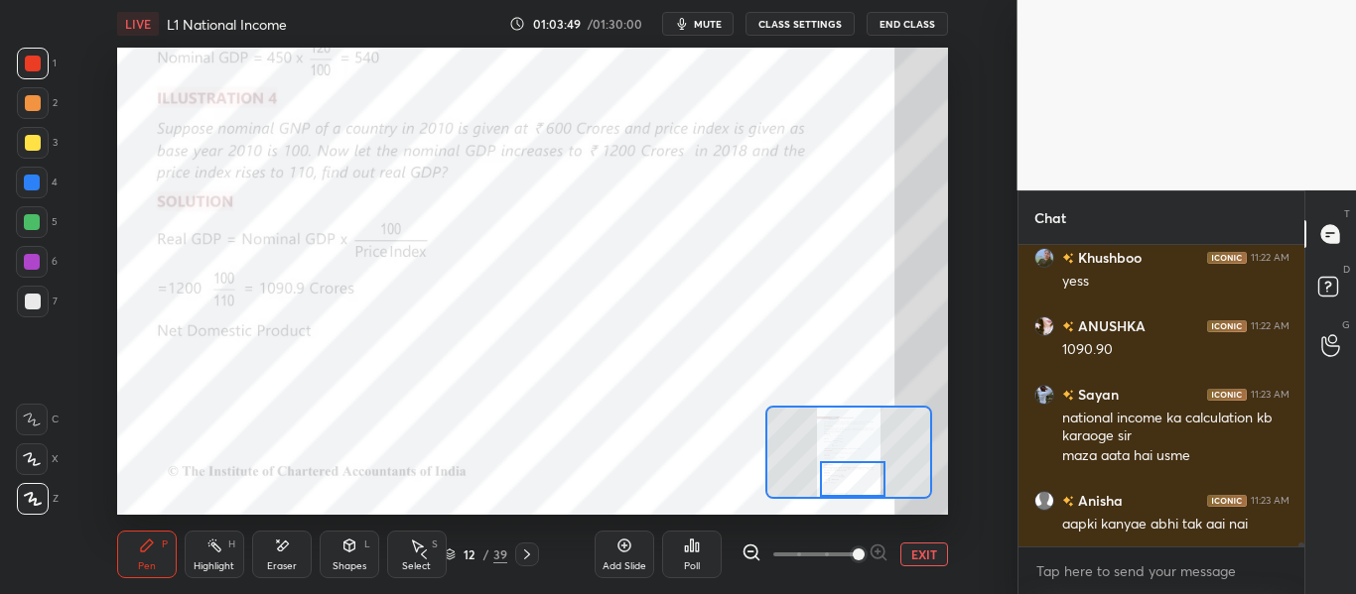
click at [708, 25] on span "mute" at bounding box center [708, 24] width 28 height 14
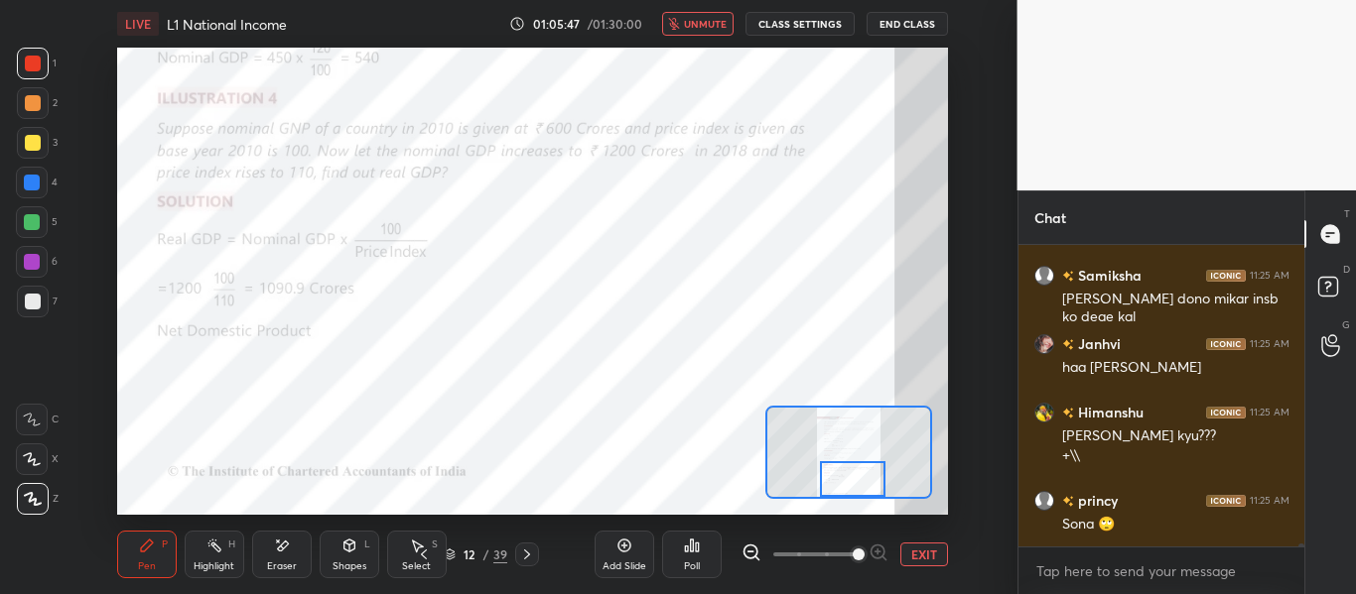
scroll to position [27198, 0]
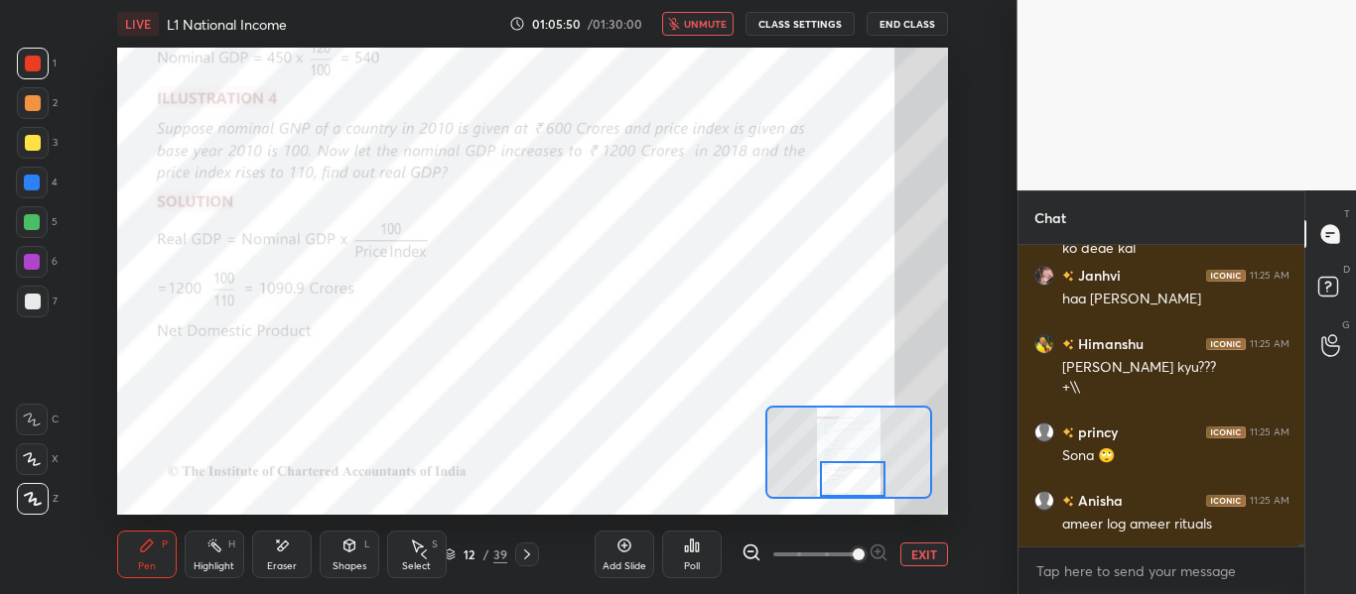
click at [716, 15] on button "unmute" at bounding box center [697, 24] width 71 height 24
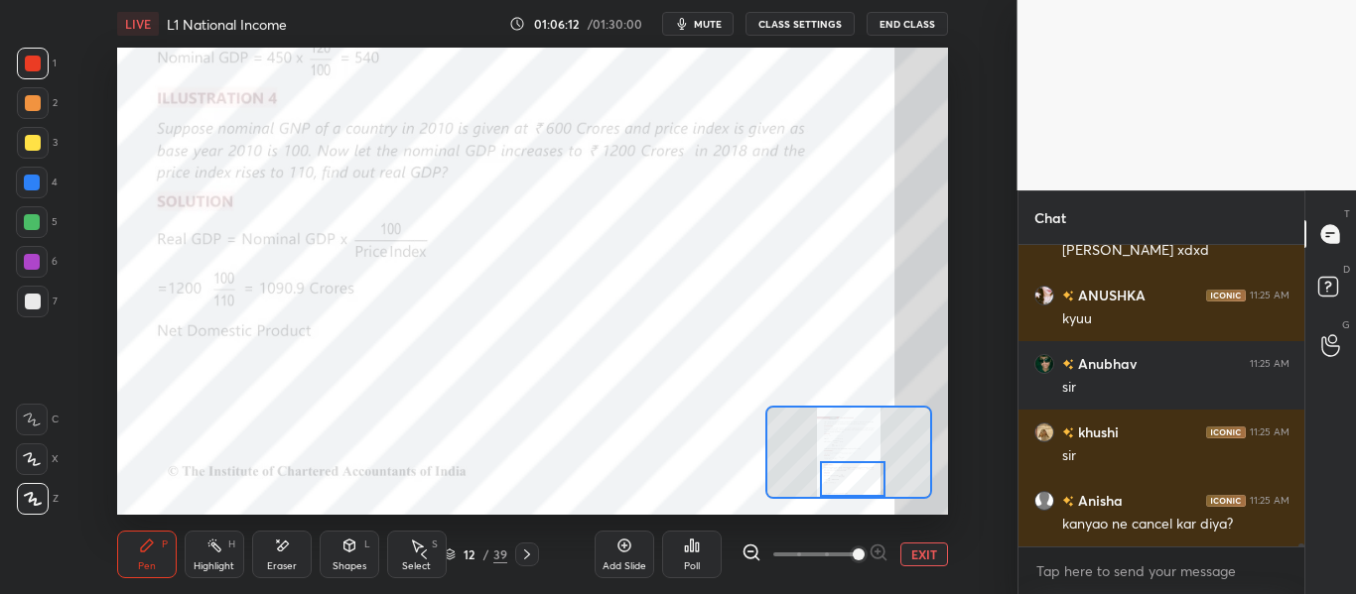
scroll to position [27814, 0]
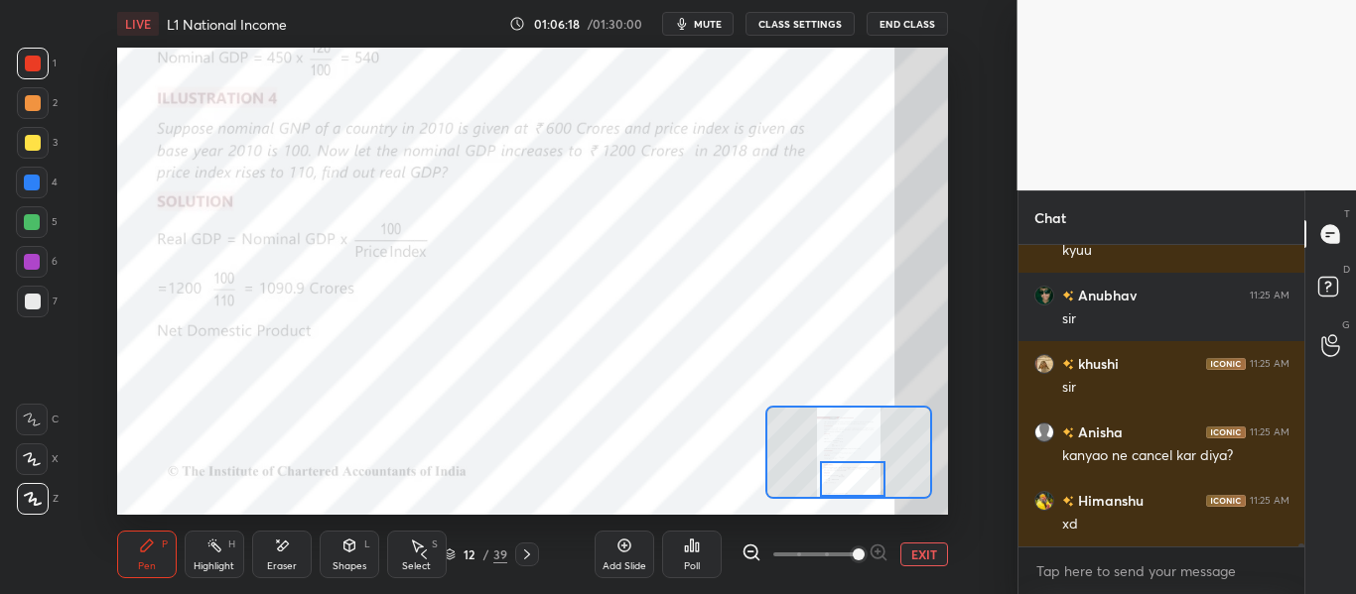
click at [522, 555] on icon at bounding box center [527, 555] width 16 height 16
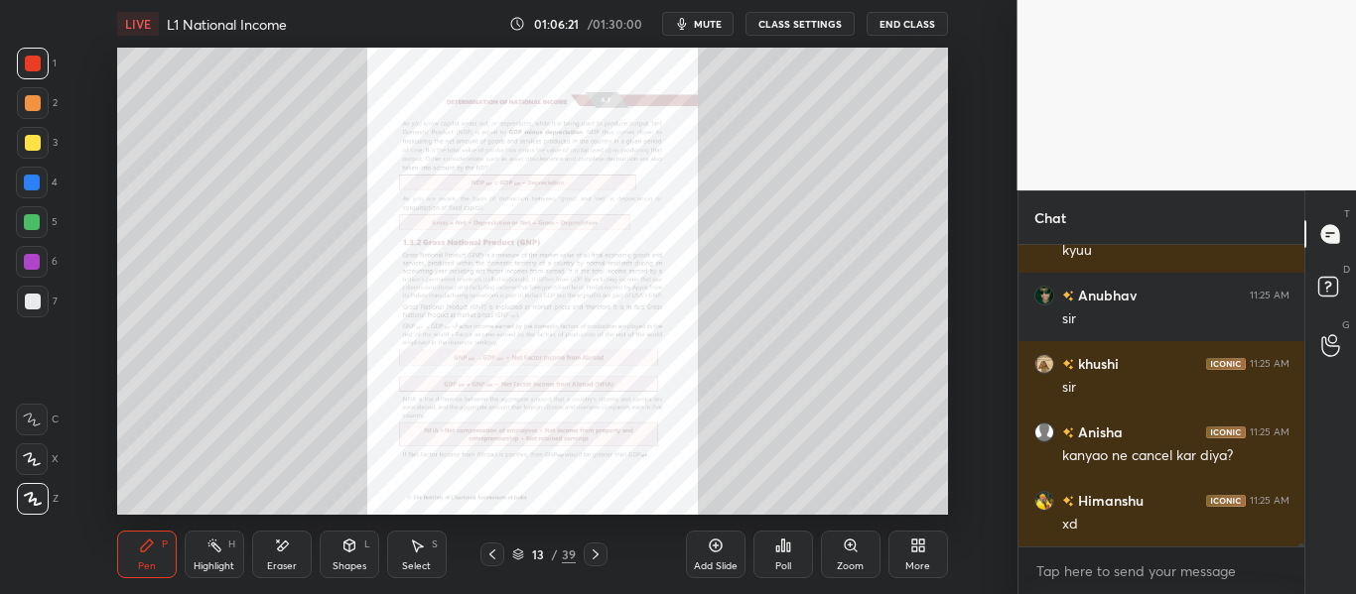
scroll to position [27883, 0]
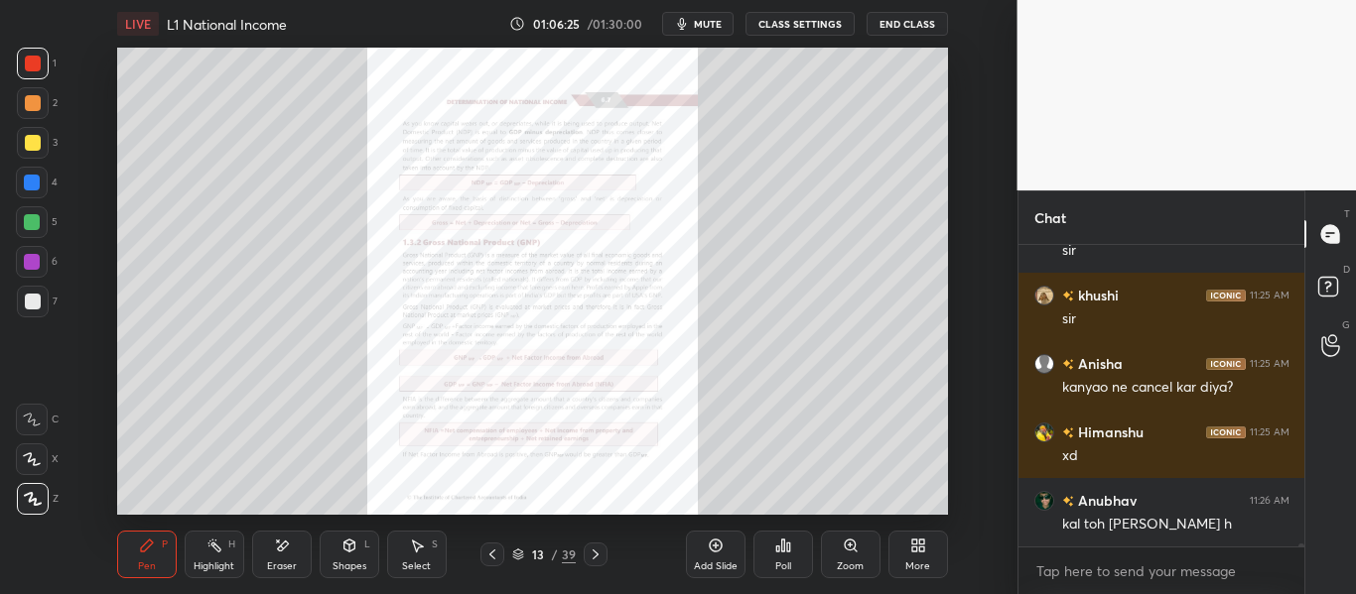
click at [717, 557] on div "Add Slide" at bounding box center [716, 555] width 60 height 48
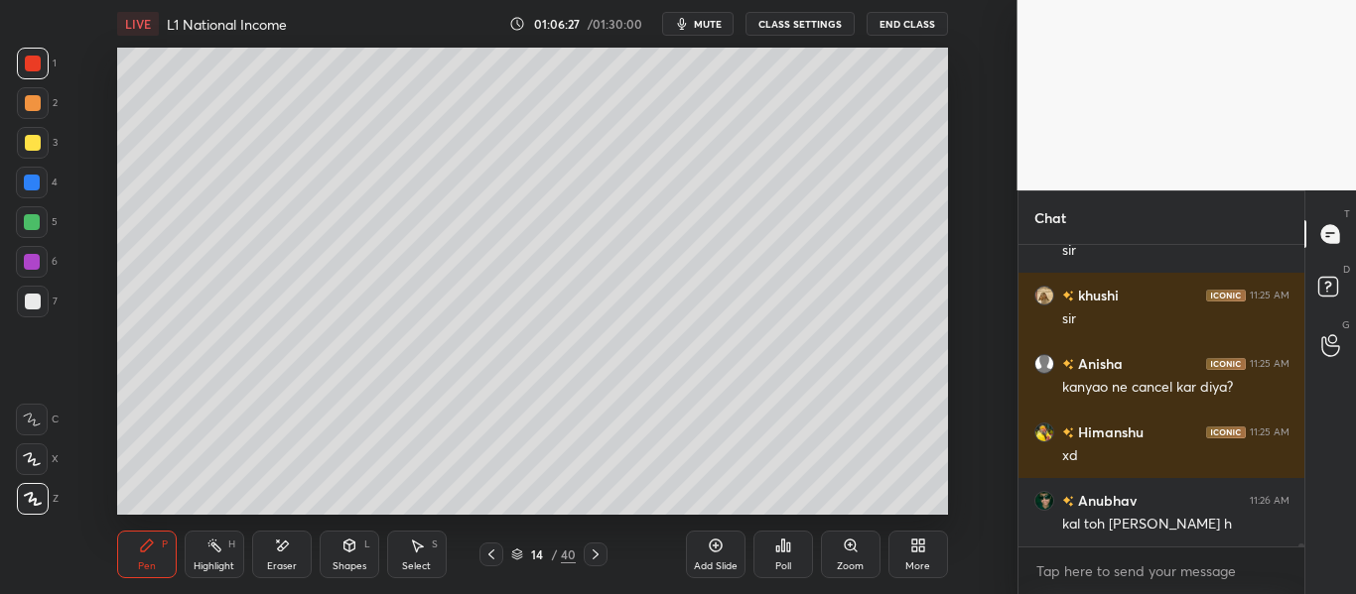
click at [143, 559] on div "Pen P" at bounding box center [147, 555] width 60 height 48
click at [29, 150] on div at bounding box center [33, 143] width 16 height 16
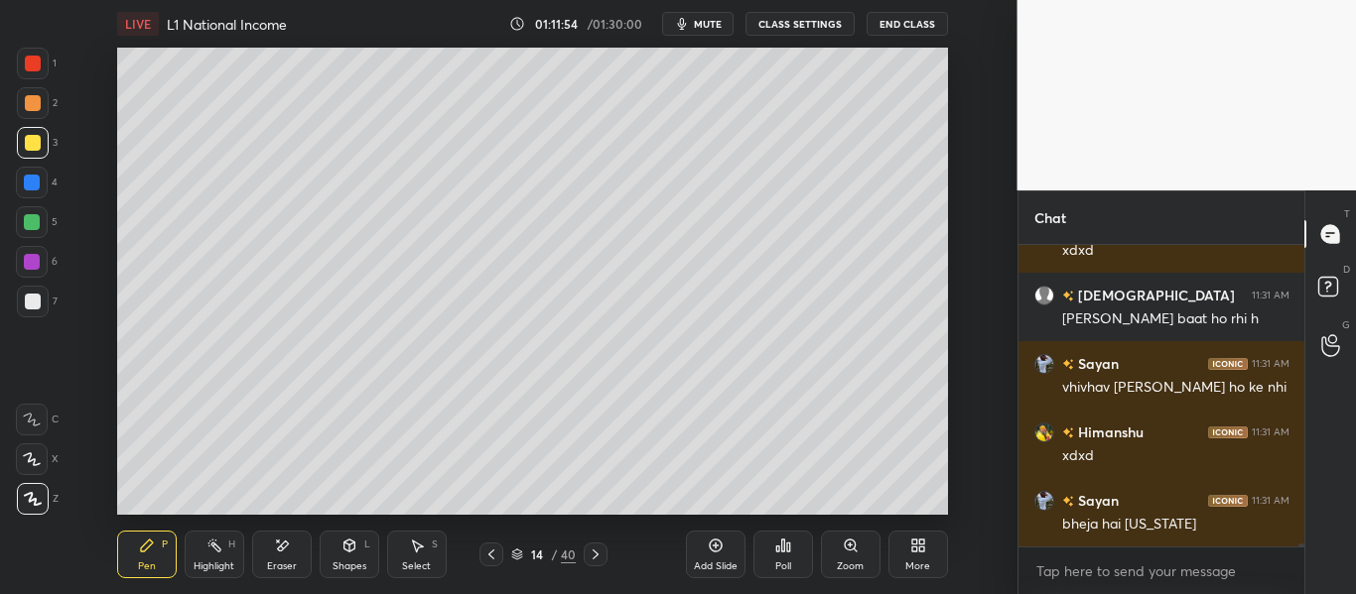
scroll to position [31451, 0]
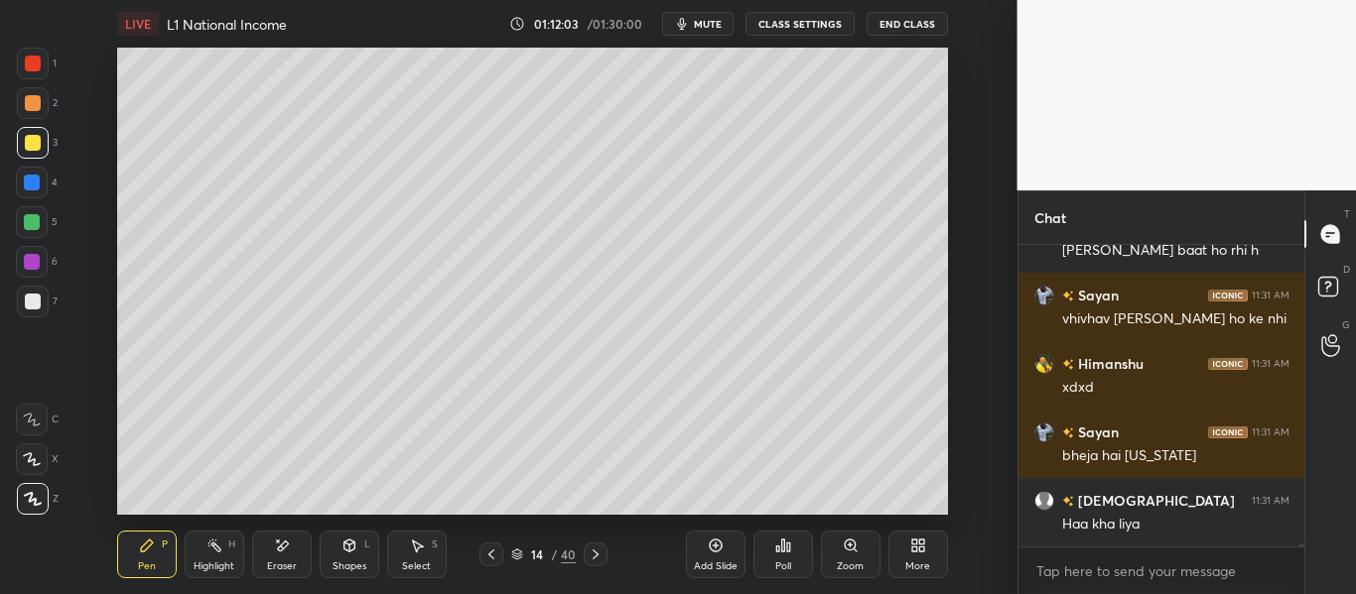
click at [710, 565] on div "Add Slide" at bounding box center [716, 567] width 44 height 10
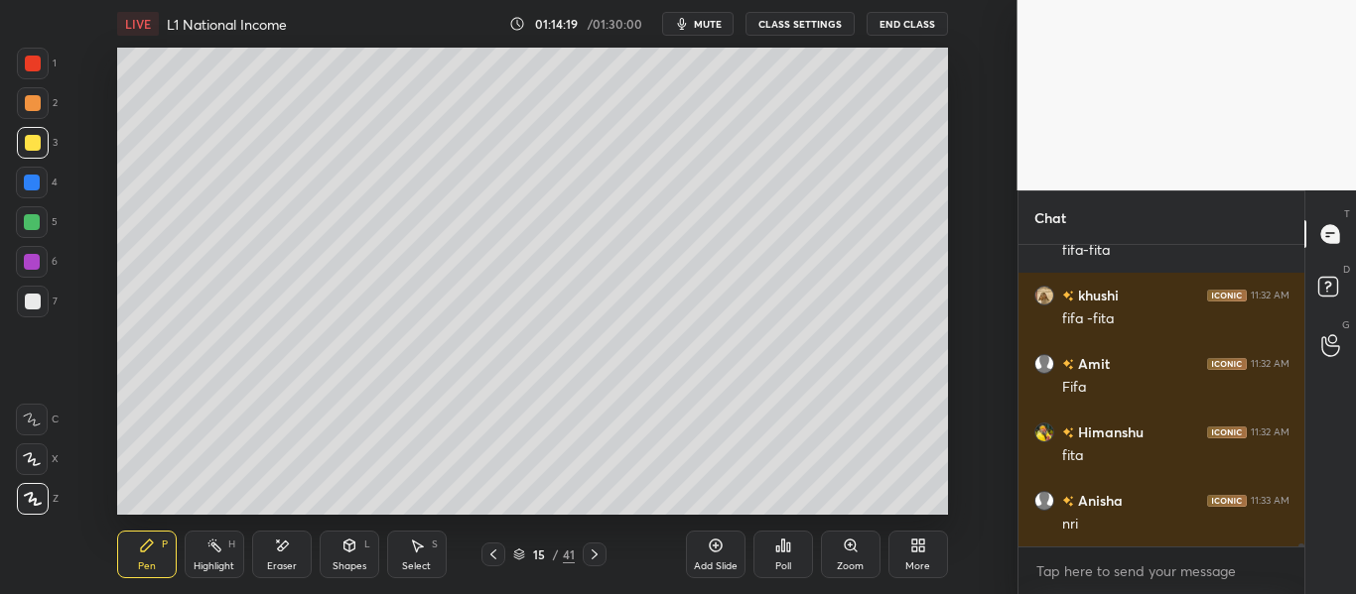
scroll to position [32615, 0]
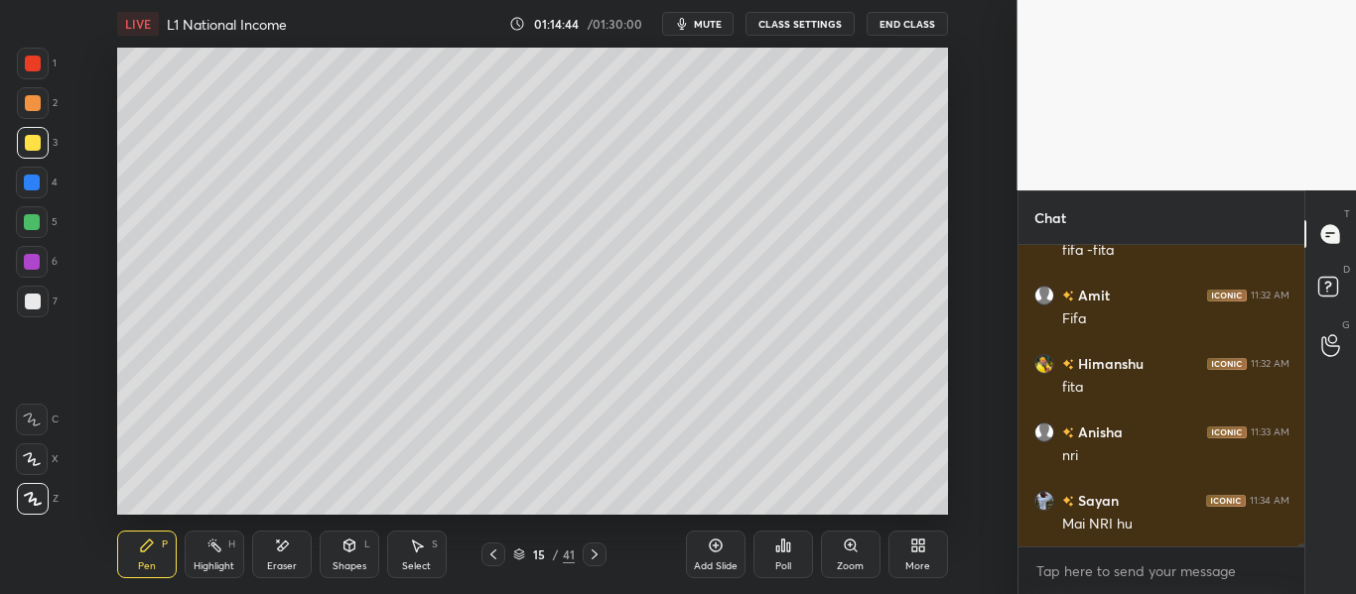
click at [289, 544] on div "Eraser" at bounding box center [282, 555] width 60 height 48
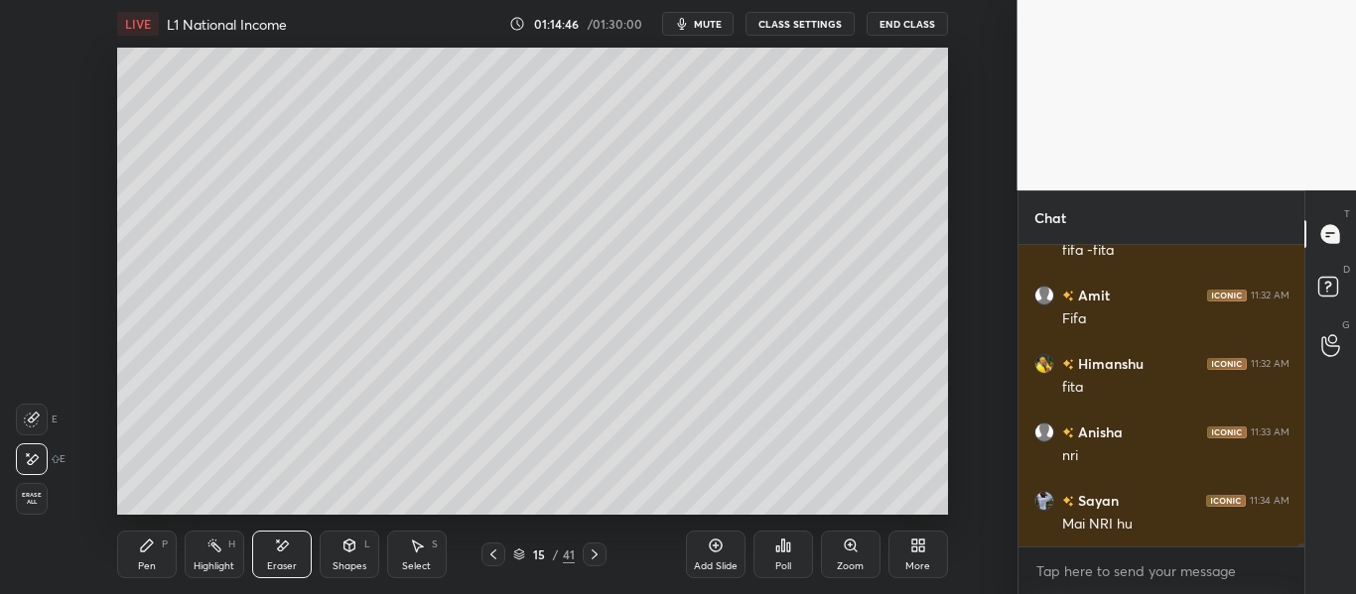
click at [154, 556] on div "Pen P" at bounding box center [147, 555] width 60 height 48
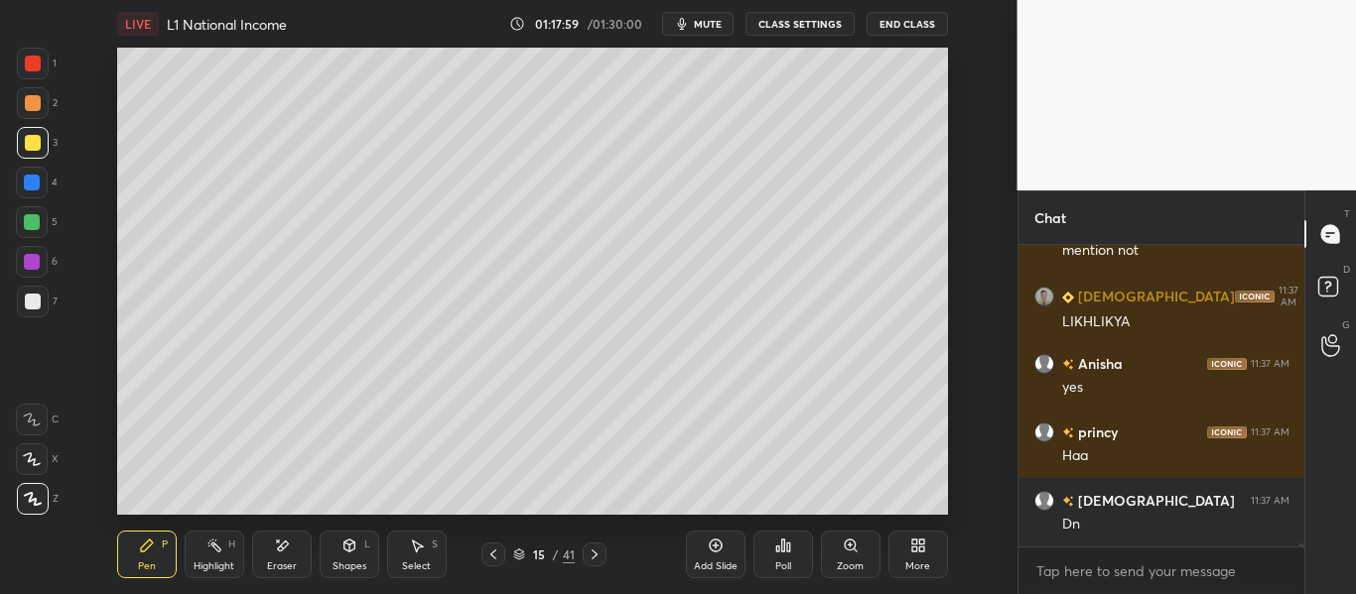
scroll to position [34071, 0]
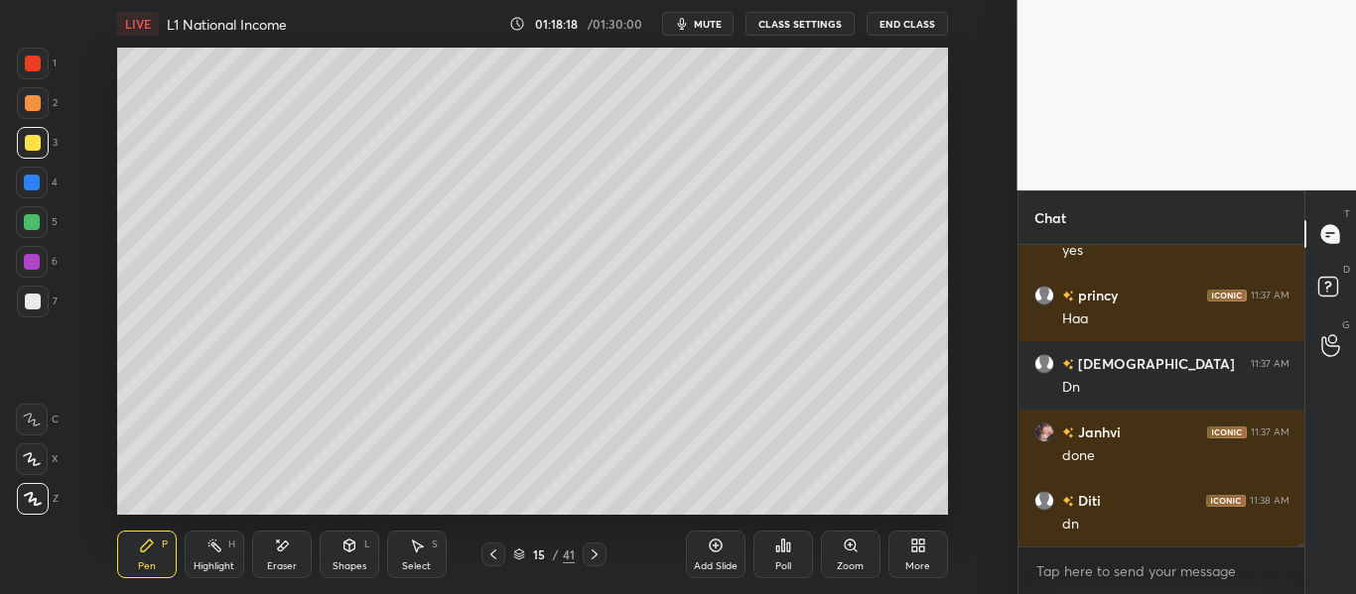
click at [704, 26] on span "mute" at bounding box center [708, 24] width 28 height 14
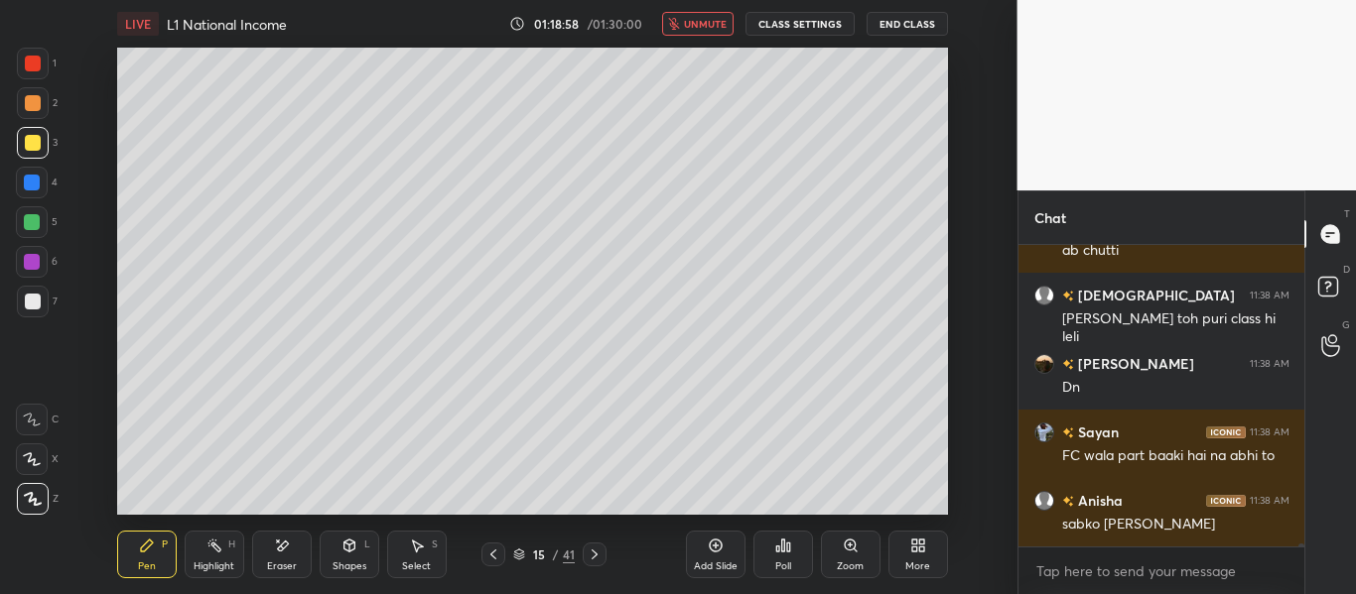
scroll to position [34892, 0]
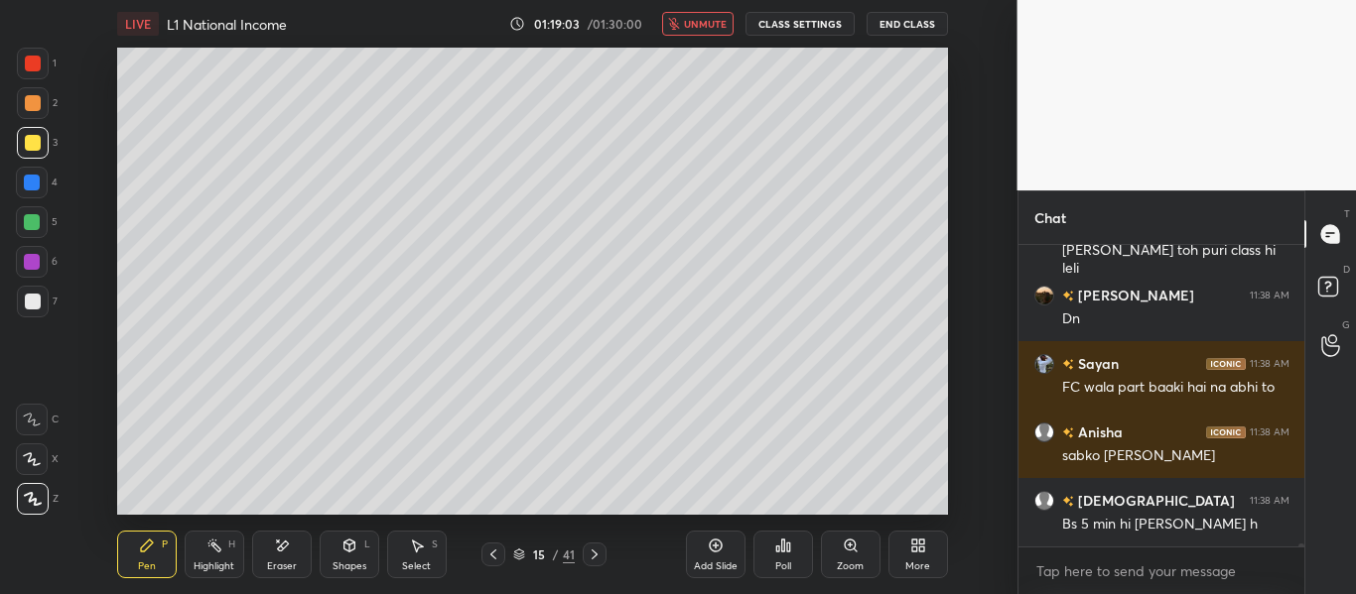
click at [703, 27] on span "unmute" at bounding box center [705, 24] width 43 height 14
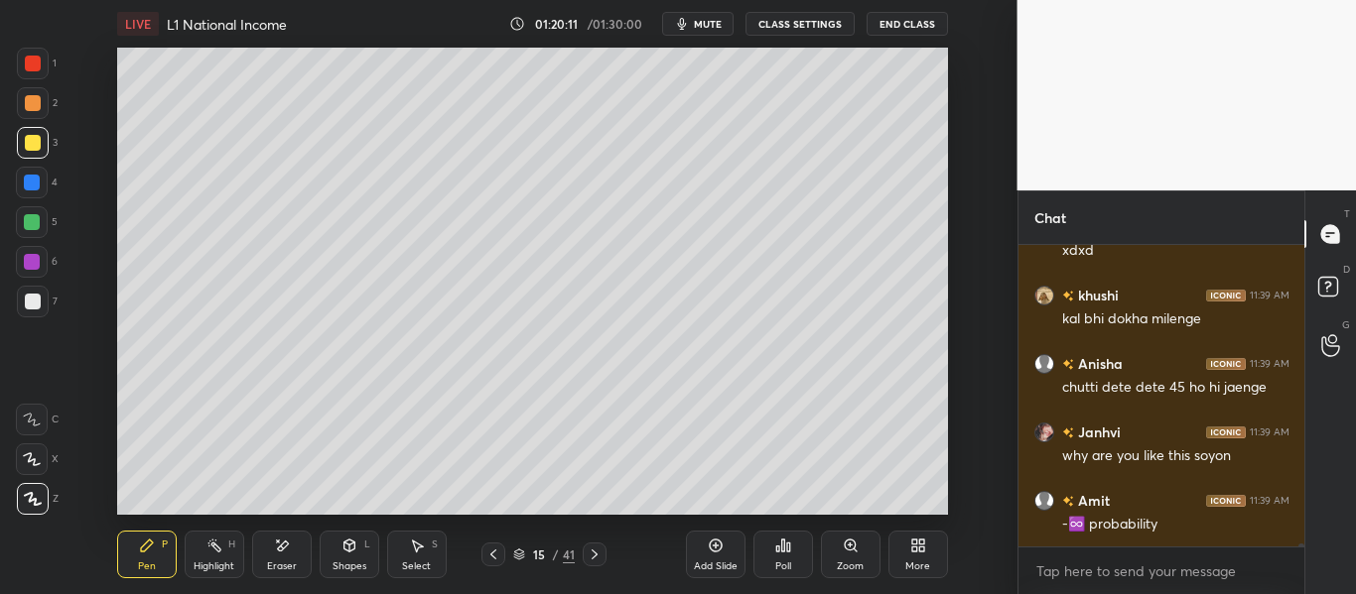
scroll to position [36229, 0]
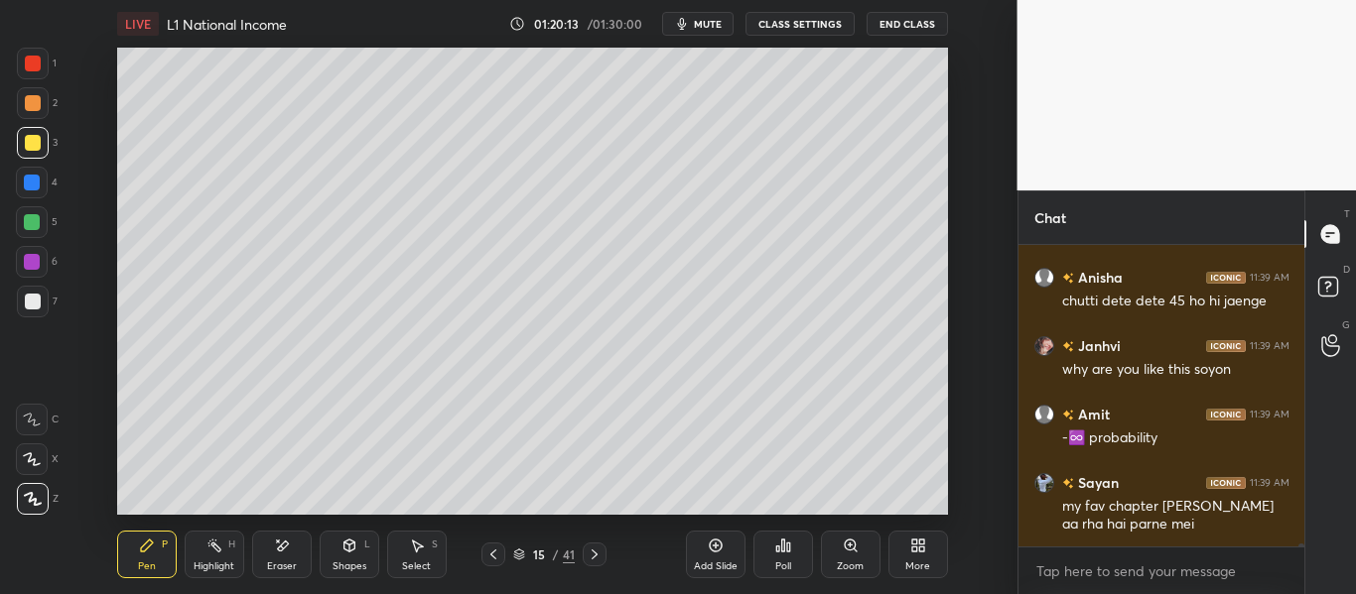
click at [33, 66] on div at bounding box center [33, 64] width 16 height 16
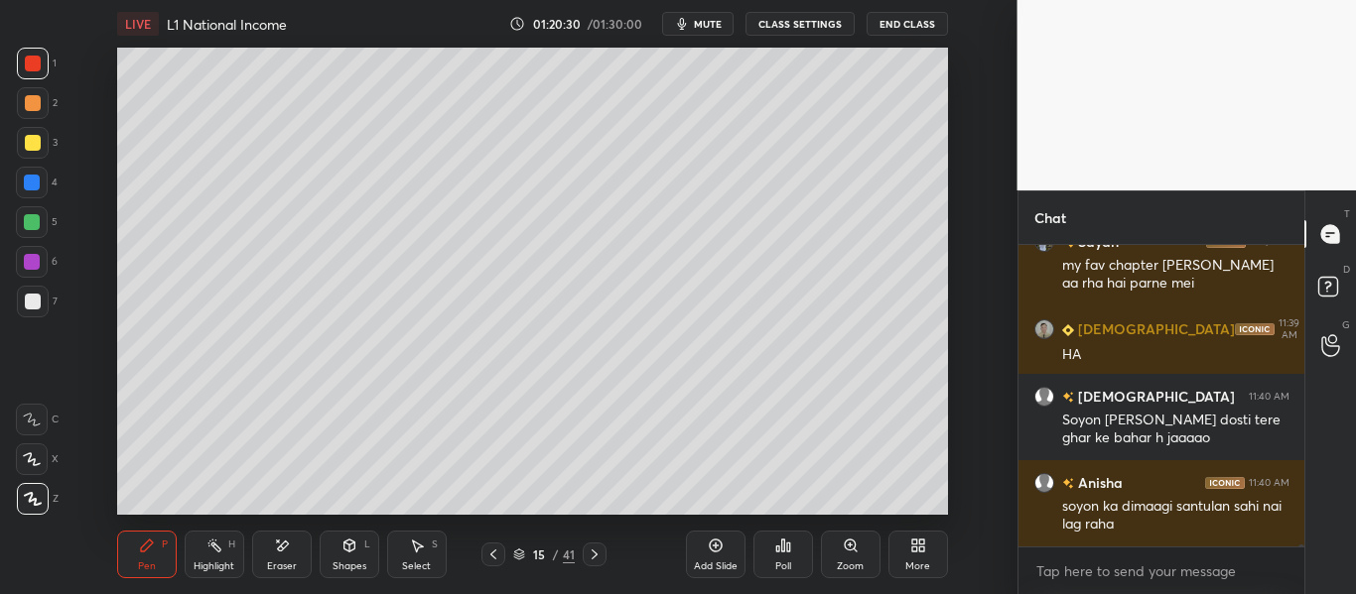
scroll to position [36539, 0]
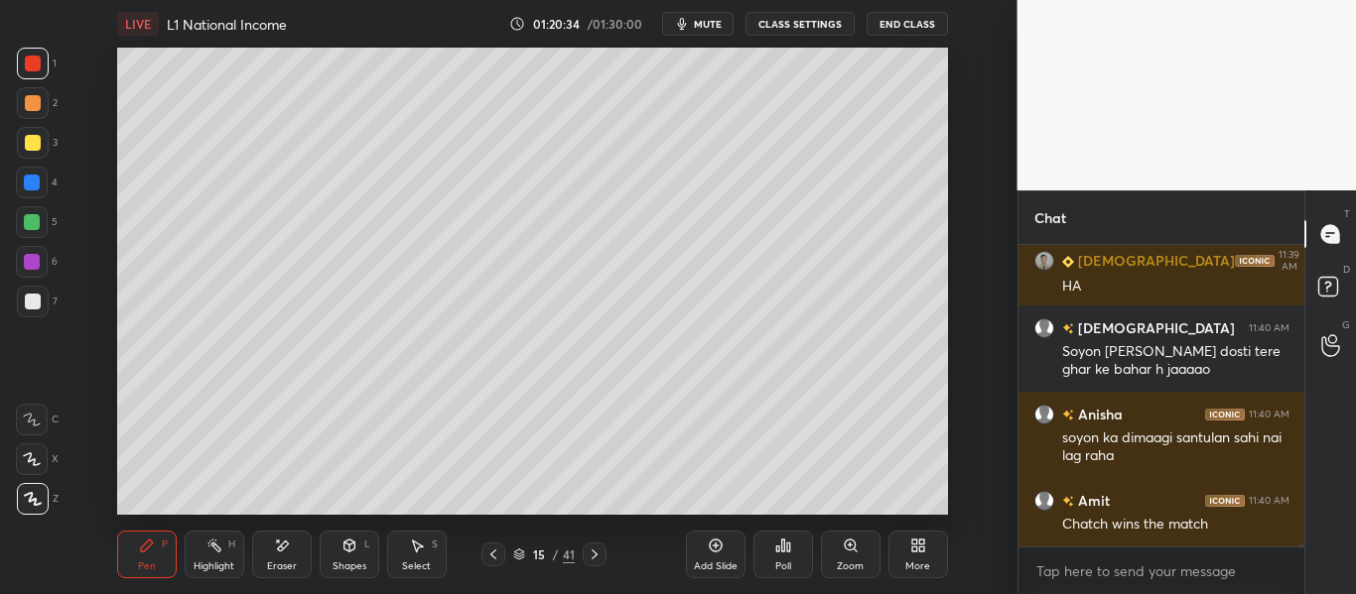
click at [707, 558] on div "Add Slide" at bounding box center [716, 555] width 60 height 48
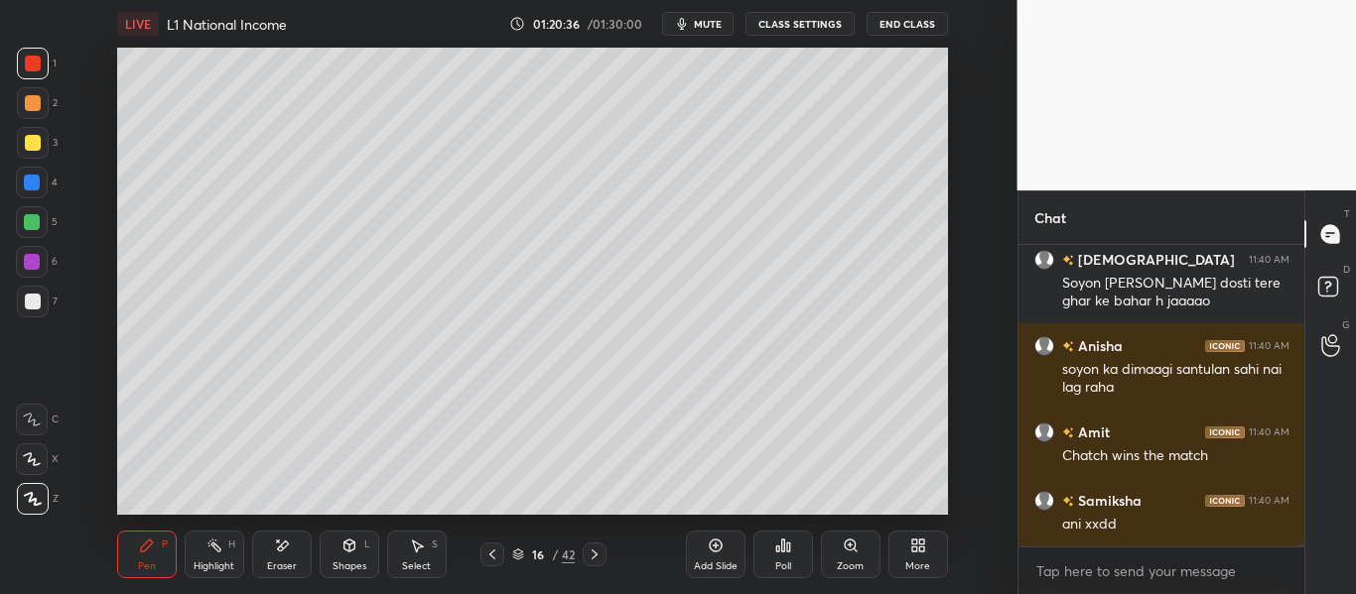
click at [141, 565] on div "Pen" at bounding box center [147, 567] width 18 height 10
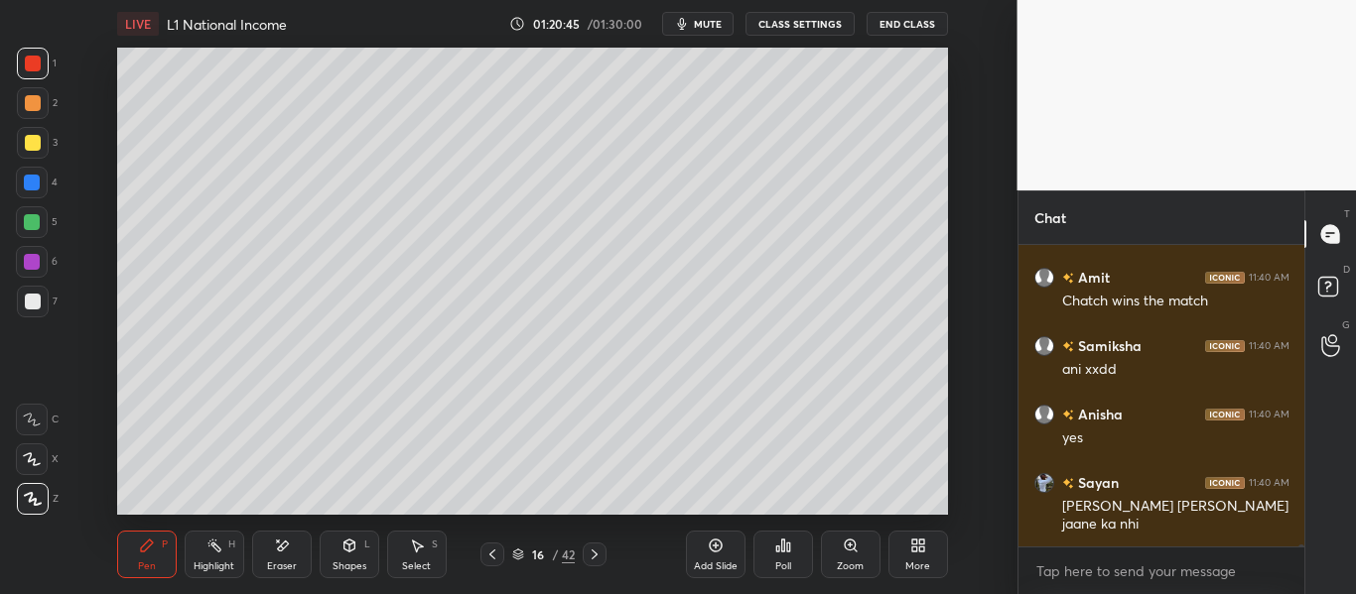
scroll to position [36831, 0]
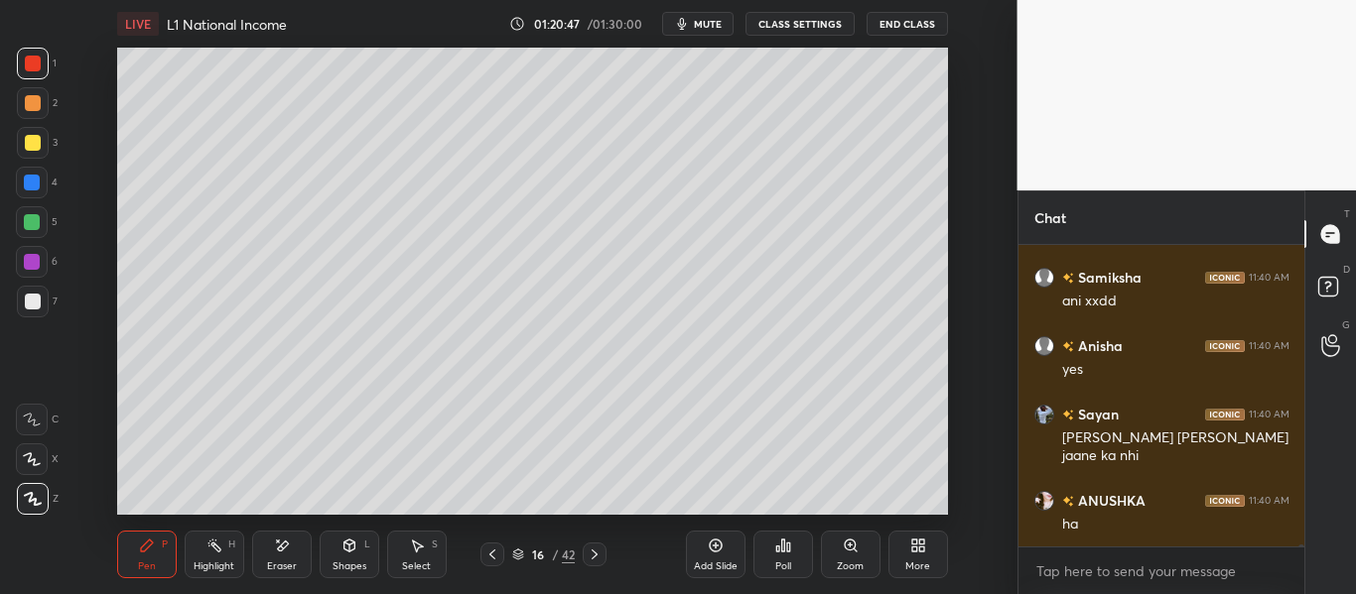
drag, startPoint x: 285, startPoint y: 554, endPoint x: 293, endPoint y: 546, distance: 11.2
click at [288, 552] on icon at bounding box center [282, 546] width 16 height 17
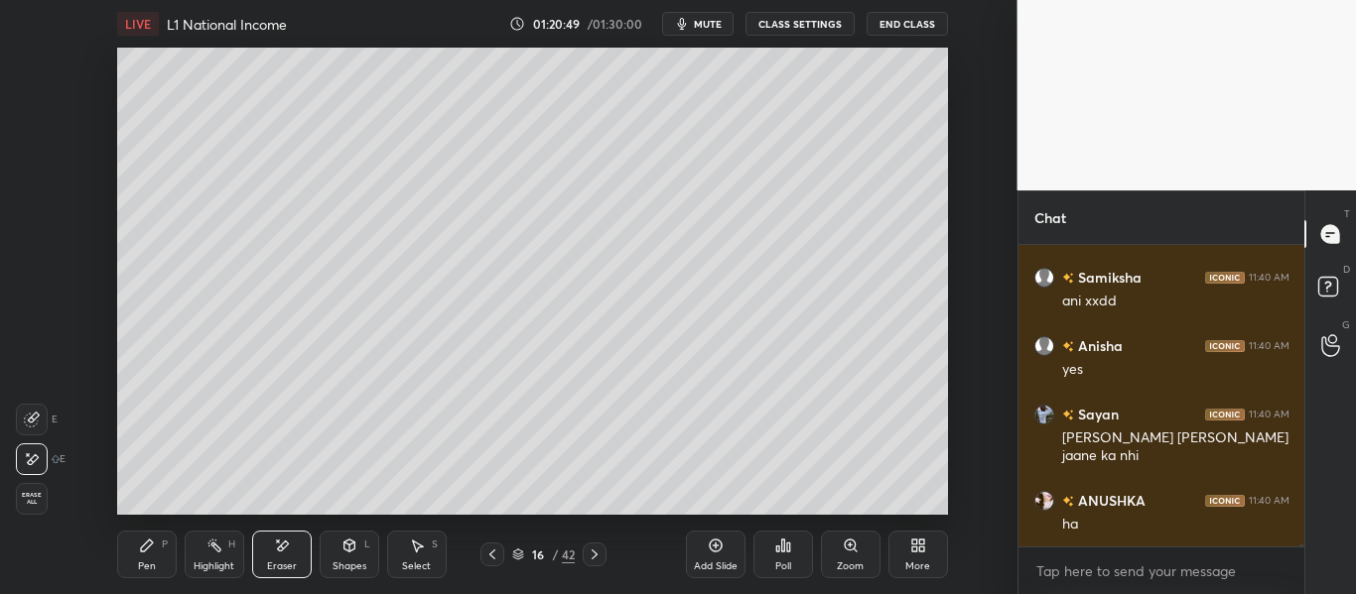
click at [149, 562] on div "Pen" at bounding box center [147, 567] width 18 height 10
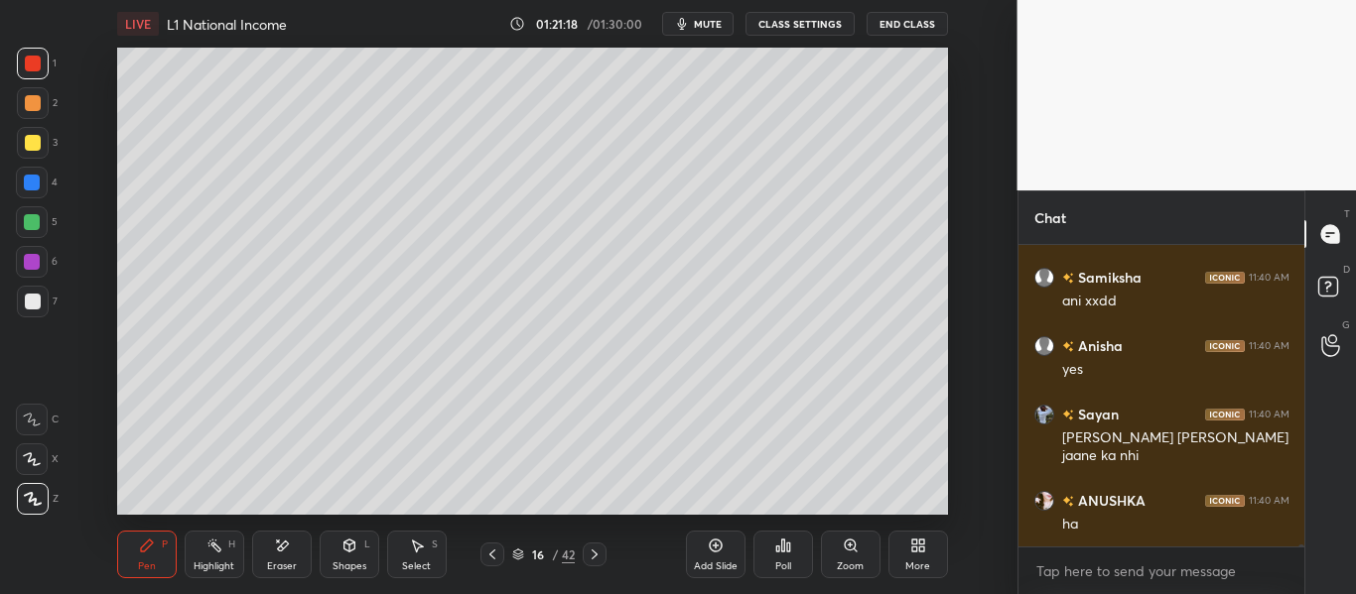
drag, startPoint x: 299, startPoint y: 554, endPoint x: 369, endPoint y: 544, distance: 71.2
click at [299, 556] on div "Eraser" at bounding box center [282, 555] width 60 height 48
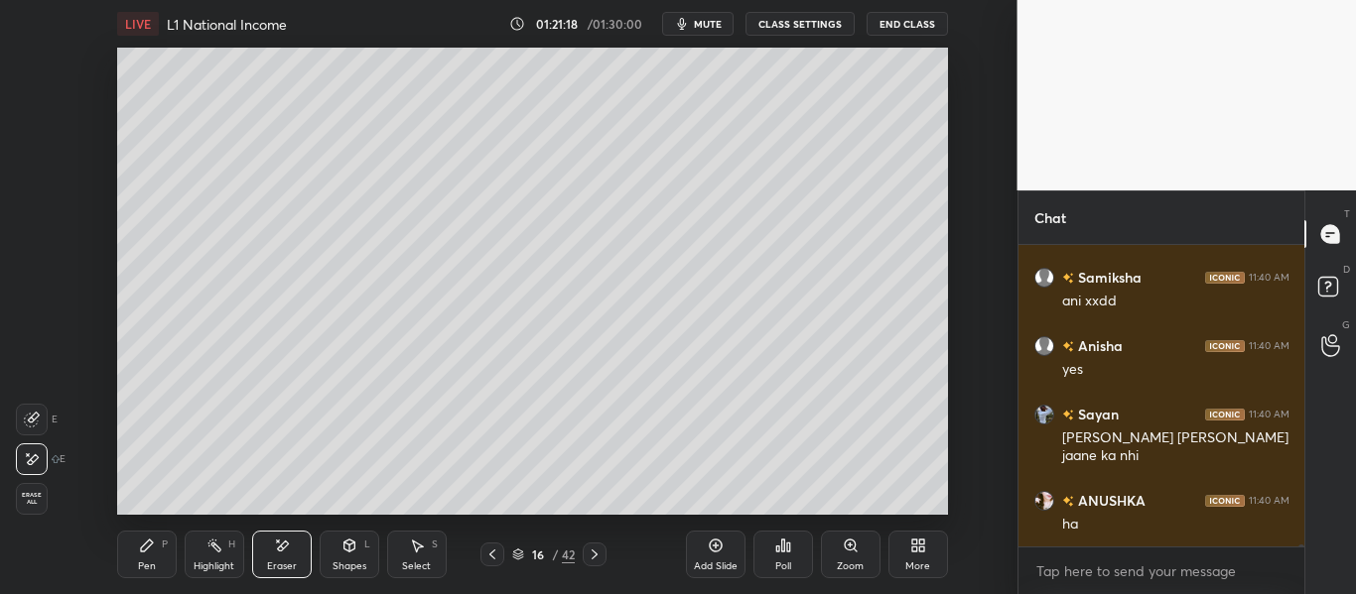
scroll to position [36899, 0]
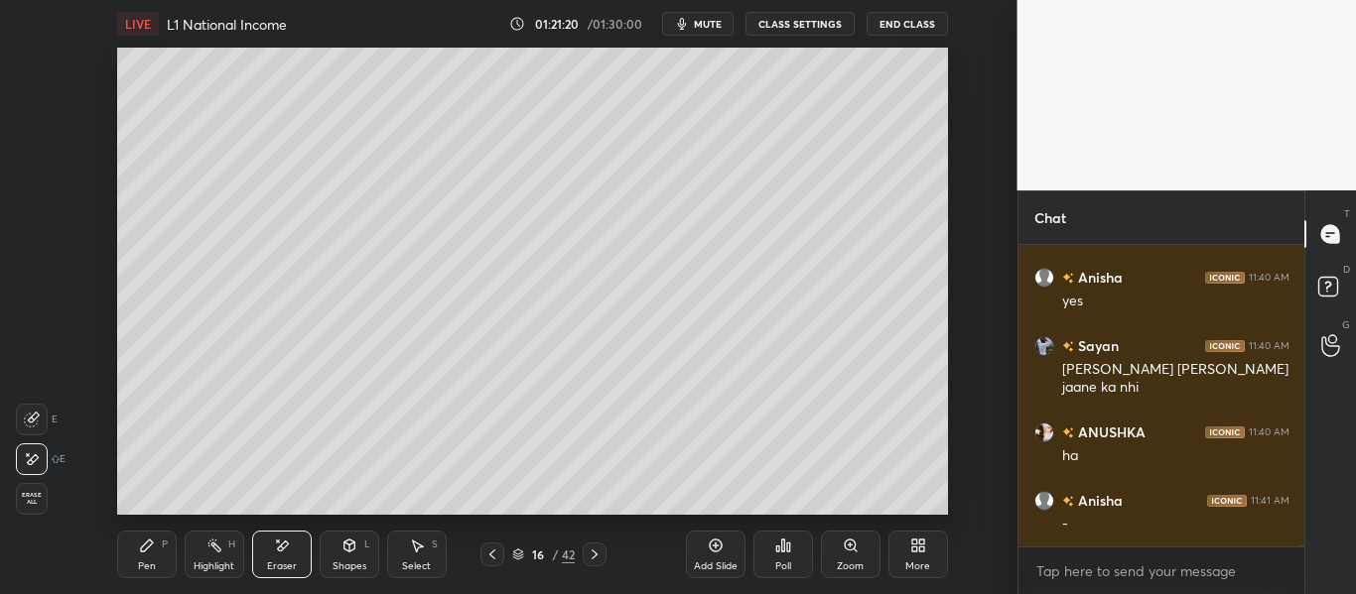
click at [170, 557] on div "Pen P" at bounding box center [147, 555] width 60 height 48
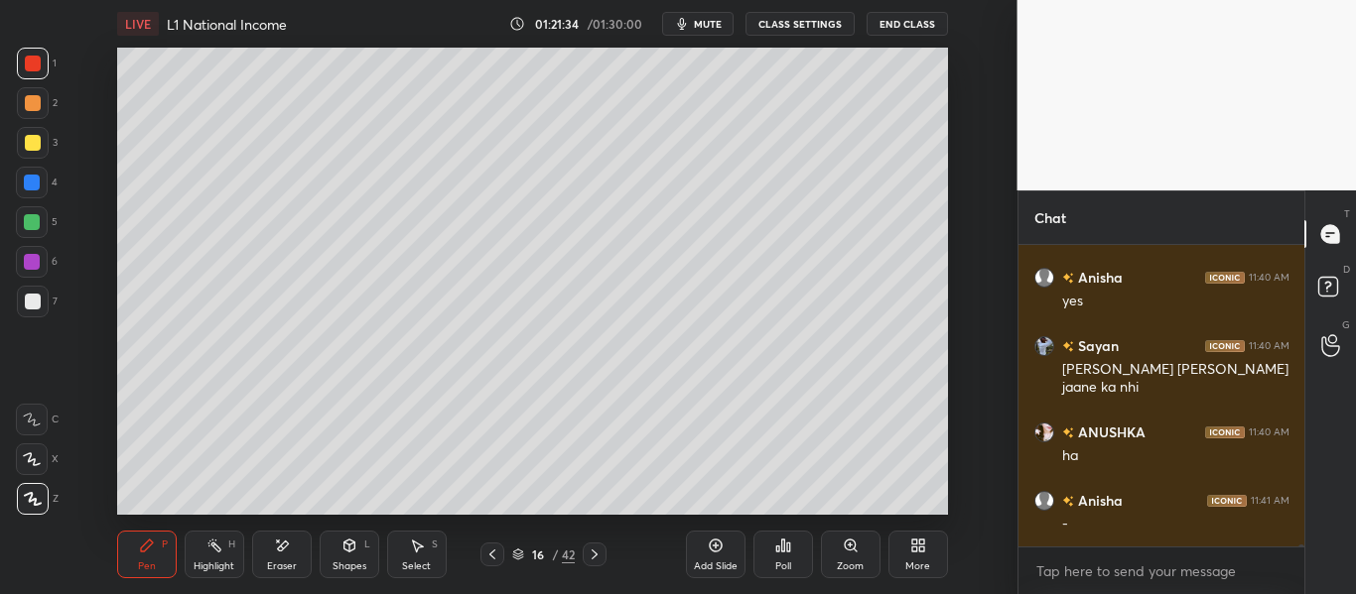
click at [491, 555] on icon at bounding box center [492, 555] width 16 height 16
click at [603, 550] on div at bounding box center [595, 555] width 24 height 24
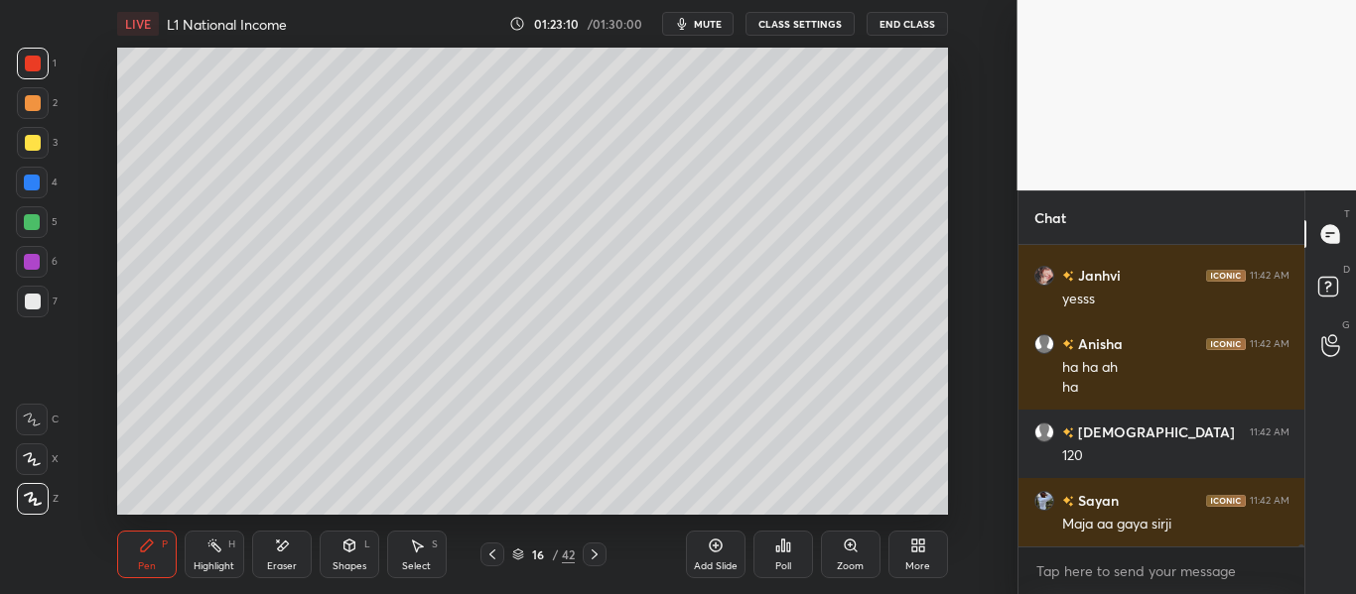
scroll to position [37966, 0]
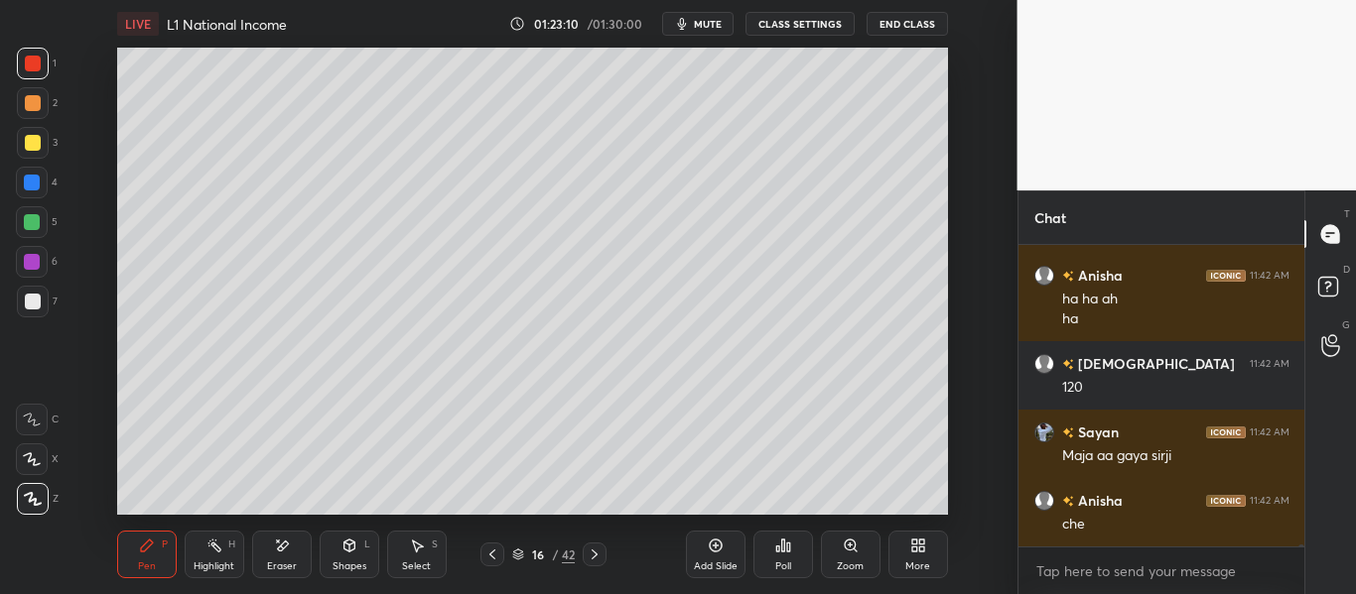
click at [288, 543] on icon at bounding box center [282, 546] width 11 height 10
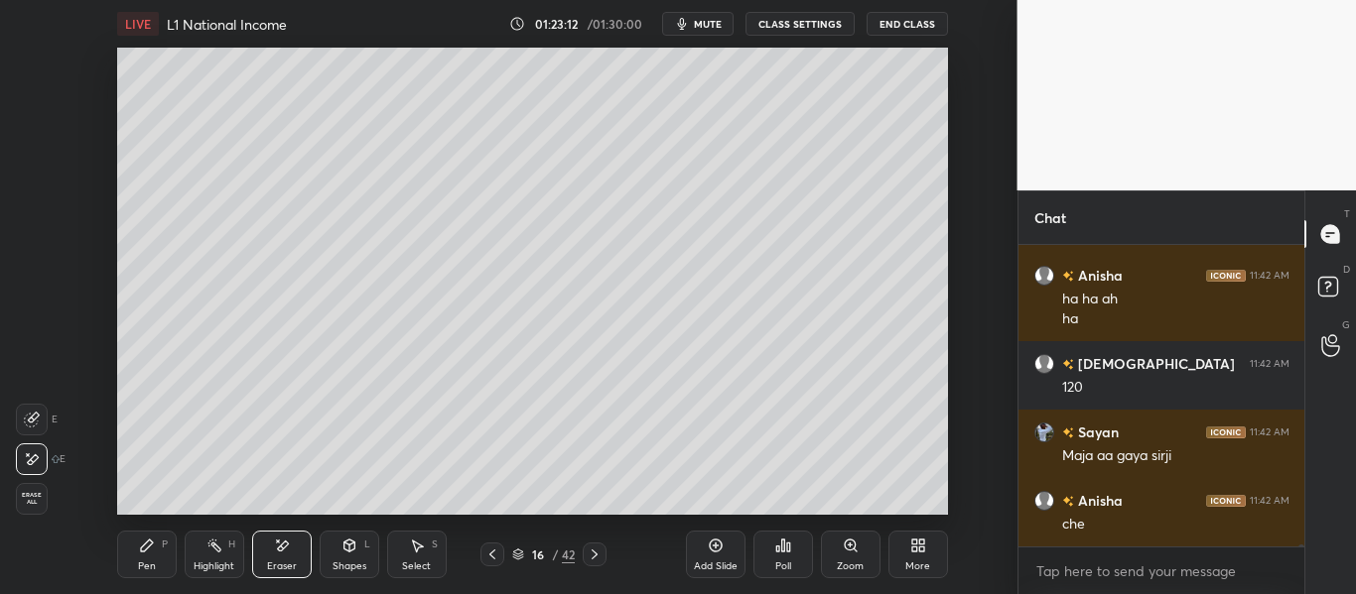
drag, startPoint x: 147, startPoint y: 546, endPoint x: 154, endPoint y: 538, distance: 10.5
click at [148, 545] on icon at bounding box center [147, 546] width 12 height 12
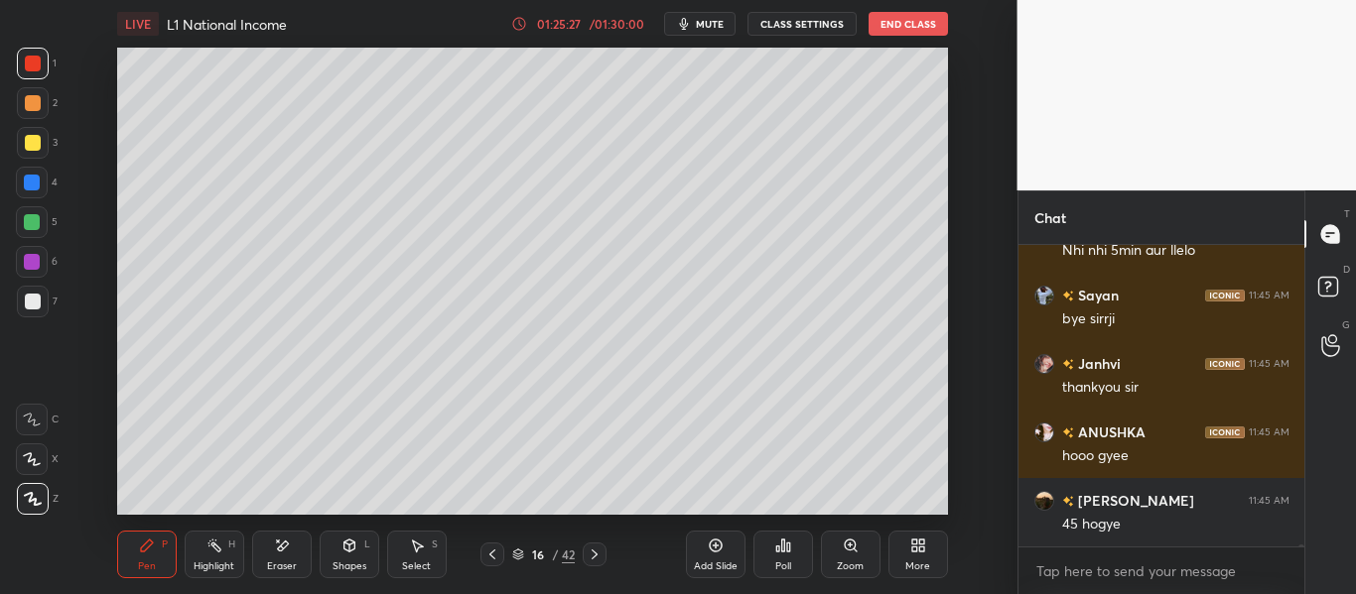
scroll to position [40162, 0]
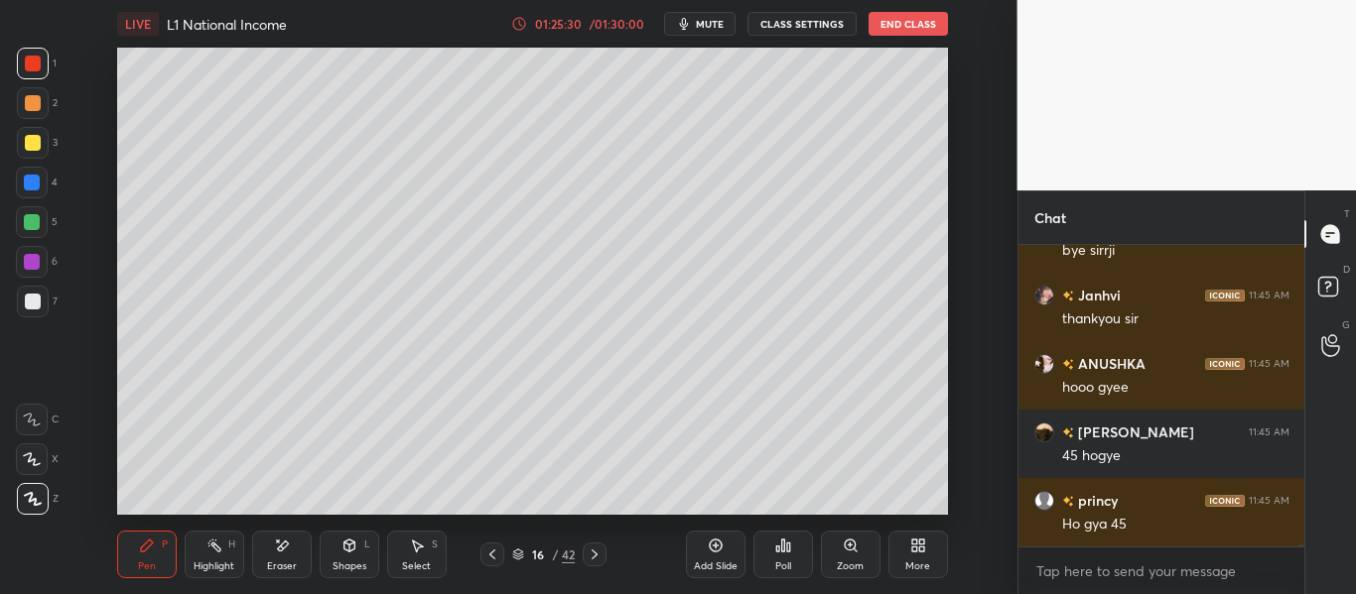
click at [347, 547] on icon at bounding box center [348, 546] width 11 height 12
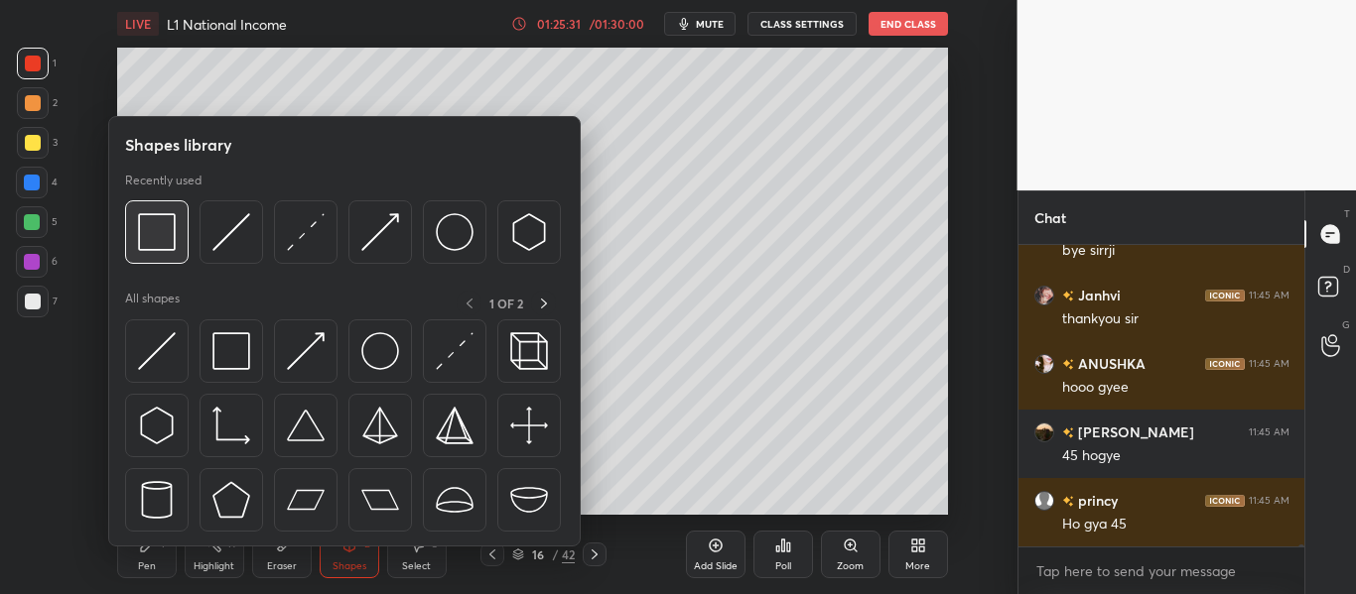
click at [173, 233] on img at bounding box center [157, 232] width 38 height 38
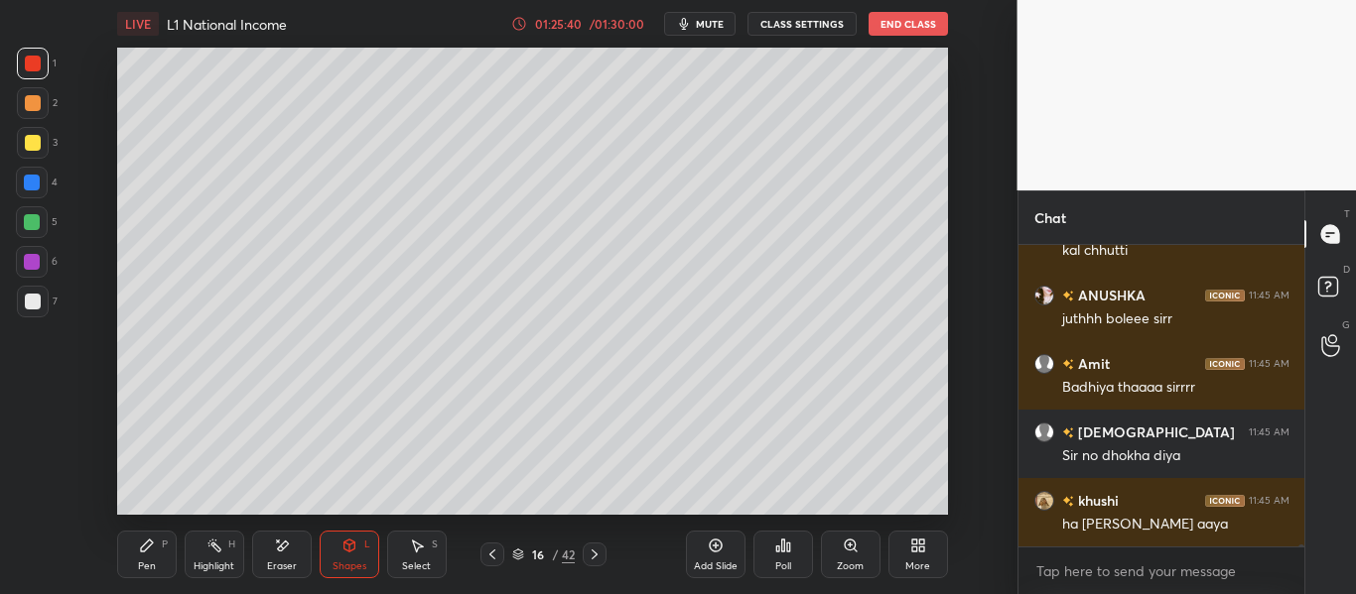
scroll to position [40779, 0]
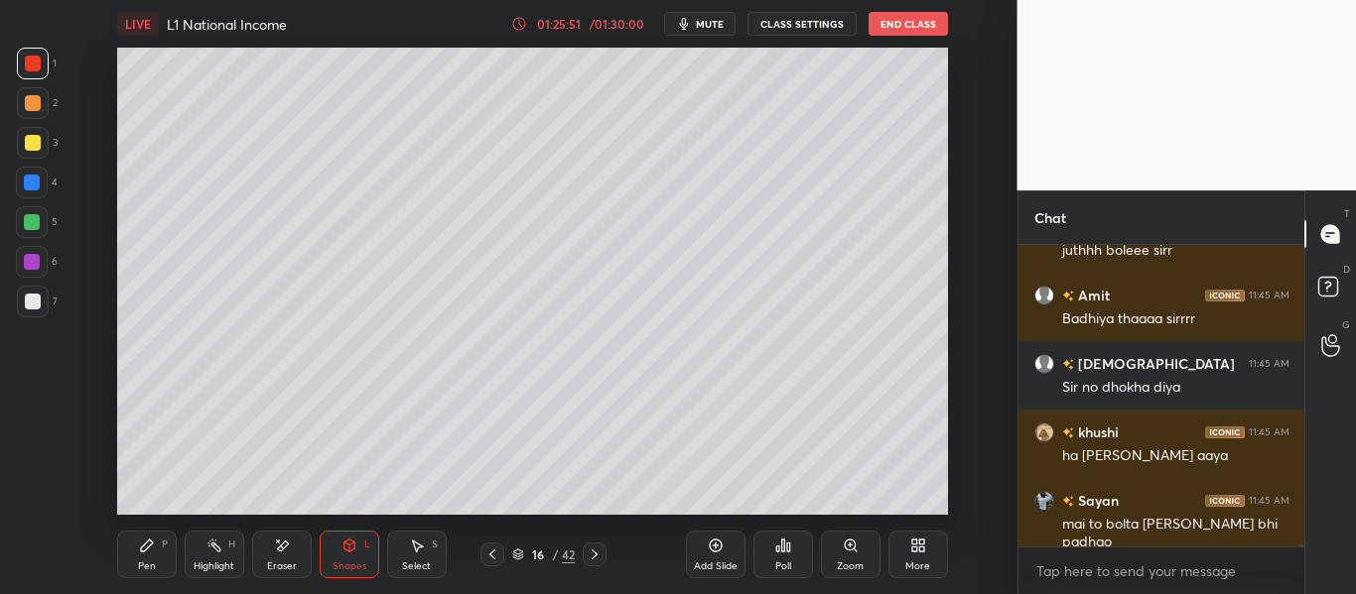
click at [898, 23] on button "End Class" at bounding box center [907, 24] width 79 height 24
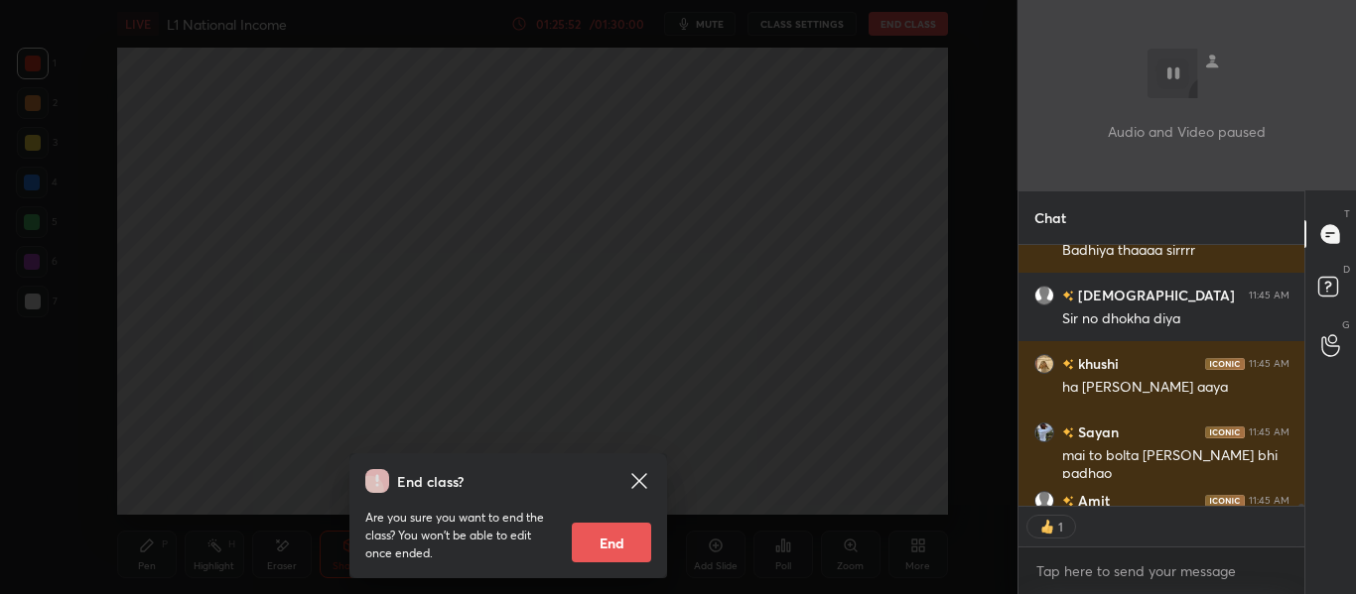
scroll to position [255, 280]
click at [615, 539] on button "End" at bounding box center [611, 543] width 79 height 40
type textarea "x"
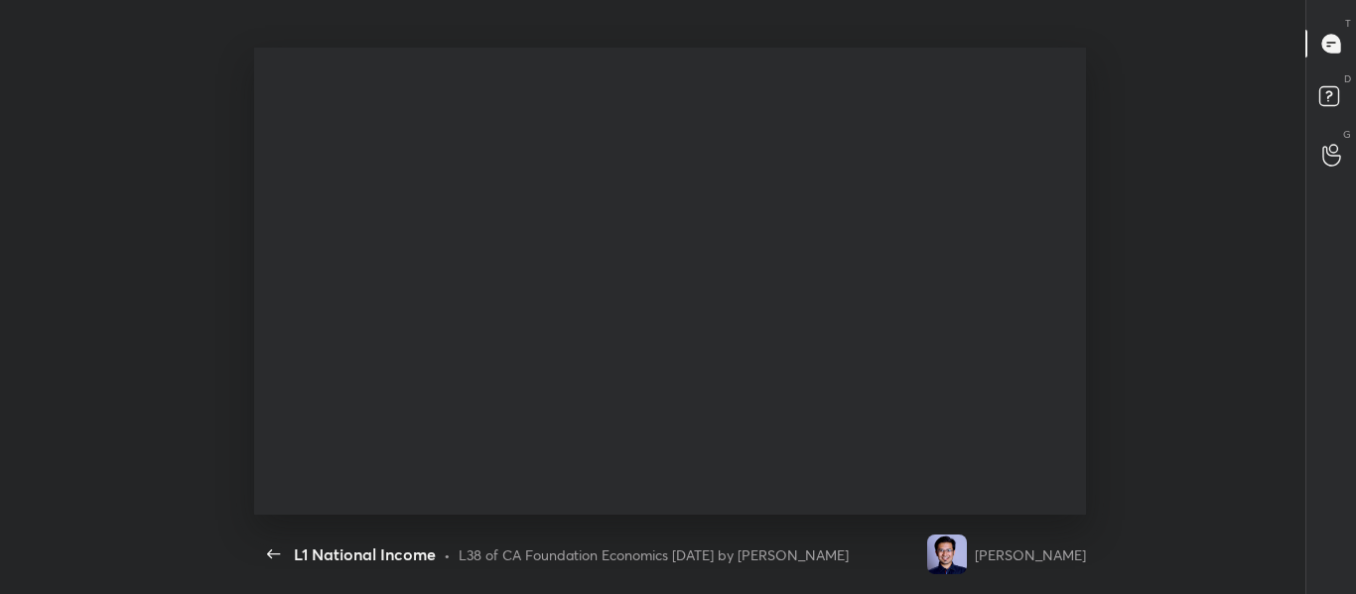
scroll to position [0, 0]
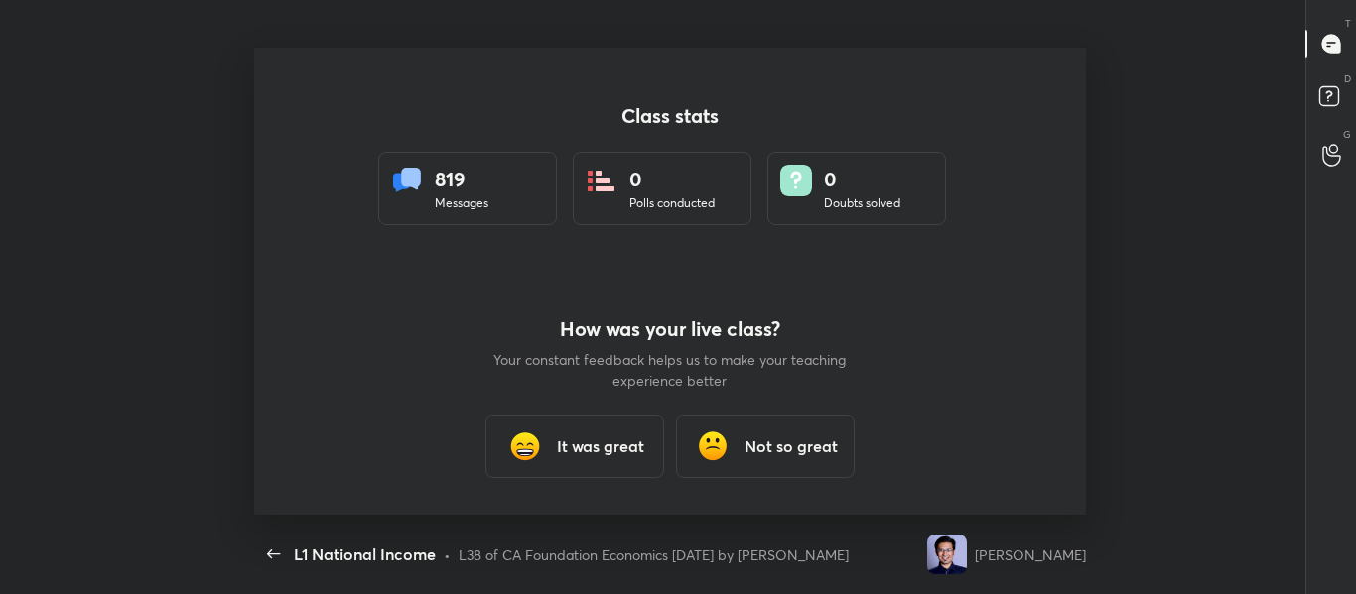
click at [600, 415] on div "How was your live class? Your constant feedback helps us to make your teaching …" at bounding box center [669, 399] width 357 height 234
click at [603, 430] on div "It was great" at bounding box center [574, 447] width 179 height 64
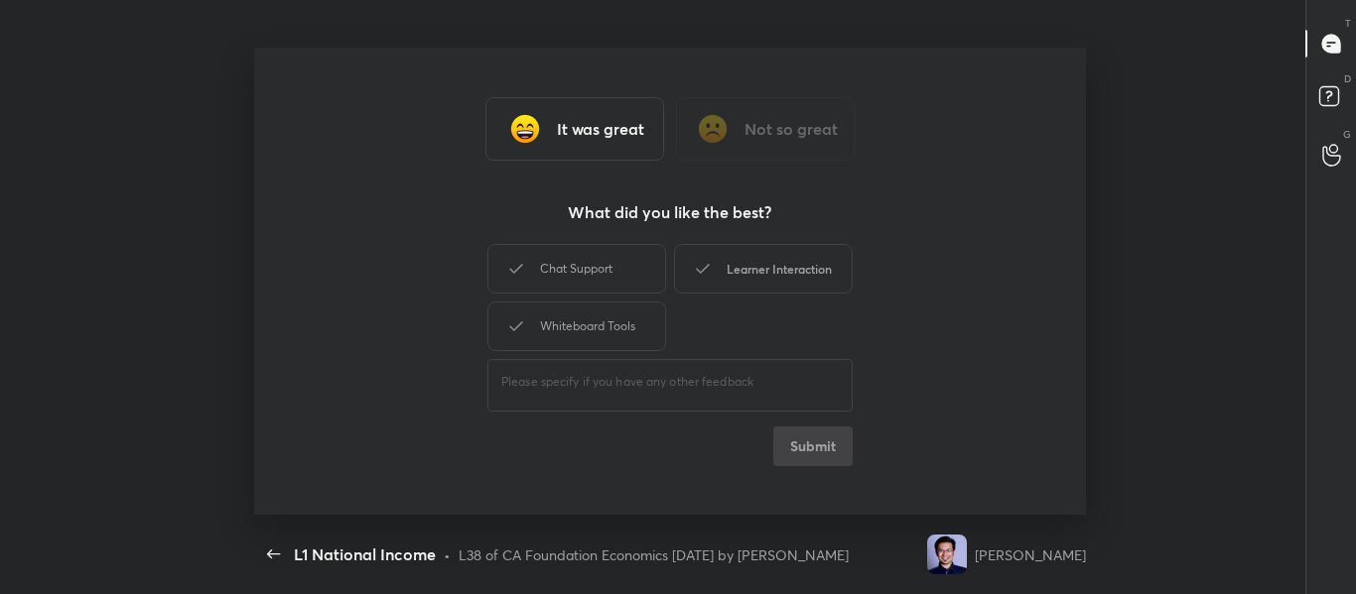
click at [794, 277] on div "Learner Interaction" at bounding box center [763, 269] width 179 height 50
click at [814, 445] on button "Submit" at bounding box center [812, 447] width 79 height 40
